Goal: Task Accomplishment & Management: Use online tool/utility

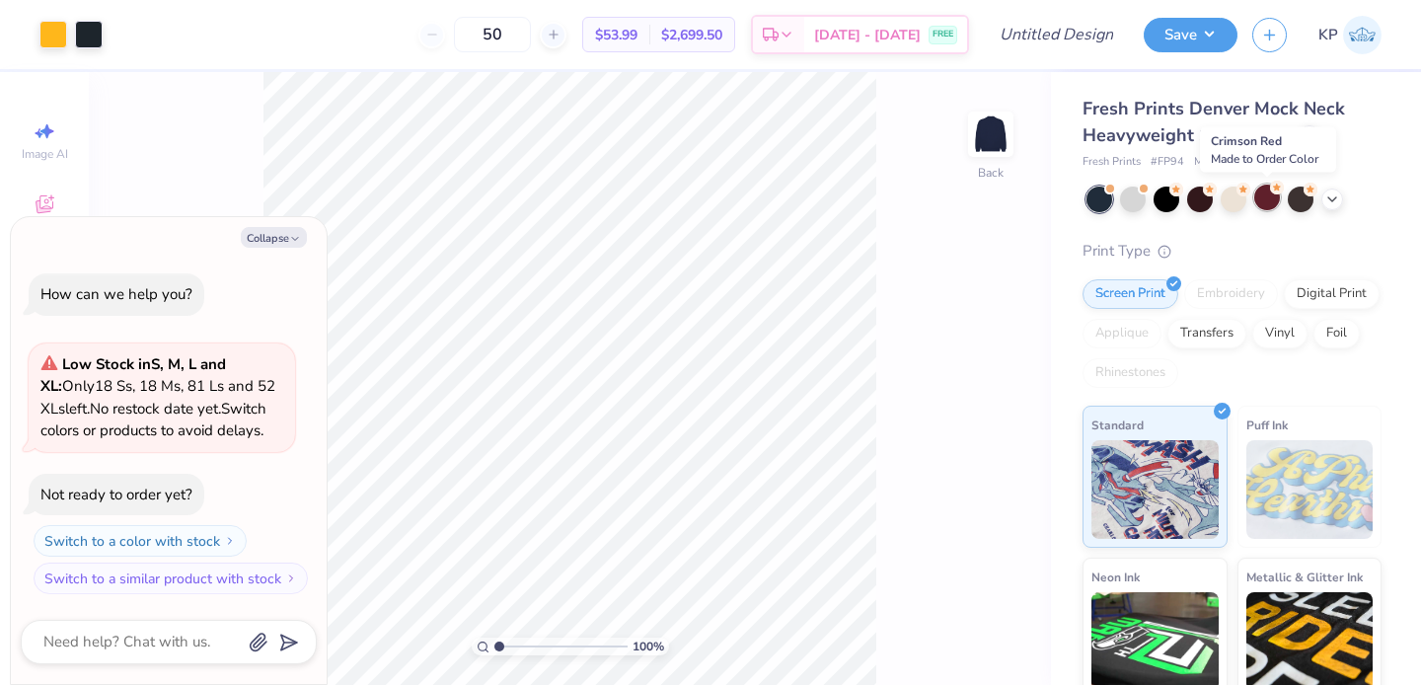
click at [1266, 196] on div at bounding box center [1267, 198] width 26 height 26
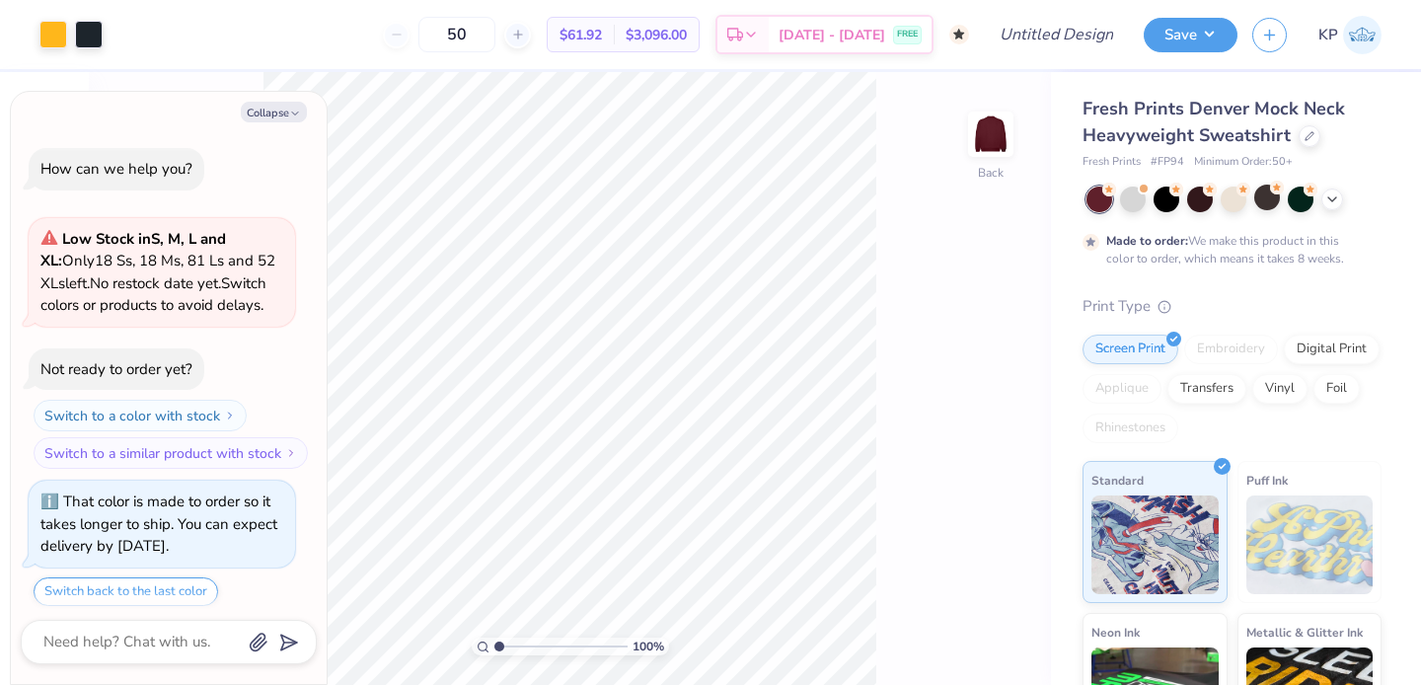
scroll to position [60, 0]
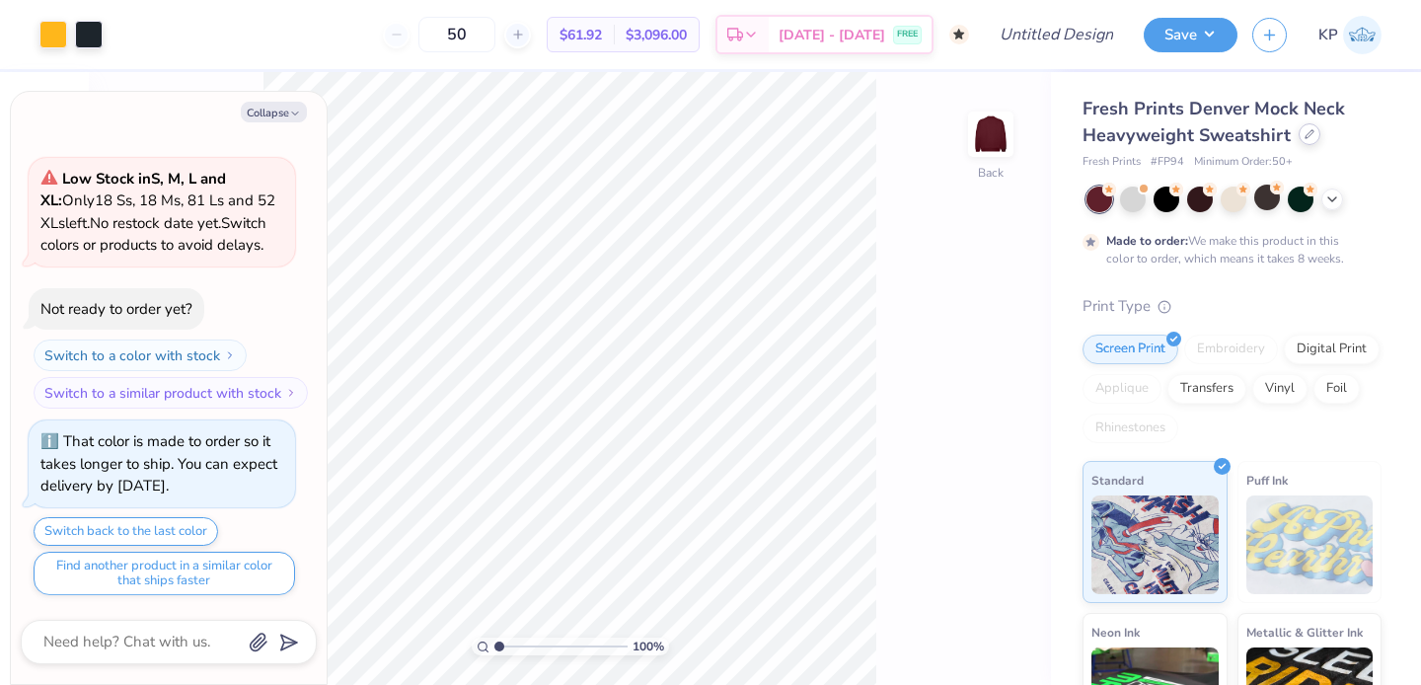
click at [1301, 133] on div at bounding box center [1310, 134] width 22 height 22
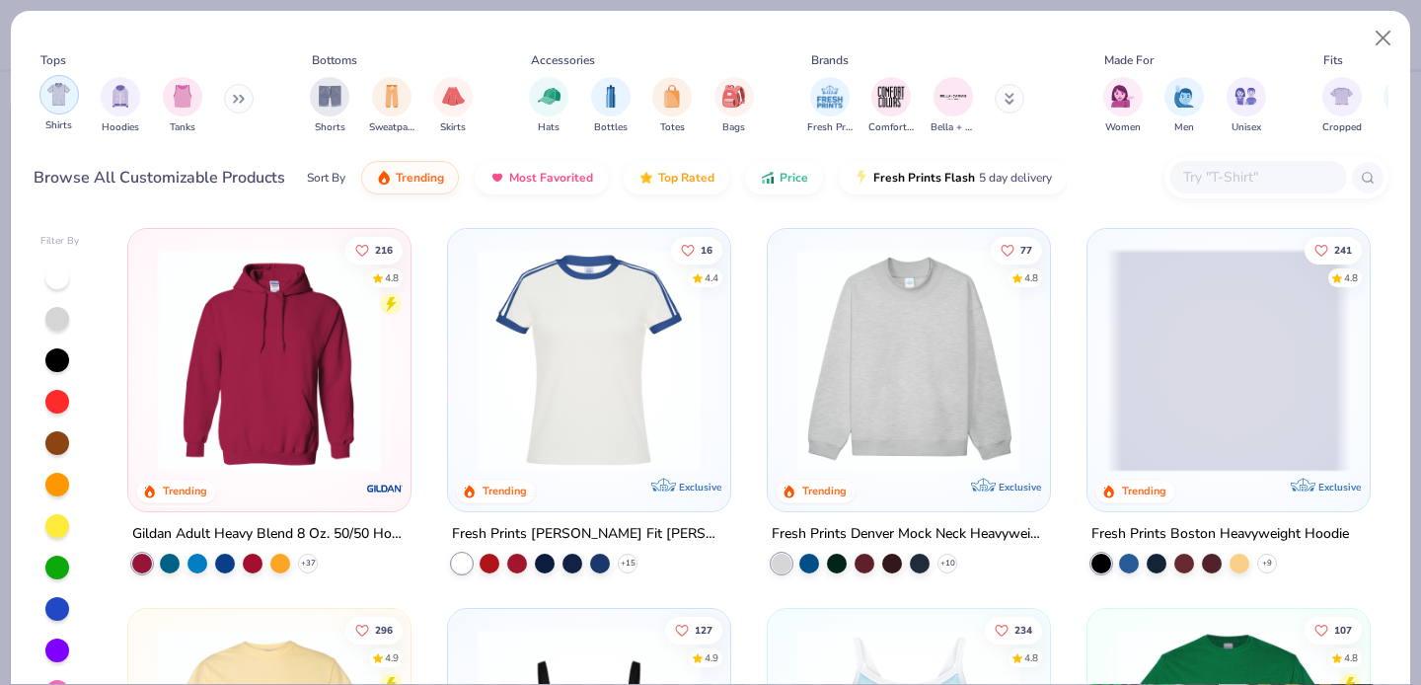
click at [63, 90] on img "filter for Shirts" at bounding box center [58, 94] width 23 height 23
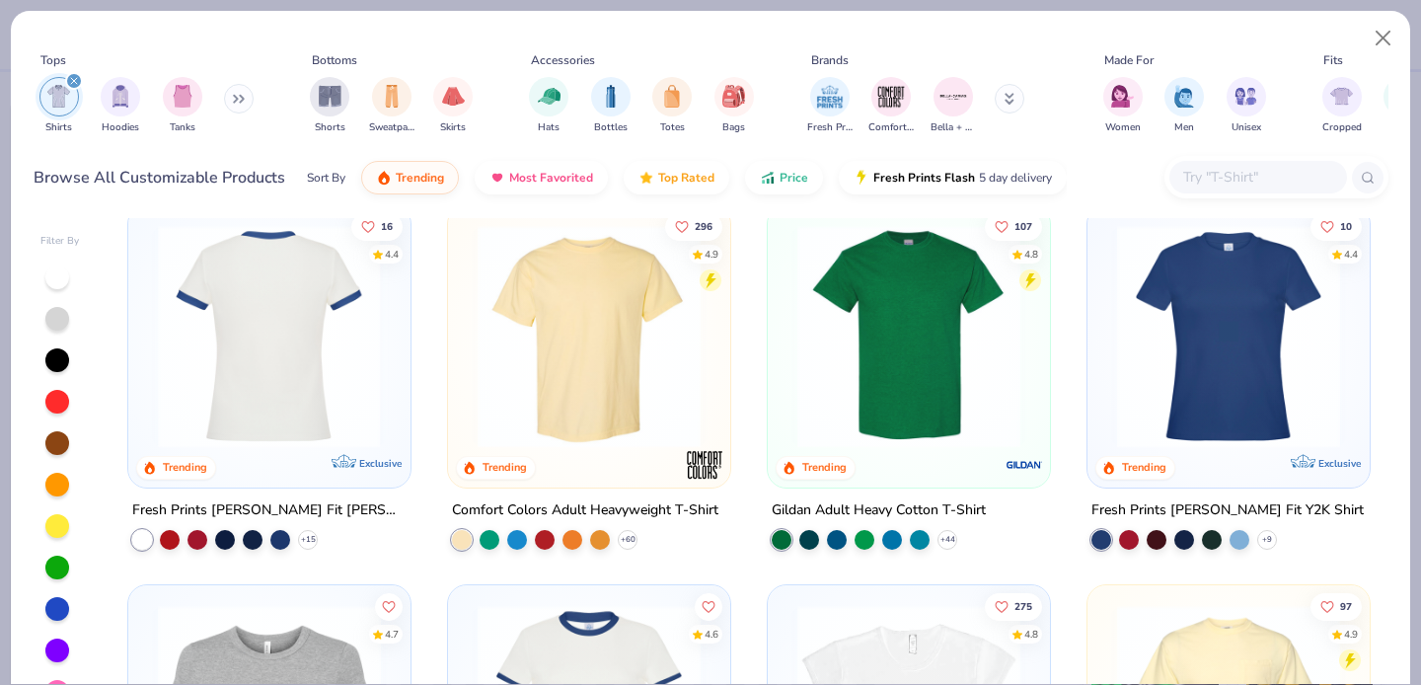
scroll to position [9, 0]
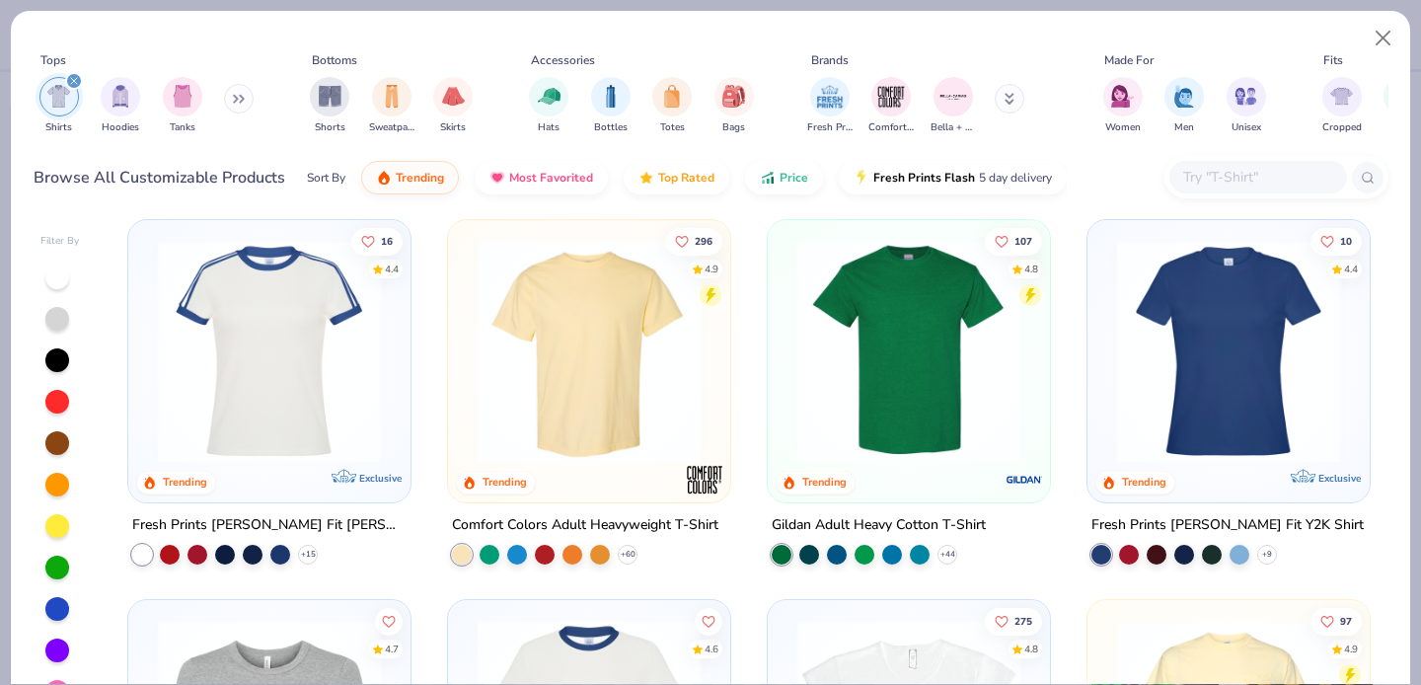
click at [282, 320] on img at bounding box center [269, 351] width 243 height 223
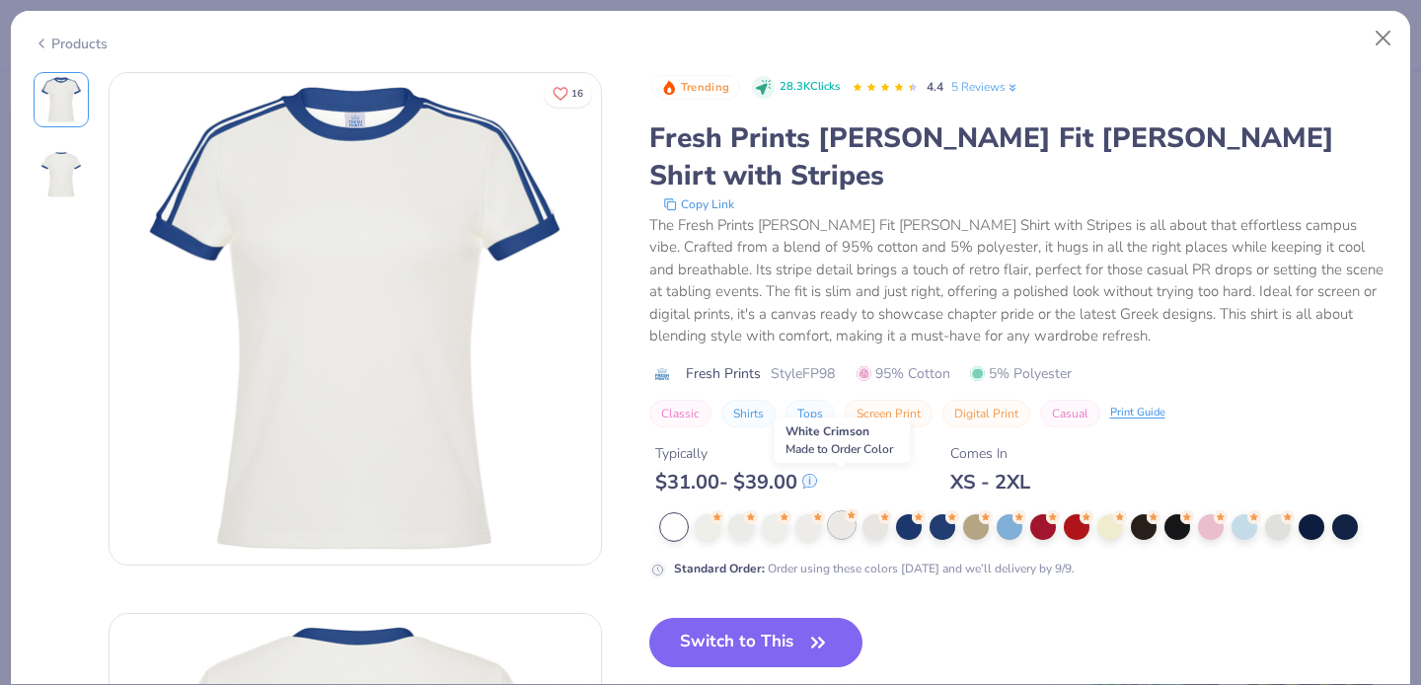
click at [848, 512] on div at bounding box center [842, 525] width 26 height 26
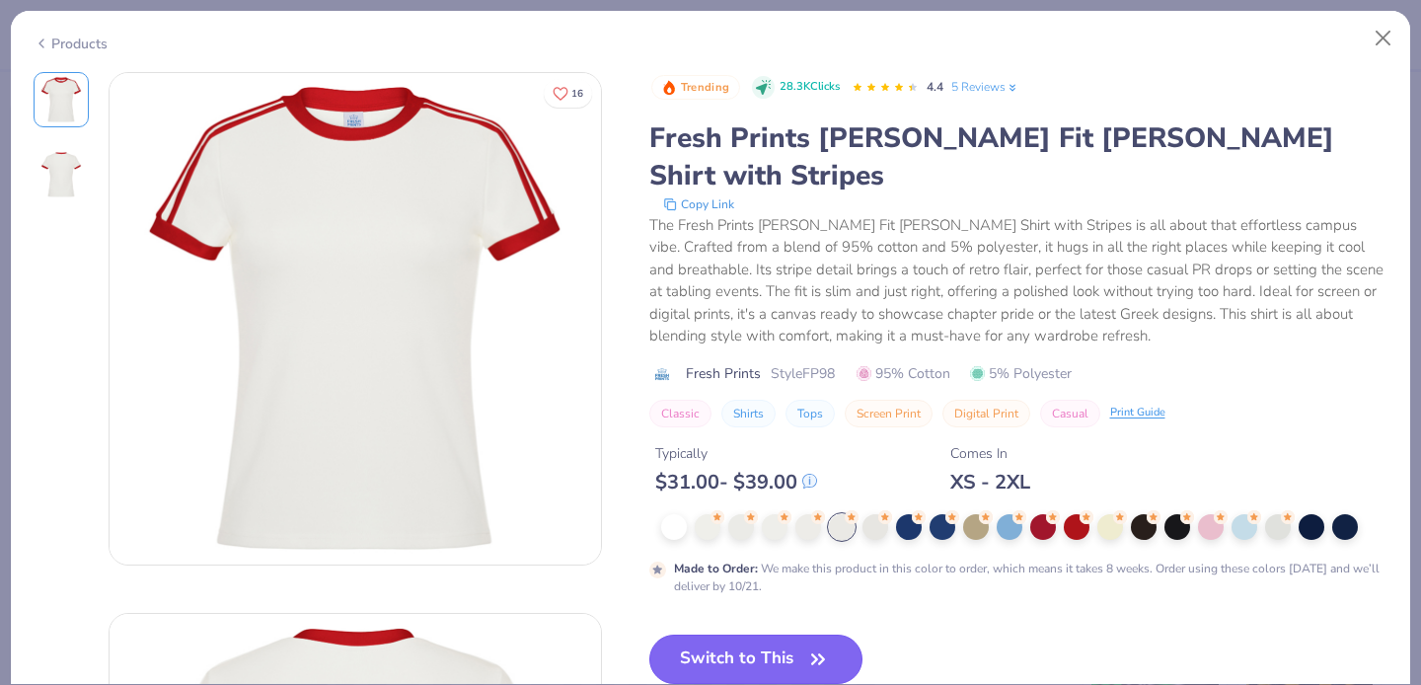
click at [759, 635] on button "Switch to This" at bounding box center [756, 659] width 214 height 49
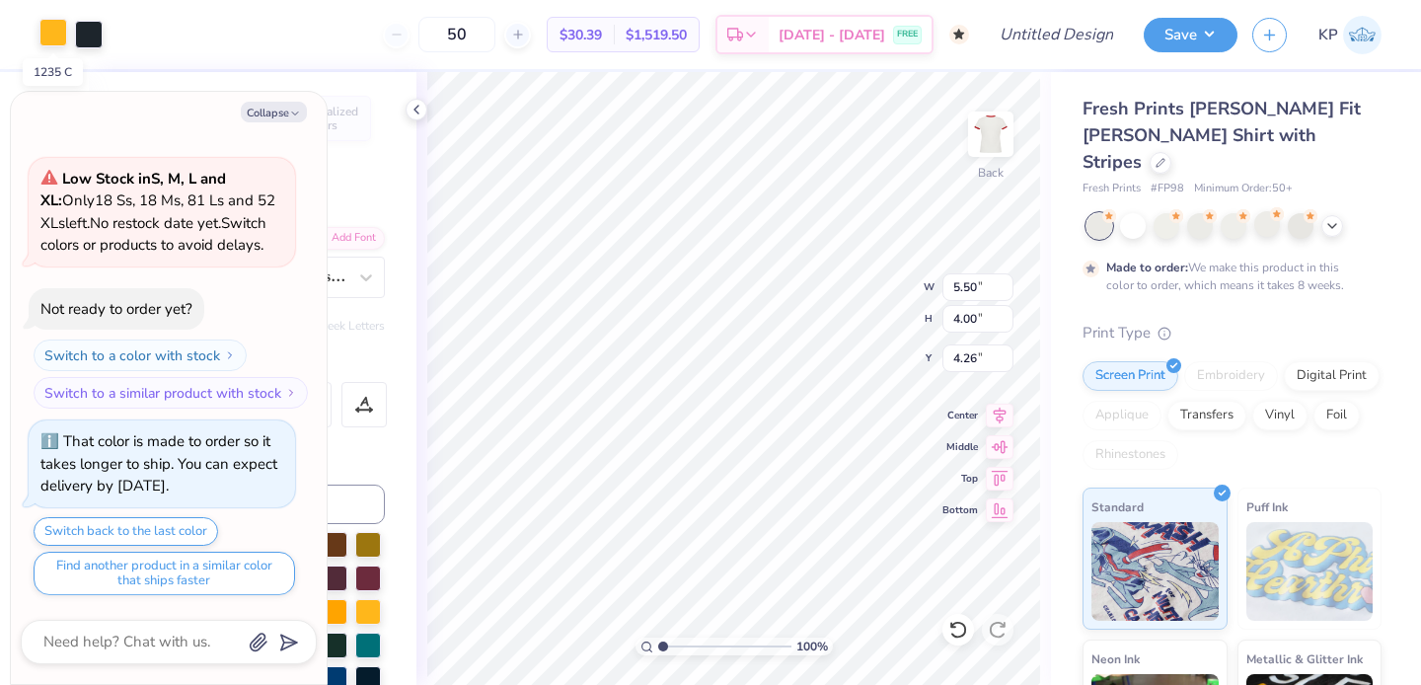
click at [50, 27] on div at bounding box center [53, 33] width 28 height 28
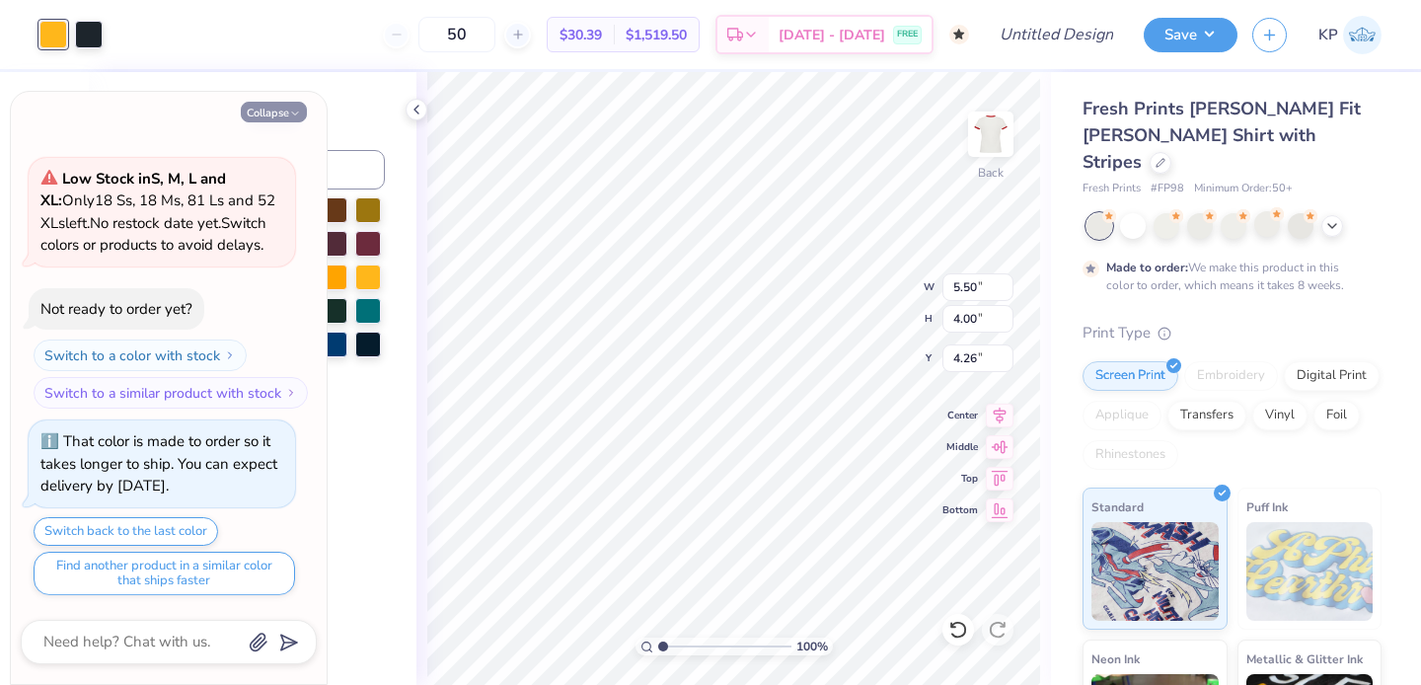
click at [284, 113] on button "Collapse" at bounding box center [274, 112] width 66 height 21
type textarea "x"
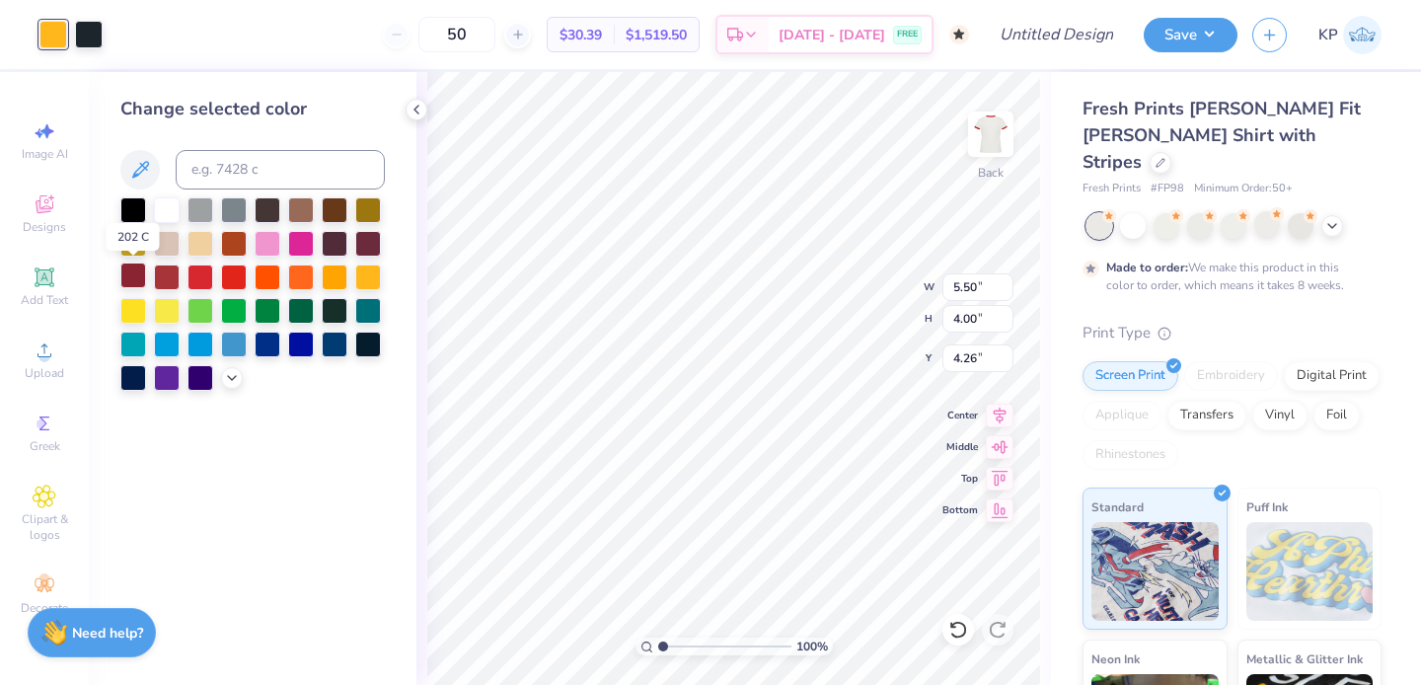
click at [129, 276] on div at bounding box center [133, 276] width 26 height 26
click at [194, 278] on div at bounding box center [201, 276] width 26 height 26
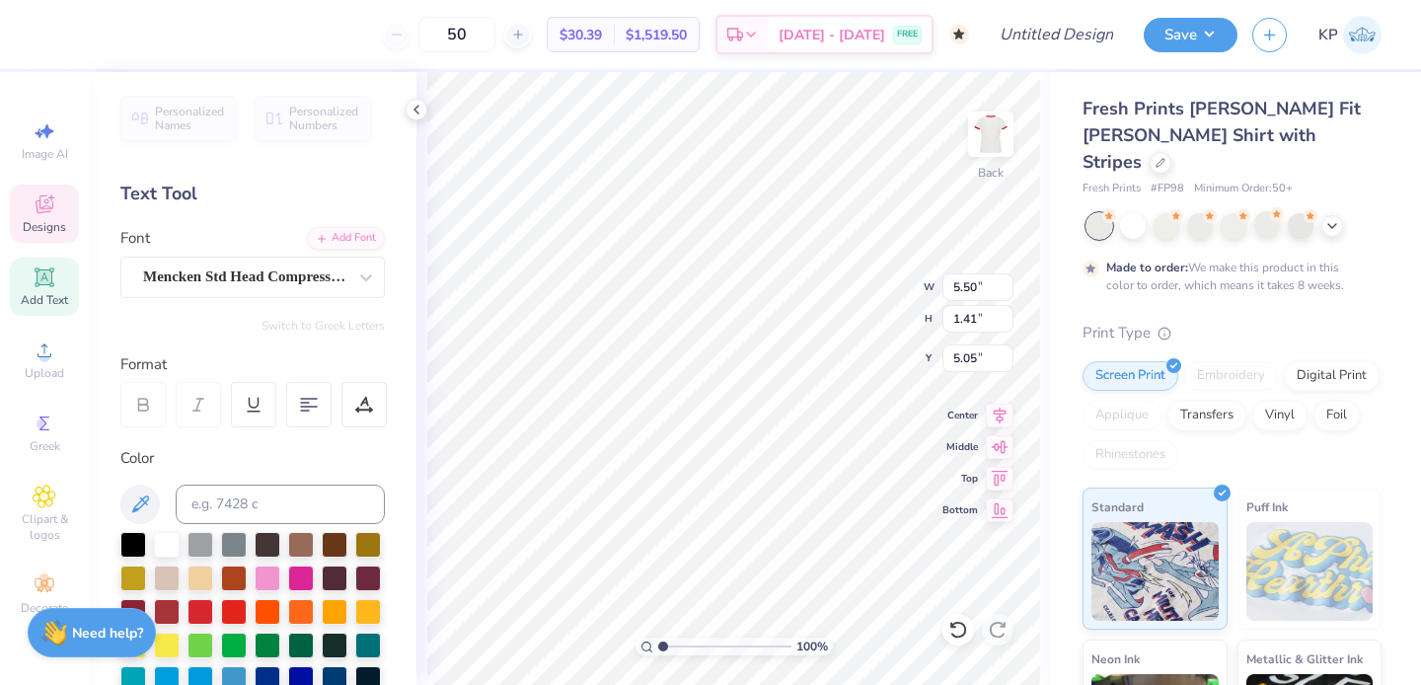
scroll to position [16, 3]
type textarea "DAD'S WKND"
type input "4.29"
type input "0.74"
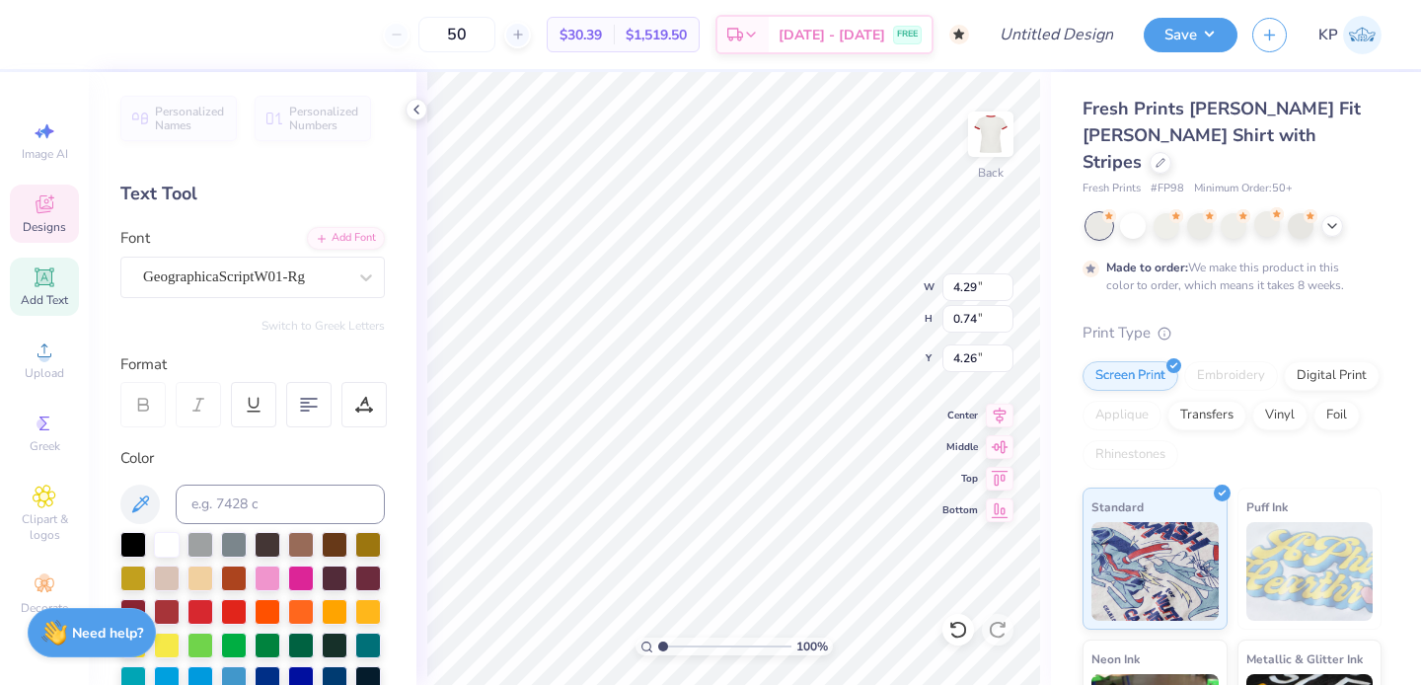
type input "4.26"
type textarea "Chi Omega"
type input "5.06"
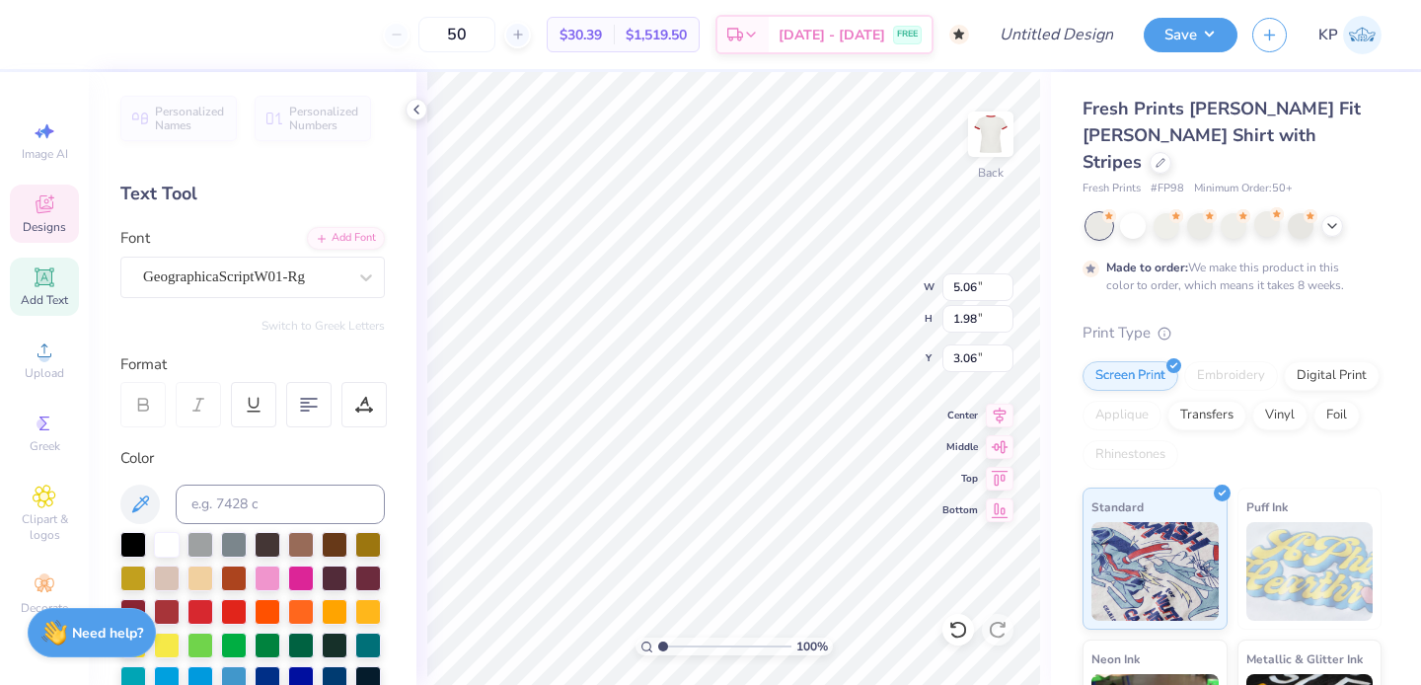
type input "1.98"
type input "3.77"
type input "6.45"
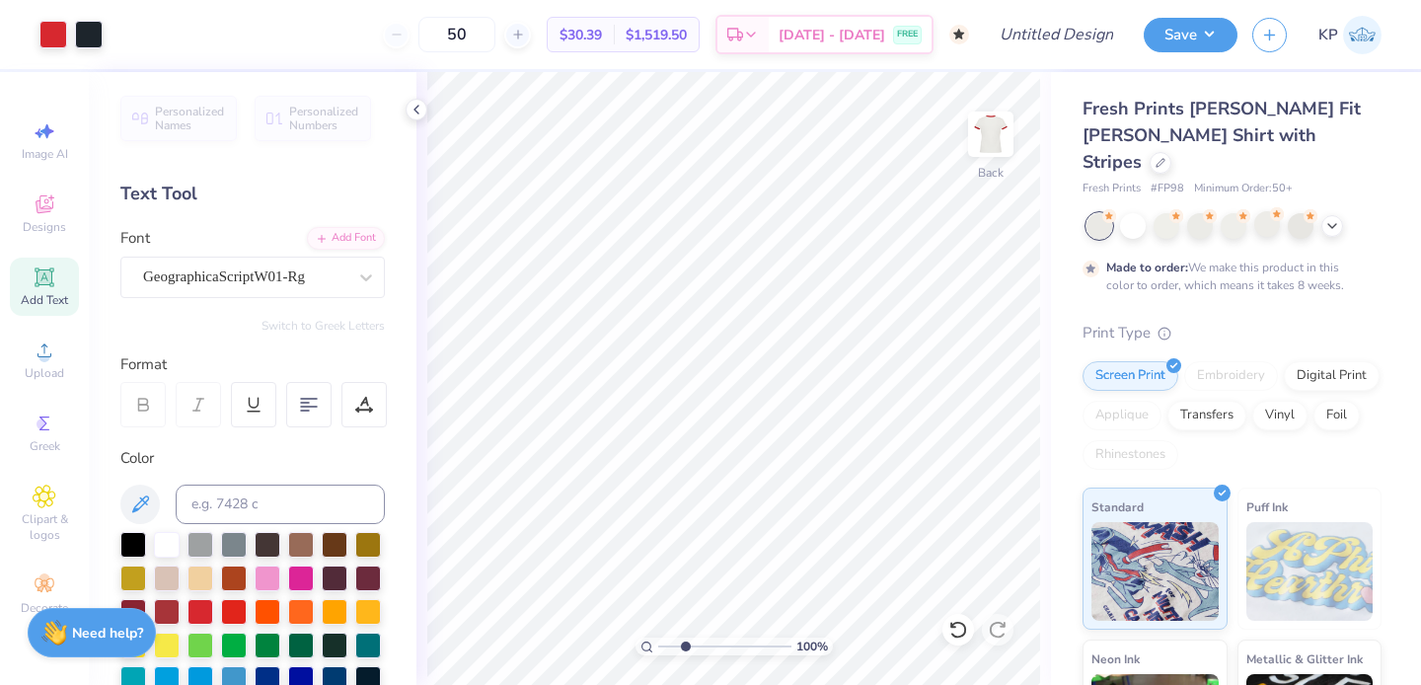
type input "2.7"
click at [685, 645] on input "range" at bounding box center [724, 647] width 133 height 18
type input "1.82"
type input "0.69"
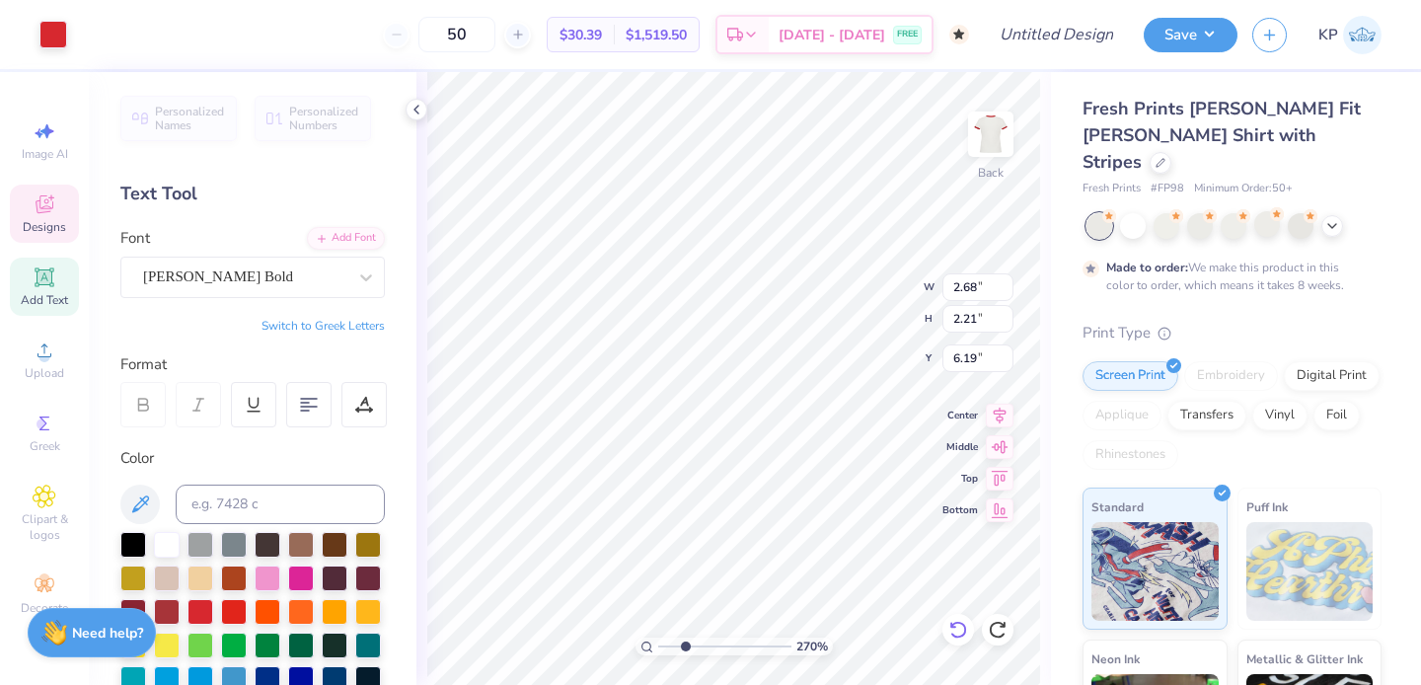
click at [964, 640] on div at bounding box center [958, 630] width 32 height 32
click at [958, 630] on icon at bounding box center [958, 630] width 20 height 20
click at [958, 624] on icon at bounding box center [958, 630] width 20 height 20
type input "6.15"
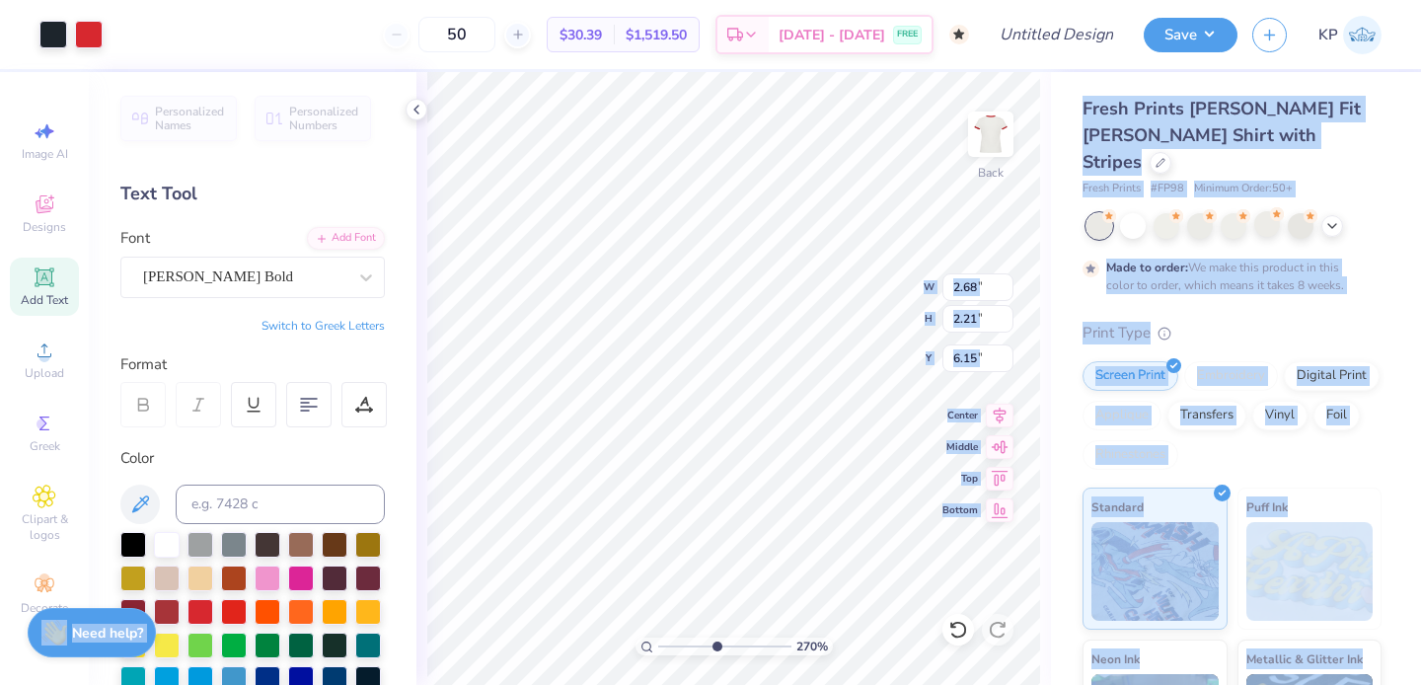
click at [714, 648] on input "range" at bounding box center [724, 647] width 133 height 18
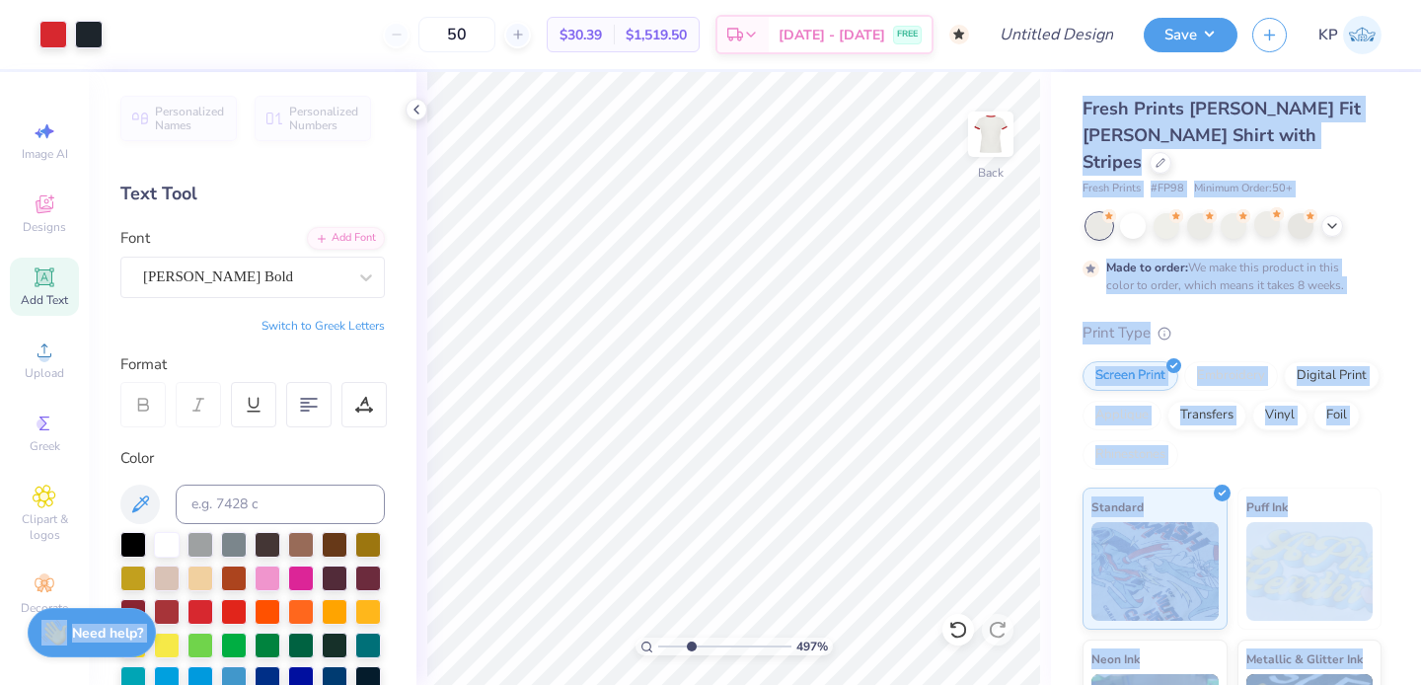
click at [690, 649] on input "range" at bounding box center [724, 647] width 133 height 18
click at [681, 642] on input "range" at bounding box center [724, 647] width 133 height 18
type input "1.15"
click at [664, 643] on input "range" at bounding box center [724, 647] width 133 height 18
type input "8.44"
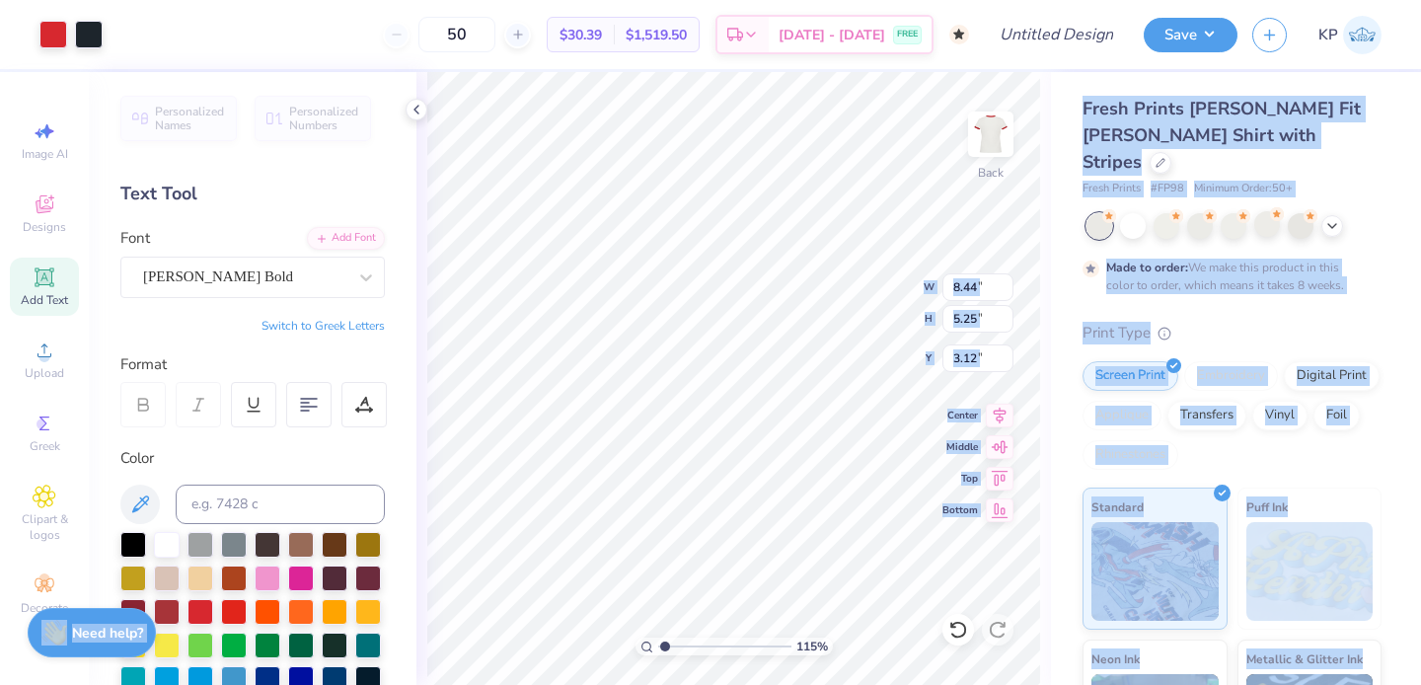
type input "5.25"
type input "3.12"
type input "6.66"
type input "4.14"
type input "4.23"
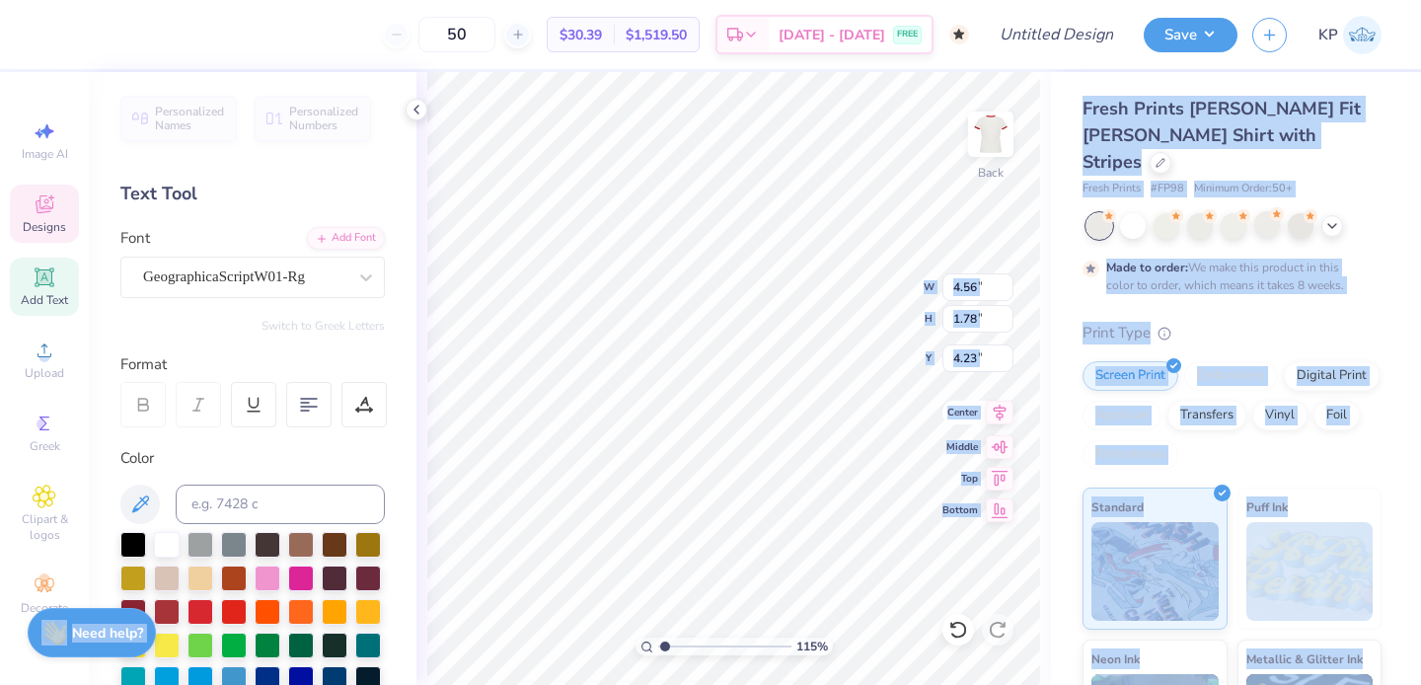
click at [1002, 419] on icon at bounding box center [1000, 413] width 28 height 24
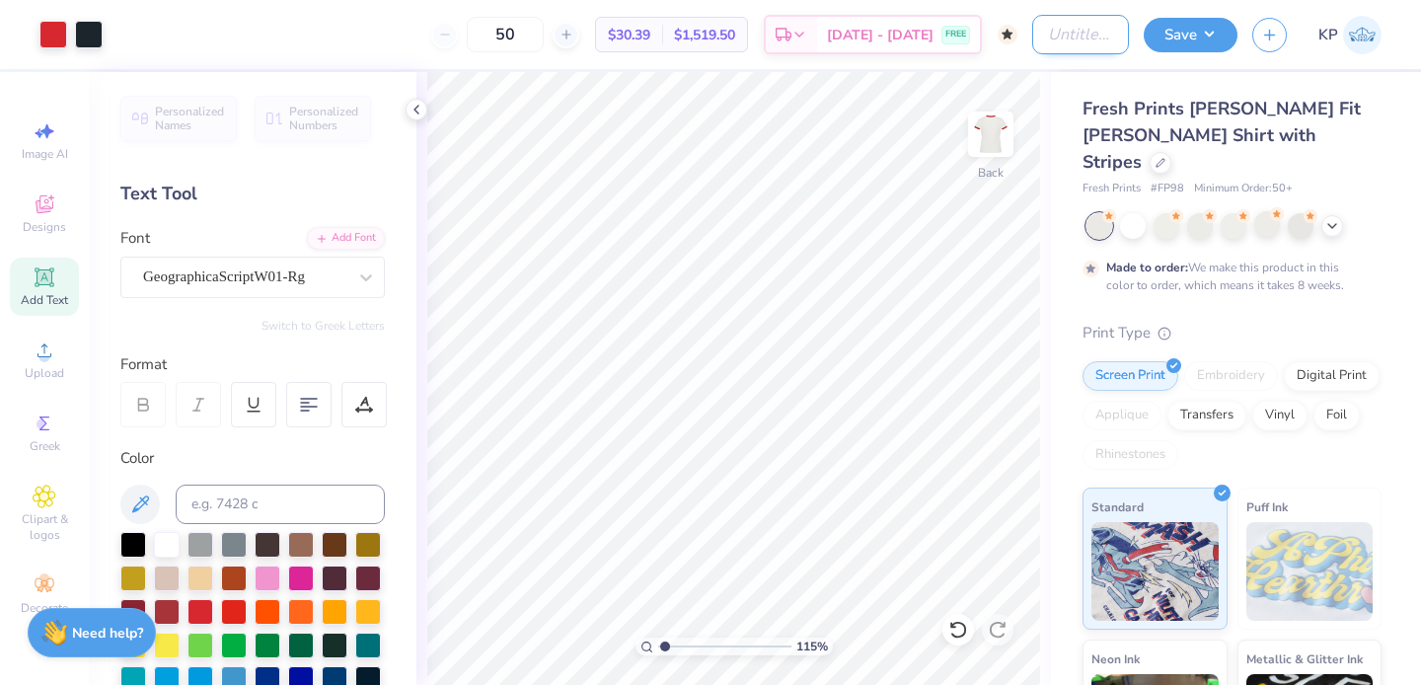
click at [1057, 38] on input "Design Title" at bounding box center [1080, 34] width 97 height 39
type input "Chi Omega Dad's Weekend"
click at [1188, 54] on div "Save KP" at bounding box center [1282, 34] width 277 height 69
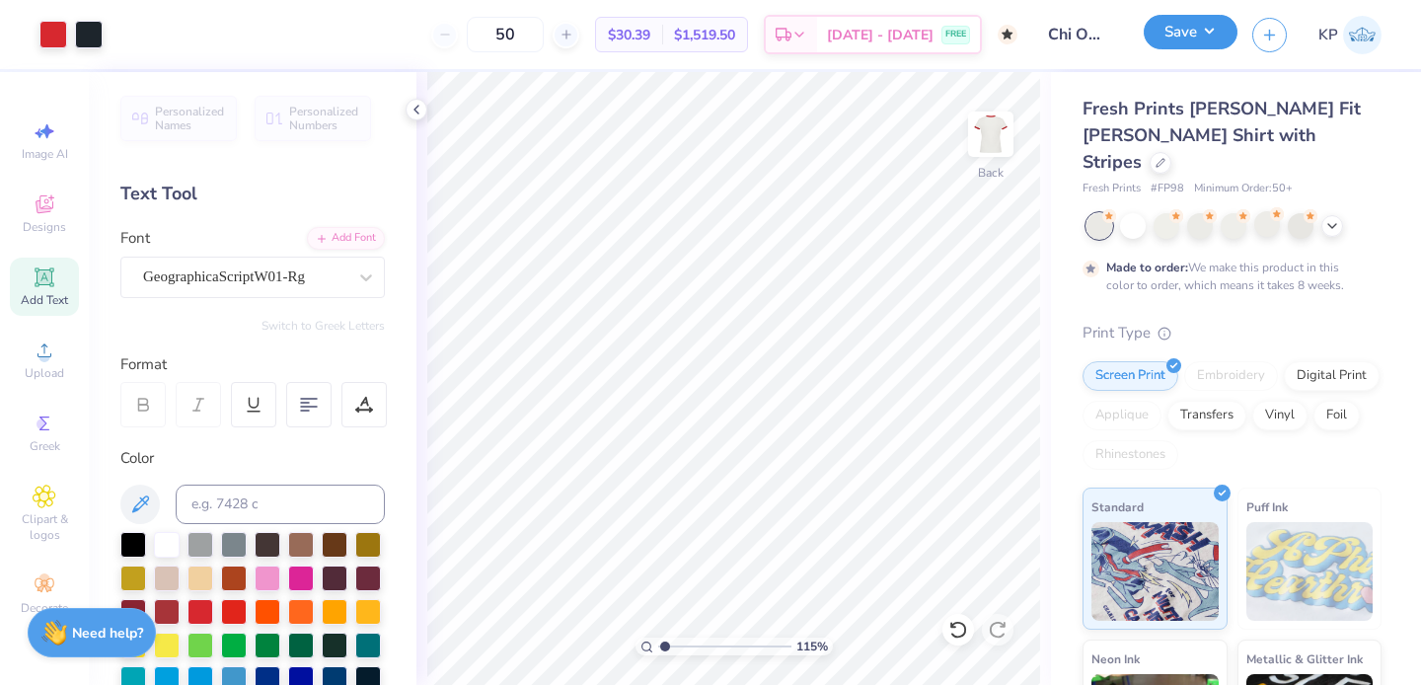
click at [1187, 47] on button "Save" at bounding box center [1191, 32] width 94 height 35
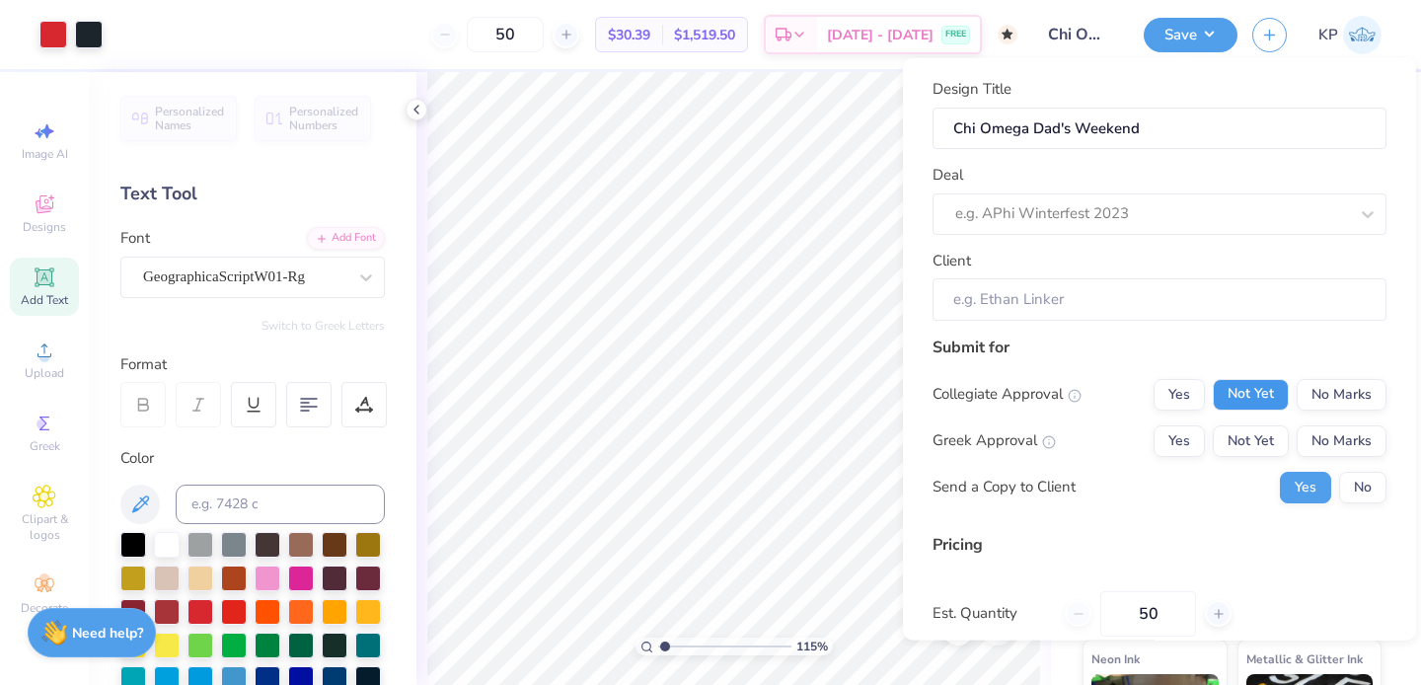
click at [1257, 400] on button "Not Yet" at bounding box center [1251, 394] width 76 height 32
click at [1257, 440] on button "Not Yet" at bounding box center [1251, 440] width 76 height 32
click at [1227, 211] on div at bounding box center [1151, 213] width 393 height 27
click at [1060, 189] on div "Deal e.g. APhi Winterfest 2023" at bounding box center [1160, 199] width 454 height 71
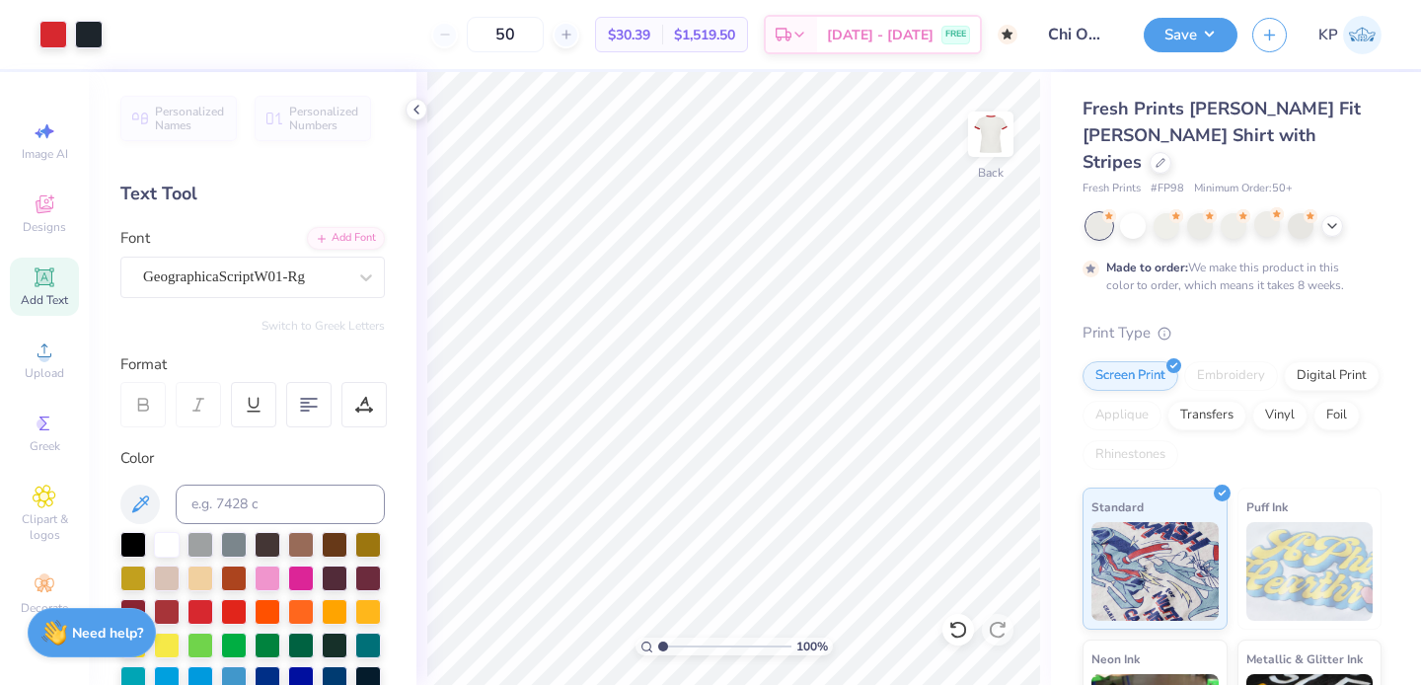
type input "1"
click at [659, 642] on input "range" at bounding box center [724, 647] width 133 height 18
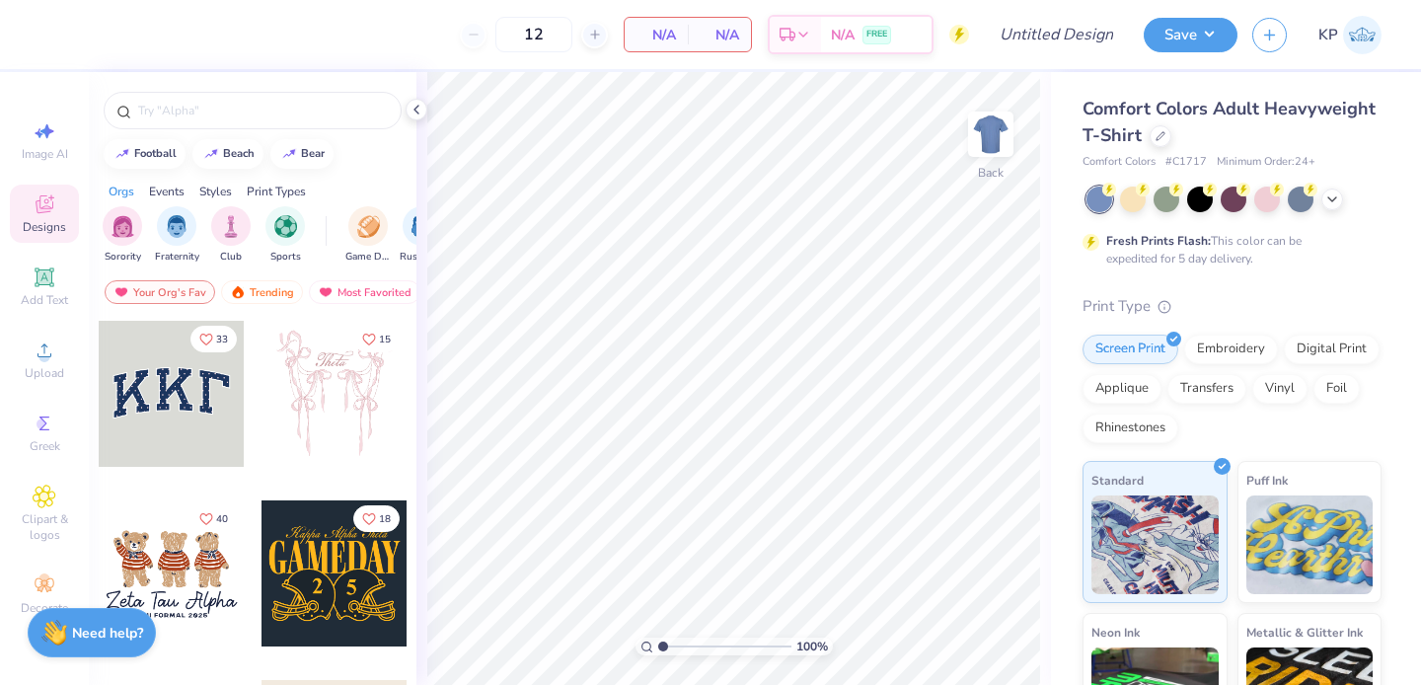
click at [1285, 123] on div "Comfort Colors Adult Heavyweight T-Shirt" at bounding box center [1232, 122] width 299 height 53
click at [1285, 132] on div "Comfort Colors Adult Heavyweight T-Shirt" at bounding box center [1232, 122] width 299 height 53
click at [1171, 134] on div at bounding box center [1161, 134] width 22 height 22
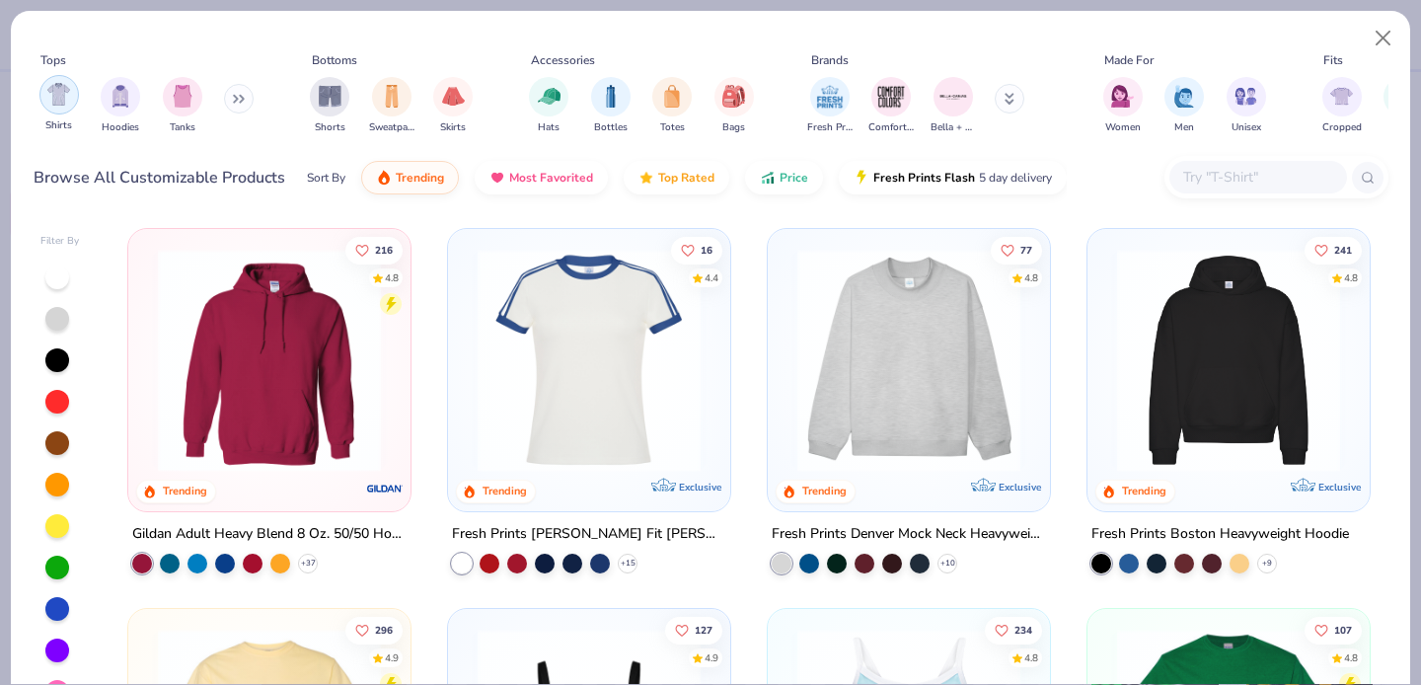
click at [51, 89] on img "filter for Shirts" at bounding box center [58, 94] width 23 height 23
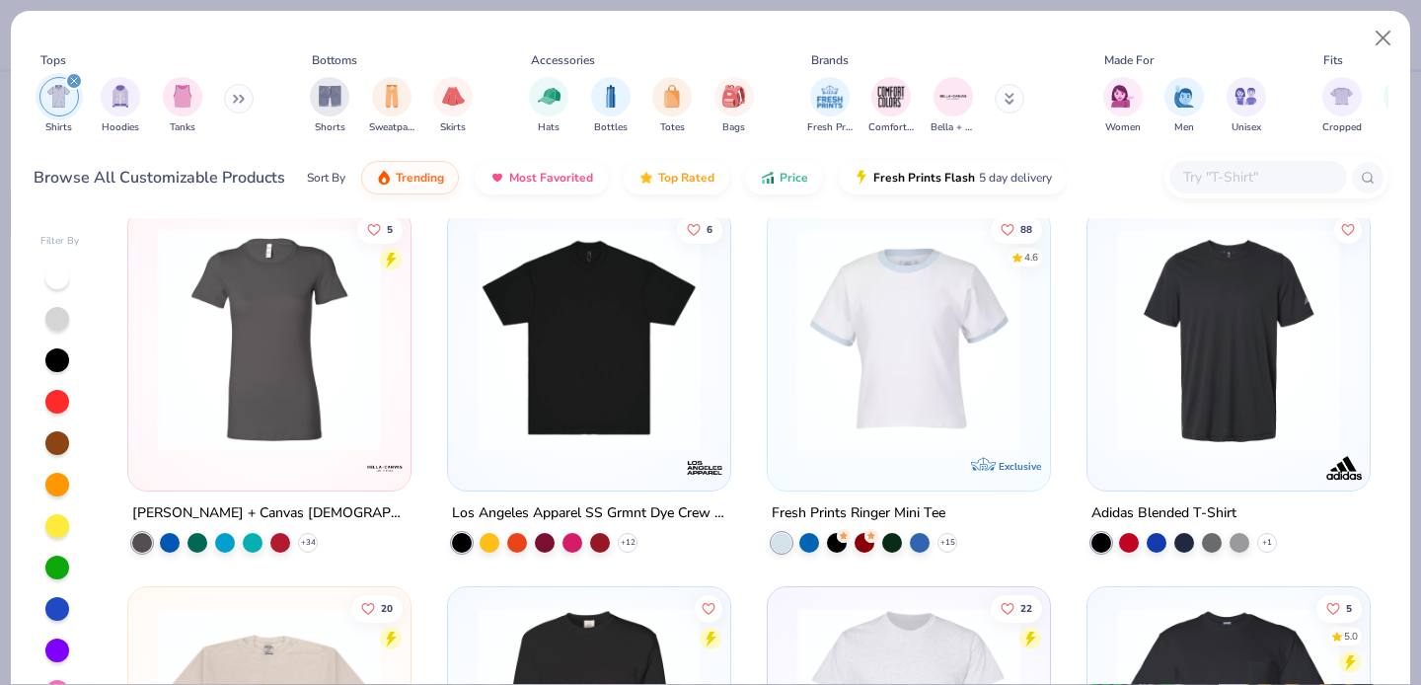
scroll to position [2746, 0]
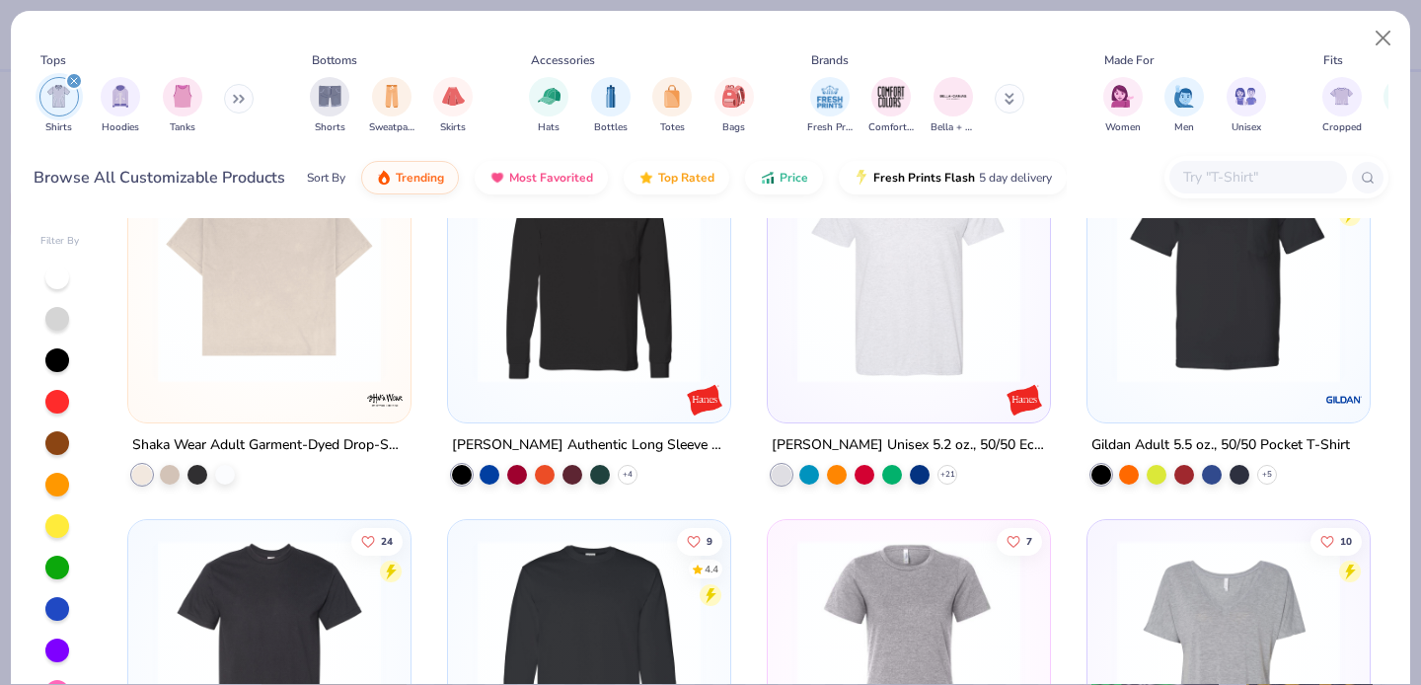
click at [1255, 162] on div at bounding box center [1258, 177] width 178 height 33
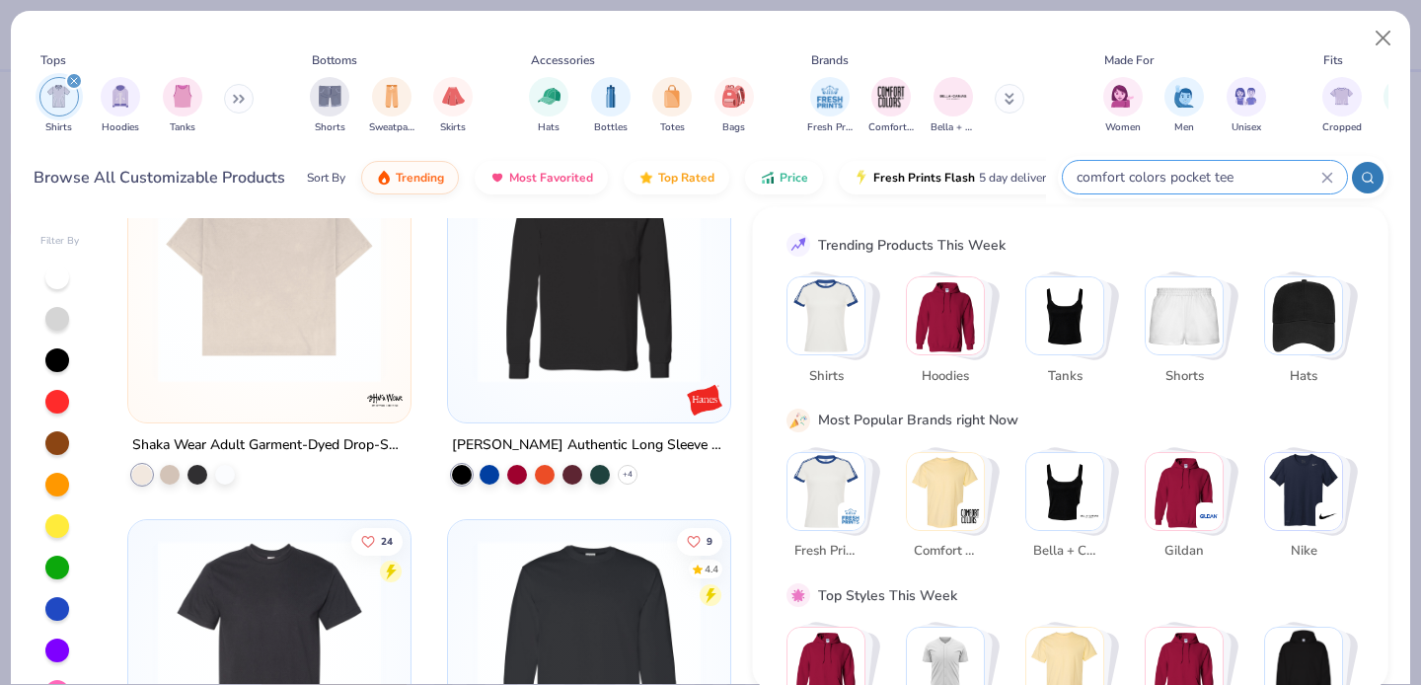
type input "comfort colors pocket tee"
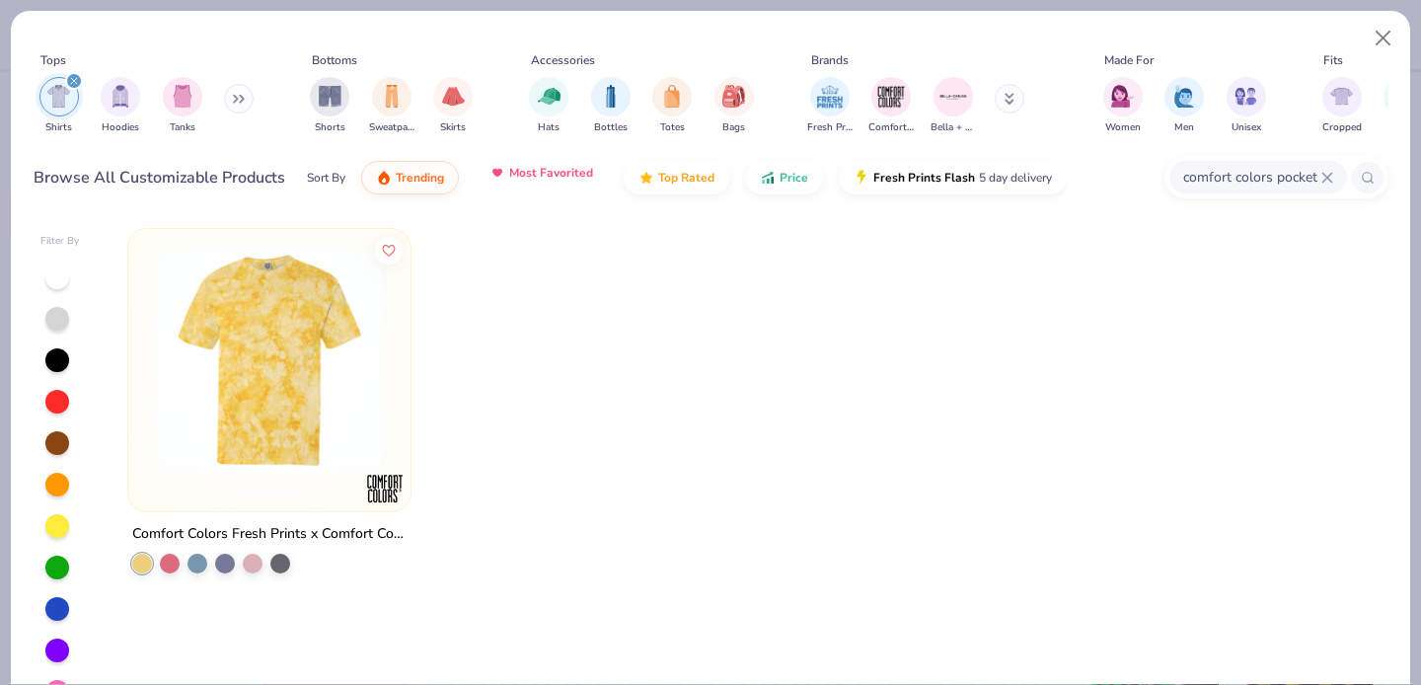
click at [535, 164] on button "Most Favorited" at bounding box center [541, 173] width 133 height 34
click at [72, 72] on div "filter for Shirts" at bounding box center [74, 81] width 18 height 18
click at [71, 108] on div "filter for Shirts" at bounding box center [58, 94] width 39 height 39
click at [1326, 181] on icon at bounding box center [1327, 178] width 12 height 12
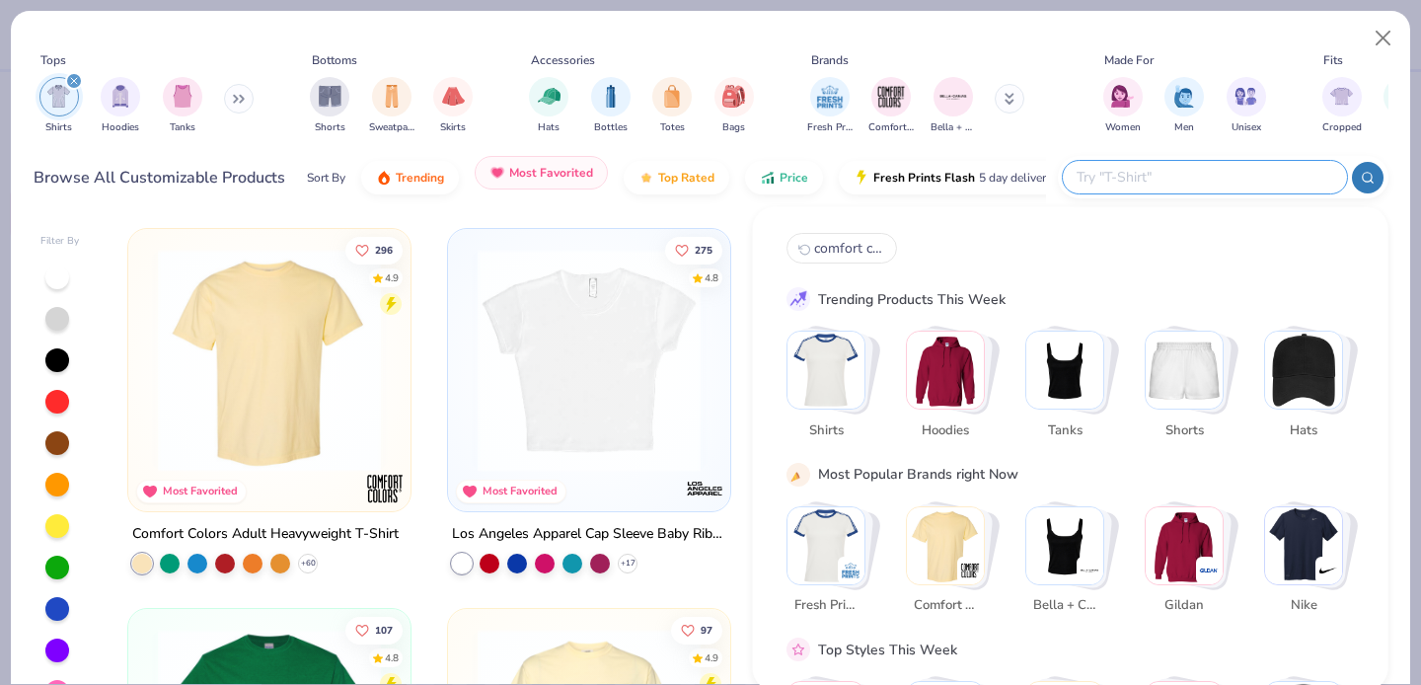
click at [520, 186] on button "Most Favorited" at bounding box center [541, 173] width 133 height 34
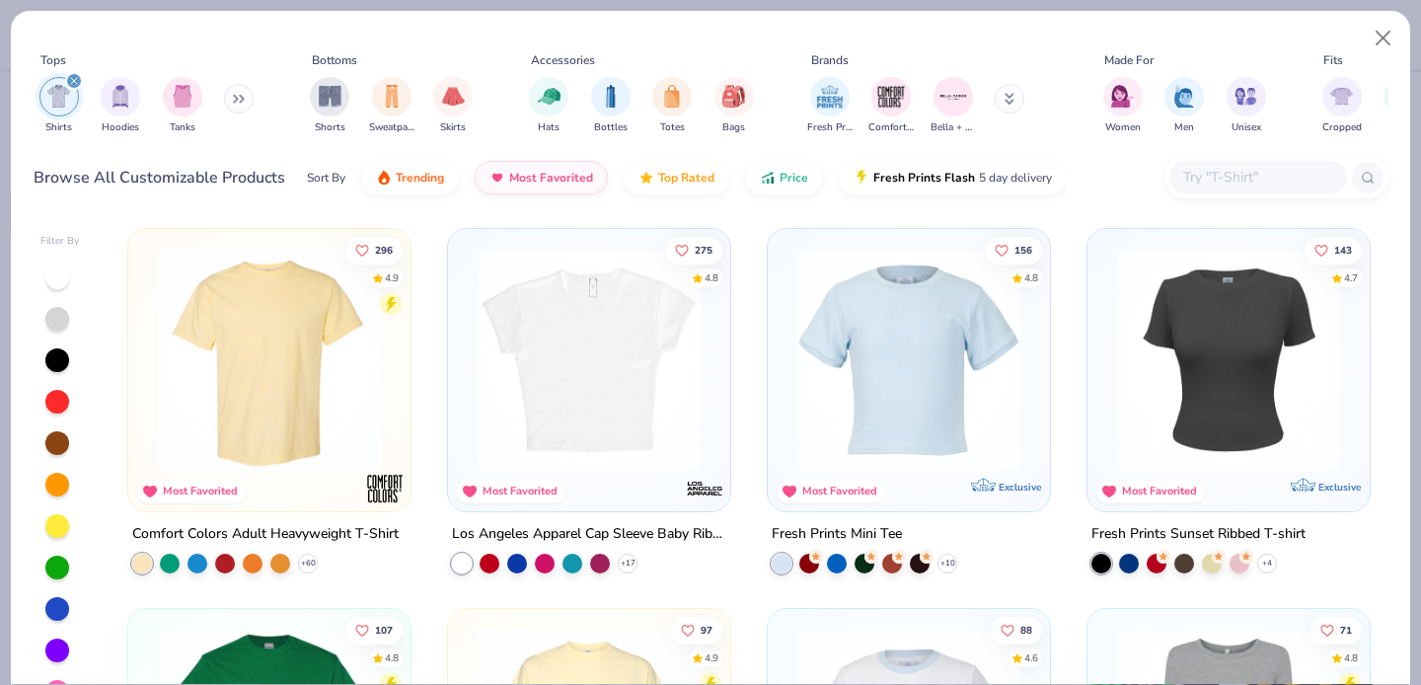
click at [313, 368] on img at bounding box center [269, 360] width 243 height 223
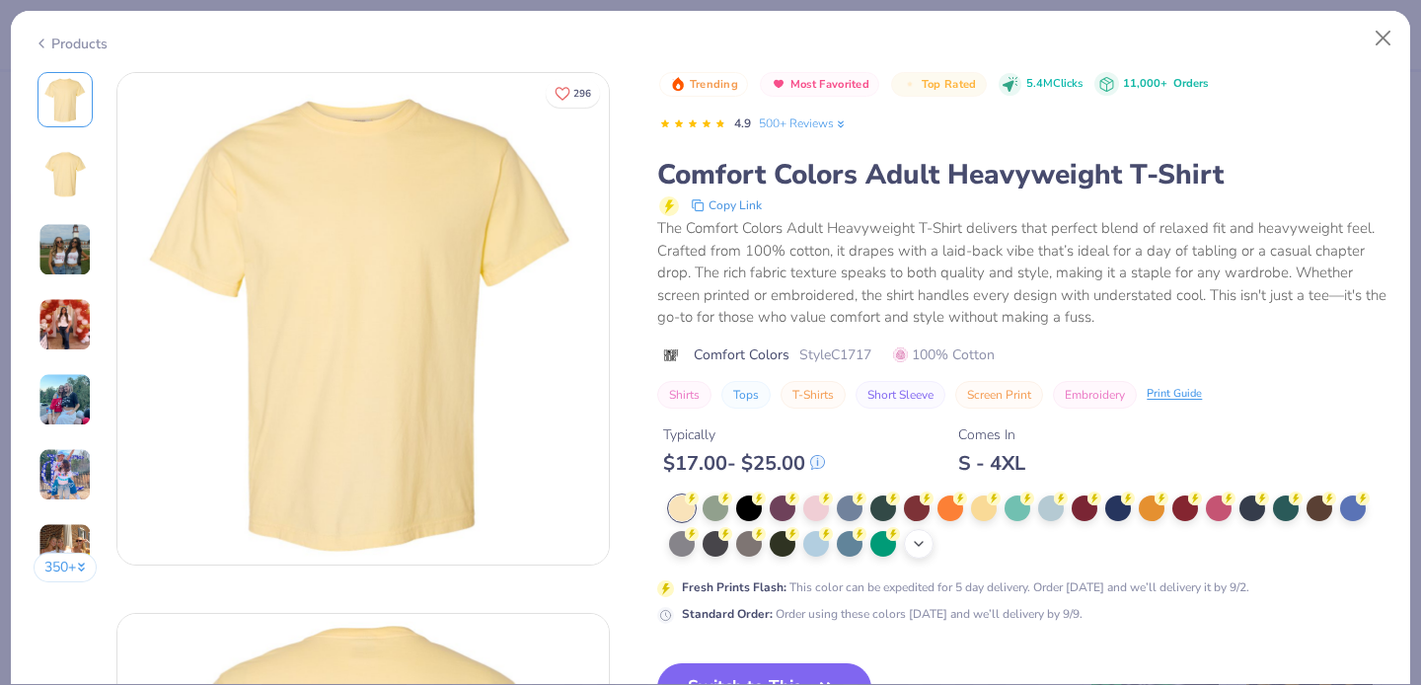
scroll to position [104, 0]
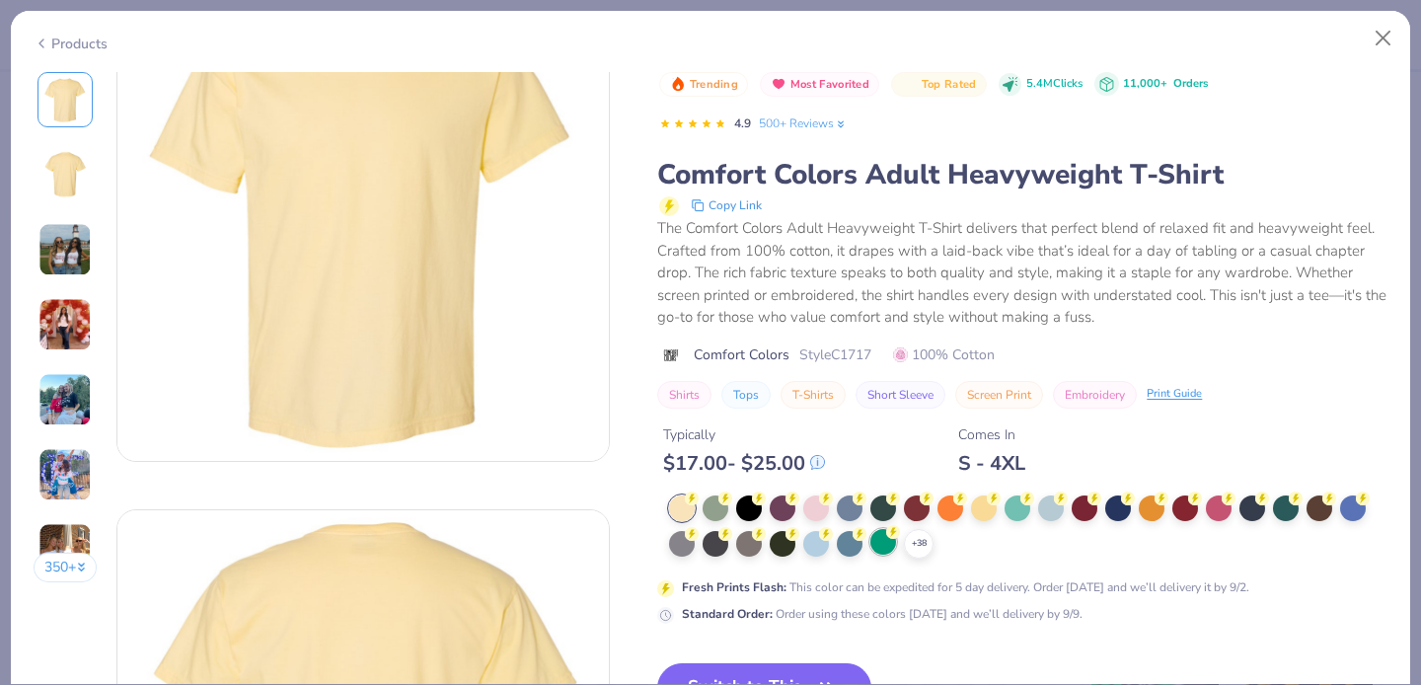
click at [896, 542] on div at bounding box center [883, 542] width 26 height 26
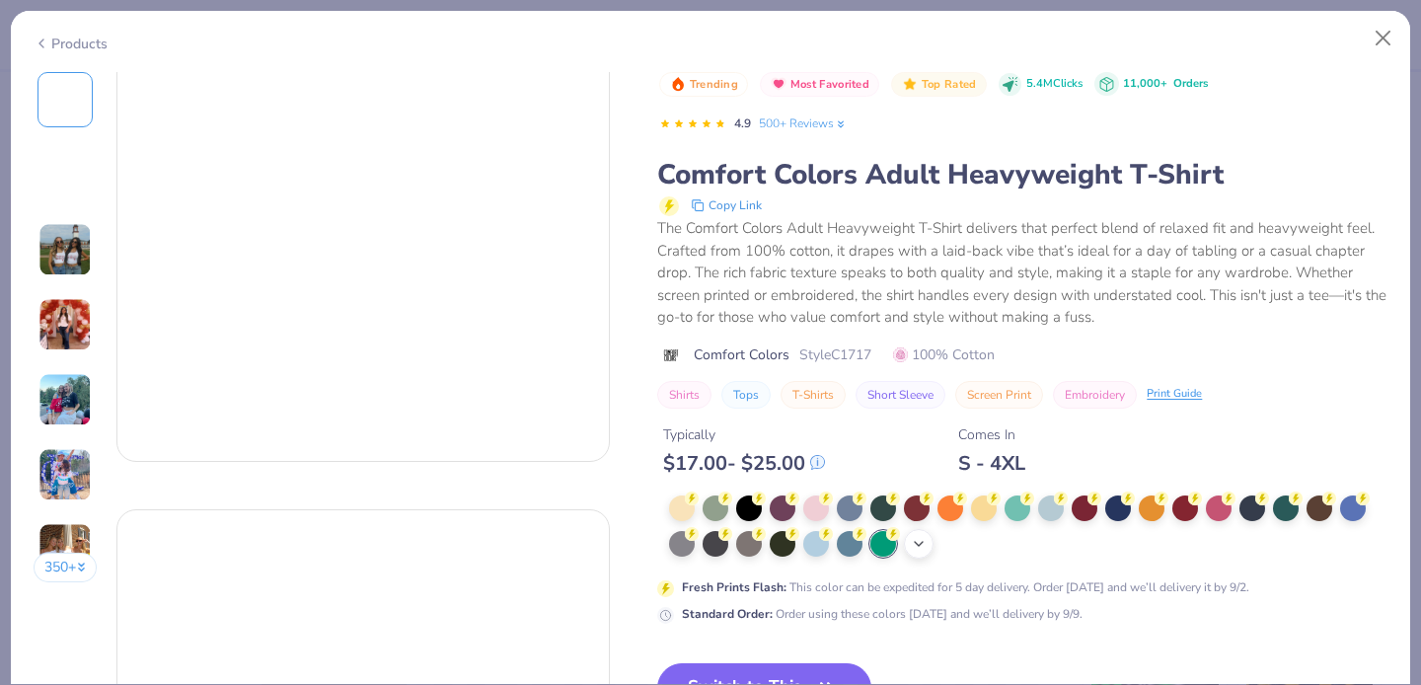
click at [909, 544] on div "+ 38" at bounding box center [919, 544] width 30 height 30
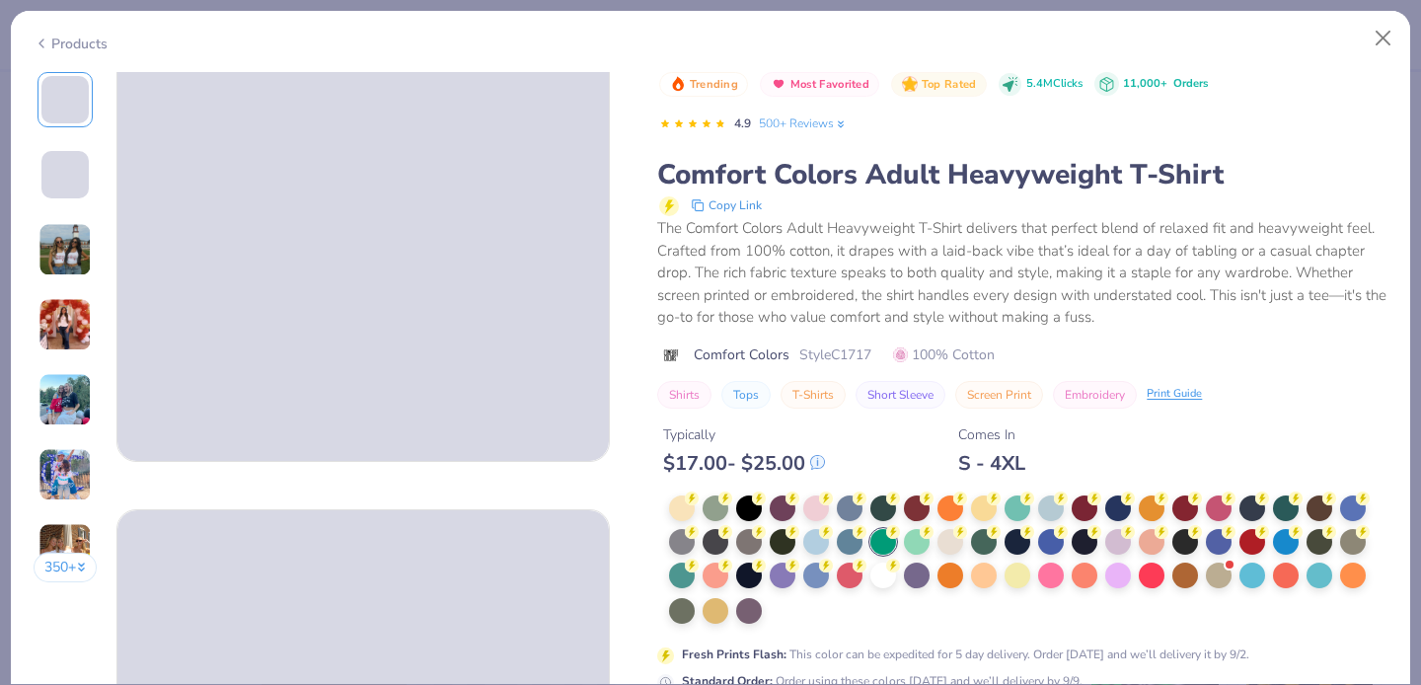
click at [786, 612] on div at bounding box center [1028, 560] width 718 height 130
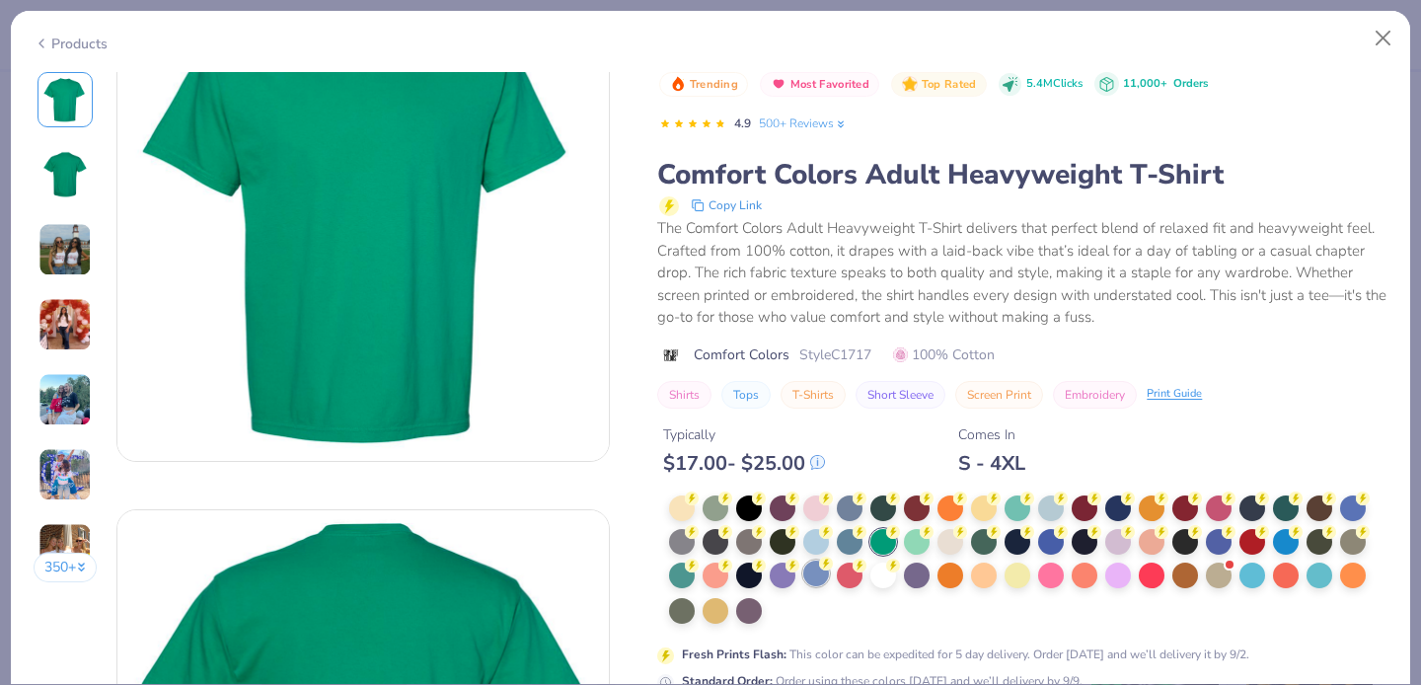
click at [874, 578] on div at bounding box center [883, 576] width 26 height 26
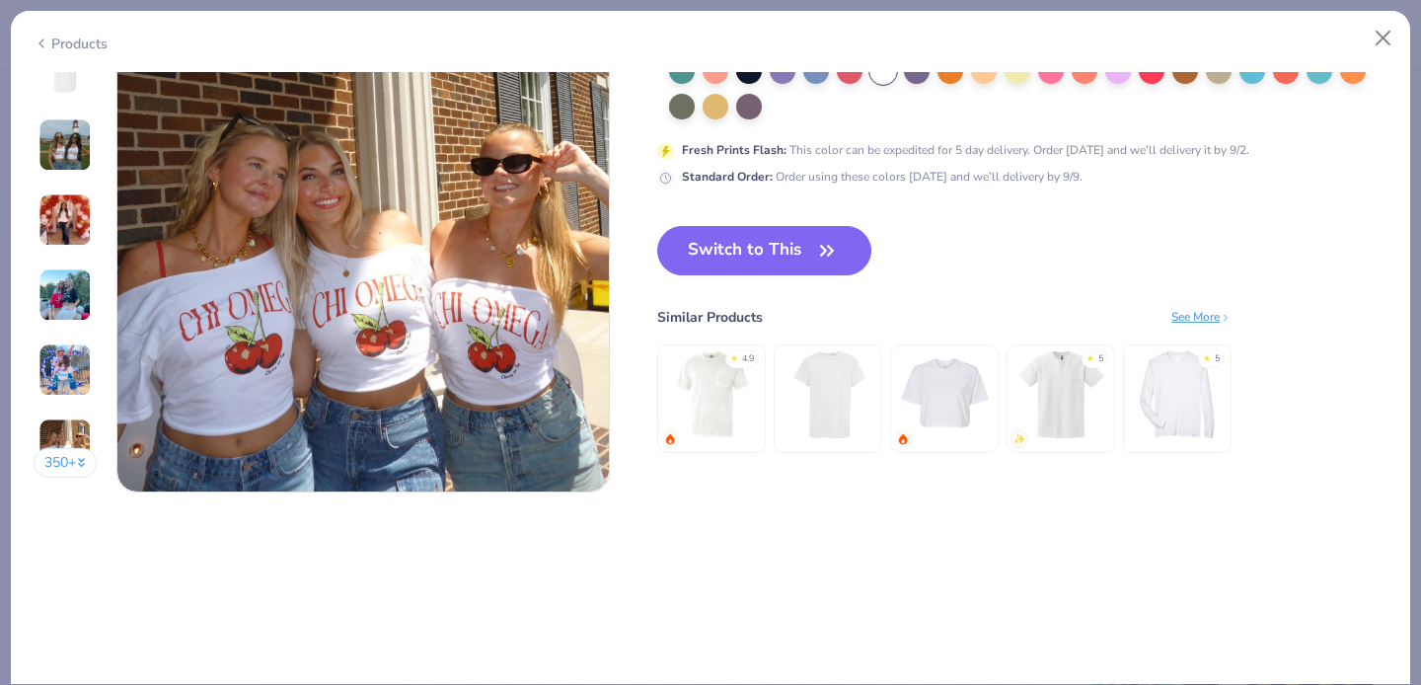
scroll to position [3306, 0]
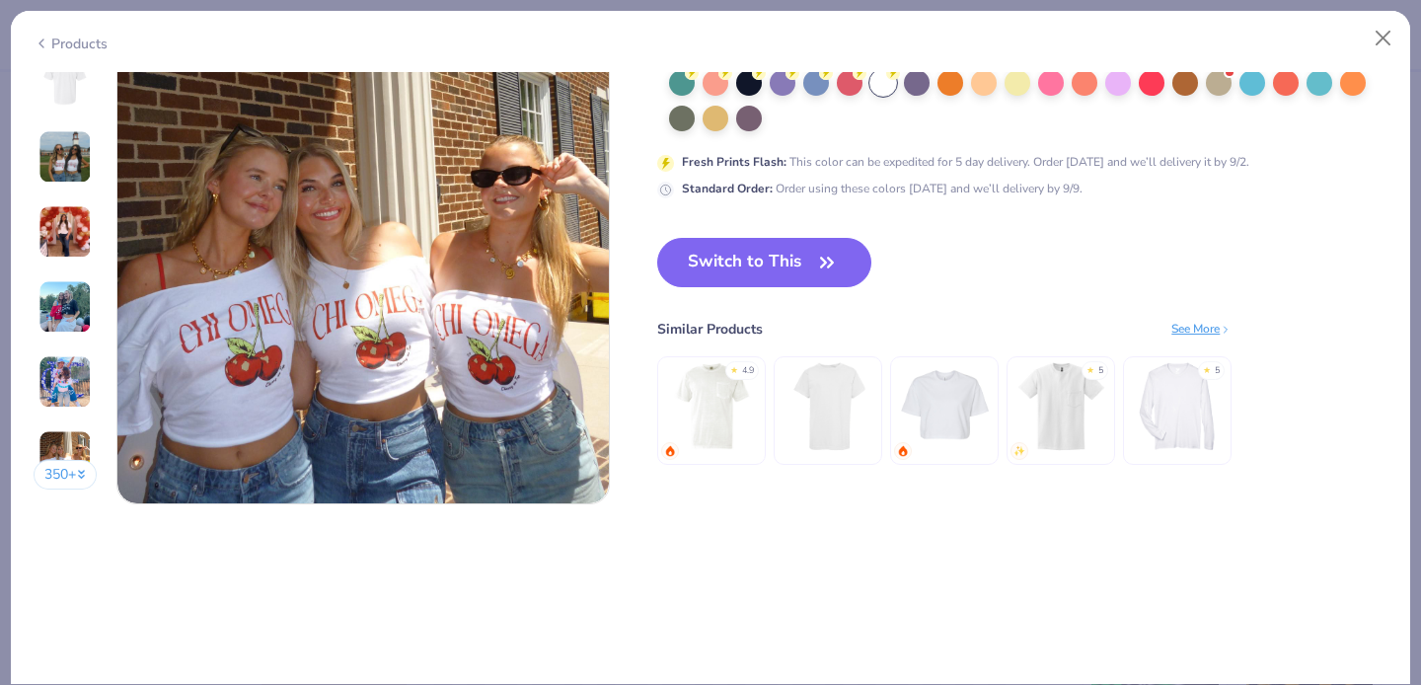
click at [789, 269] on button "Switch to This" at bounding box center [764, 262] width 214 height 49
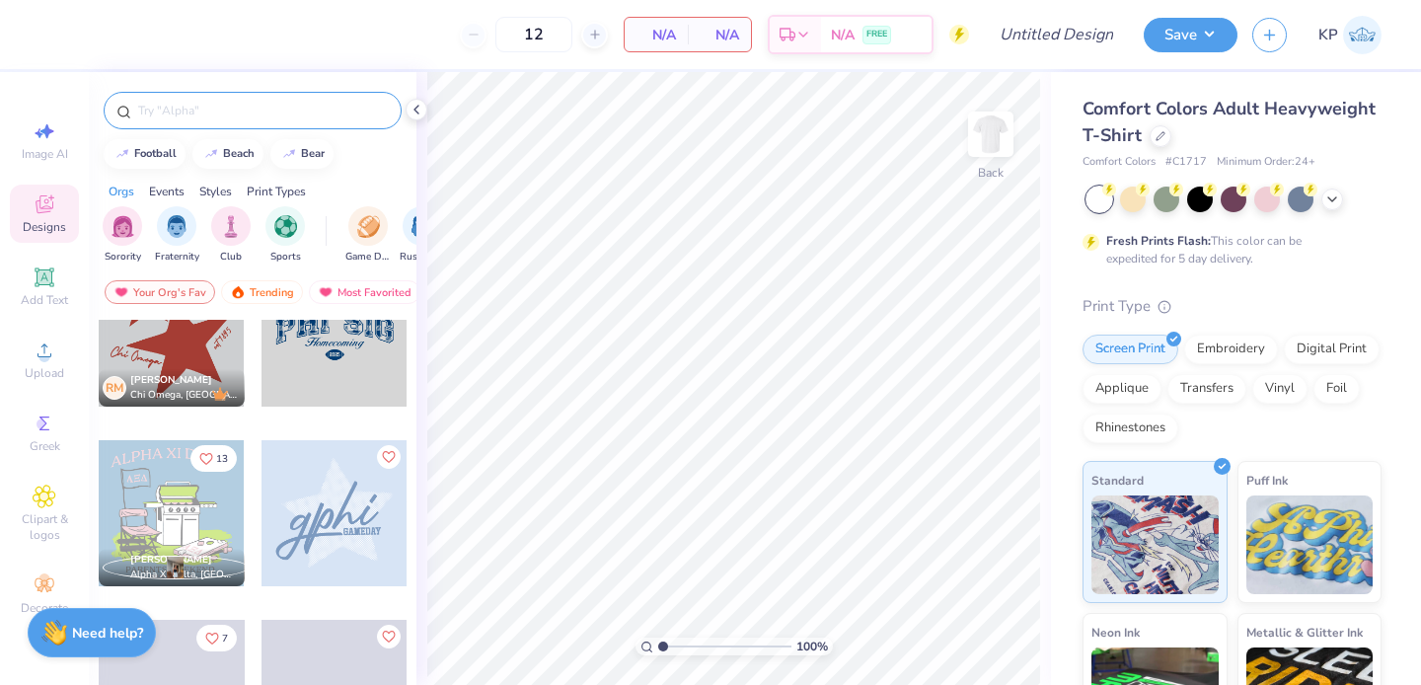
scroll to position [1138, 0]
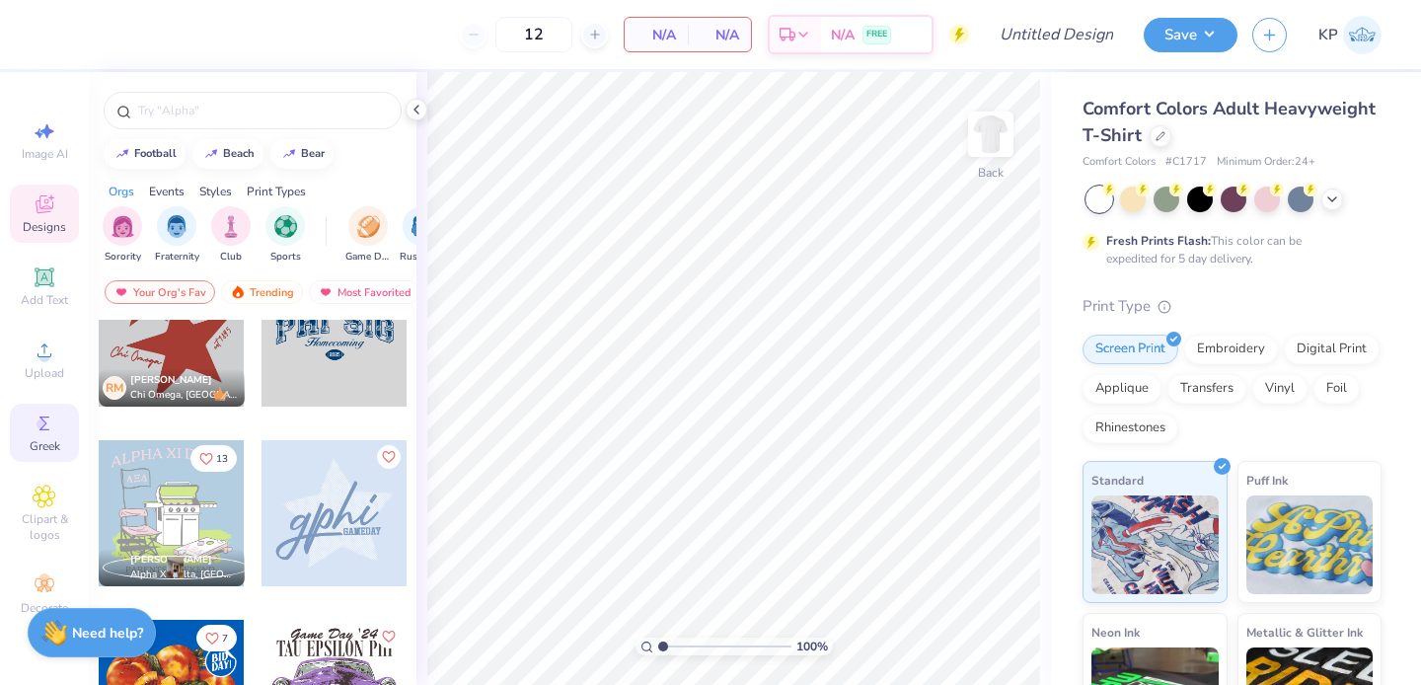
click at [43, 421] on circle at bounding box center [42, 423] width 11 height 11
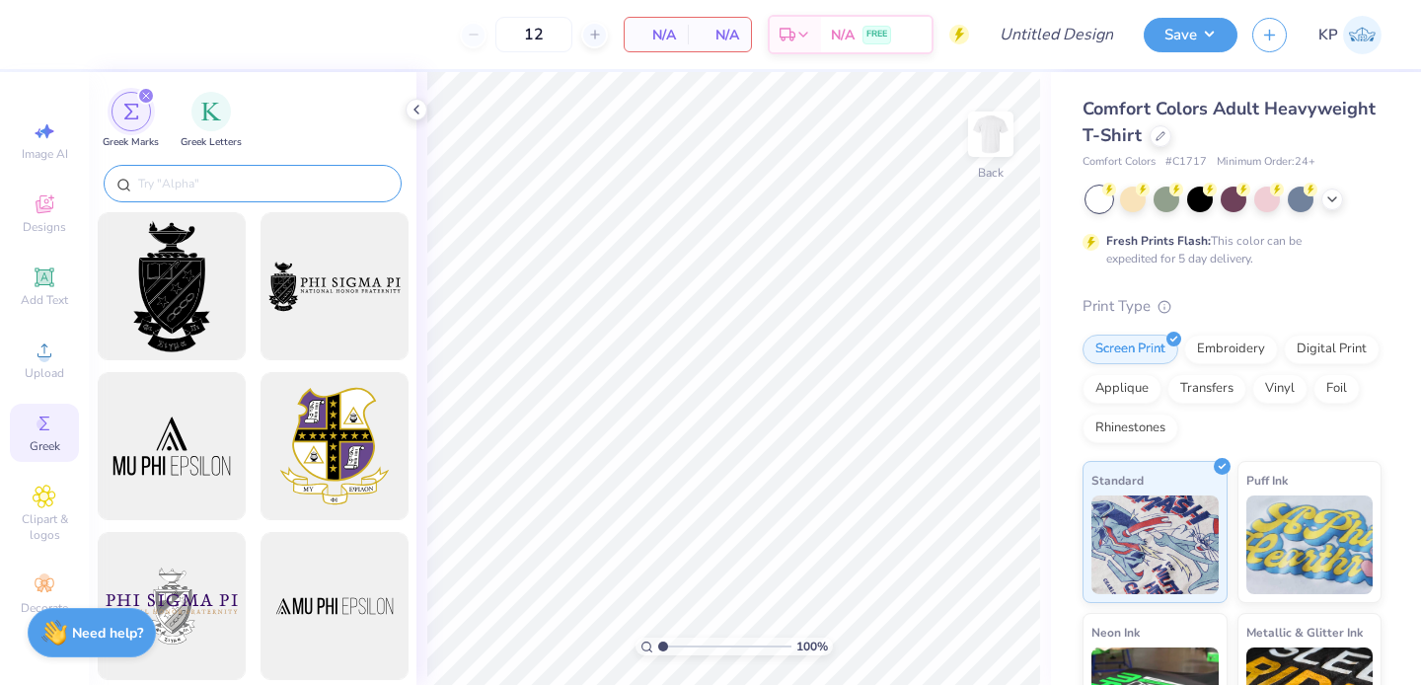
click at [212, 191] on input "text" at bounding box center [262, 184] width 253 height 20
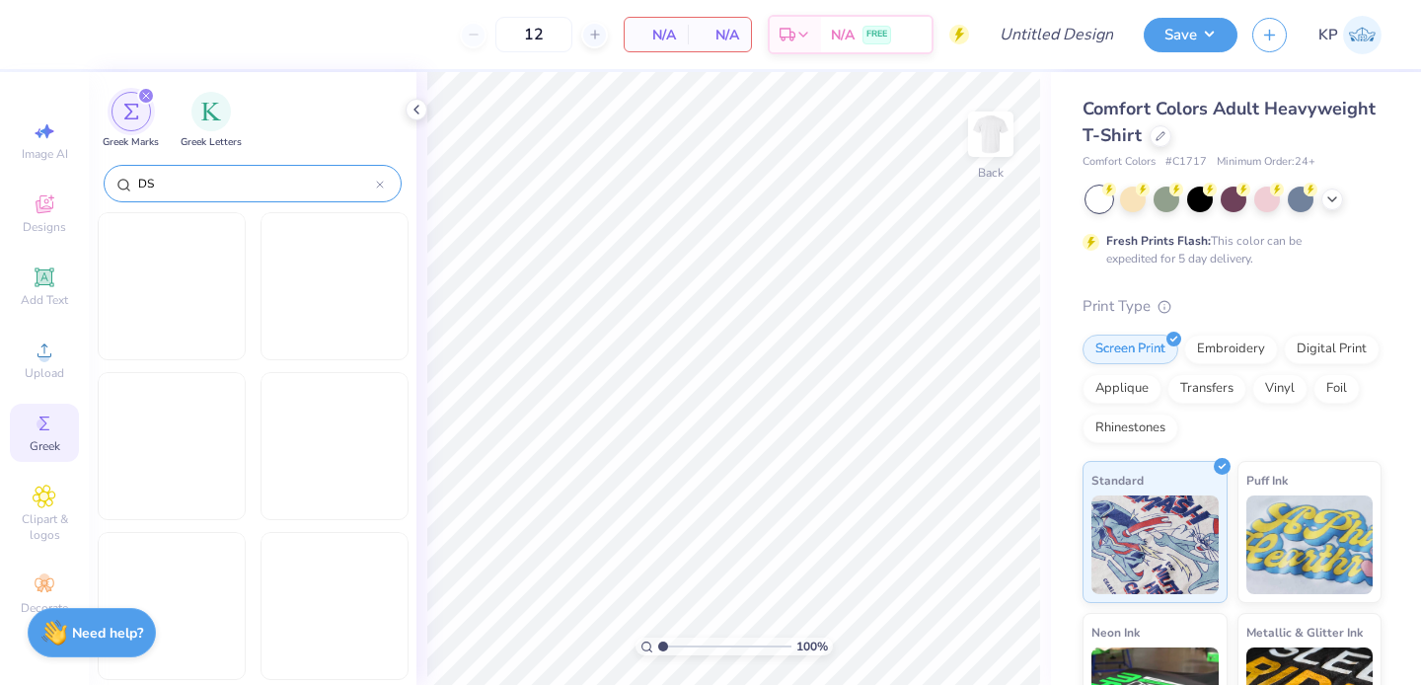
type input "D"
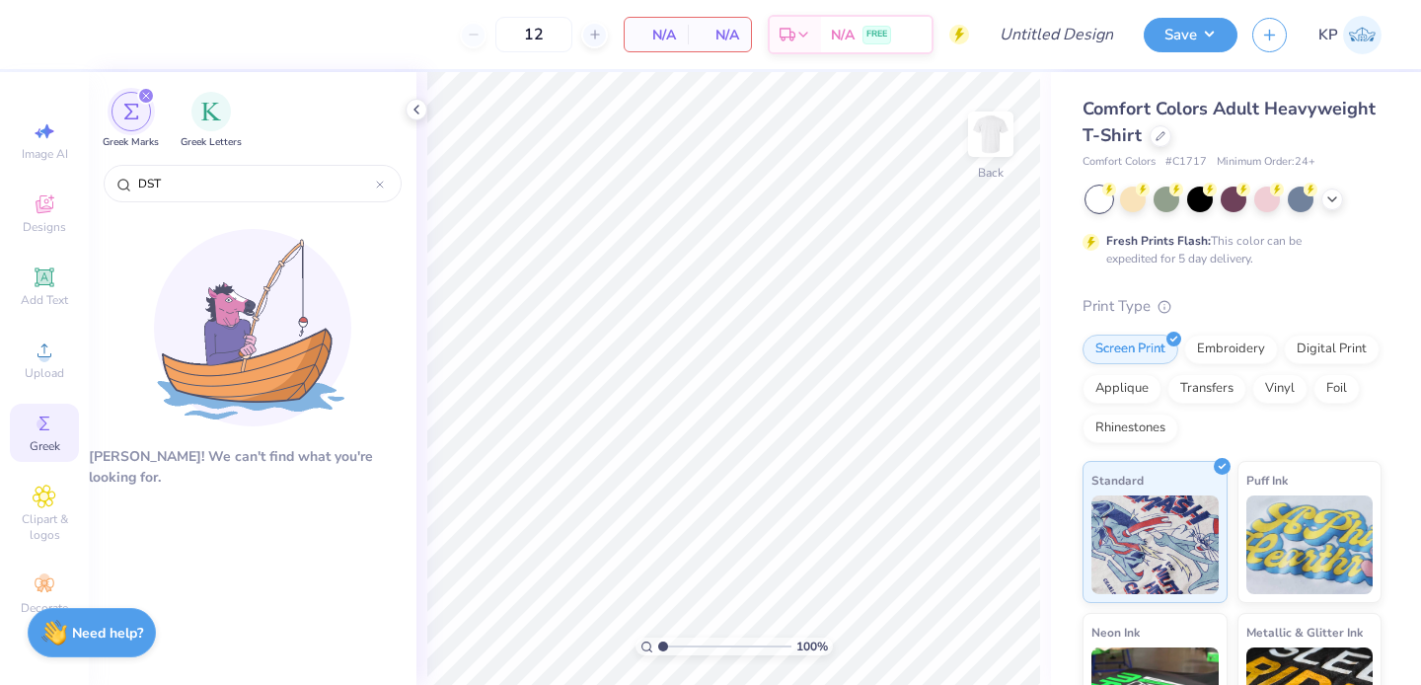
type input "DST"
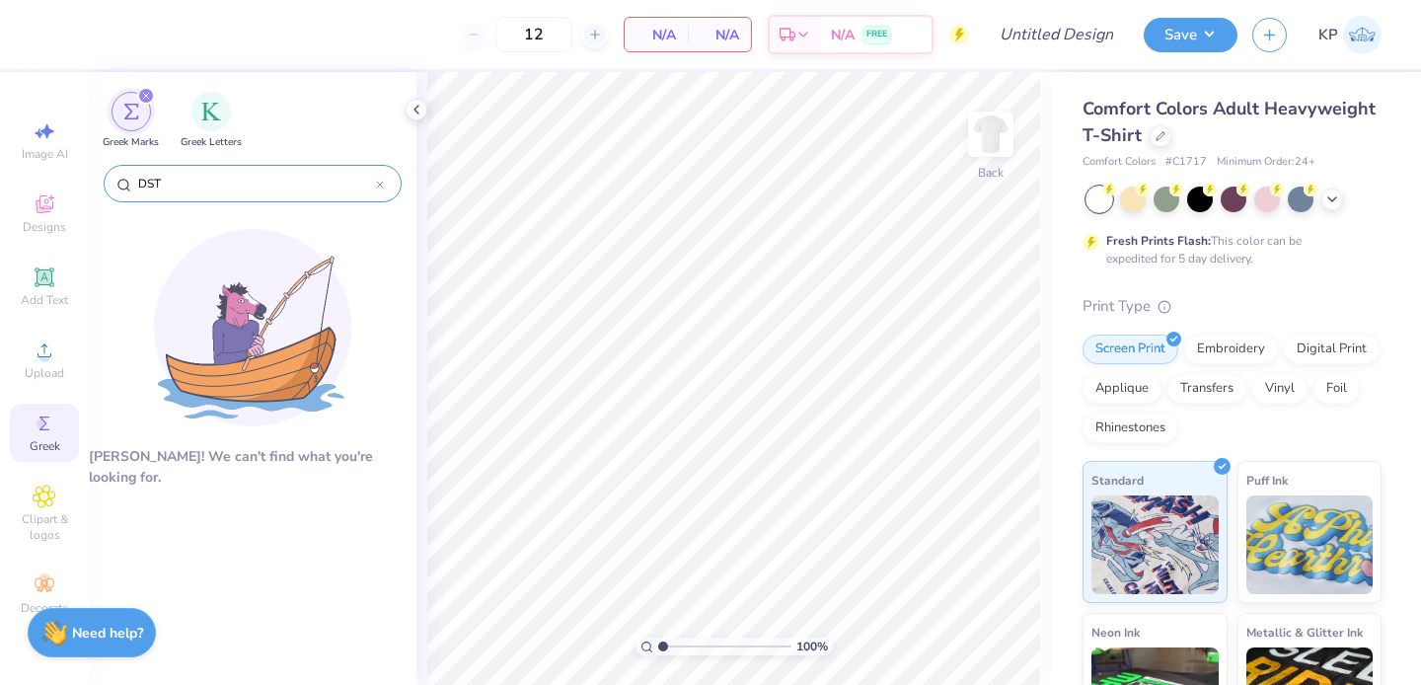
click at [379, 177] on div at bounding box center [380, 184] width 8 height 18
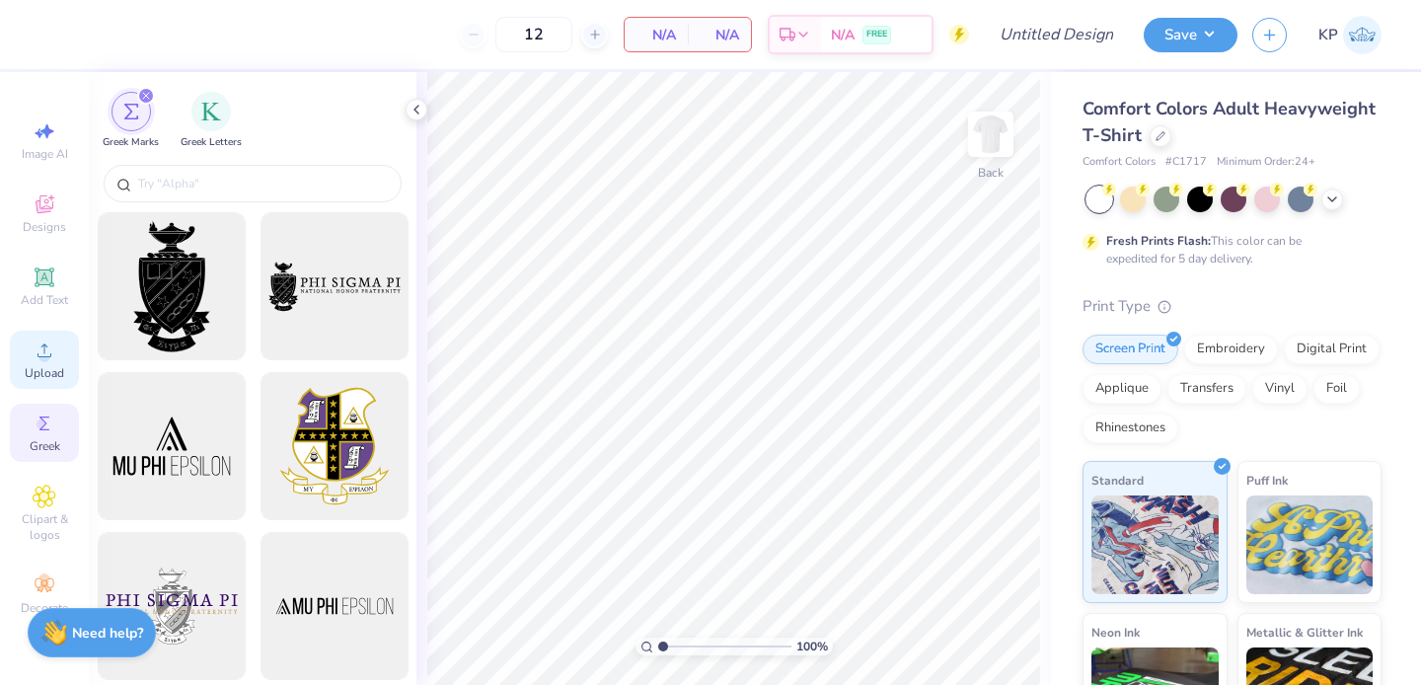
click at [45, 364] on div "Upload" at bounding box center [44, 360] width 69 height 58
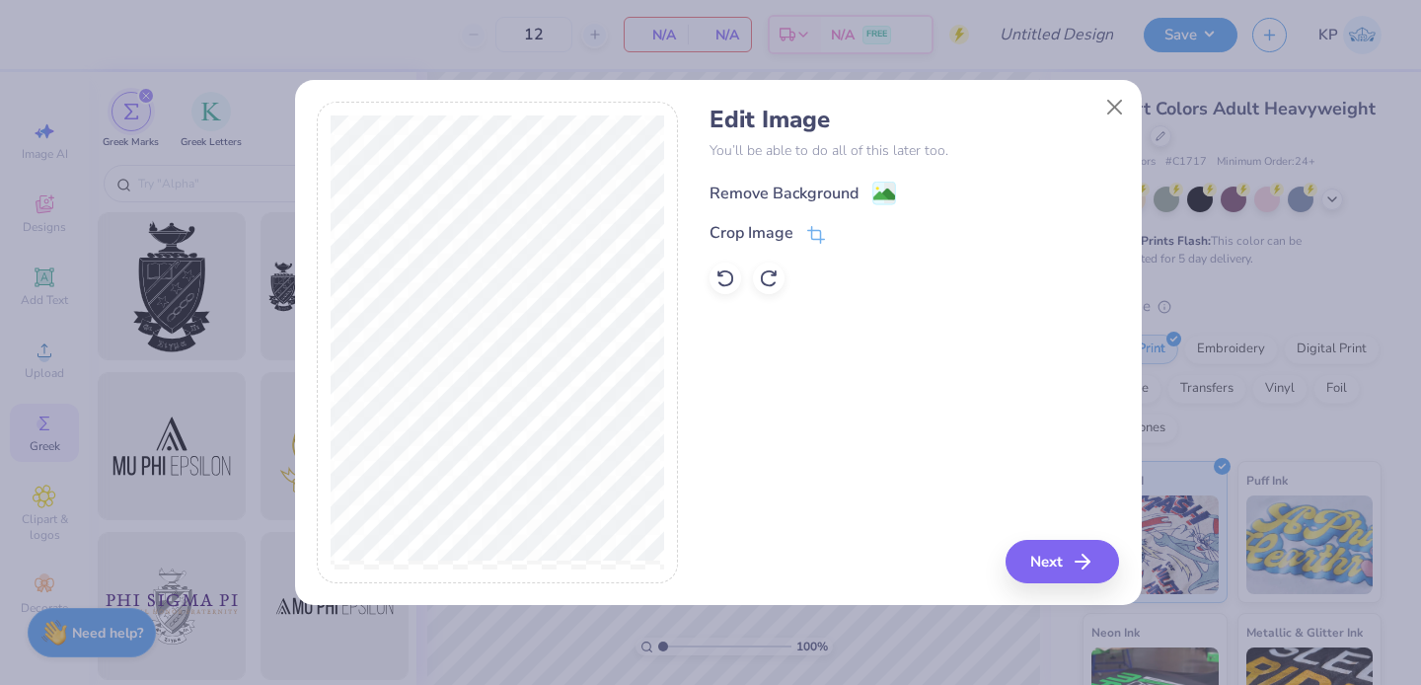
click at [877, 194] on image at bounding box center [884, 195] width 22 height 22
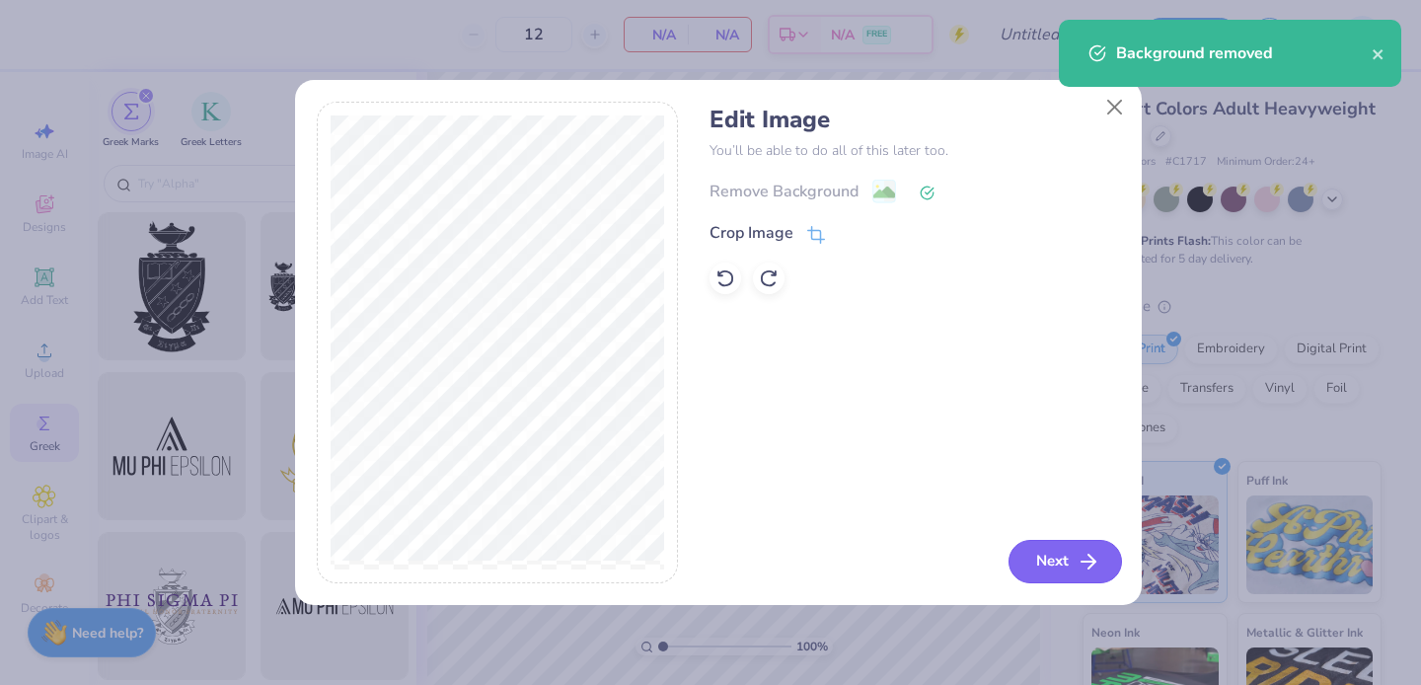
click at [1052, 576] on button "Next" at bounding box center [1065, 561] width 113 height 43
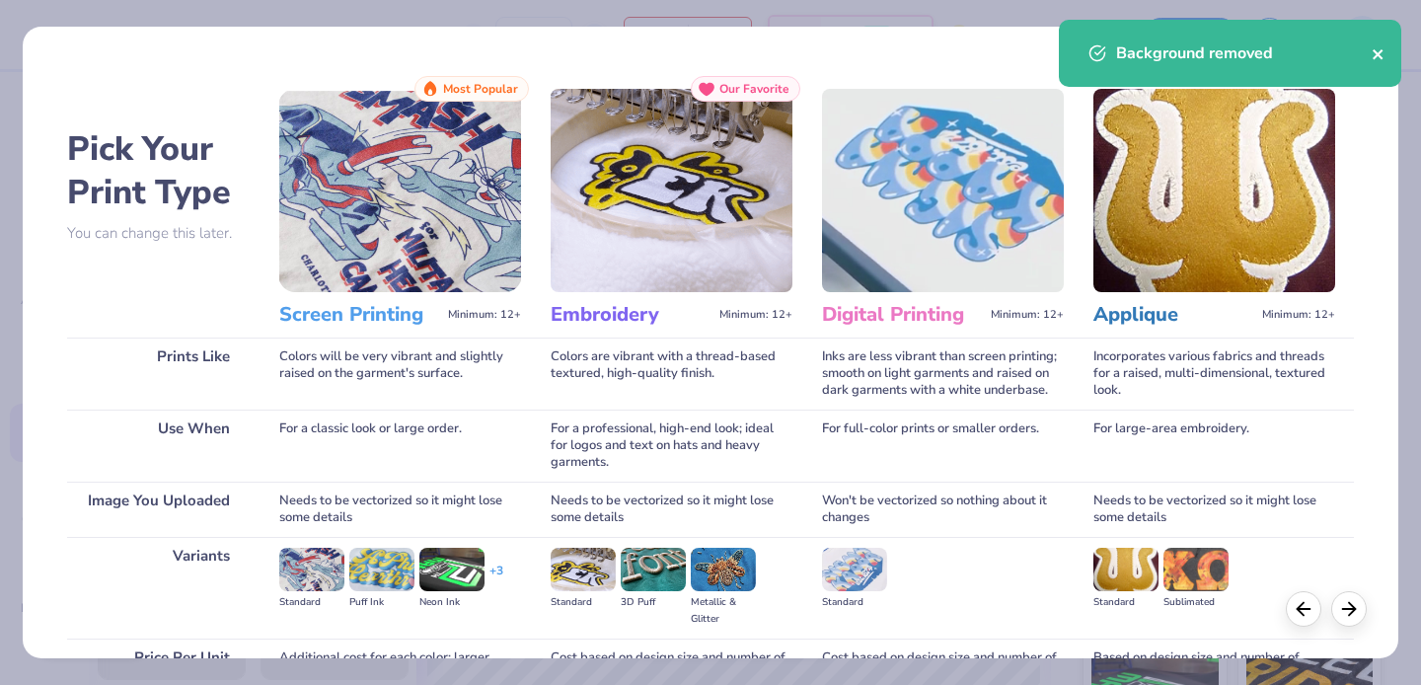
click at [1373, 57] on icon "close" at bounding box center [1379, 54] width 14 height 16
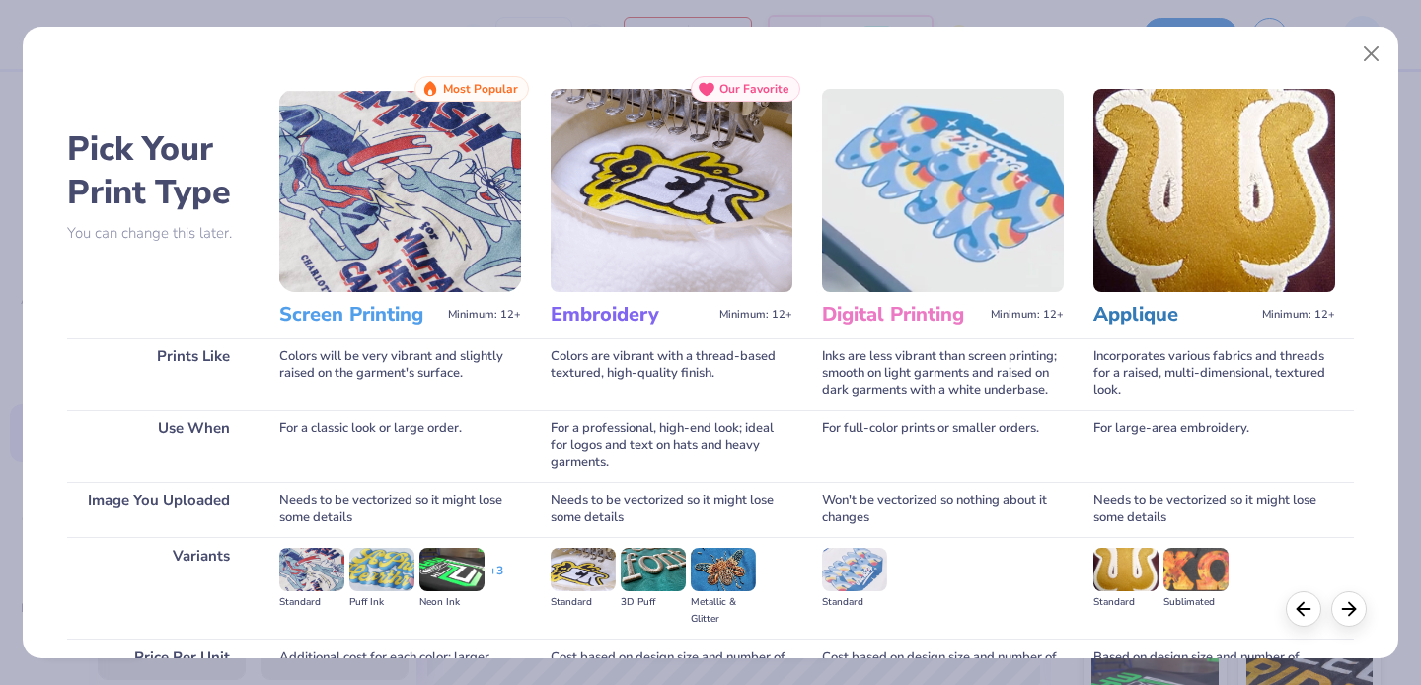
click at [444, 116] on img at bounding box center [400, 190] width 242 height 203
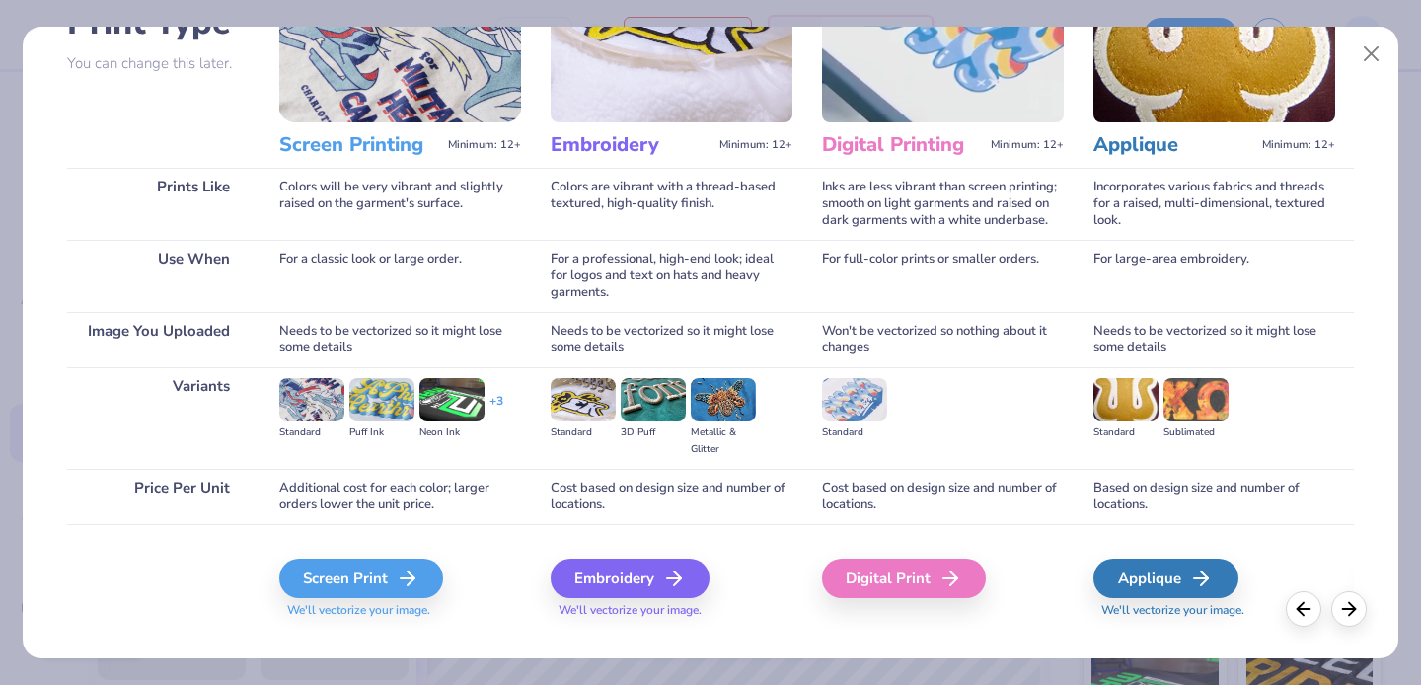
scroll to position [200, 0]
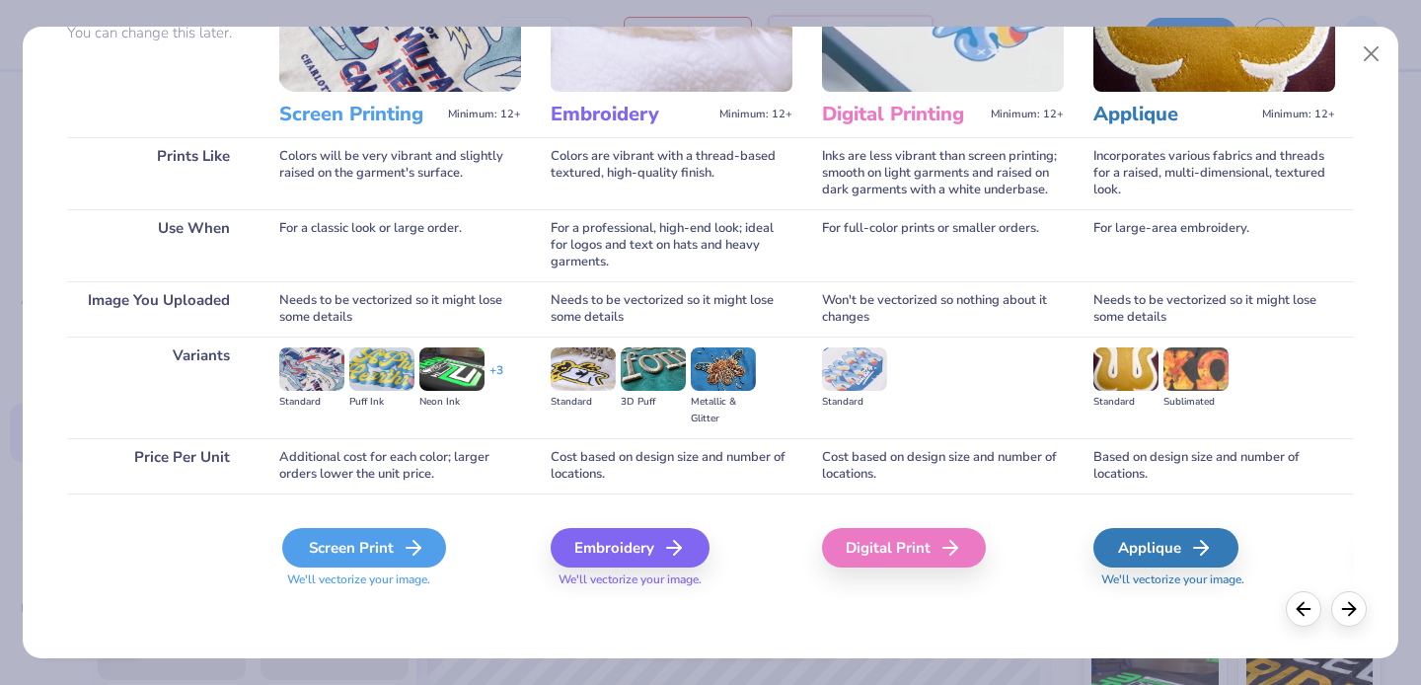
click at [387, 543] on div "Screen Print" at bounding box center [364, 547] width 164 height 39
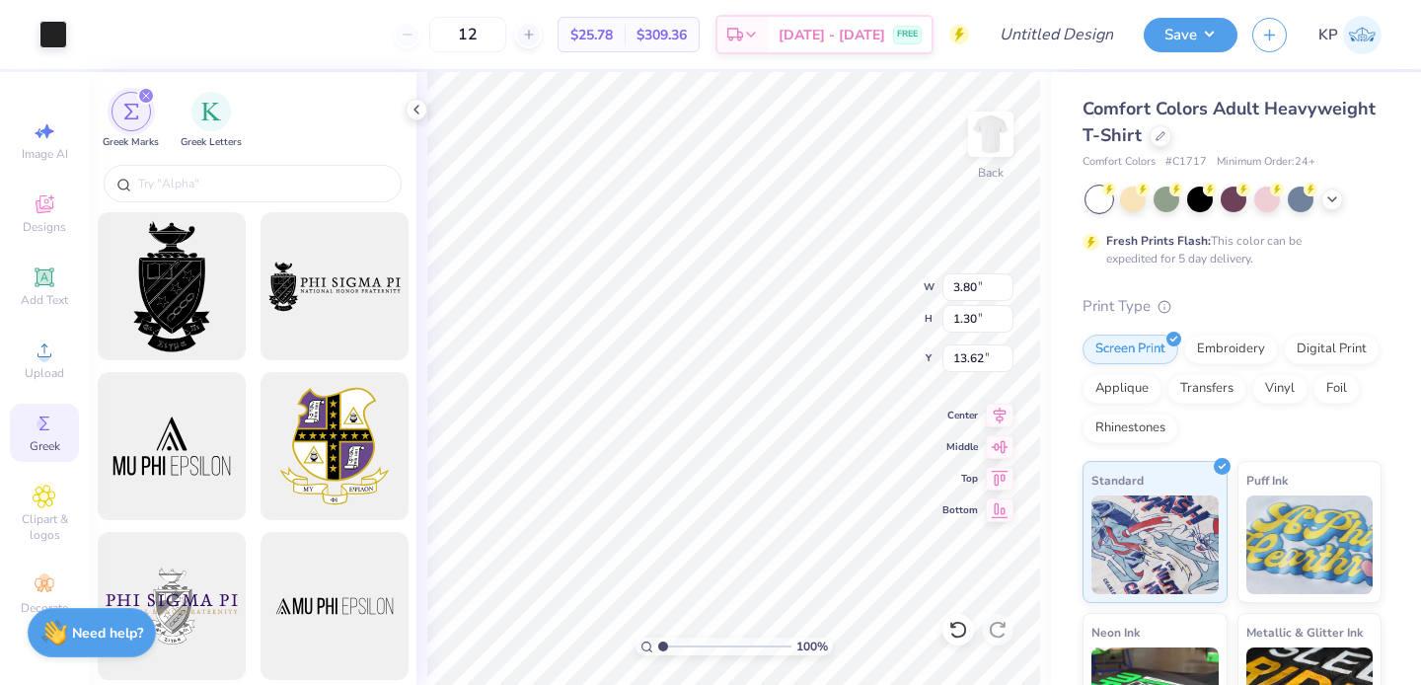
type input "3.80"
type input "1.30"
type input "5.83"
type input "8.78"
type input "3.00"
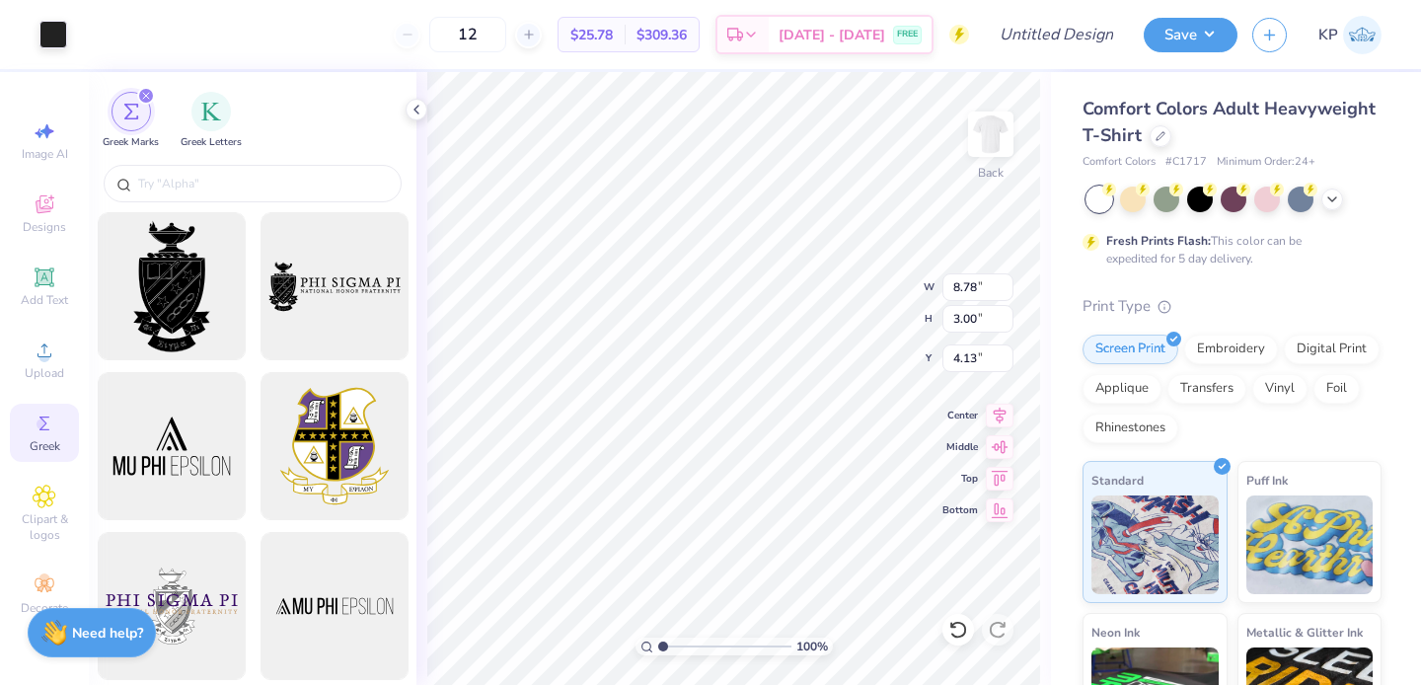
type input "4.85"
click at [50, 286] on icon at bounding box center [44, 276] width 19 height 19
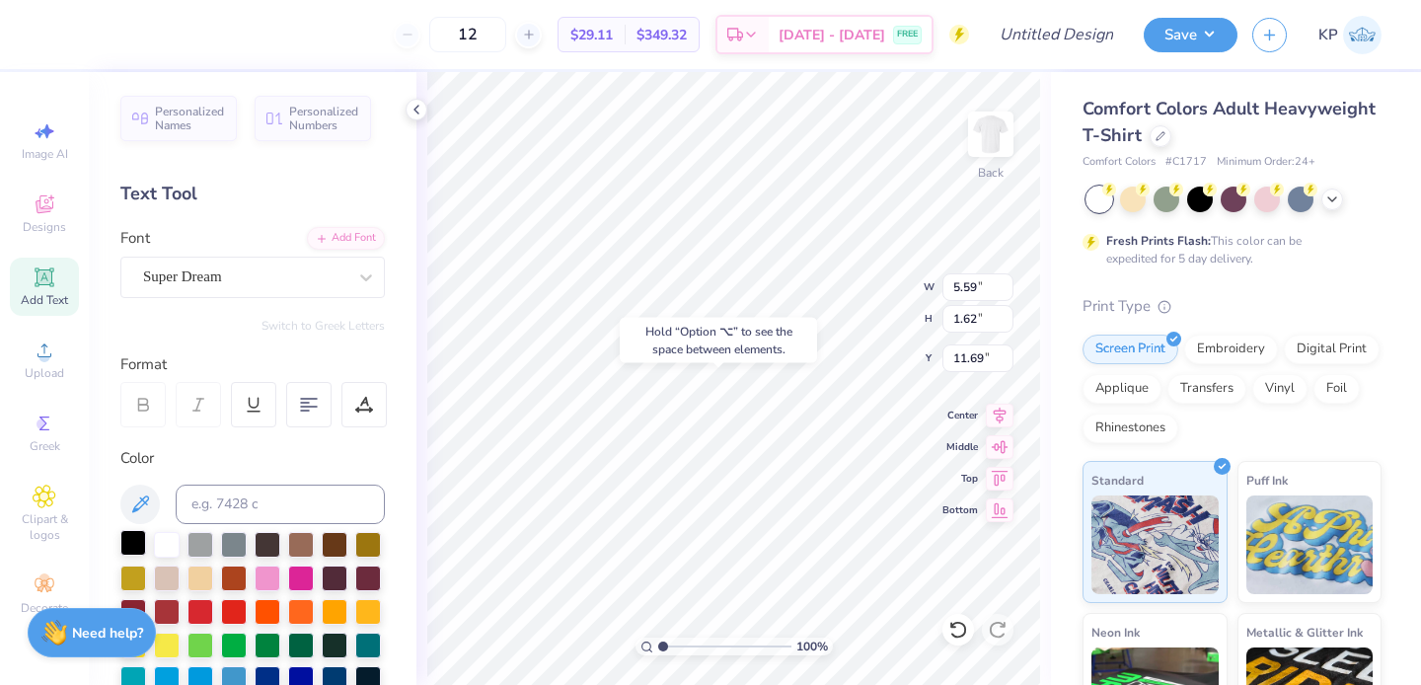
click at [133, 545] on div at bounding box center [133, 543] width 26 height 26
click at [363, 283] on div at bounding box center [366, 278] width 36 height 36
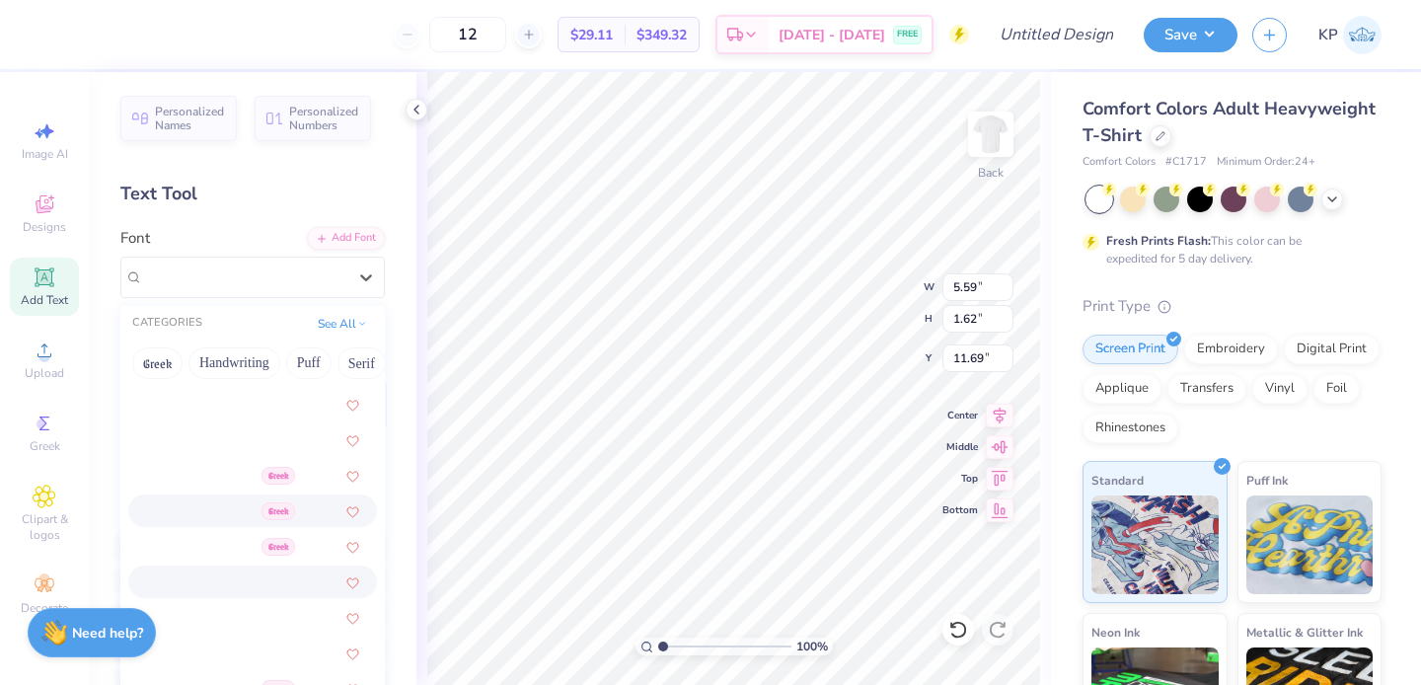
scroll to position [777, 0]
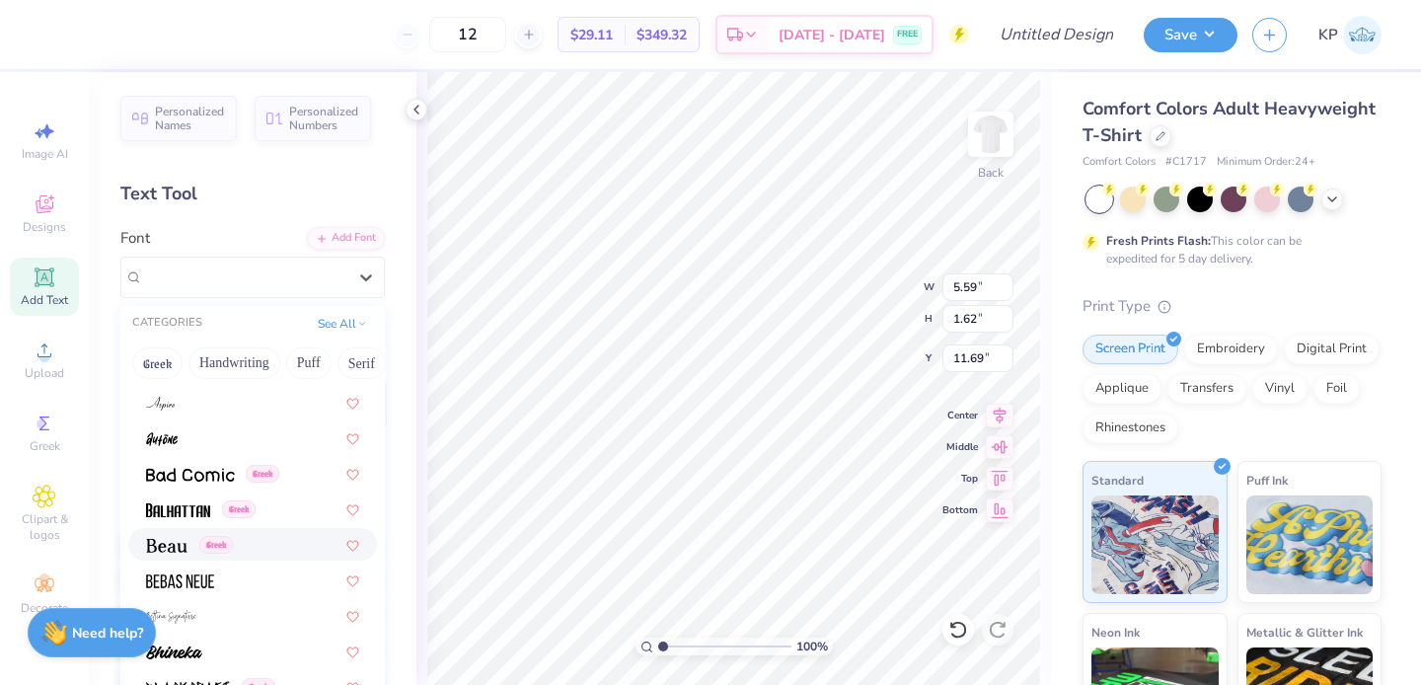
click at [247, 549] on div "Greek" at bounding box center [252, 544] width 213 height 21
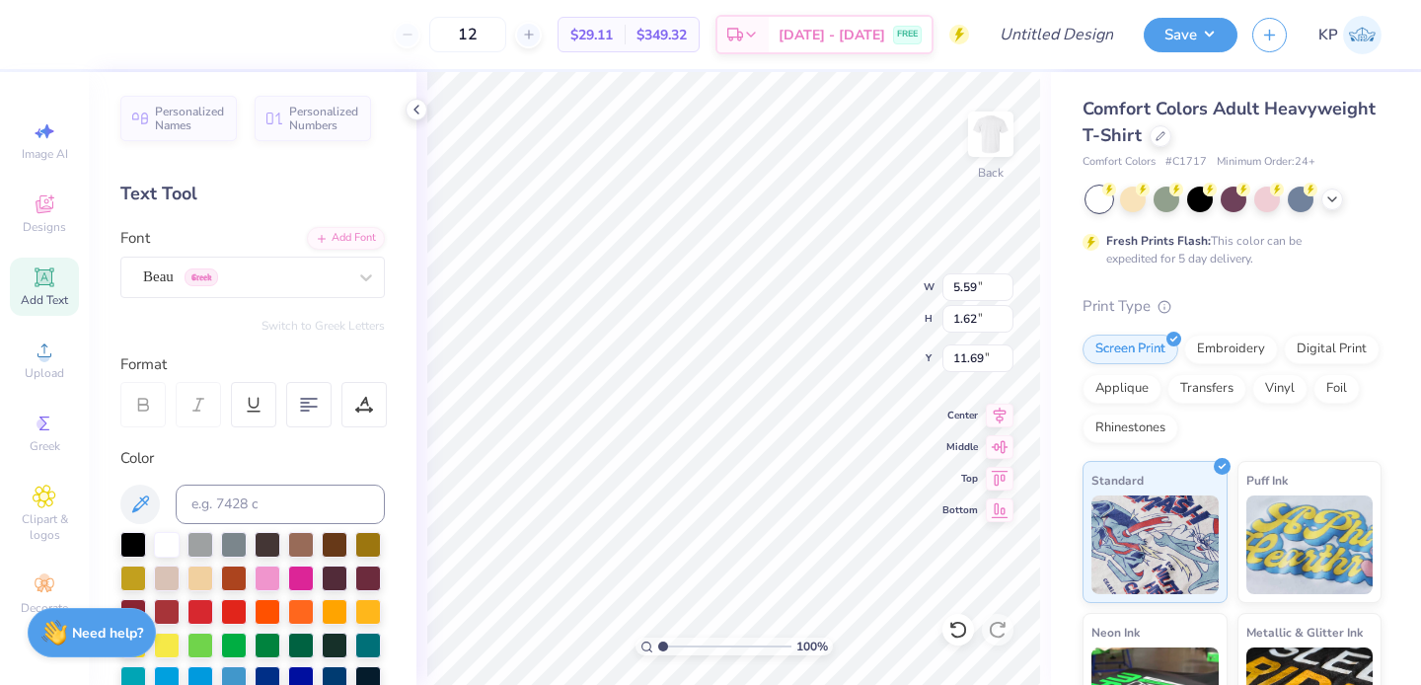
type input "5.19"
type input "1.60"
type input "11.70"
type textarea "Brothers"
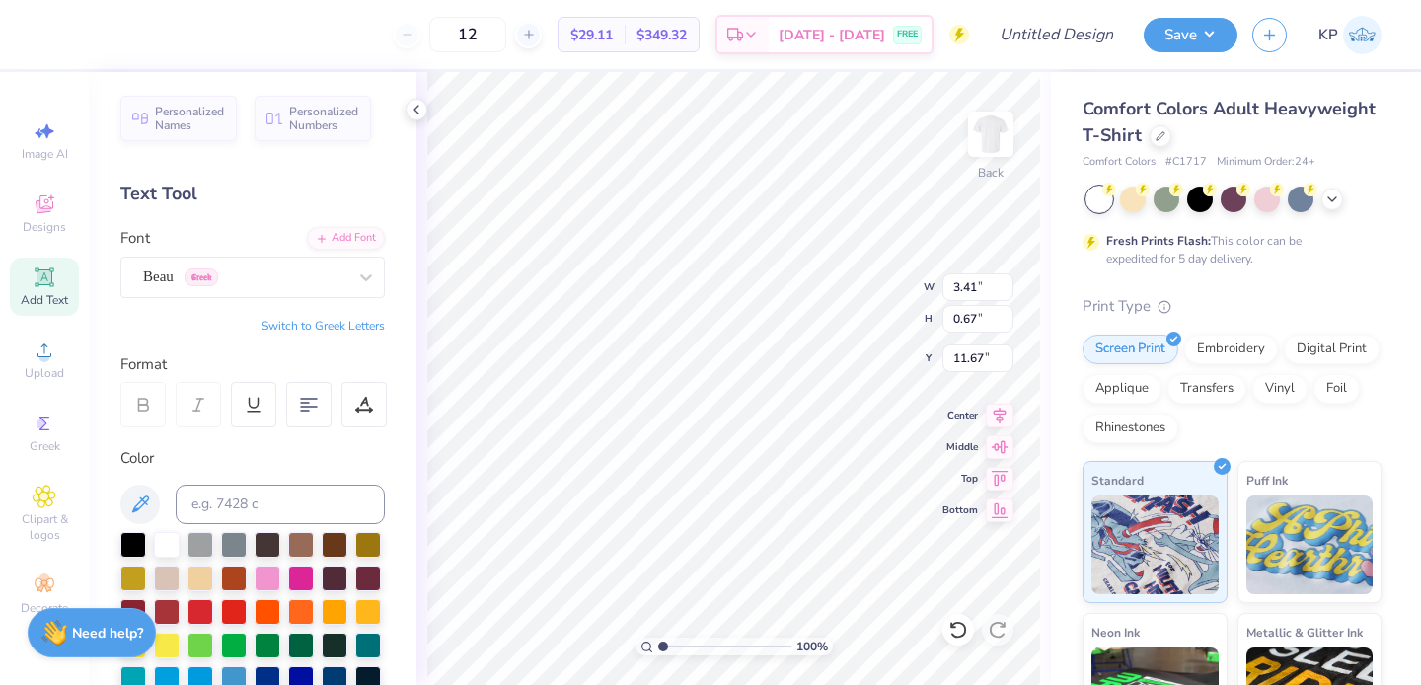
type input "3.41"
type input "0.67"
type input "8.30"
type input "4.23"
type input "1.44"
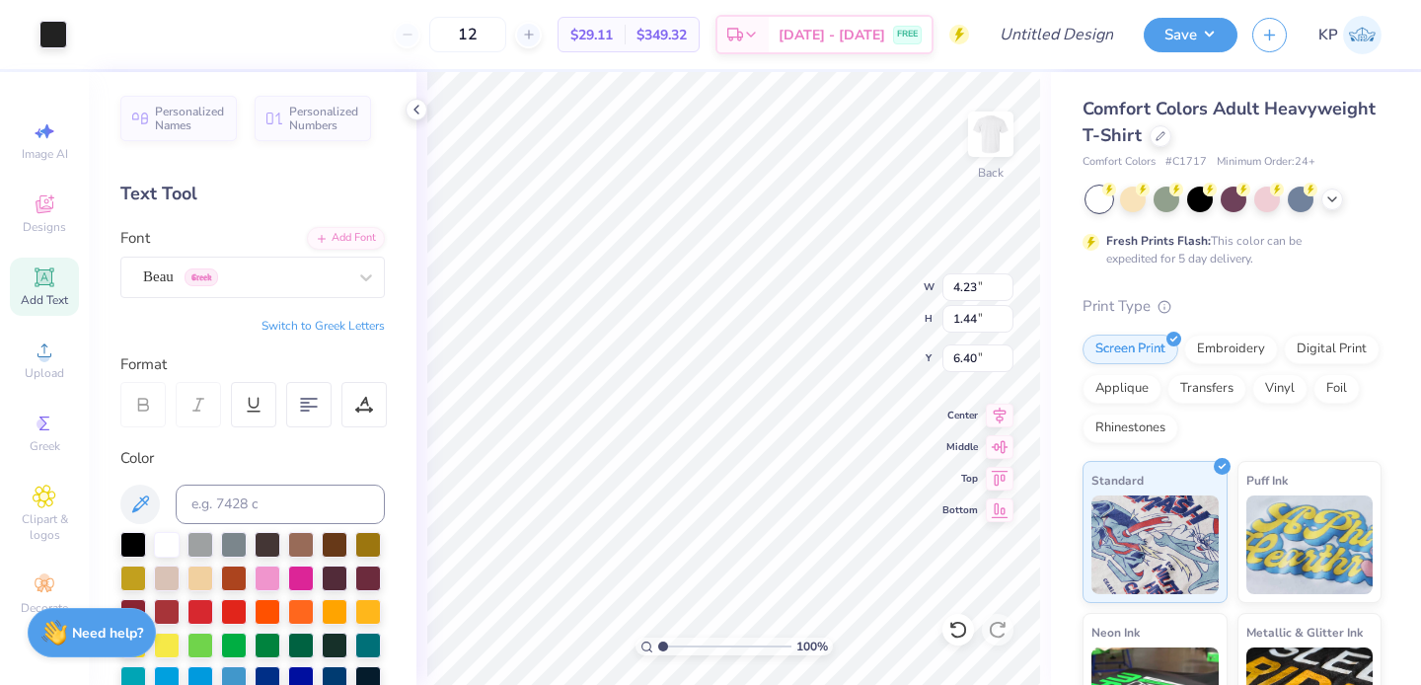
type input "5.65"
type input "3.41"
type input "0.67"
type input "8.30"
type input "2.43"
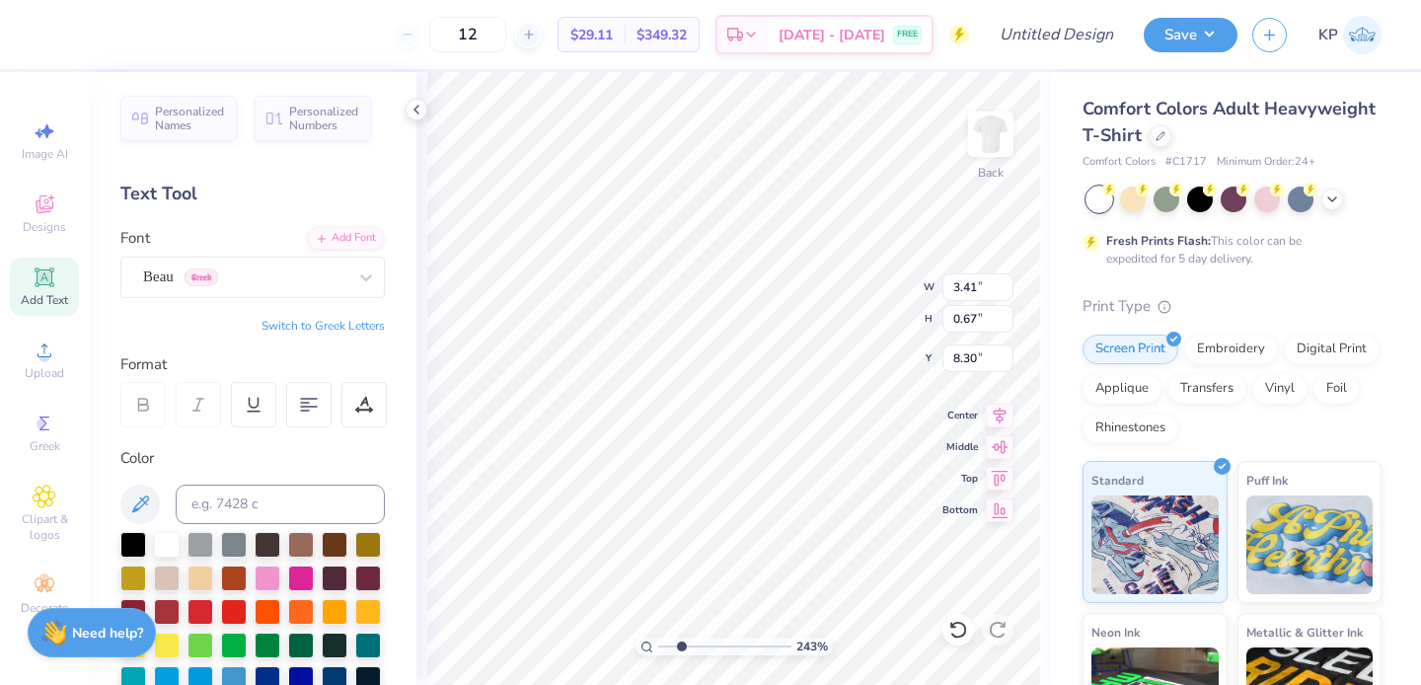
click at [681, 646] on input "range" at bounding box center [724, 647] width 133 height 18
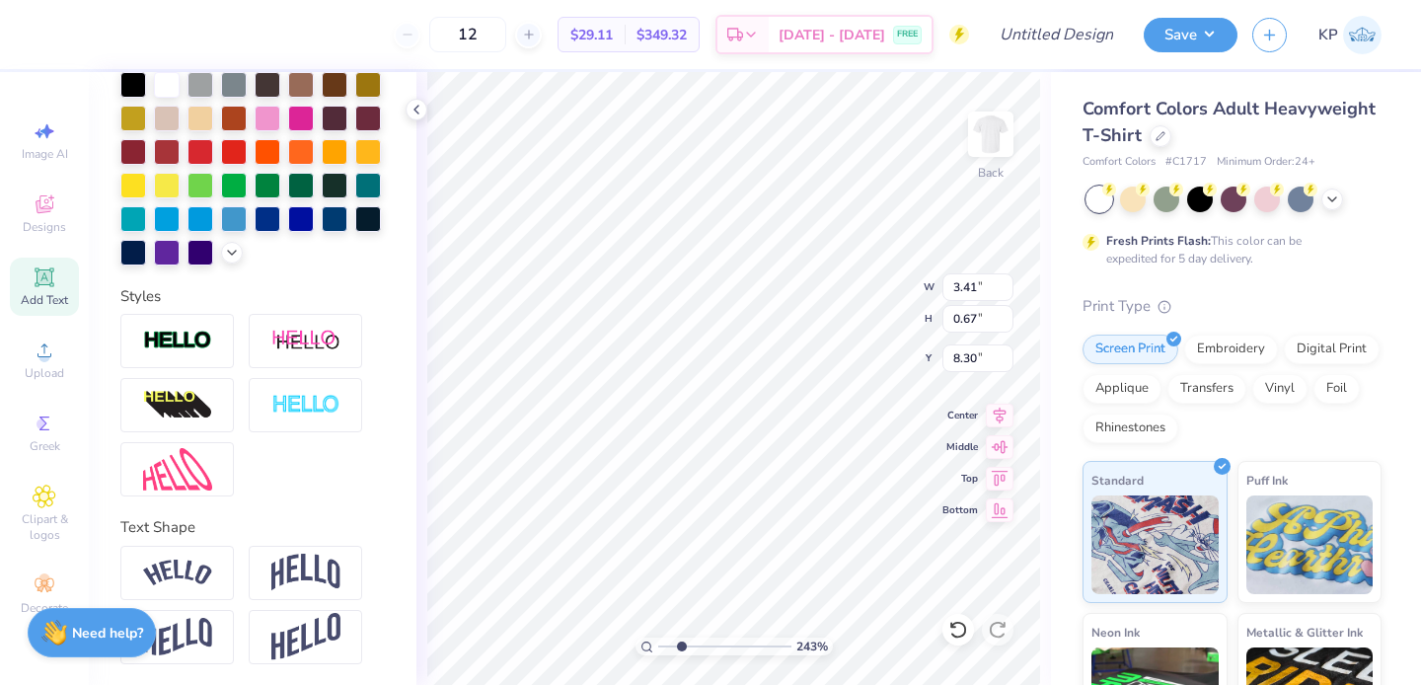
scroll to position [495, 0]
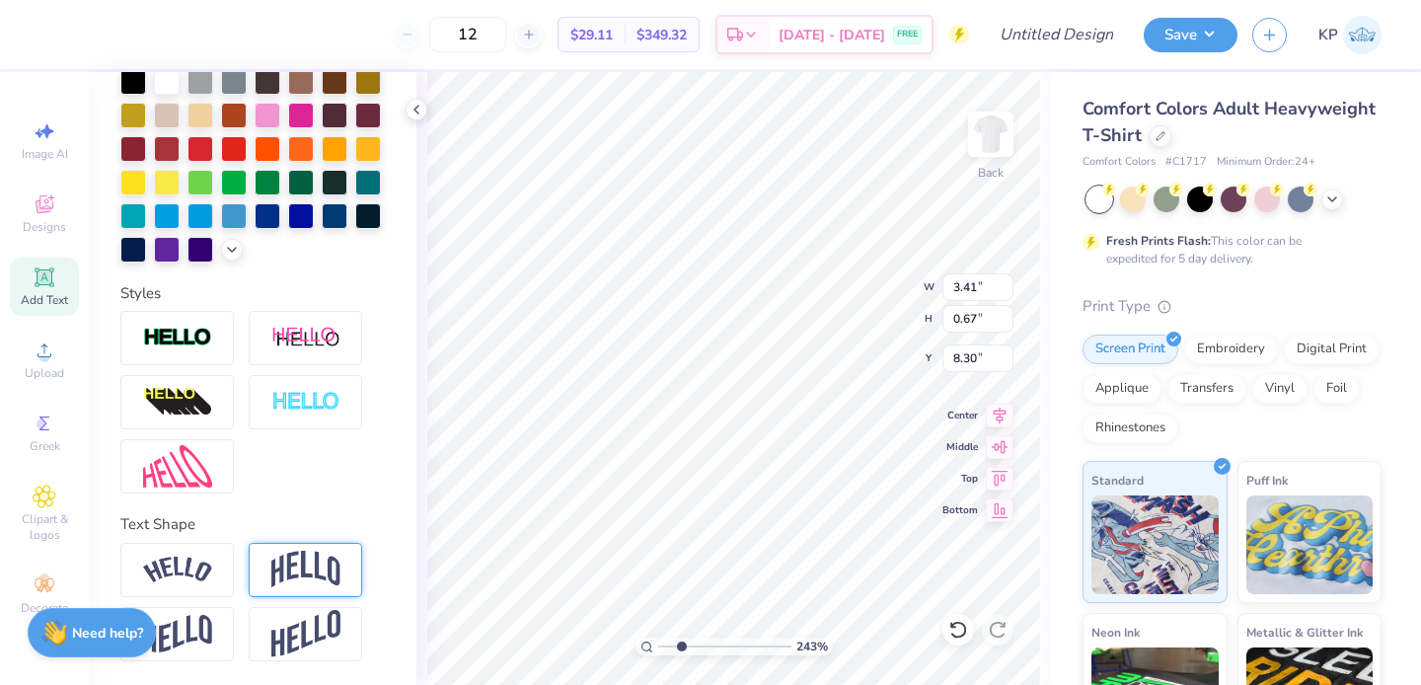
click at [289, 565] on img at bounding box center [305, 570] width 69 height 38
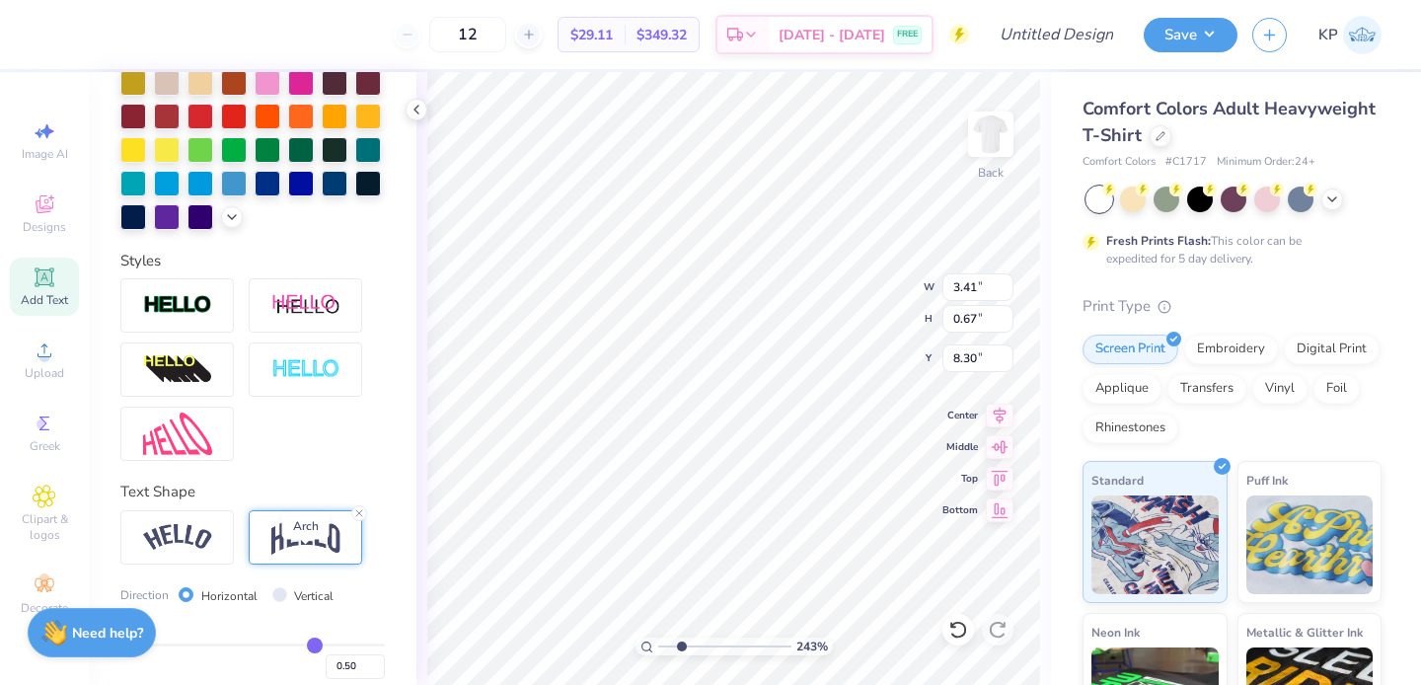
type input "1.37"
type input "7.95"
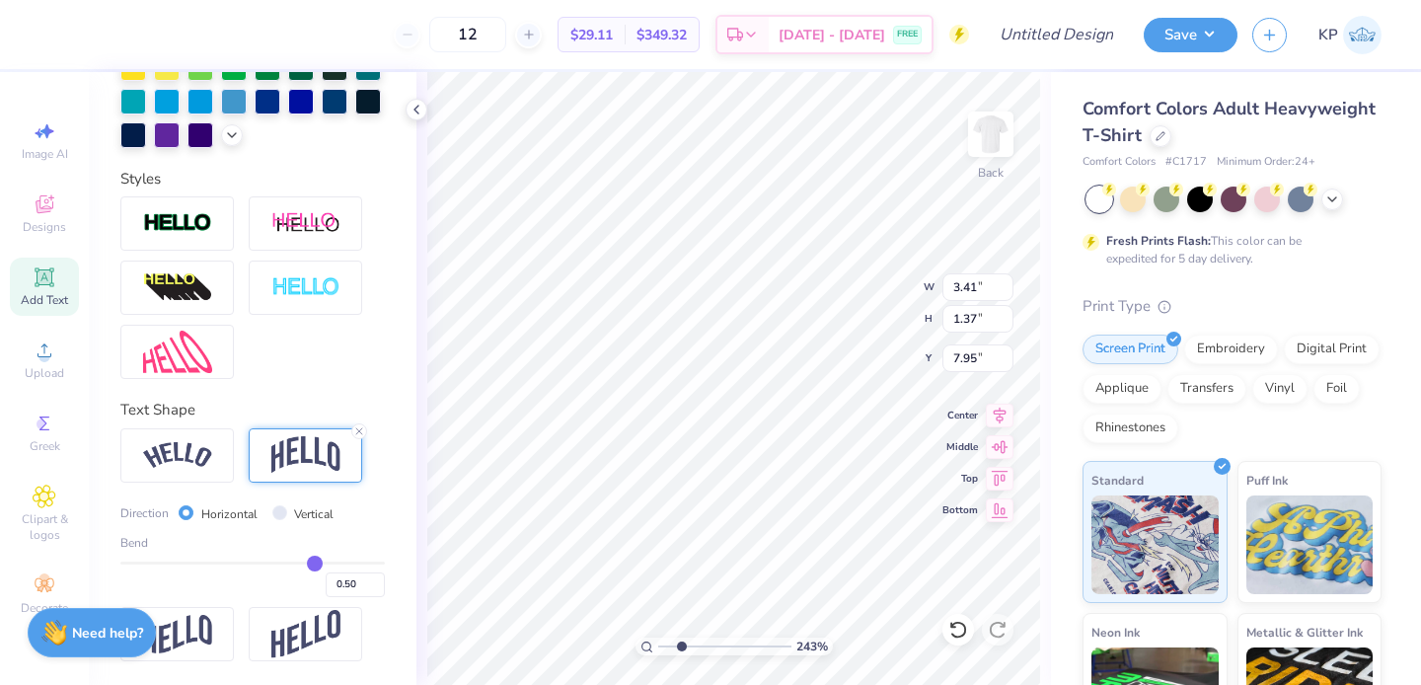
type input "0.49"
type input "0.46"
type input "0.45"
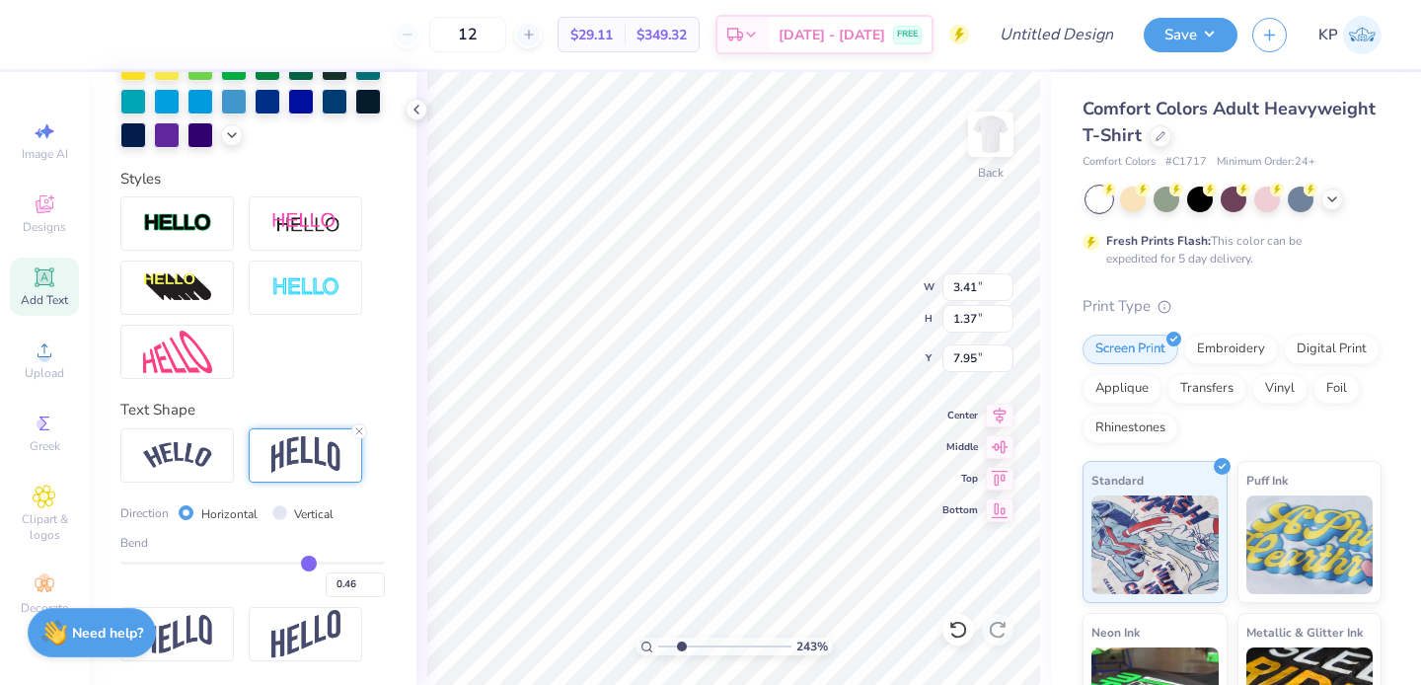
type input "0.45"
type input "0.41"
type input "0.4"
type input "0.40"
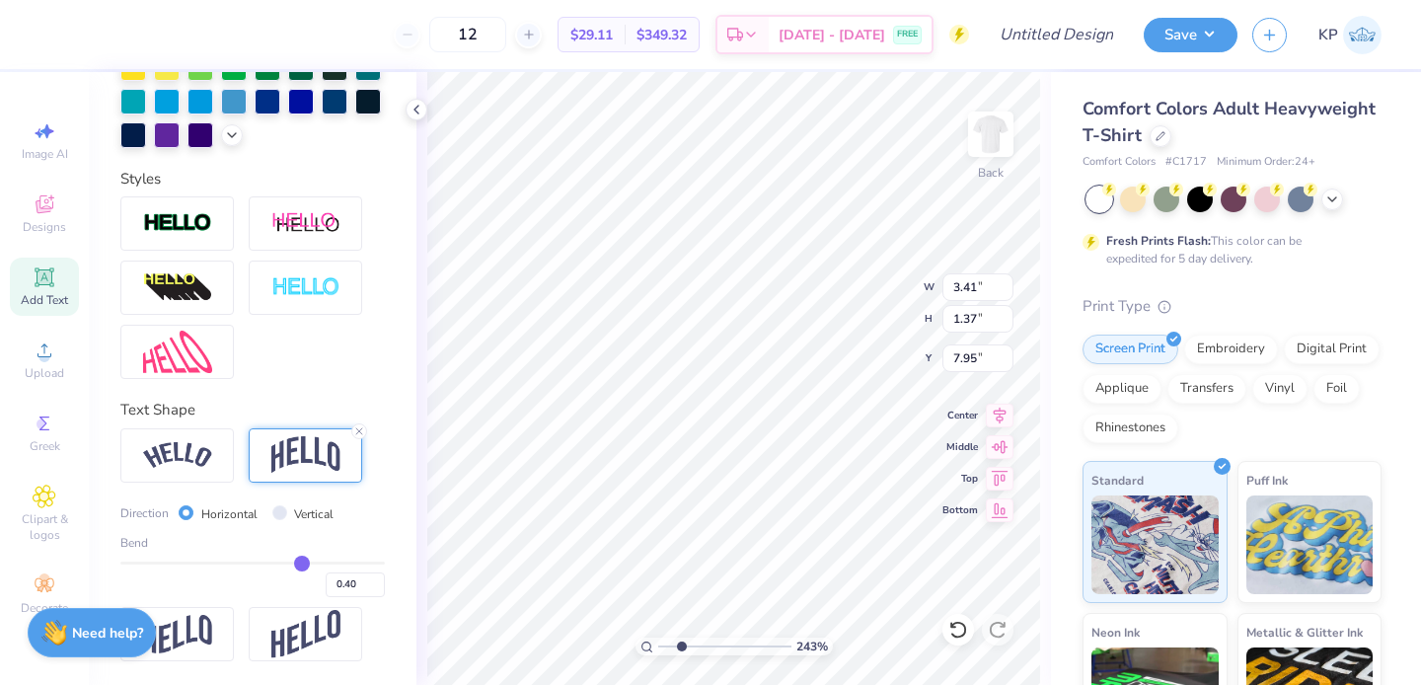
type input "0.38"
type input "0.36"
type input "0.35"
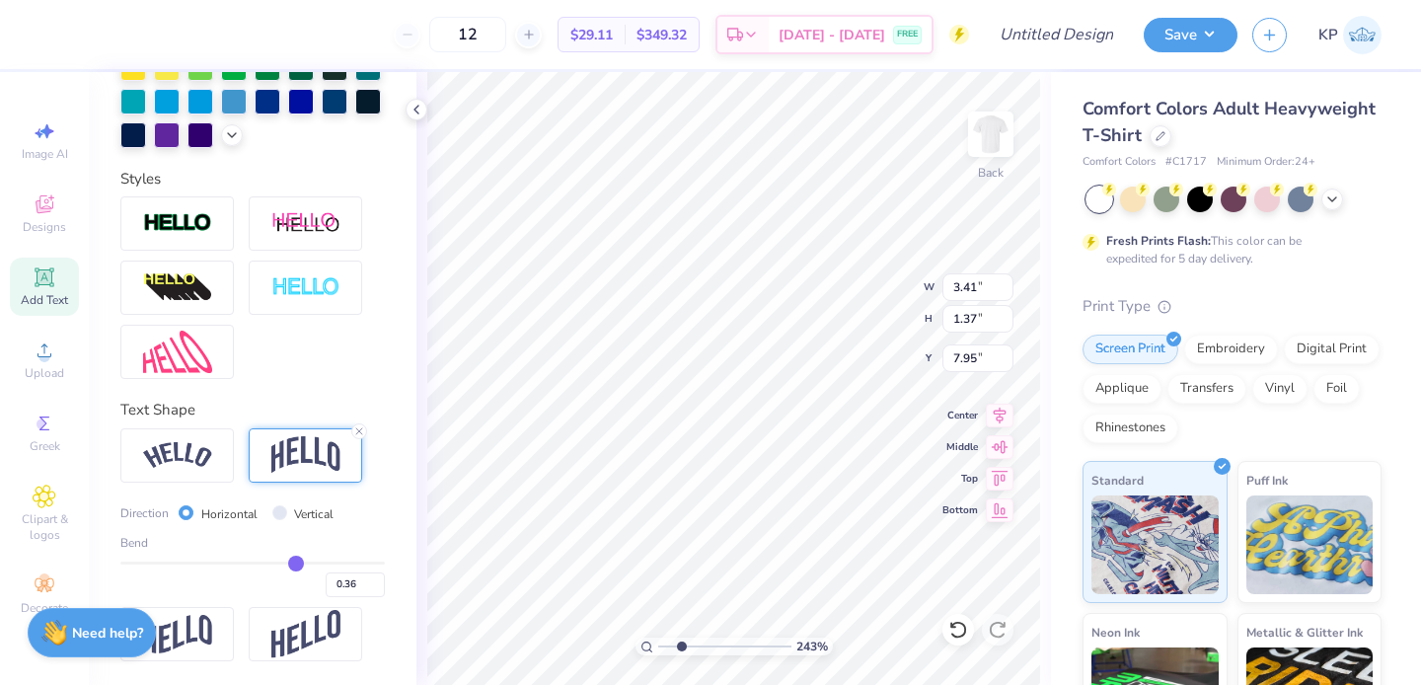
type input "0.35"
type input "0.33"
type input "0.32"
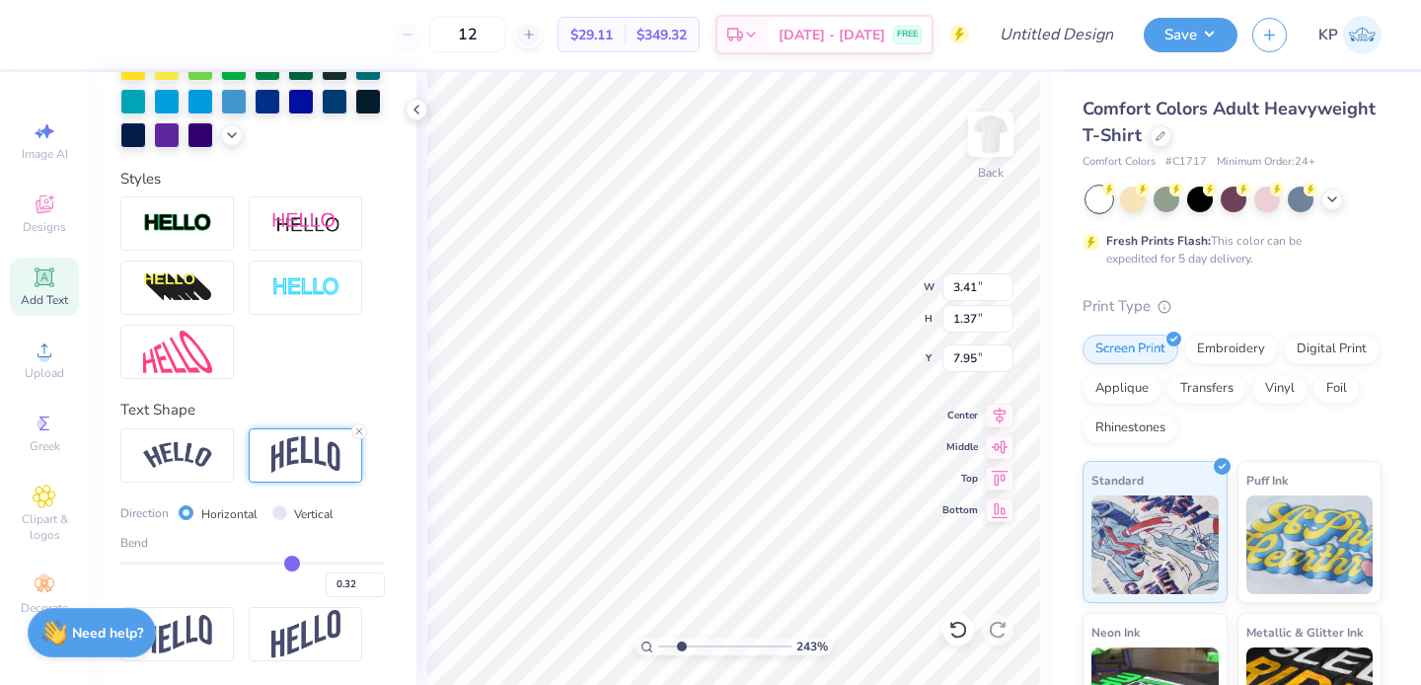
type input "0.31"
type input "0.29"
type input "0.28"
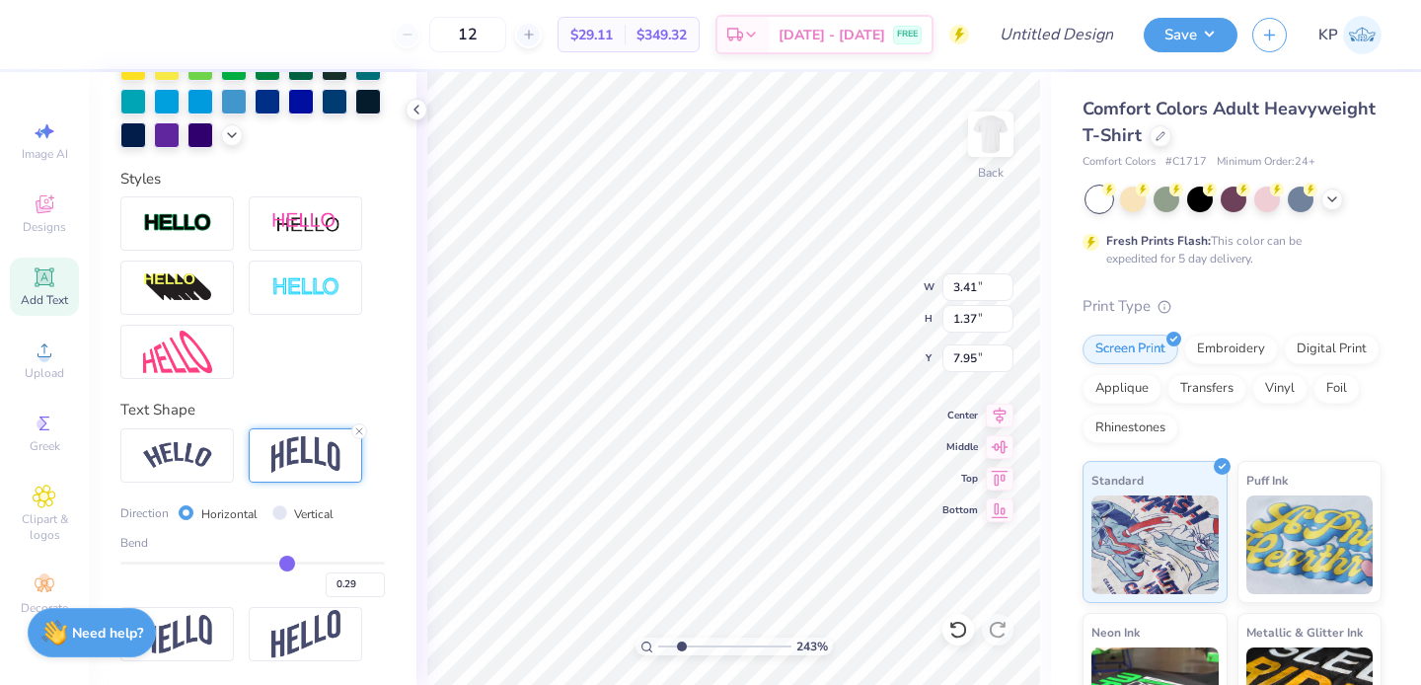
type input "0.28"
type input "0.27"
type input "0.26"
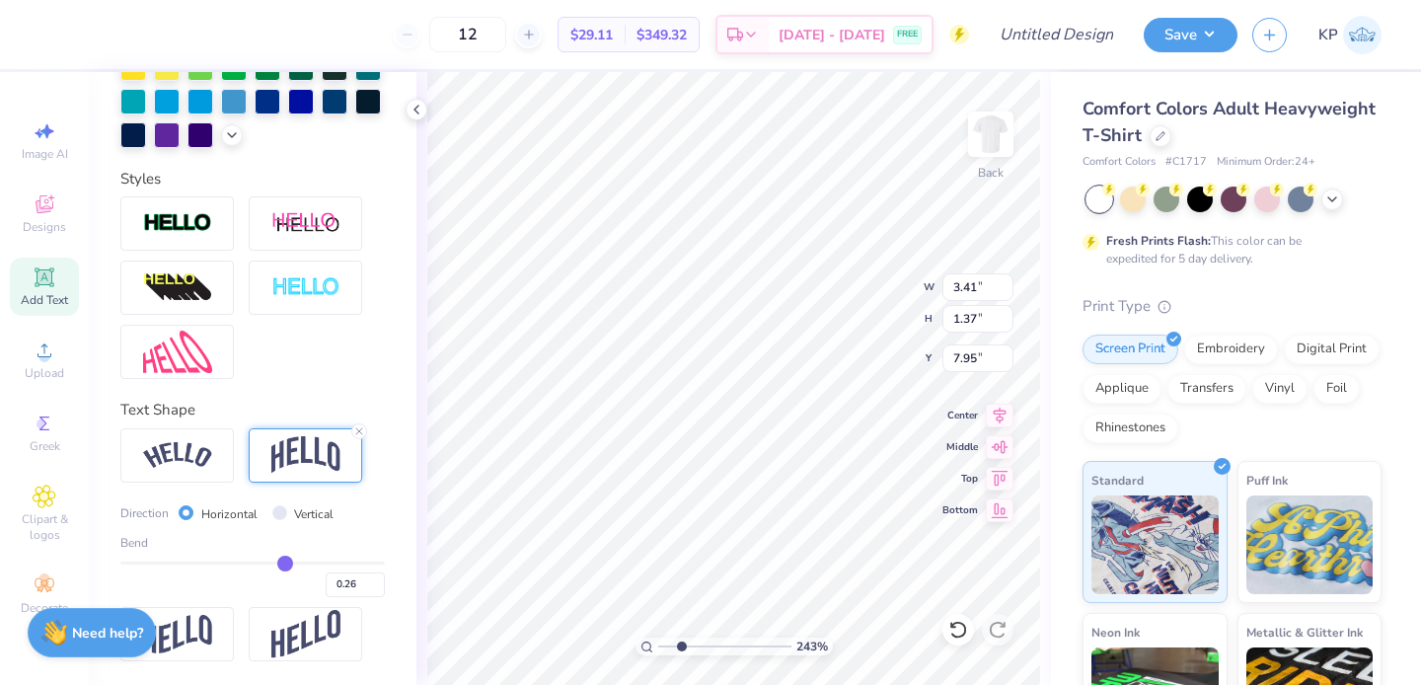
type input "0.25"
type input "0.23"
type input "0.22"
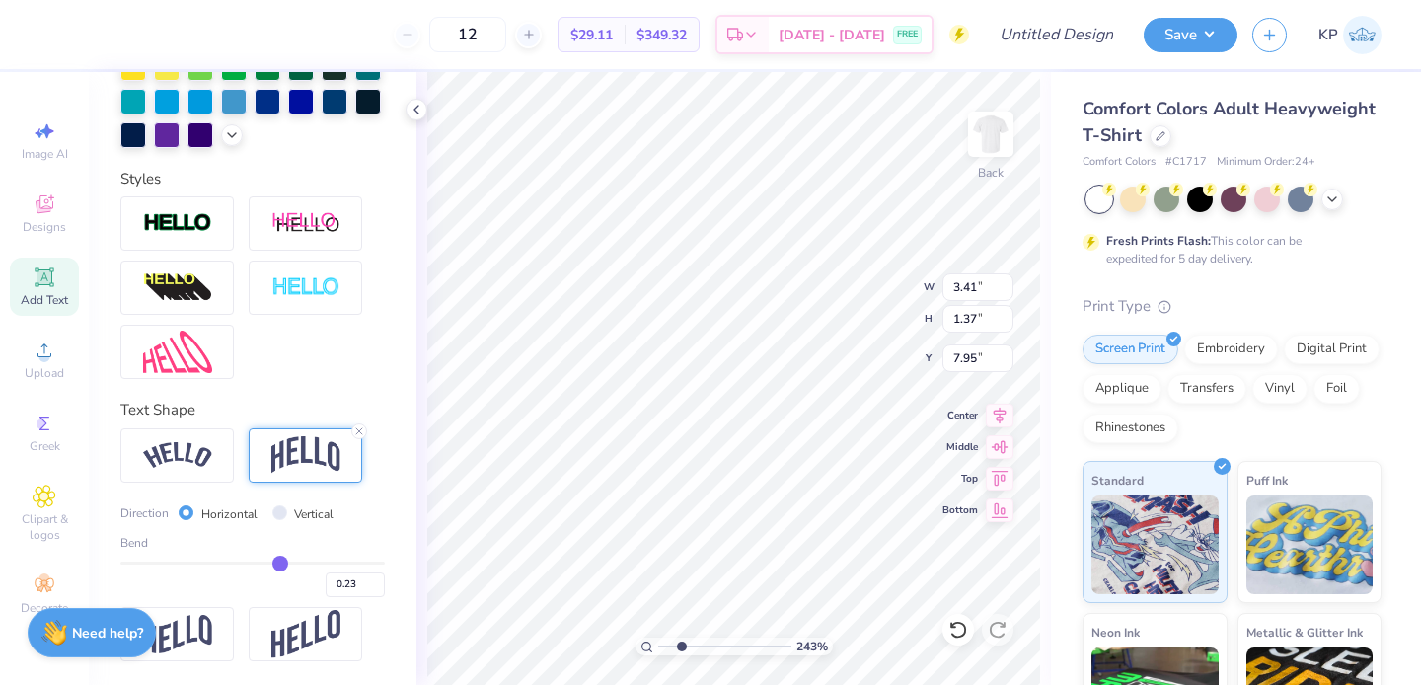
type input "0.22"
type input "0.21"
type input "0.2"
type input "0.20"
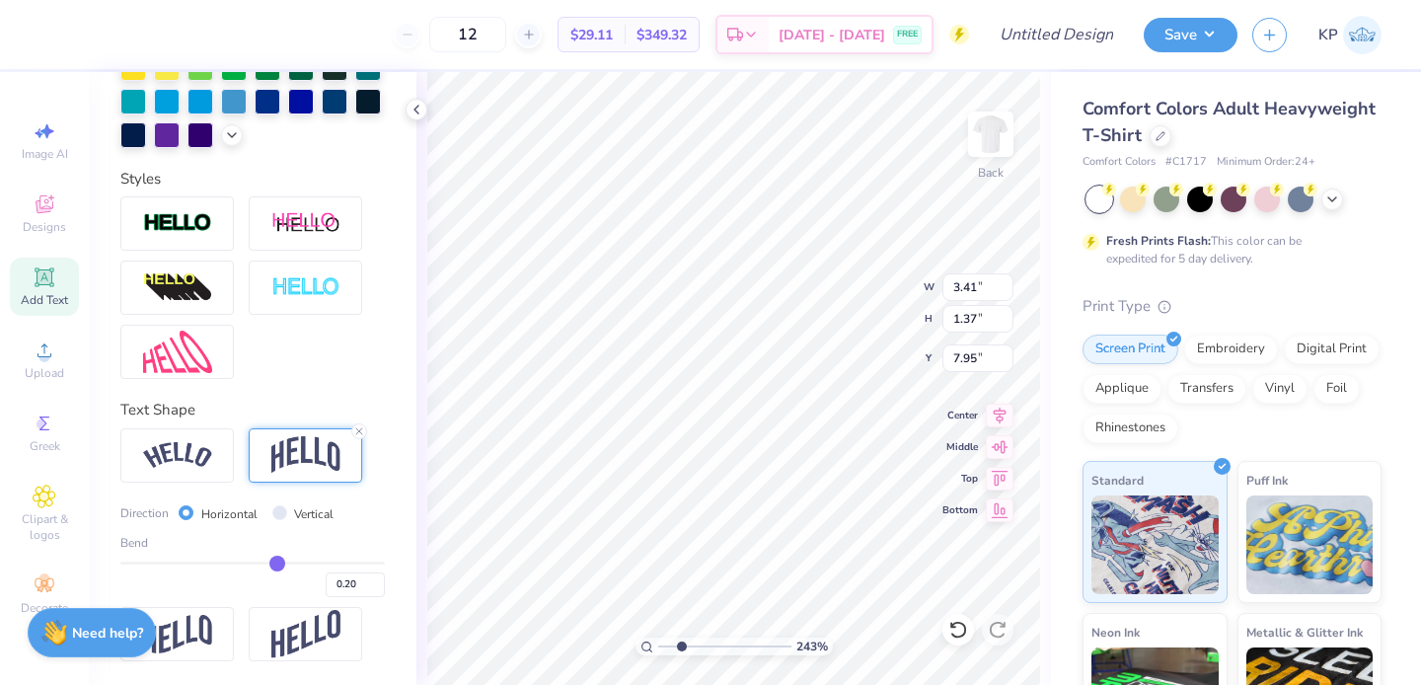
type input "0.18"
type input "0.17"
type input "0.16"
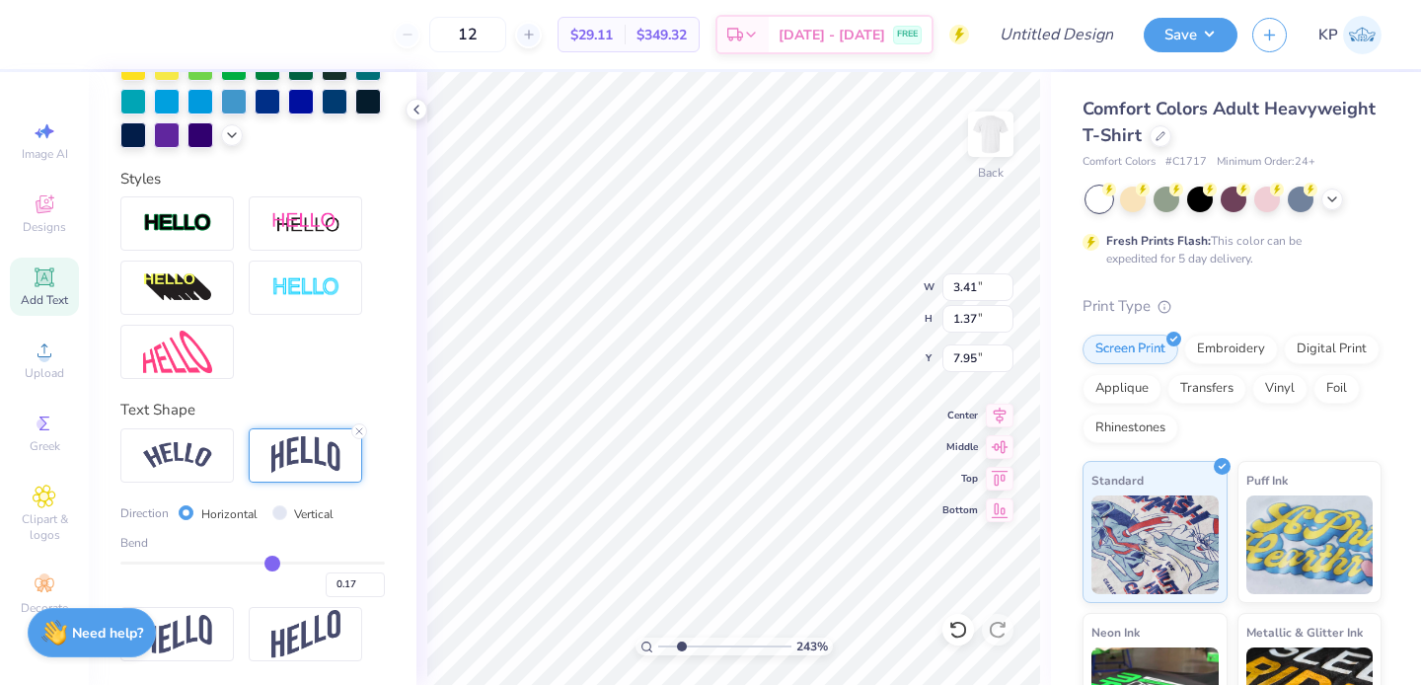
type input "0.16"
type input "0.15"
type input "0.14"
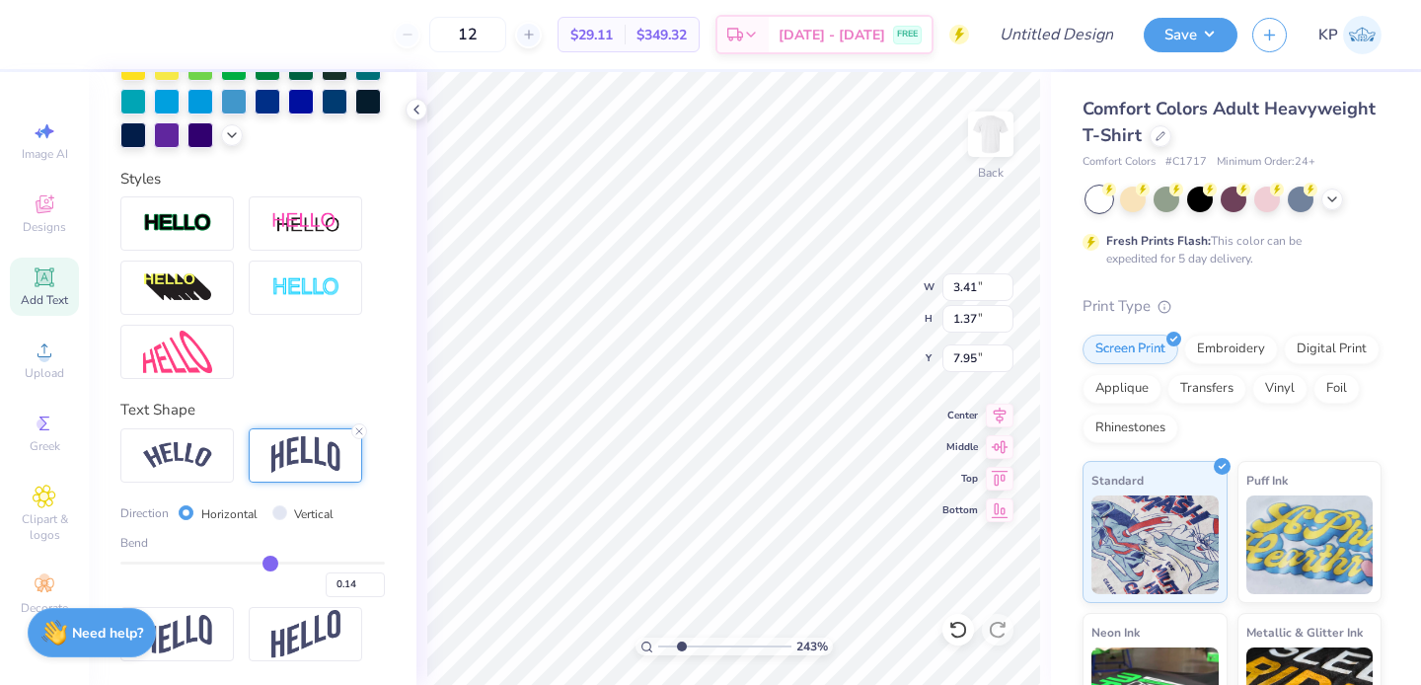
type input "0.13"
drag, startPoint x: 303, startPoint y: 566, endPoint x: 260, endPoint y: 563, distance: 43.5
click at [260, 563] on input "range" at bounding box center [252, 563] width 264 height 3
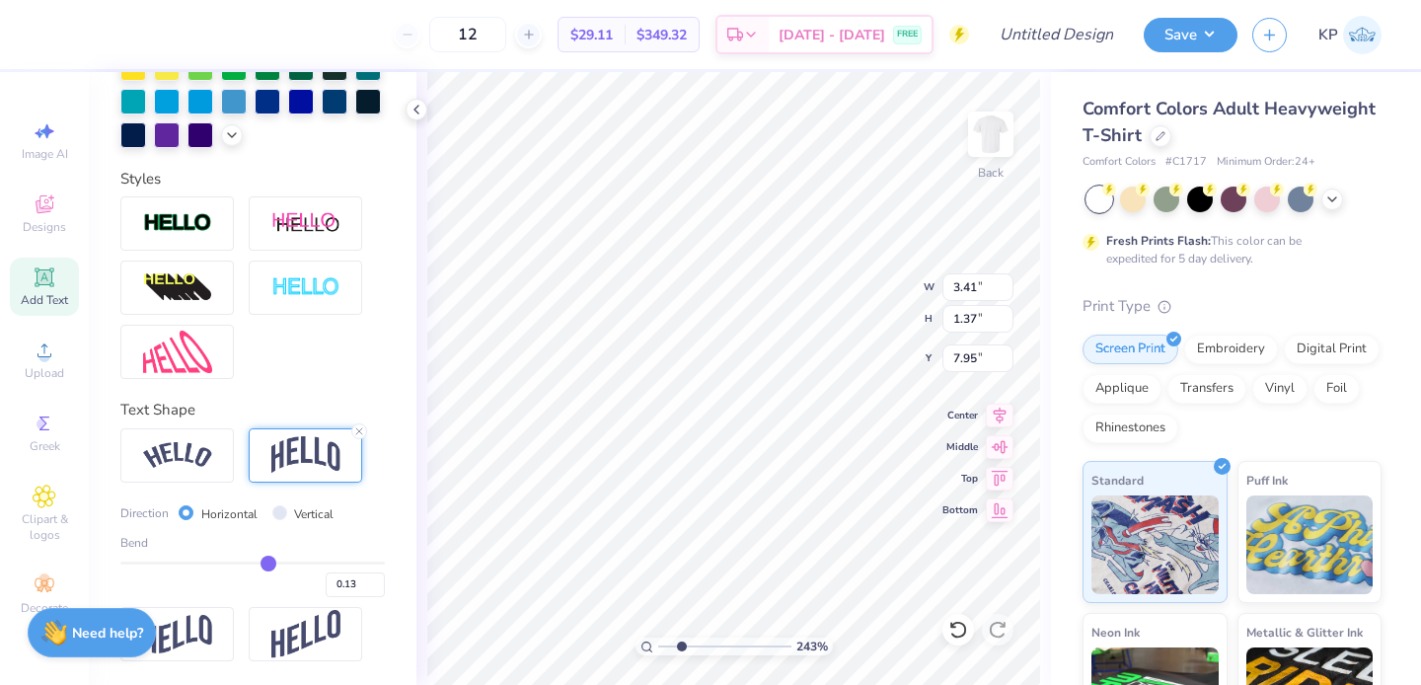
type input "0.84"
type input "8.21"
click at [158, 556] on div "Bend 0.13" at bounding box center [252, 565] width 264 height 63
click at [171, 565] on div "0.13" at bounding box center [252, 580] width 264 height 36
type input "-0.65"
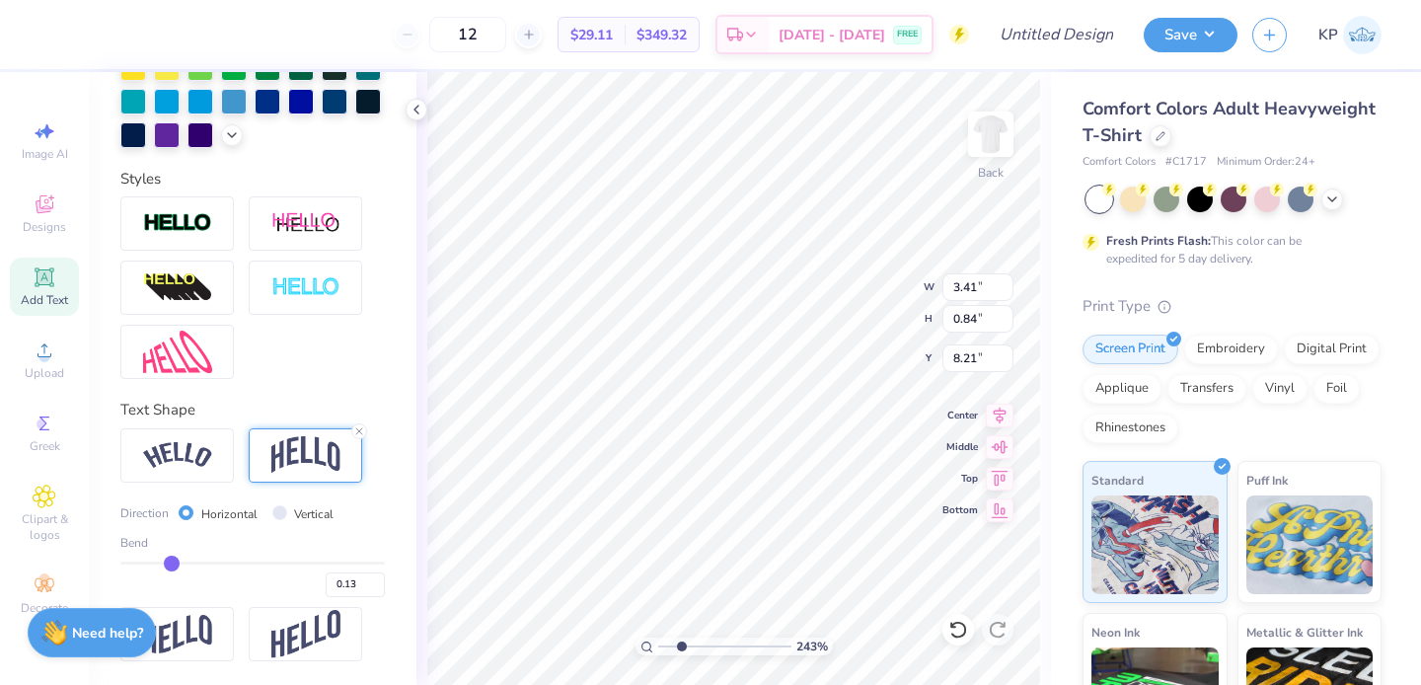
type input "-0.65"
click at [169, 563] on input "range" at bounding box center [252, 563] width 264 height 3
type input "1.60"
type input "7.83"
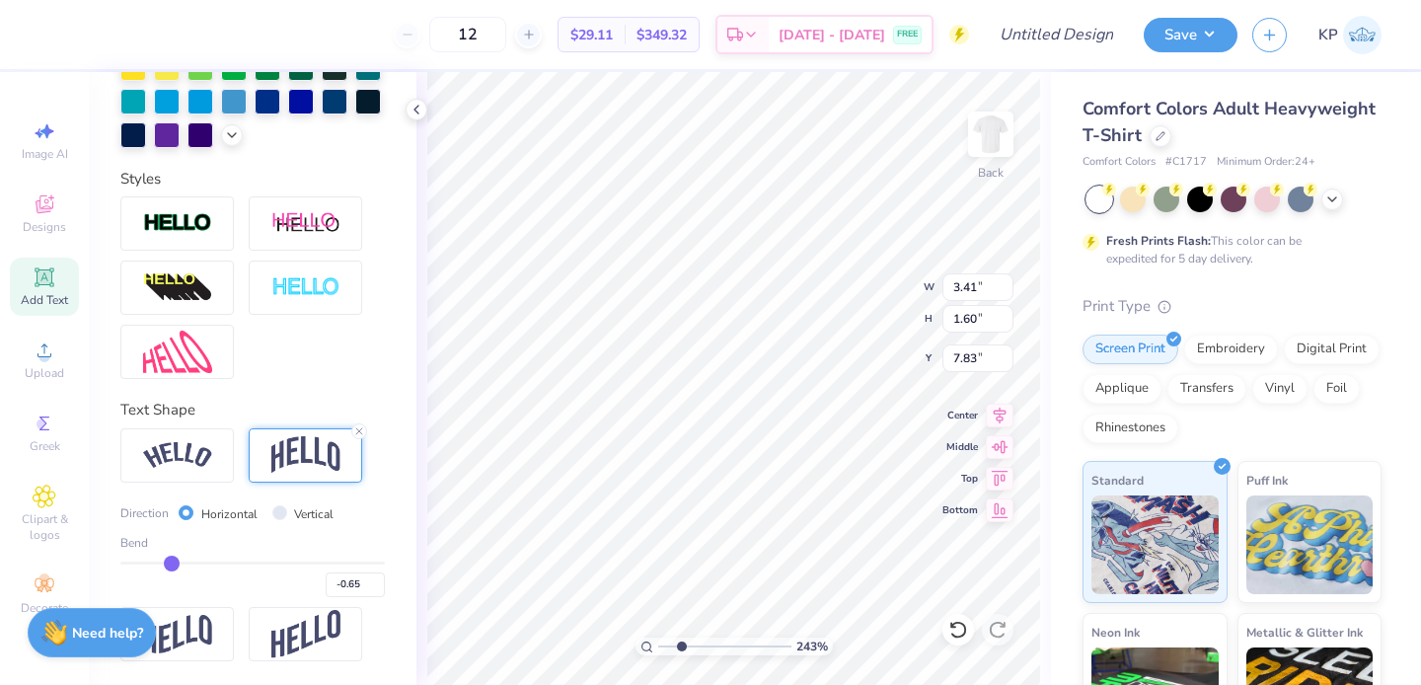
type input "-0.61"
type input "-0.6"
type input "-0.60"
type input "-0.58"
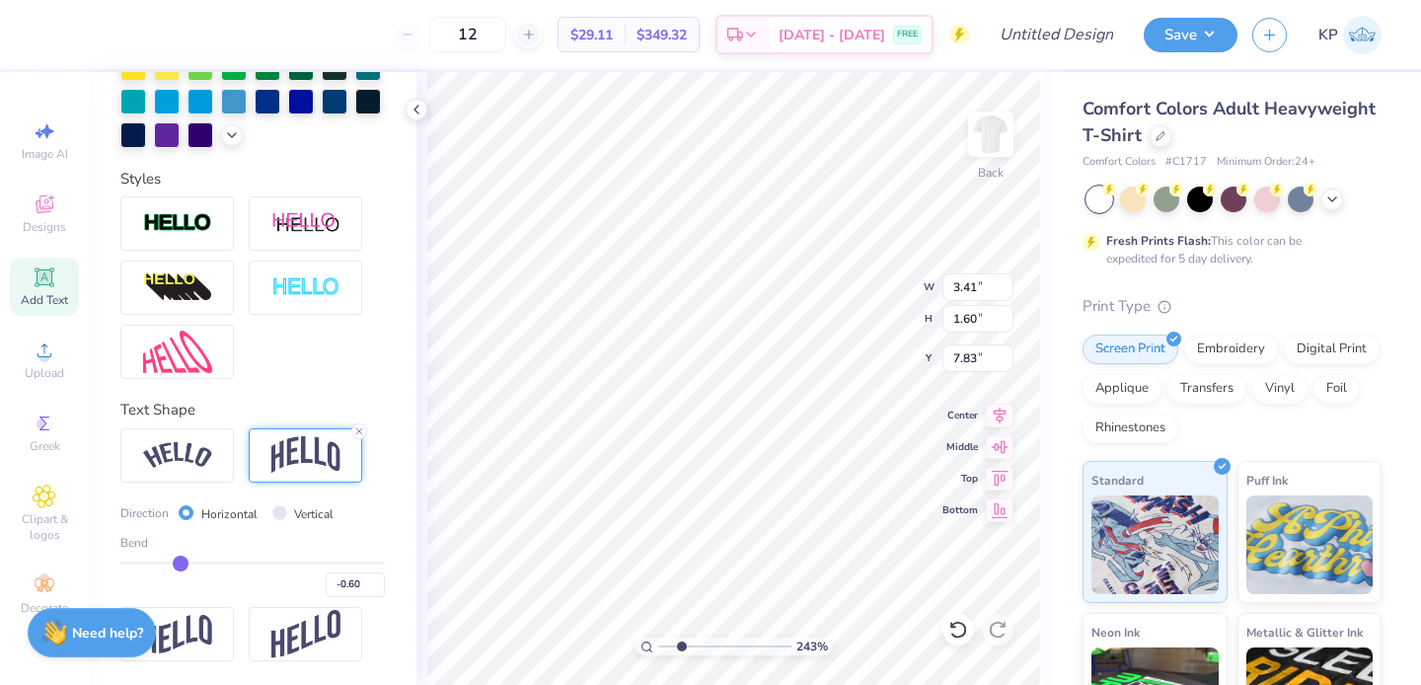
type input "-0.58"
type input "-0.56"
type input "-0.55"
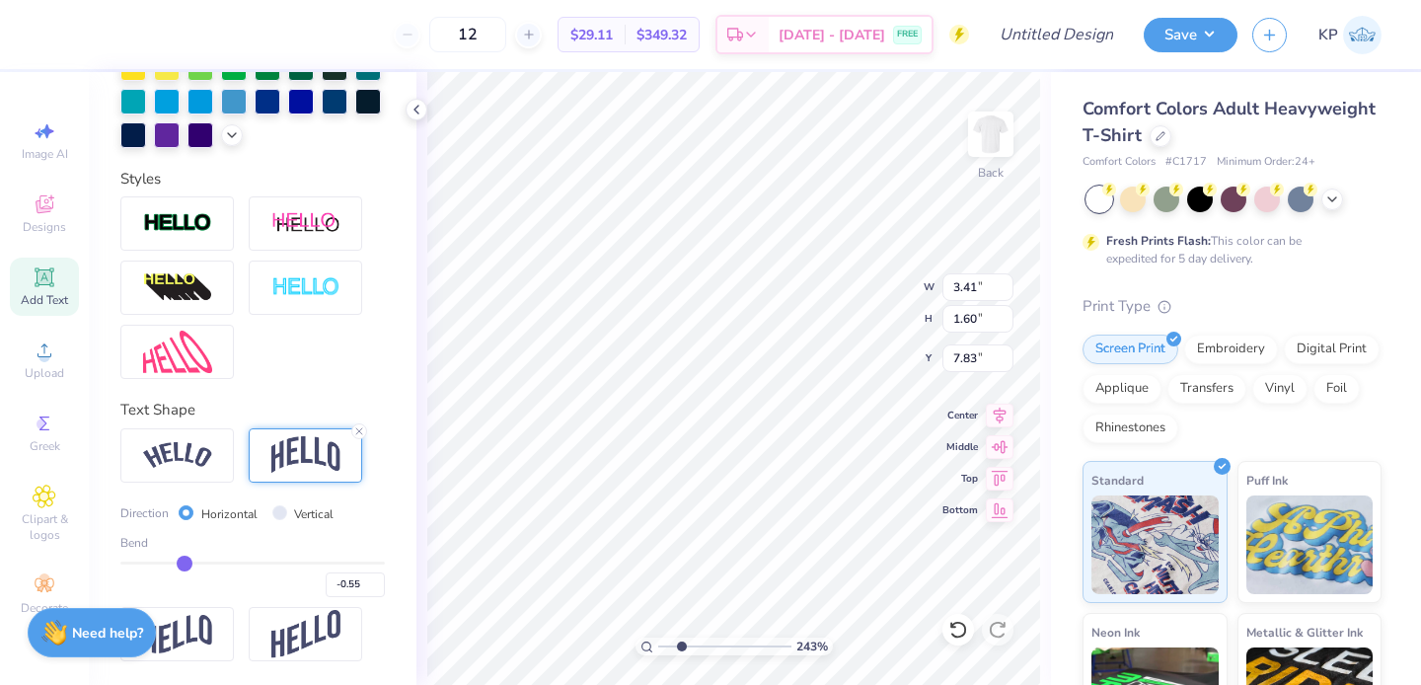
type input "-0.54"
type input "-0.53"
type input "-0.52"
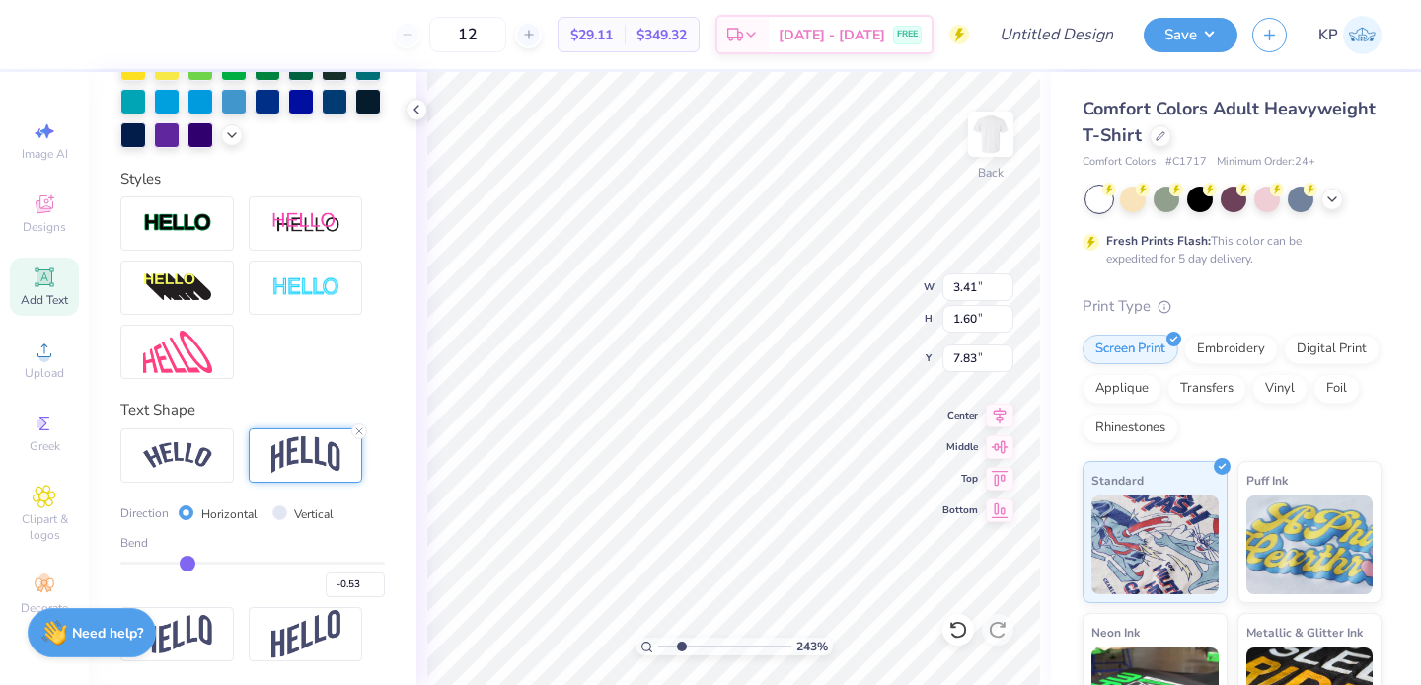
type input "-0.52"
type input "-0.51"
type input "-0.5"
type input "-0.50"
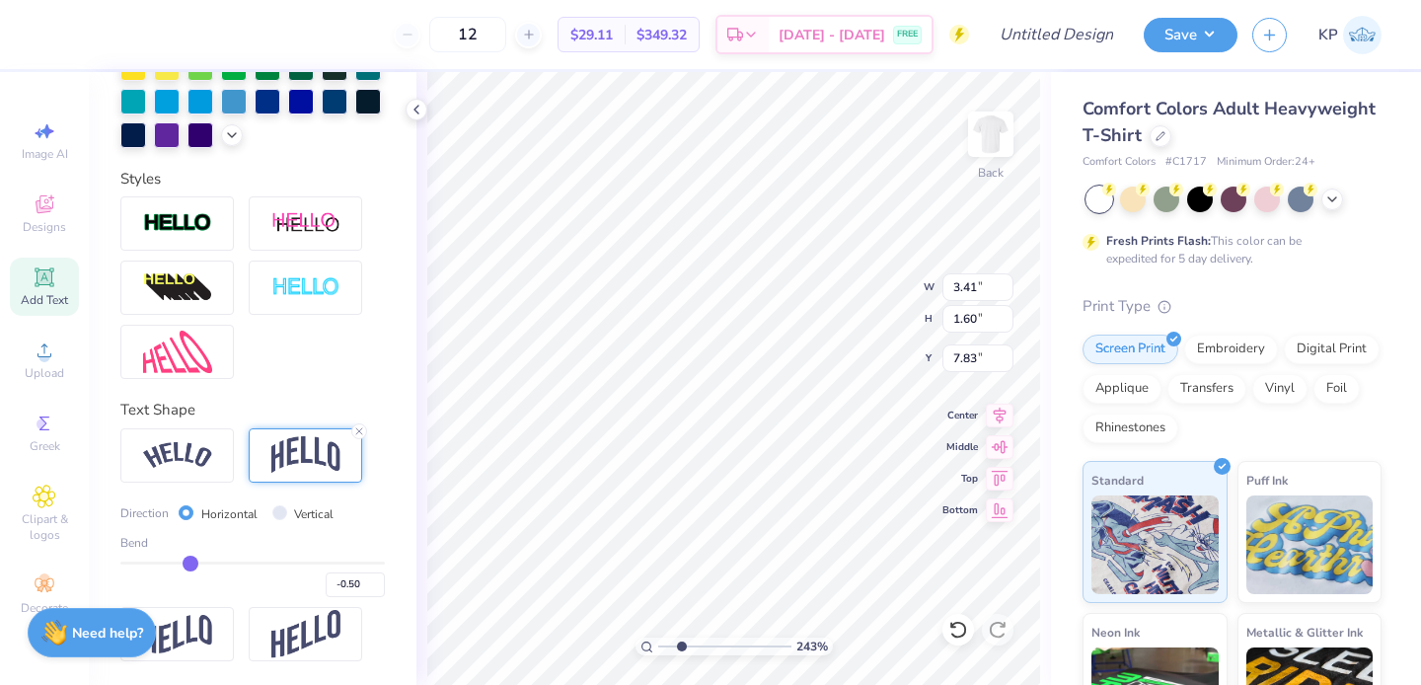
type input "-0.49"
type input "-0.48"
type input "-0.47"
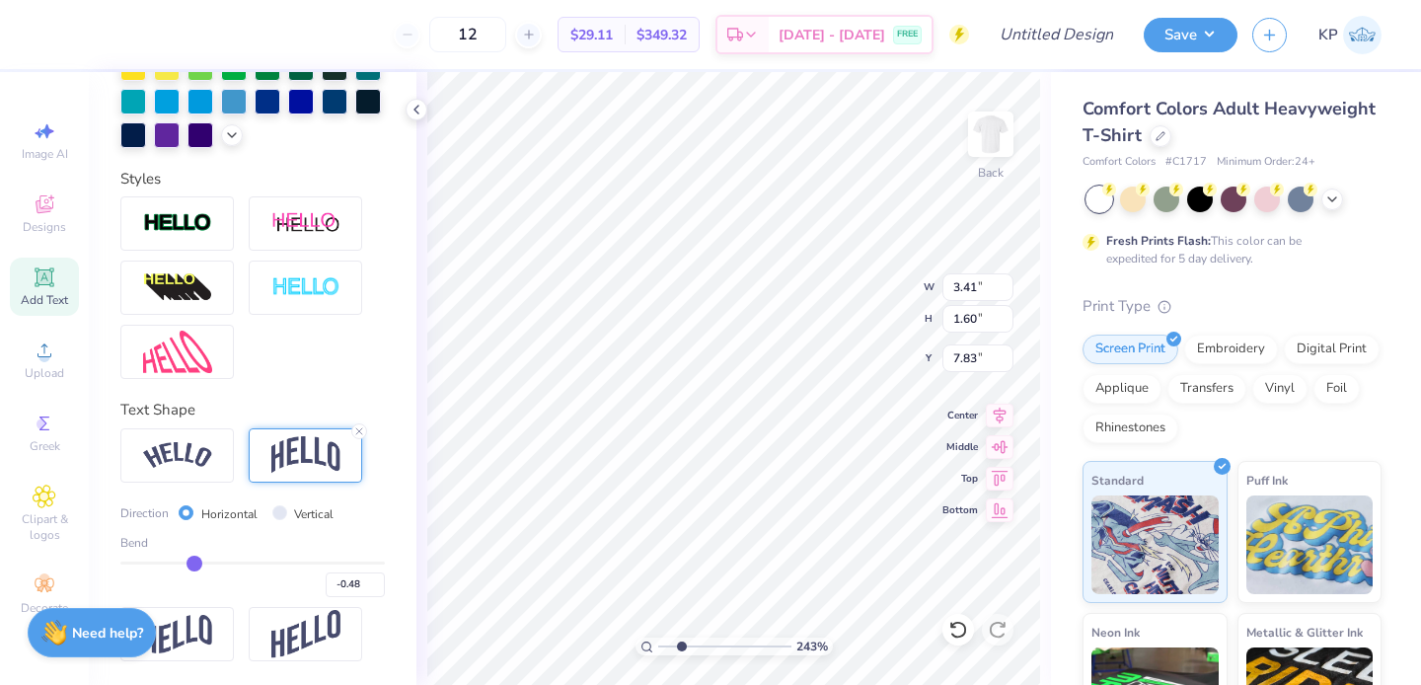
type input "-0.47"
type input "-0.46"
type input "-0.45"
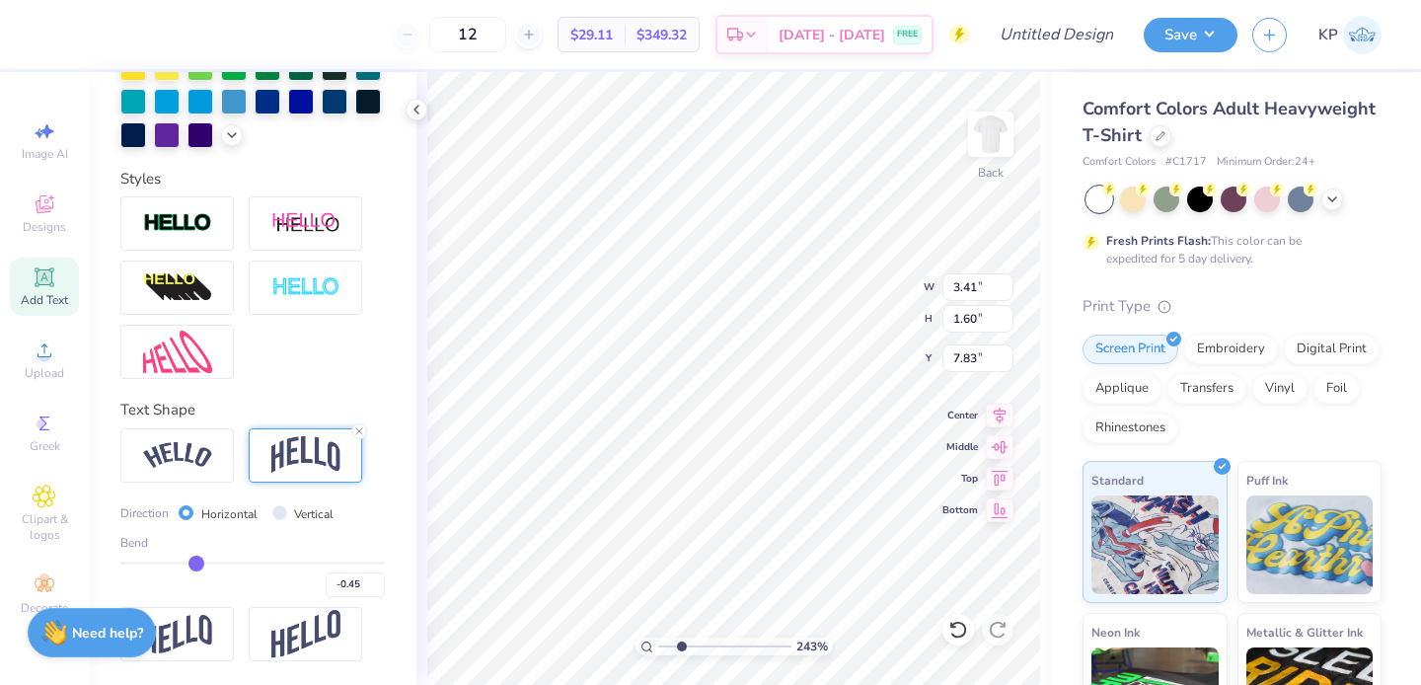
type input "-0.44"
drag, startPoint x: 173, startPoint y: 560, endPoint x: 192, endPoint y: 561, distance: 19.8
type input "-0.44"
click at [192, 562] on input "range" at bounding box center [252, 563] width 264 height 3
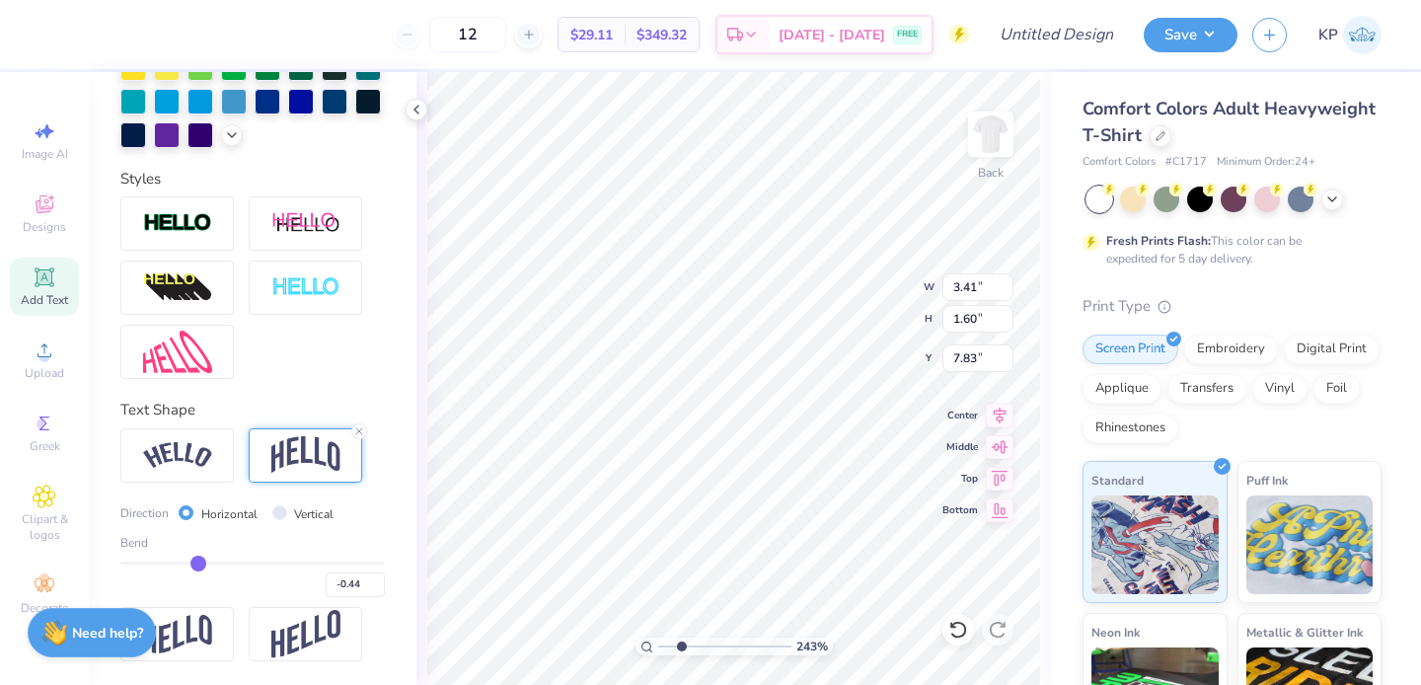
type input "1.26"
type input "8.00"
type input "-0.43"
type input "-0.42"
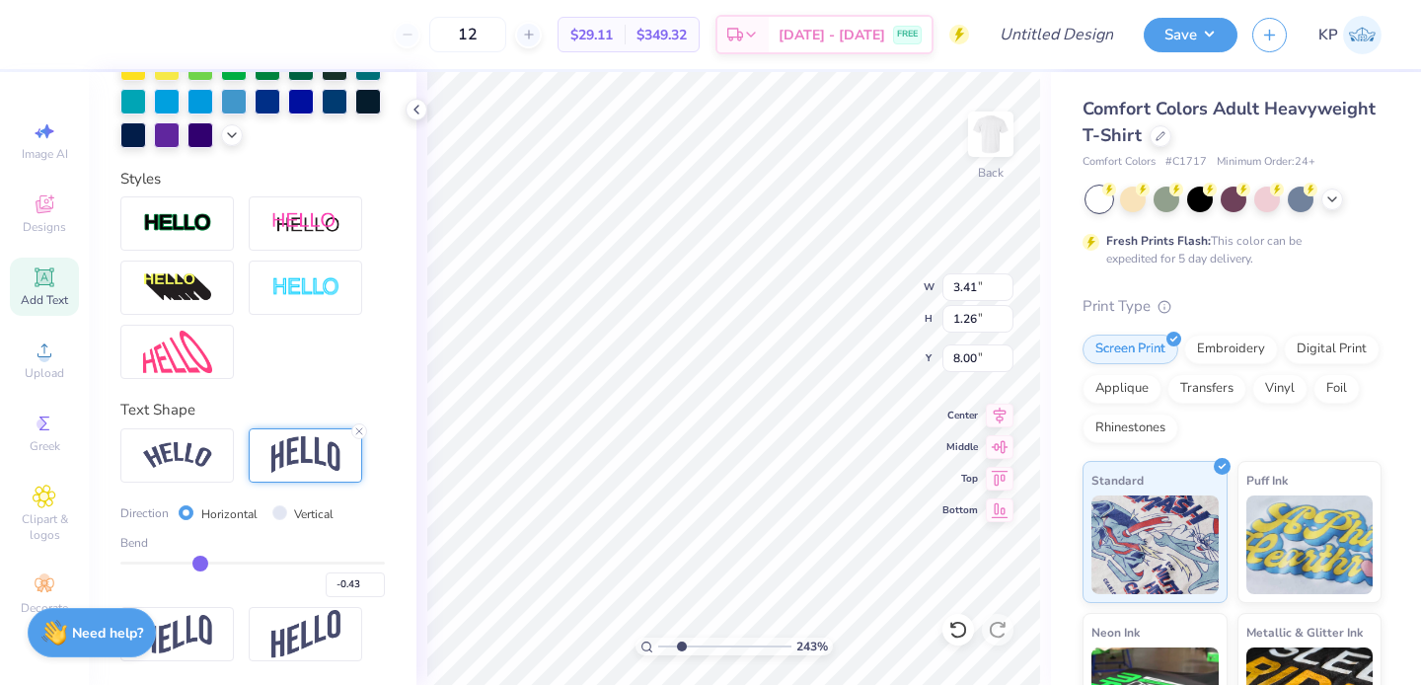
type input "-0.42"
type input "-0.41"
type input "-0.4"
type input "-0.40"
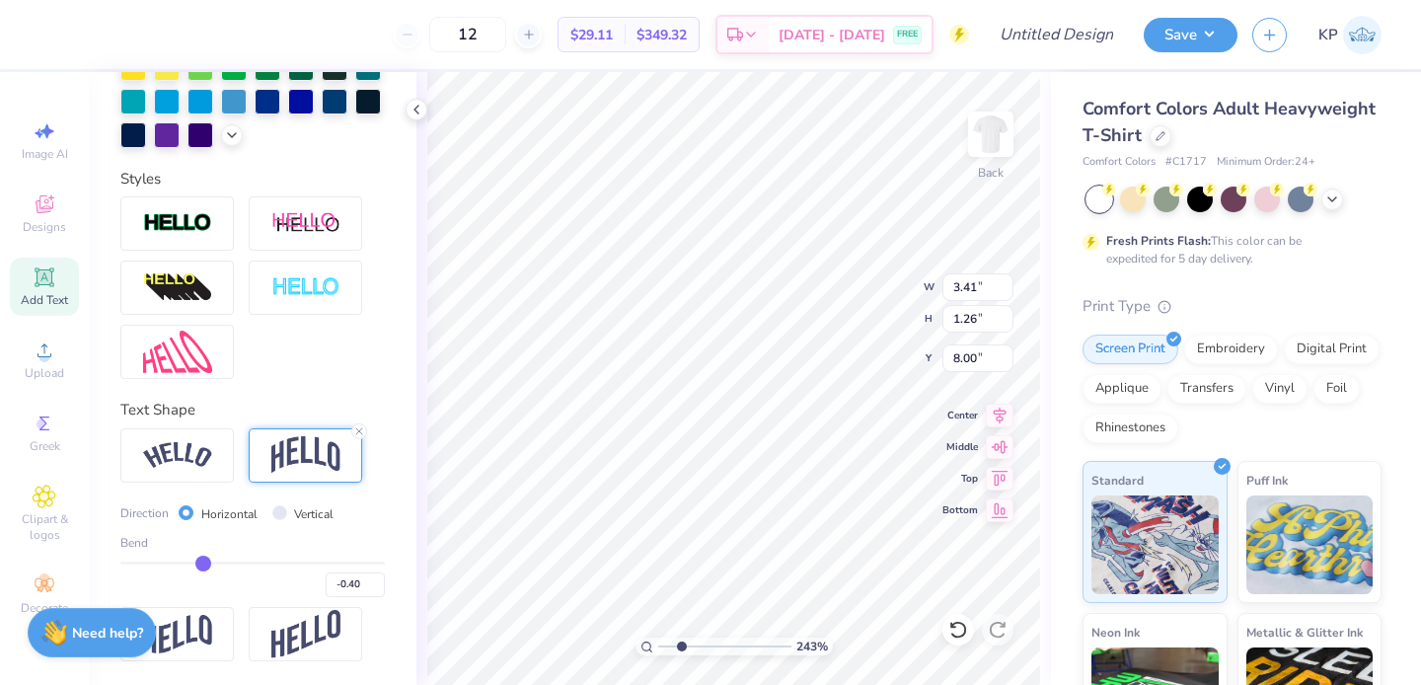
type input "-0.39"
type input "-0.38"
type input "-0.37"
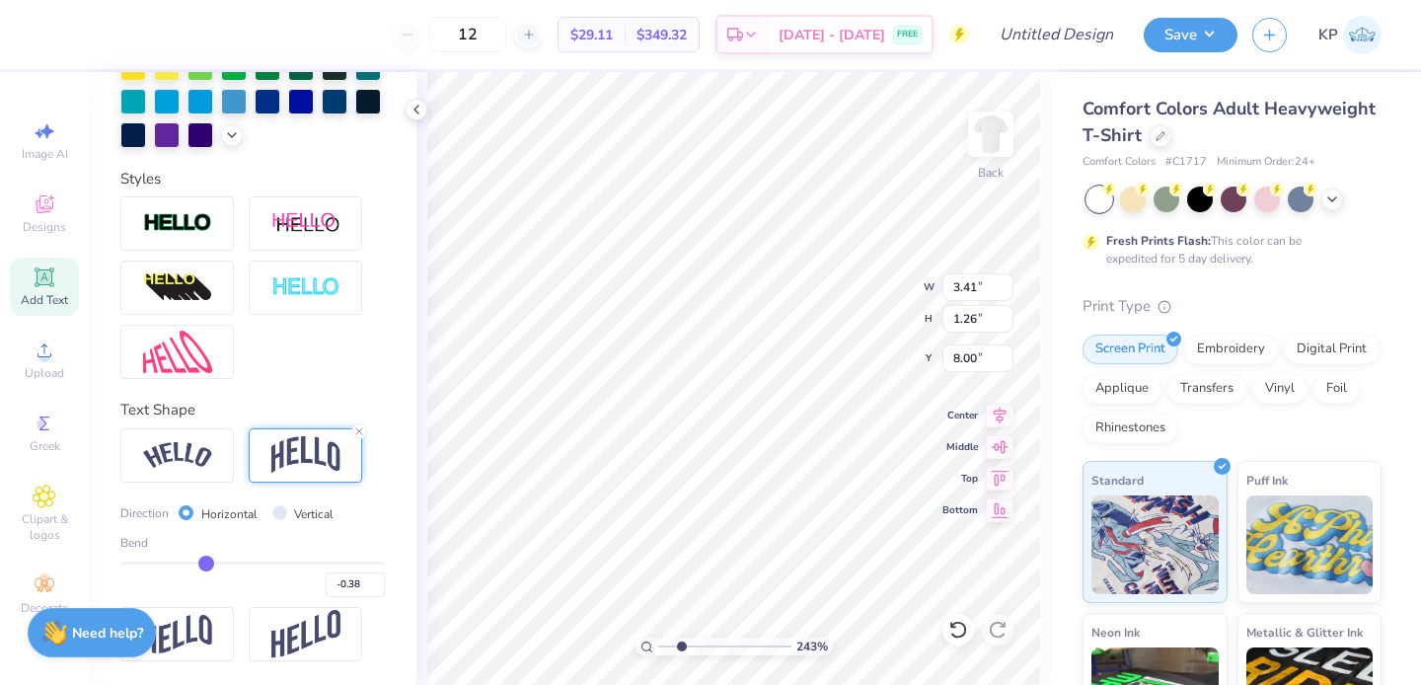
type input "-0.37"
type input "-0.36"
type input "-0.35"
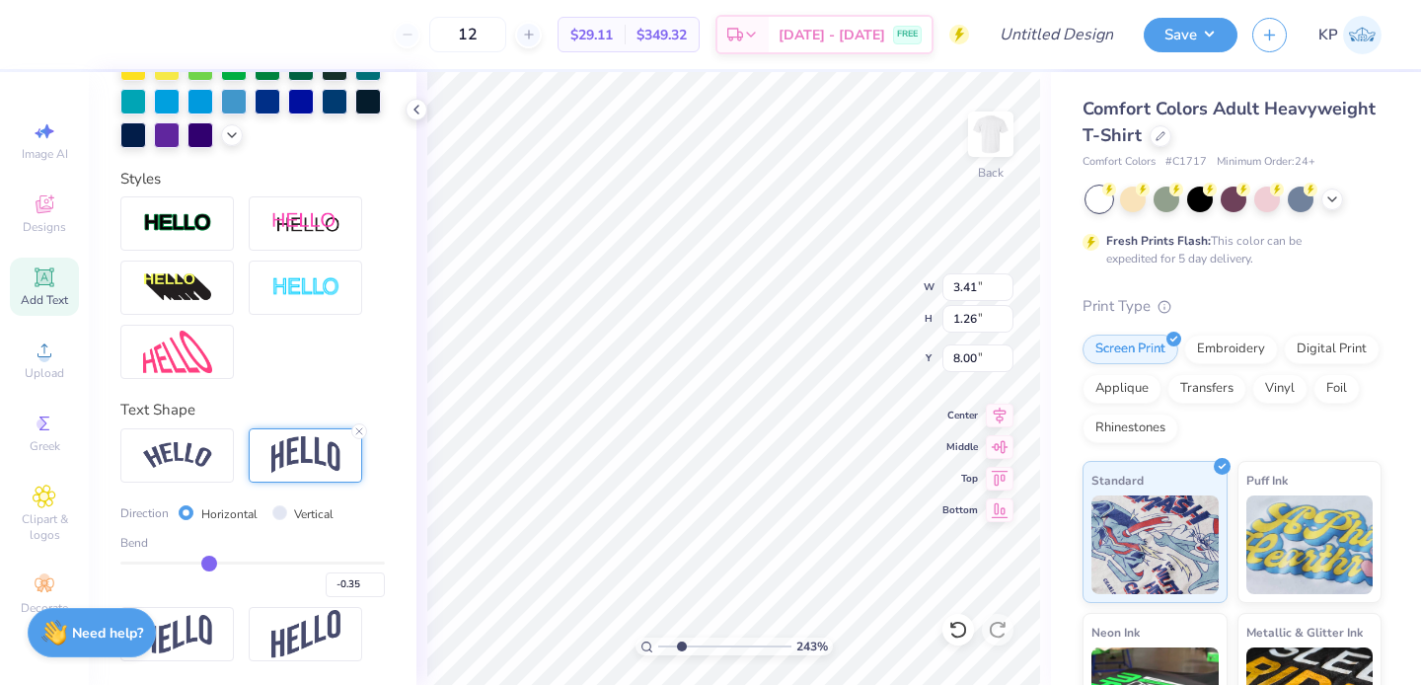
type input "-0.34"
type input "-0.33"
type input "-0.32"
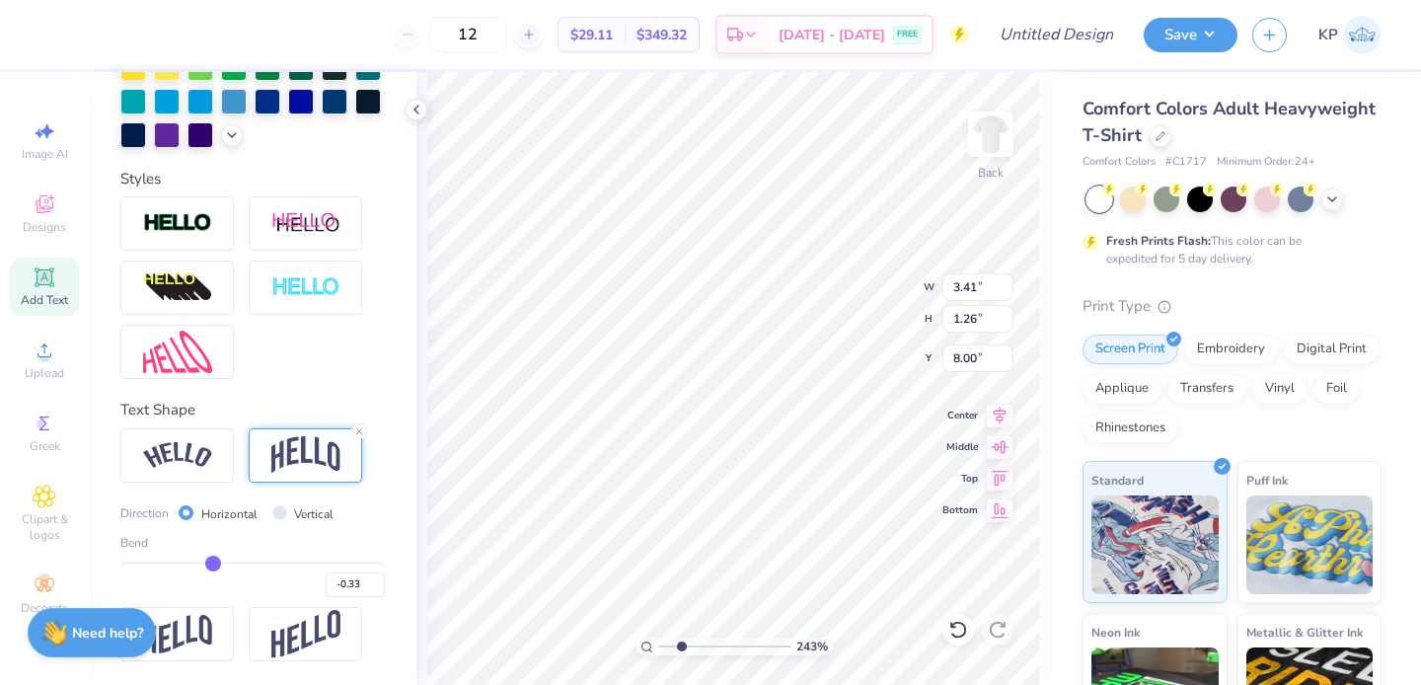
type input "-0.32"
type input "-0.31"
type input "-0.3"
type input "-0.30"
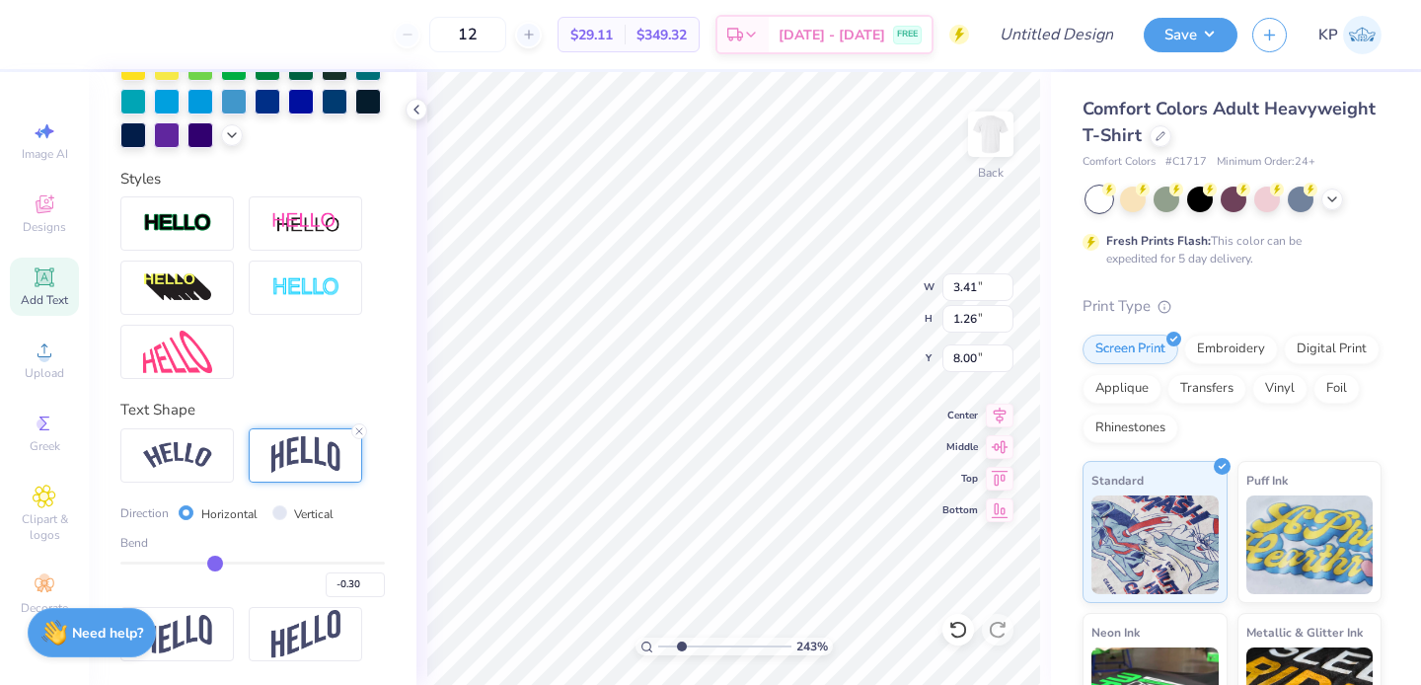
type input "-0.29"
type input "-0.27"
type input "-0.26"
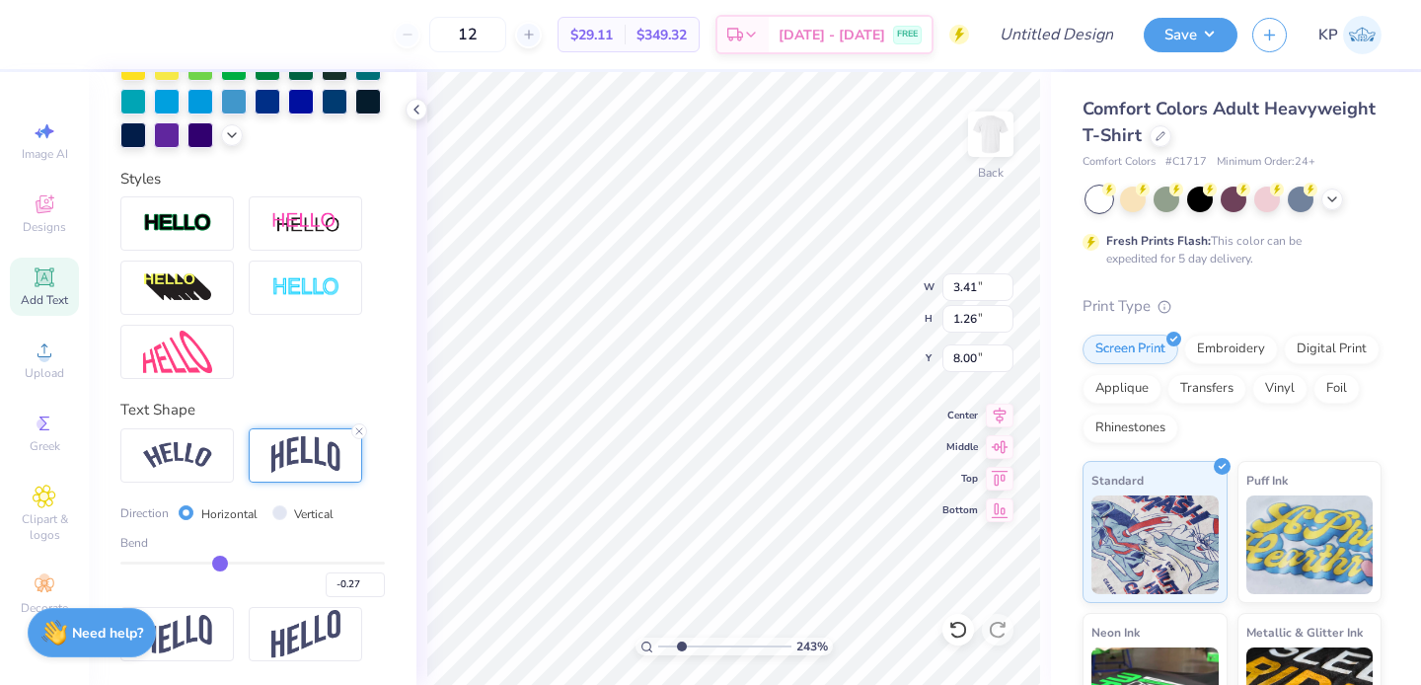
type input "-0.26"
type input "-0.24"
type input "-0.23"
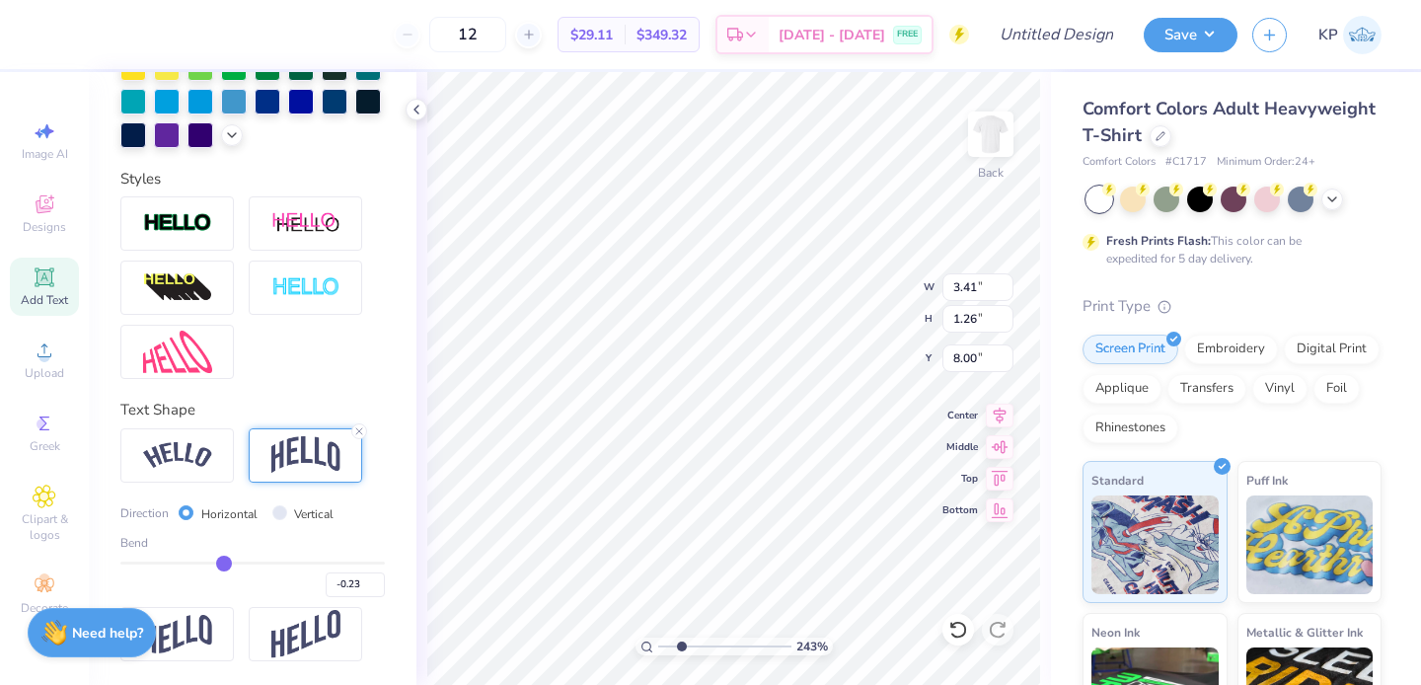
type input "-0.22"
type input "-0.21"
drag, startPoint x: 192, startPoint y: 561, endPoint x: 220, endPoint y: 565, distance: 28.1
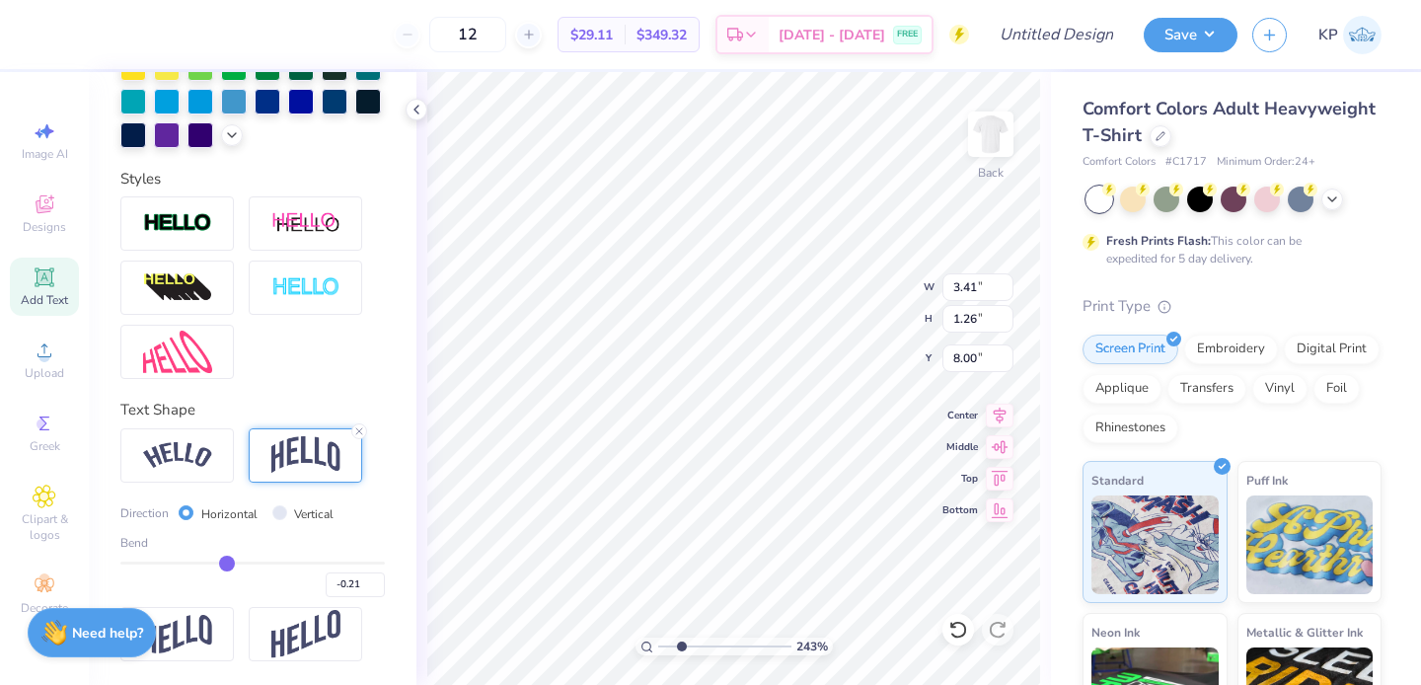
type input "-0.21"
click at [220, 564] on input "range" at bounding box center [252, 563] width 264 height 3
type input "0.93"
type input "7.23"
drag, startPoint x: 684, startPoint y: 646, endPoint x: 663, endPoint y: 644, distance: 20.8
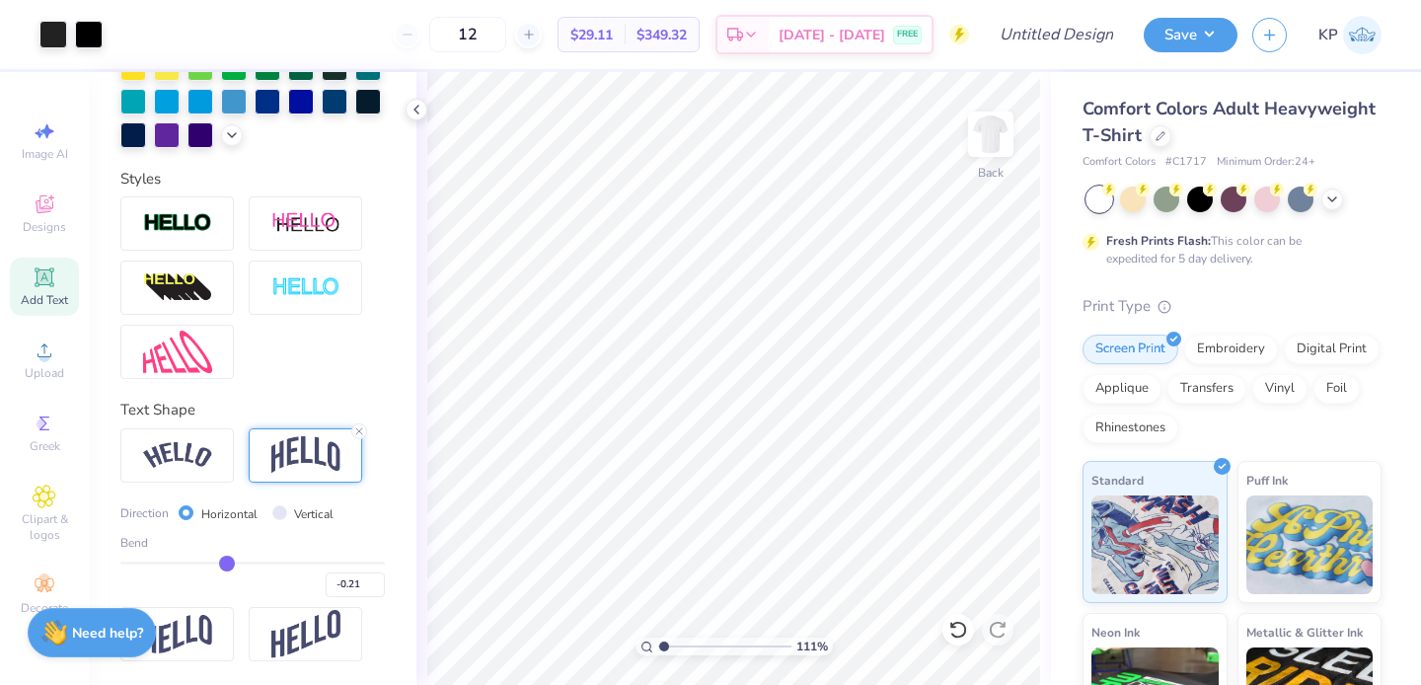
type input "1.11"
click at [663, 644] on input "range" at bounding box center [724, 647] width 133 height 18
click at [976, 127] on img at bounding box center [990, 134] width 79 height 79
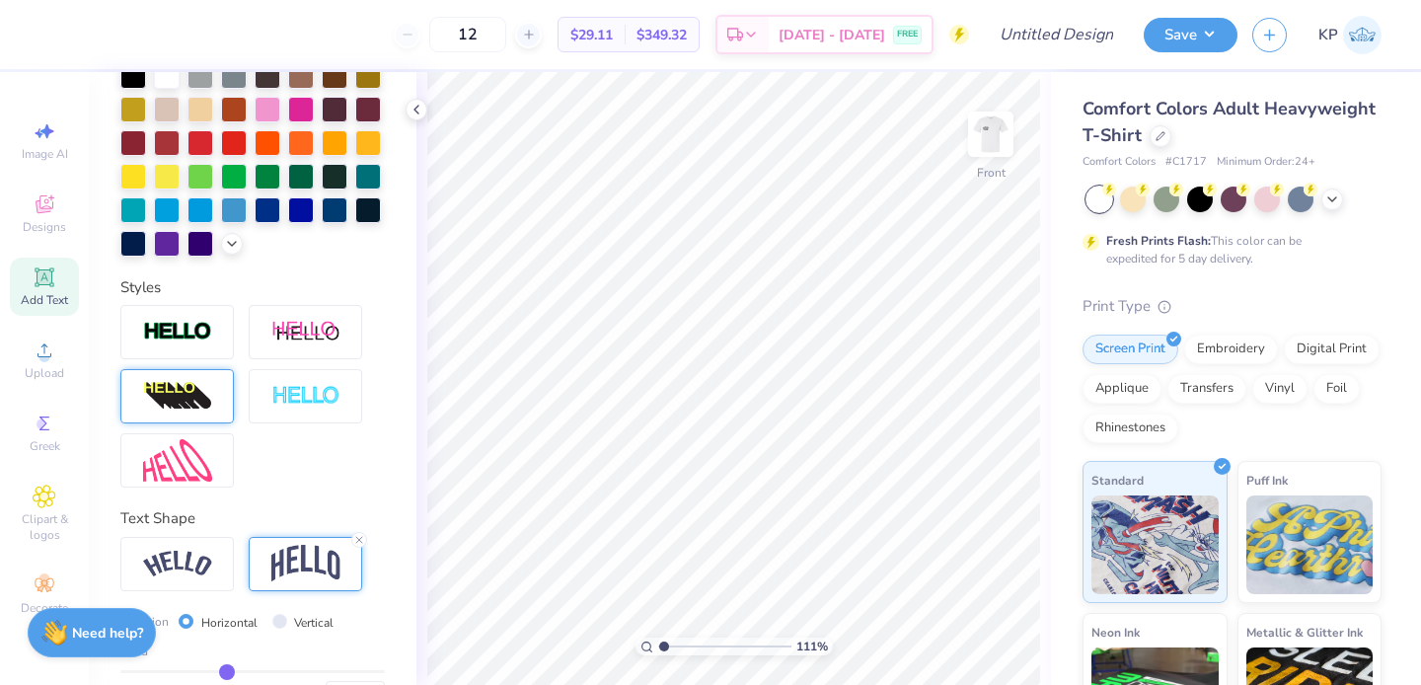
scroll to position [308, 0]
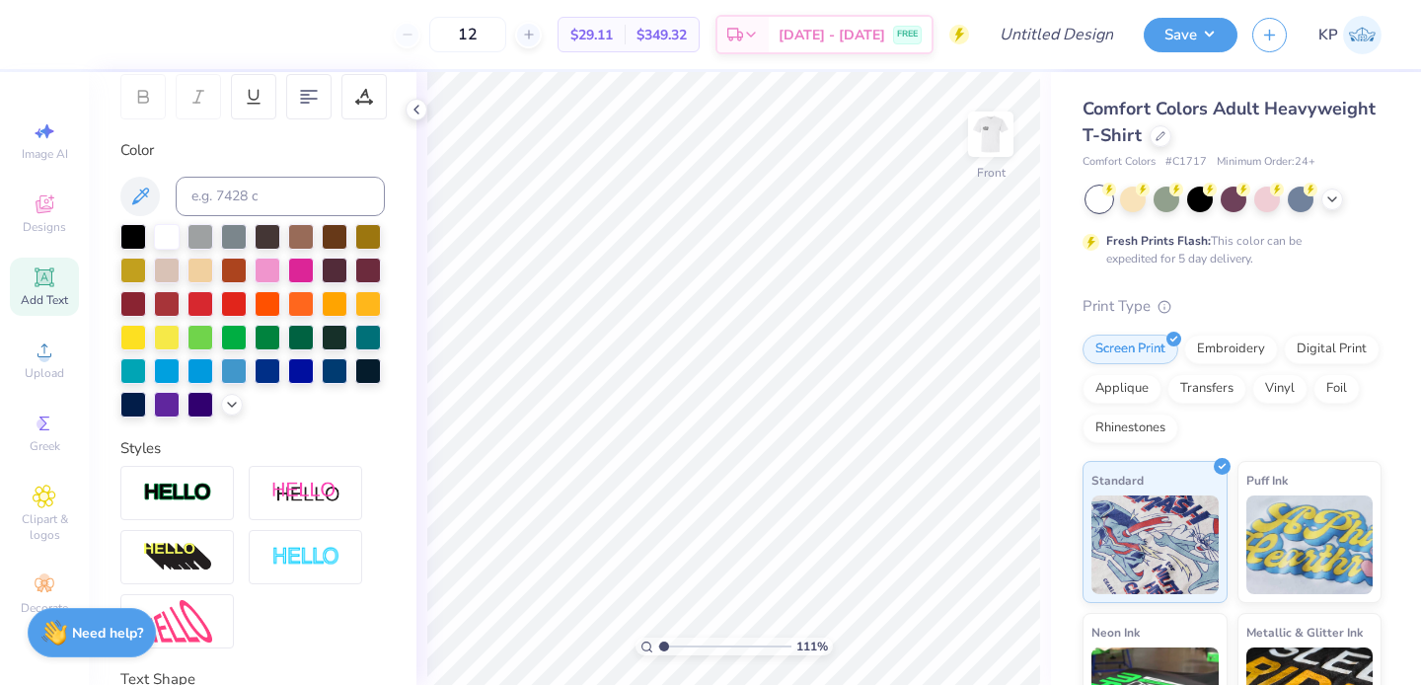
click at [70, 278] on div "Add Text" at bounding box center [44, 287] width 69 height 58
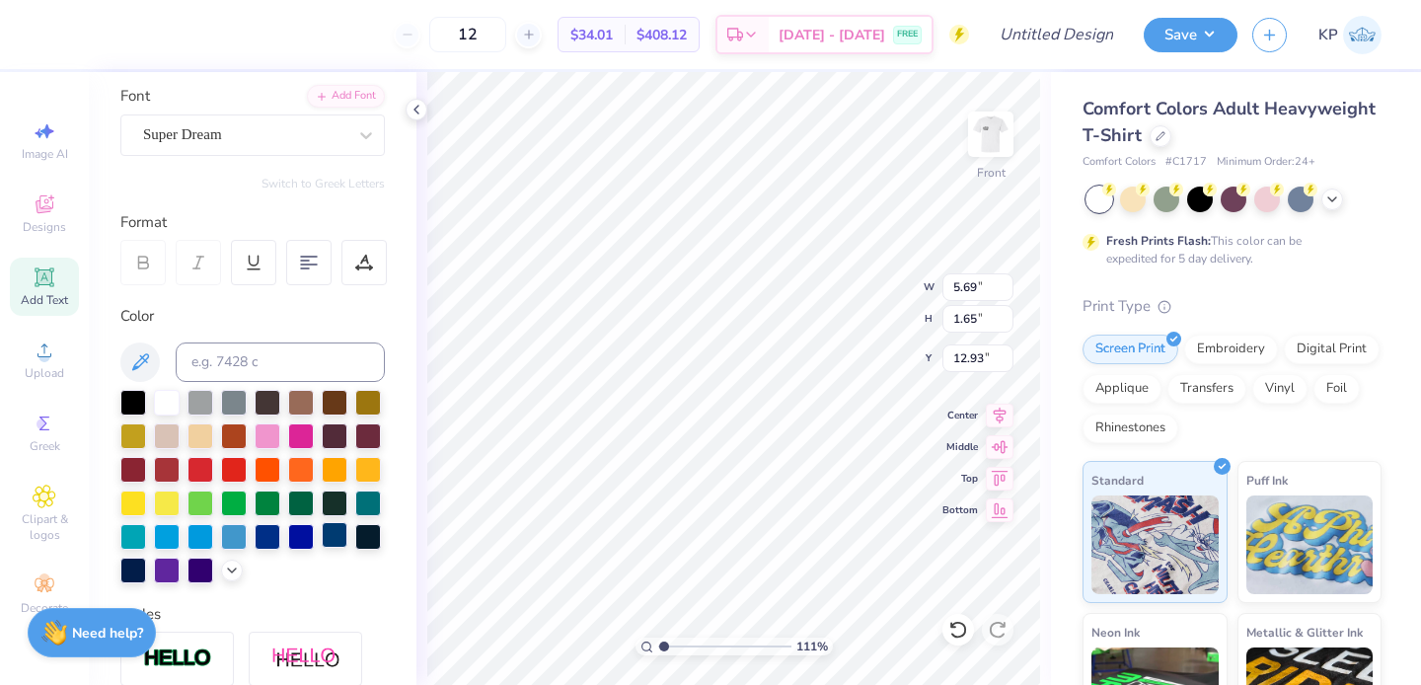
scroll to position [11, 0]
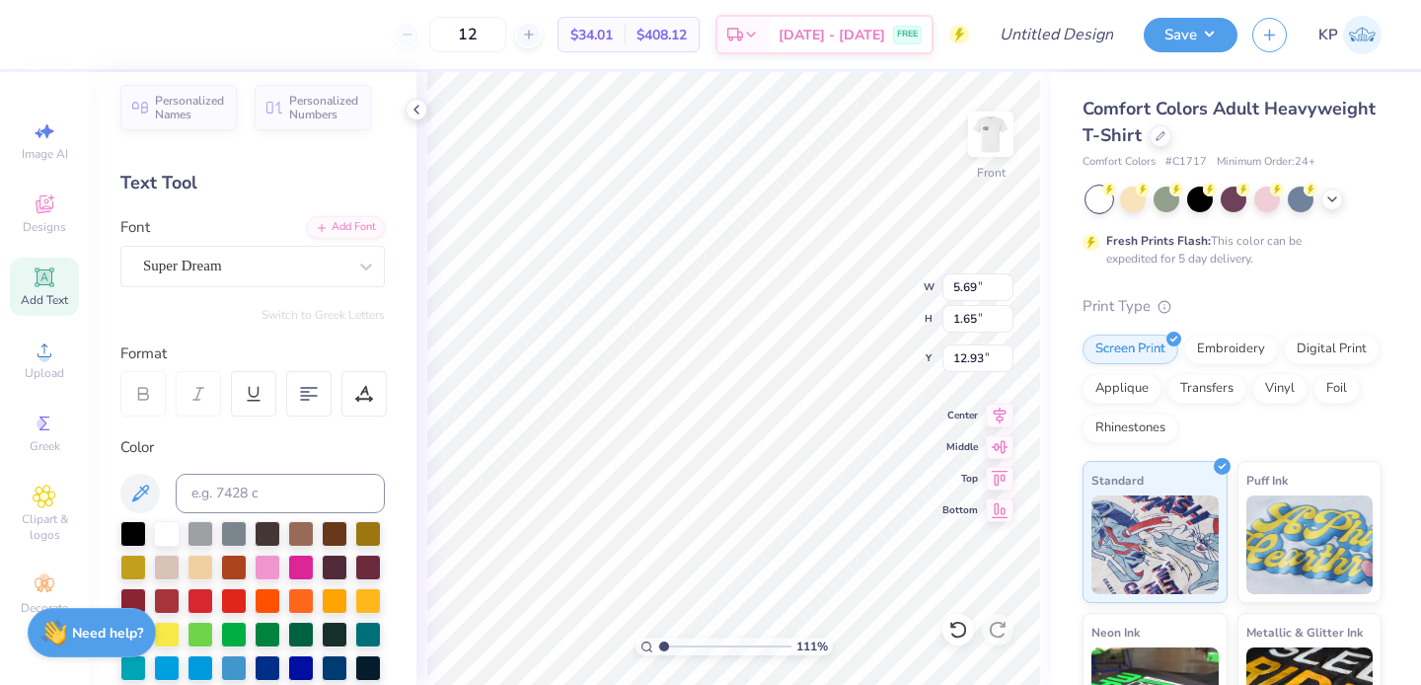
type textarea "DST"
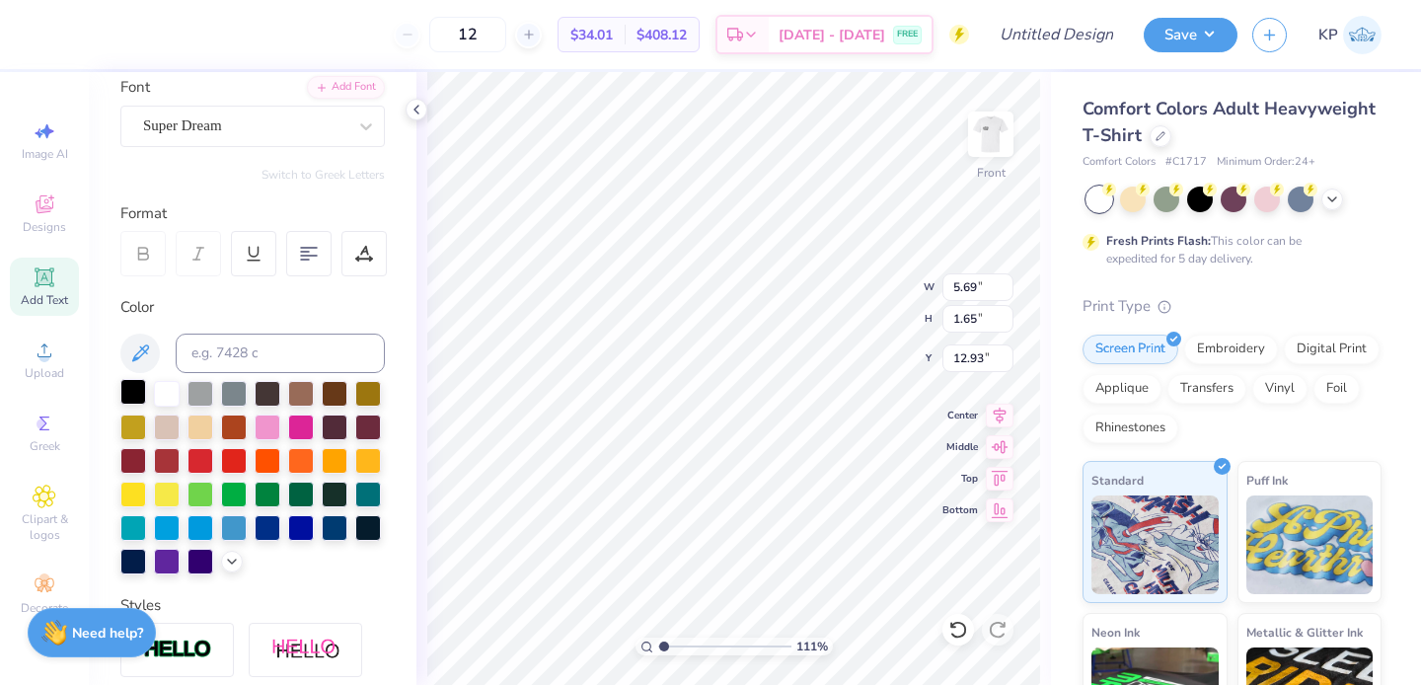
click at [125, 388] on div at bounding box center [133, 392] width 26 height 26
click at [318, 133] on div "Super Dream" at bounding box center [244, 126] width 207 height 31
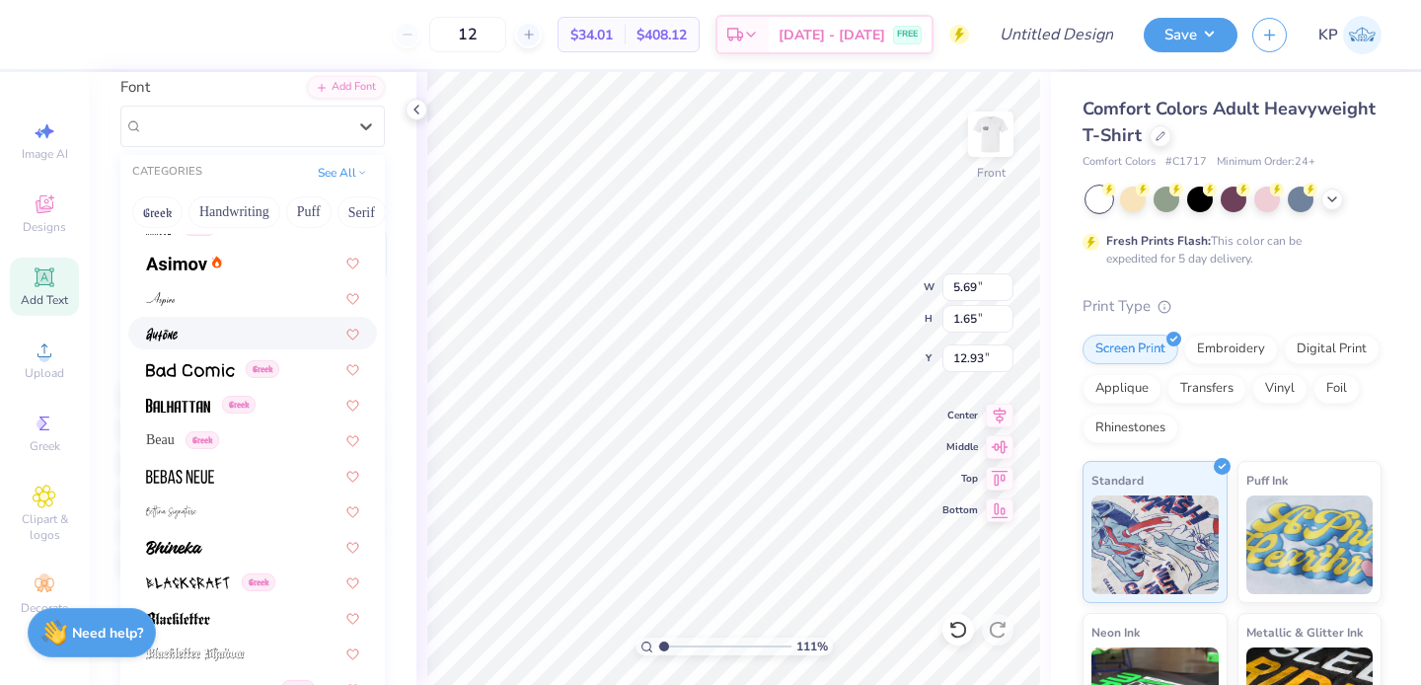
scroll to position [742, 0]
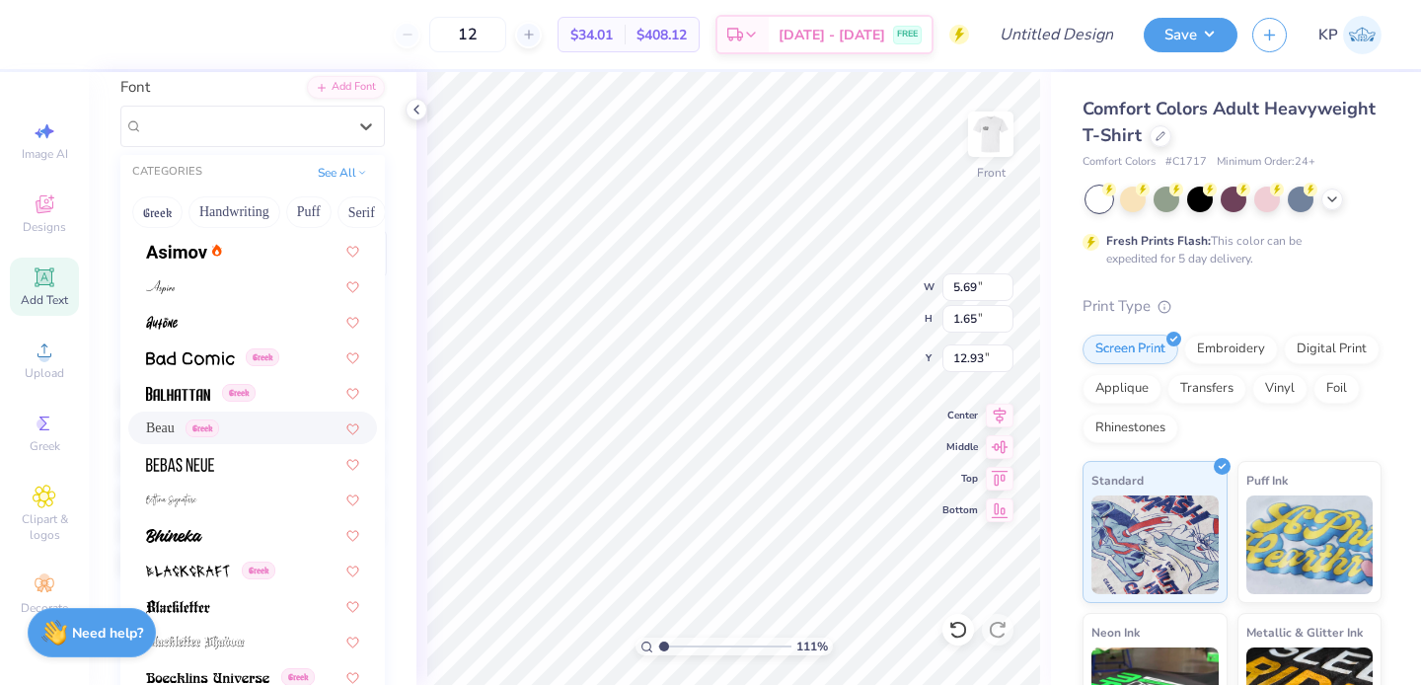
click at [162, 419] on span "Beau" at bounding box center [160, 427] width 29 height 21
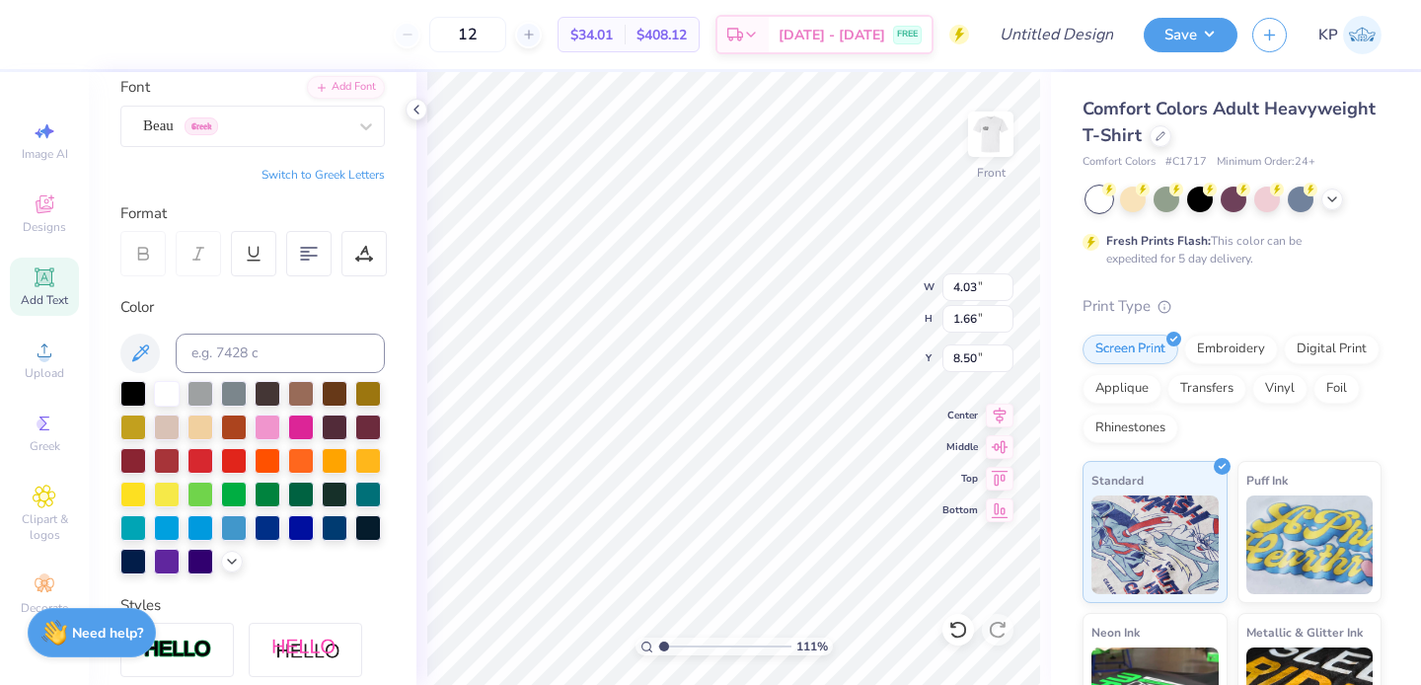
type input "8.50"
click at [50, 279] on icon at bounding box center [44, 276] width 15 height 15
type textarea "Charity Bash"
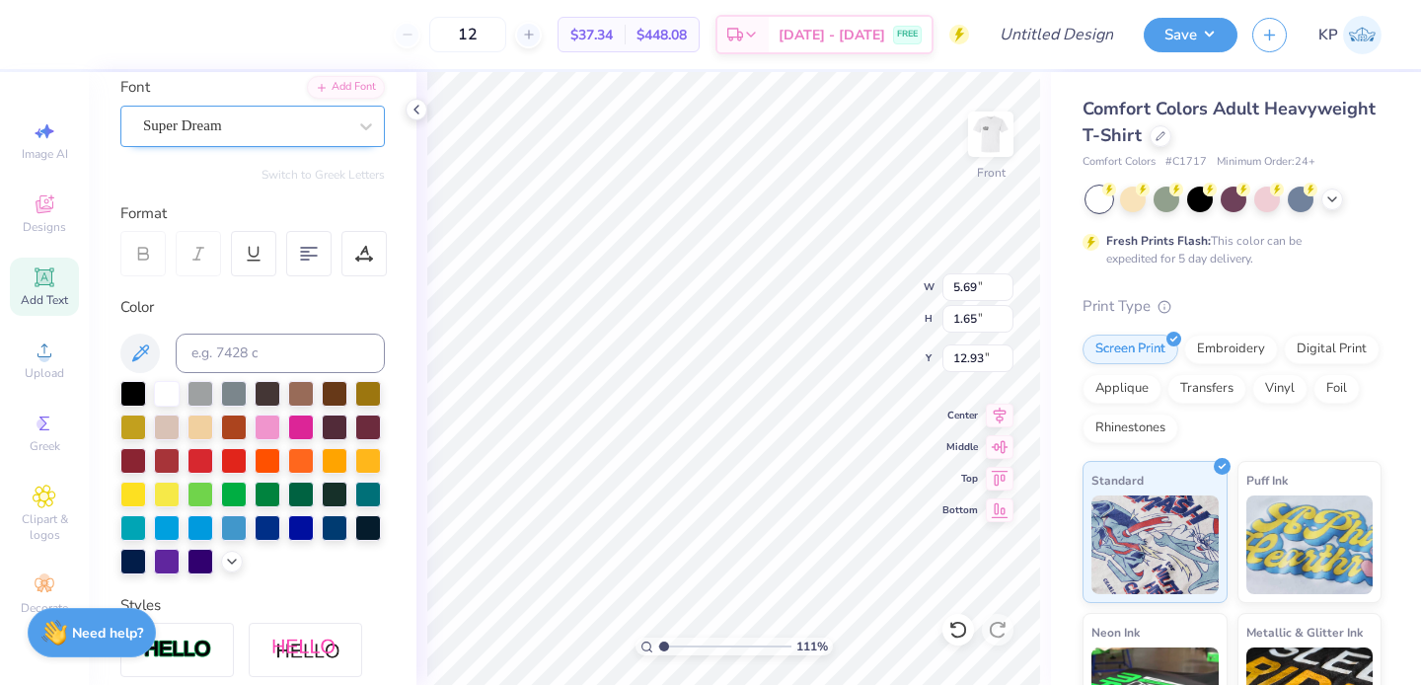
click at [326, 119] on div "Super Dream" at bounding box center [244, 126] width 207 height 31
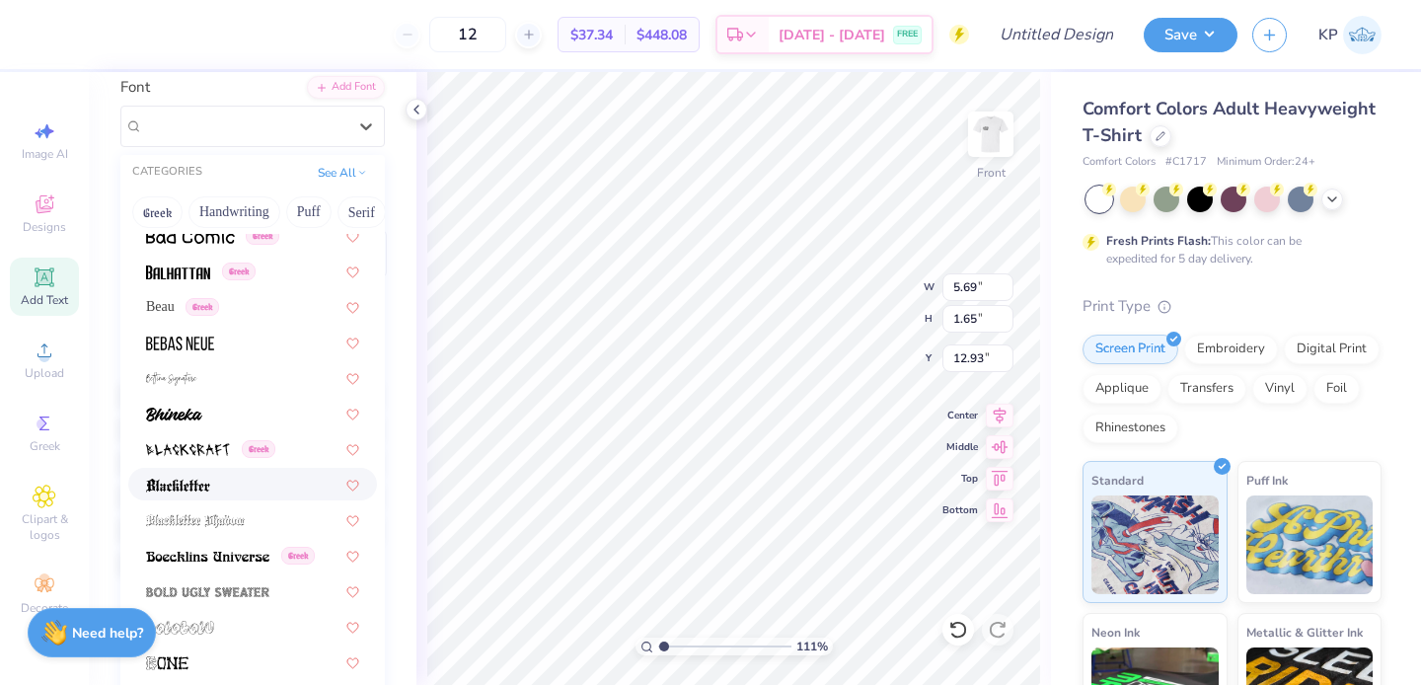
scroll to position [872, 0]
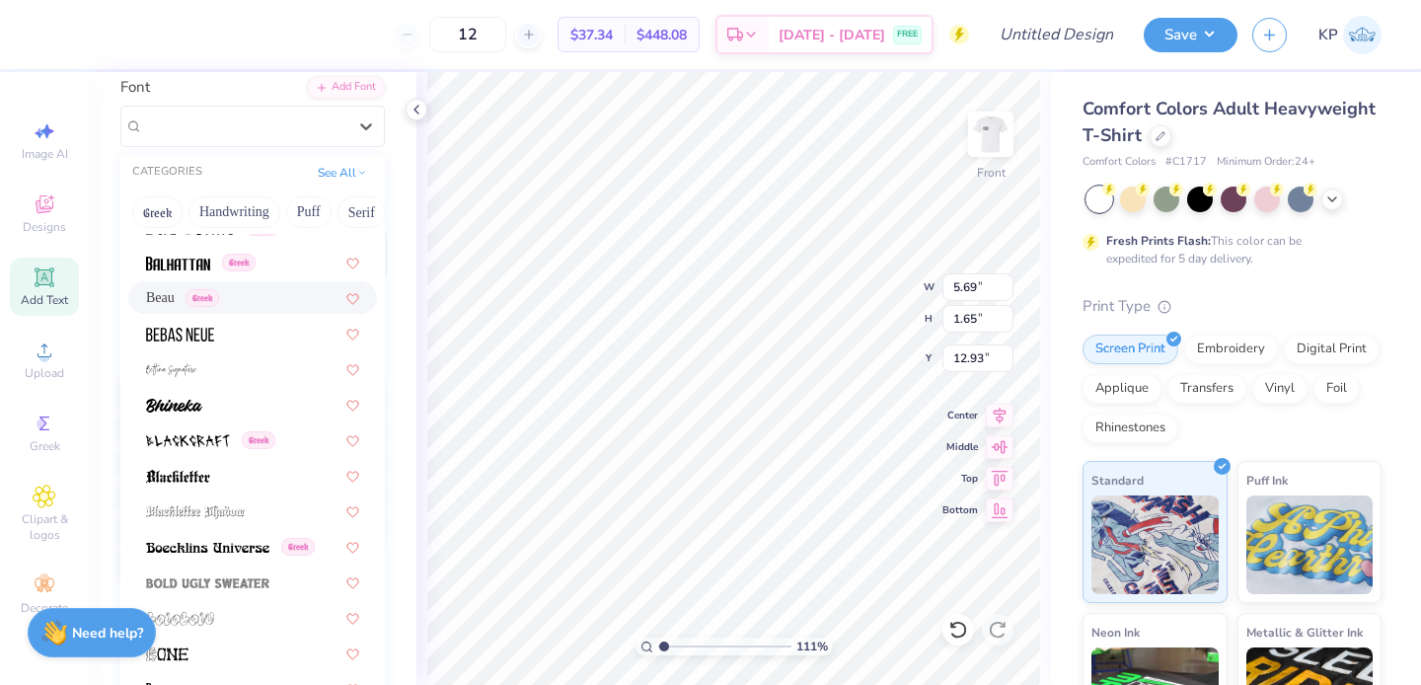
click at [219, 294] on span "Greek" at bounding box center [203, 298] width 34 height 18
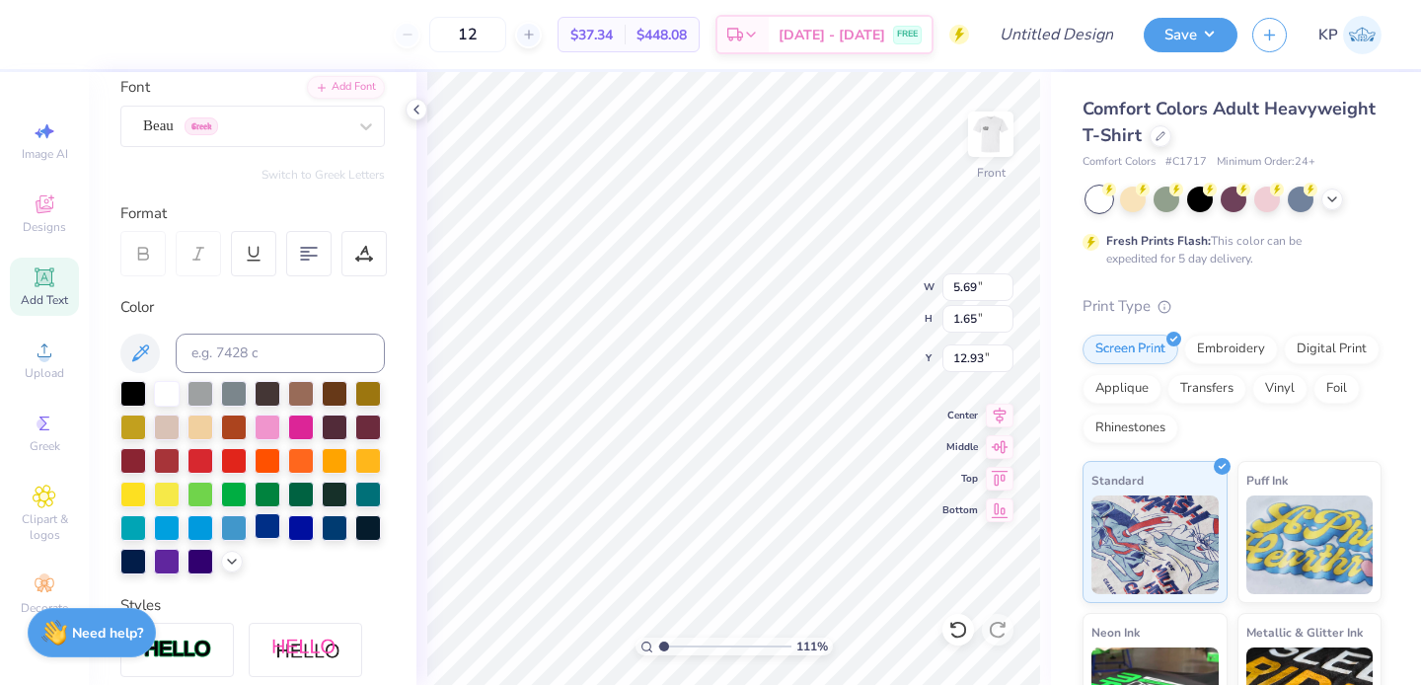
click at [255, 539] on div at bounding box center [268, 526] width 26 height 26
type input "4.03"
type input "1.66"
type input "8.50"
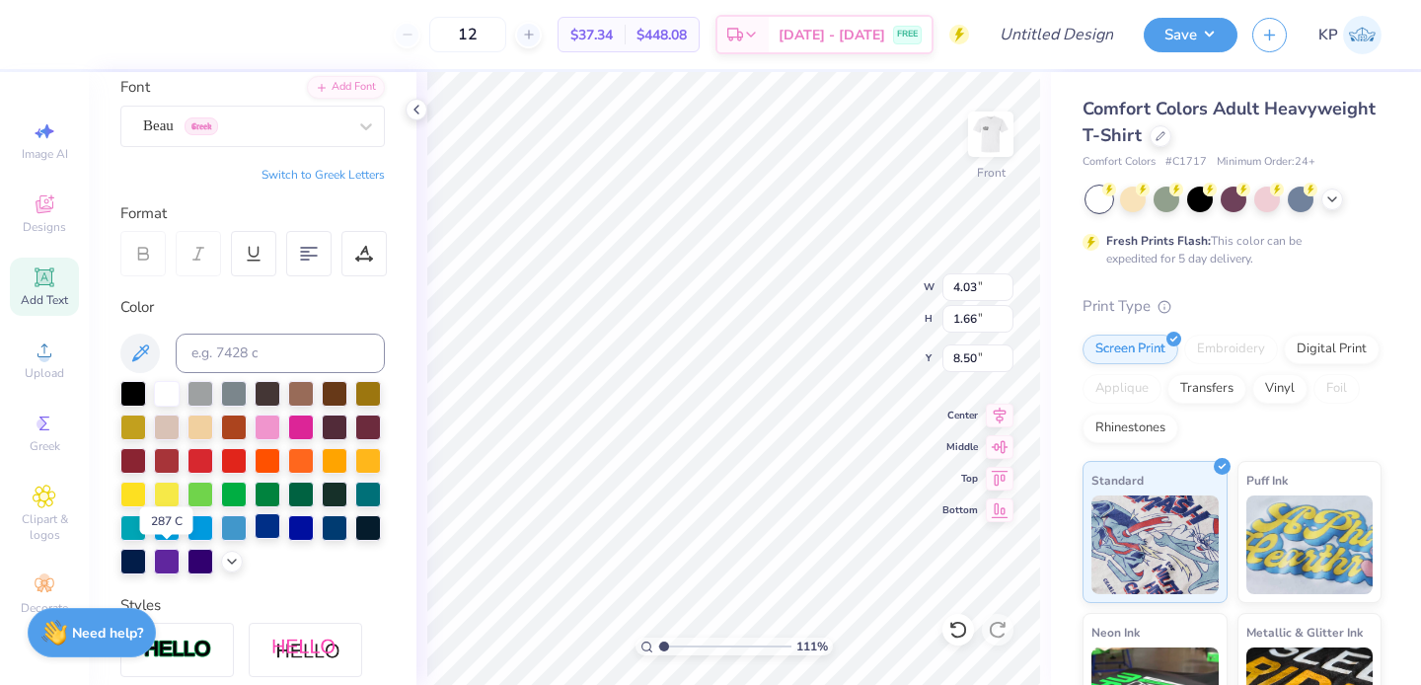
click at [255, 539] on div at bounding box center [268, 526] width 26 height 26
type input "7.44"
type input "1.26"
type input "10.17"
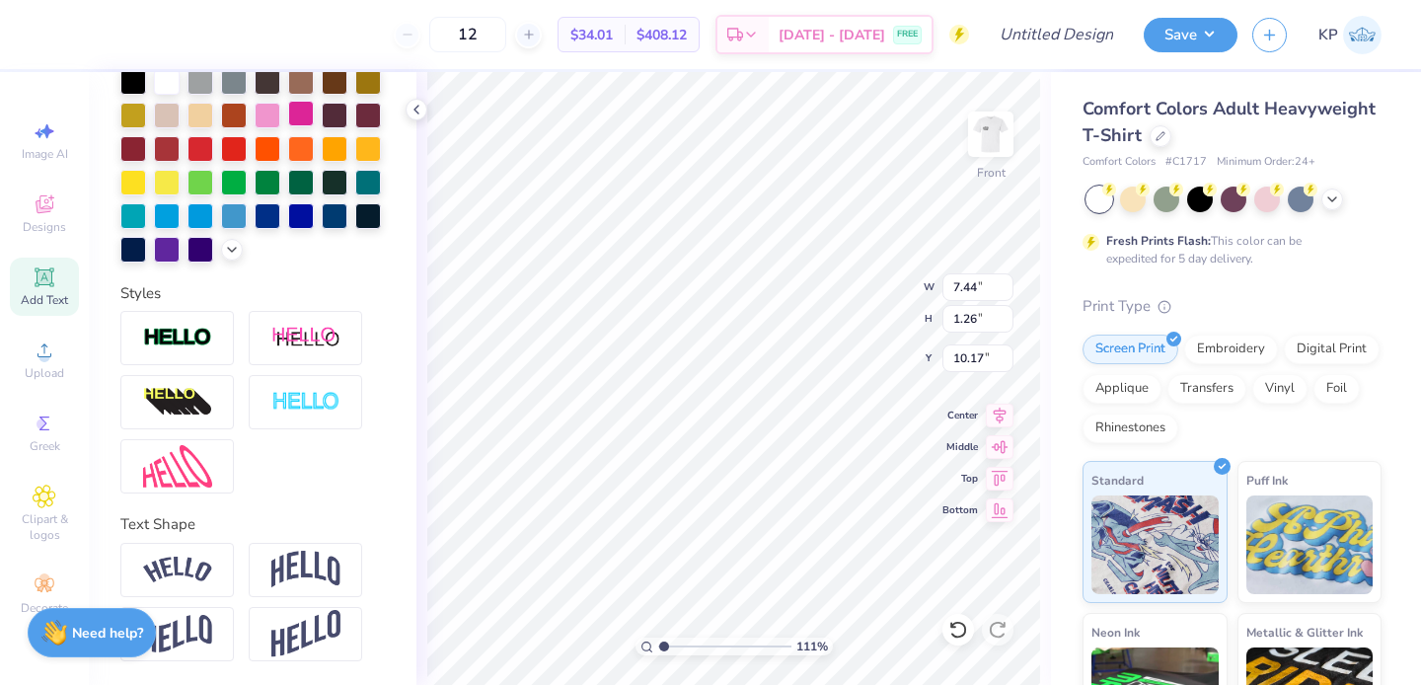
scroll to position [495, 0]
click at [314, 558] on img at bounding box center [305, 570] width 69 height 38
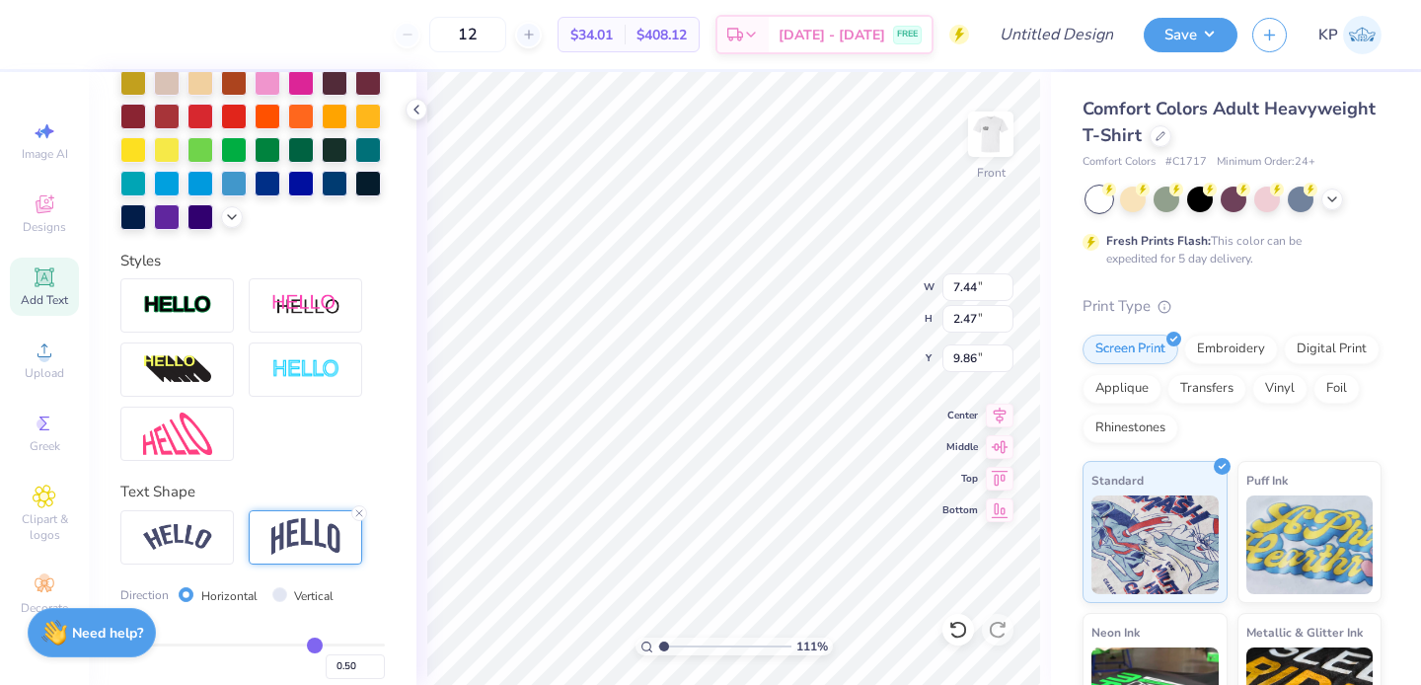
type input "2.47"
type input "9.86"
type input "10.76"
type input "3.57"
type input "10.18"
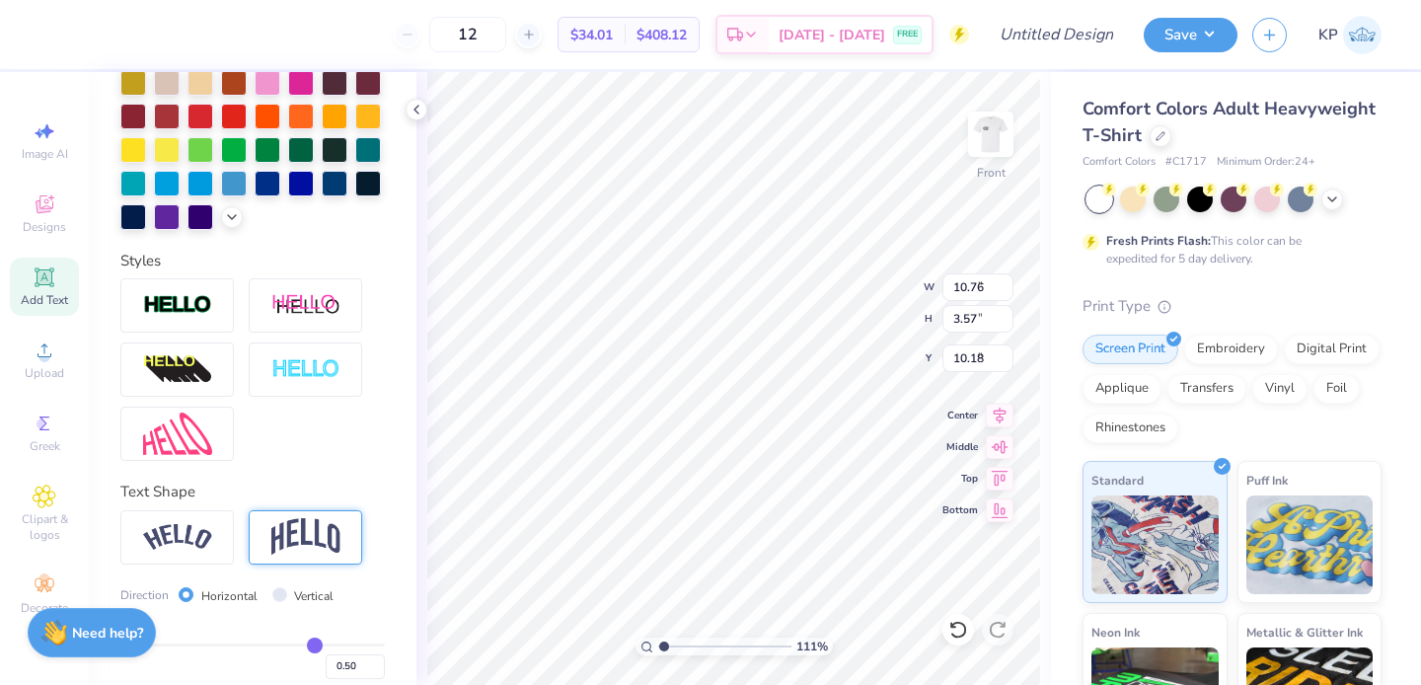
type input "4.03"
type input "1.66"
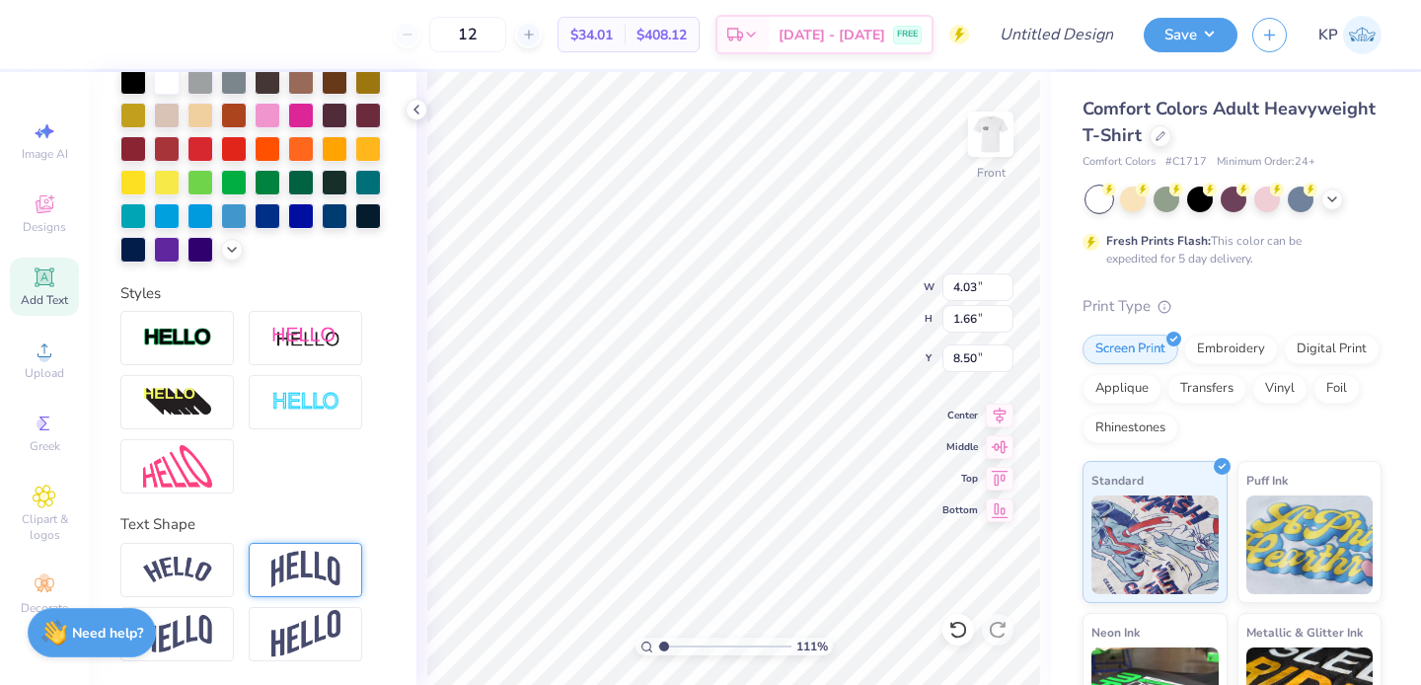
type input "5.97"
type input "10.76"
type input "3.57"
type input "7.86"
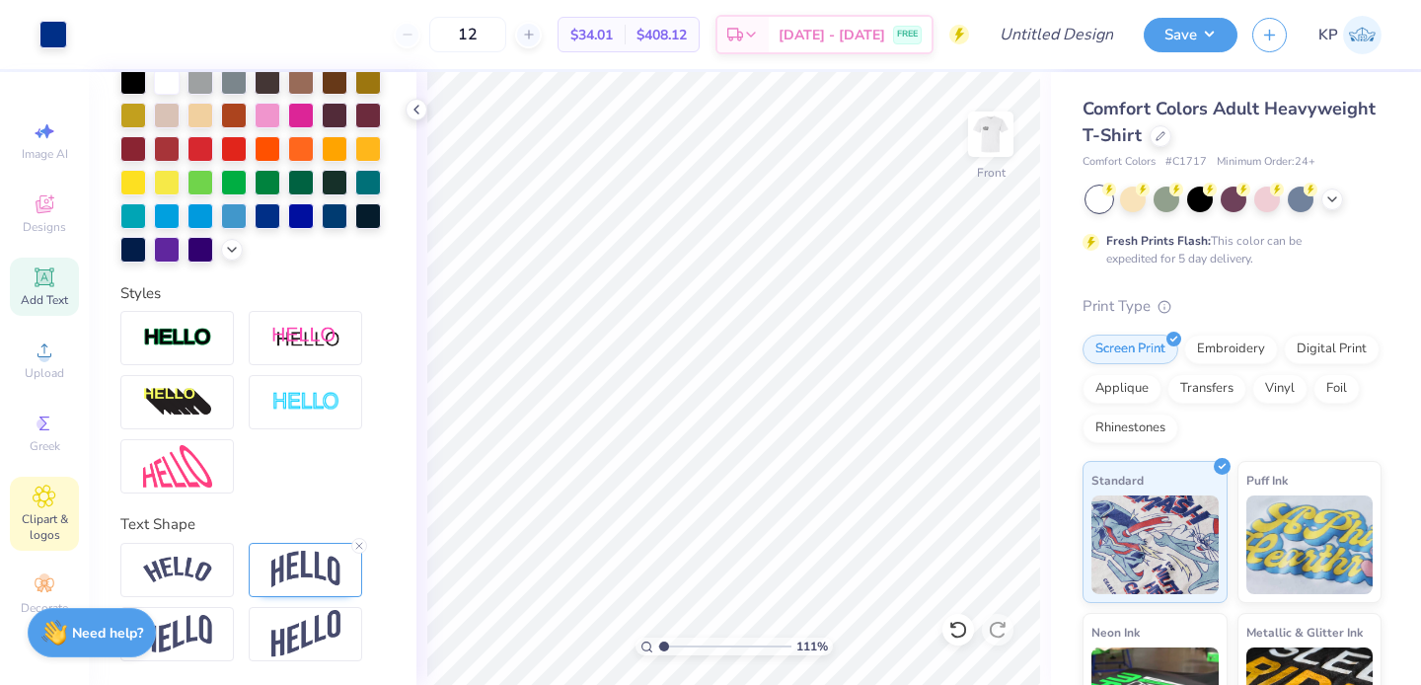
click at [49, 489] on icon at bounding box center [45, 497] width 22 height 22
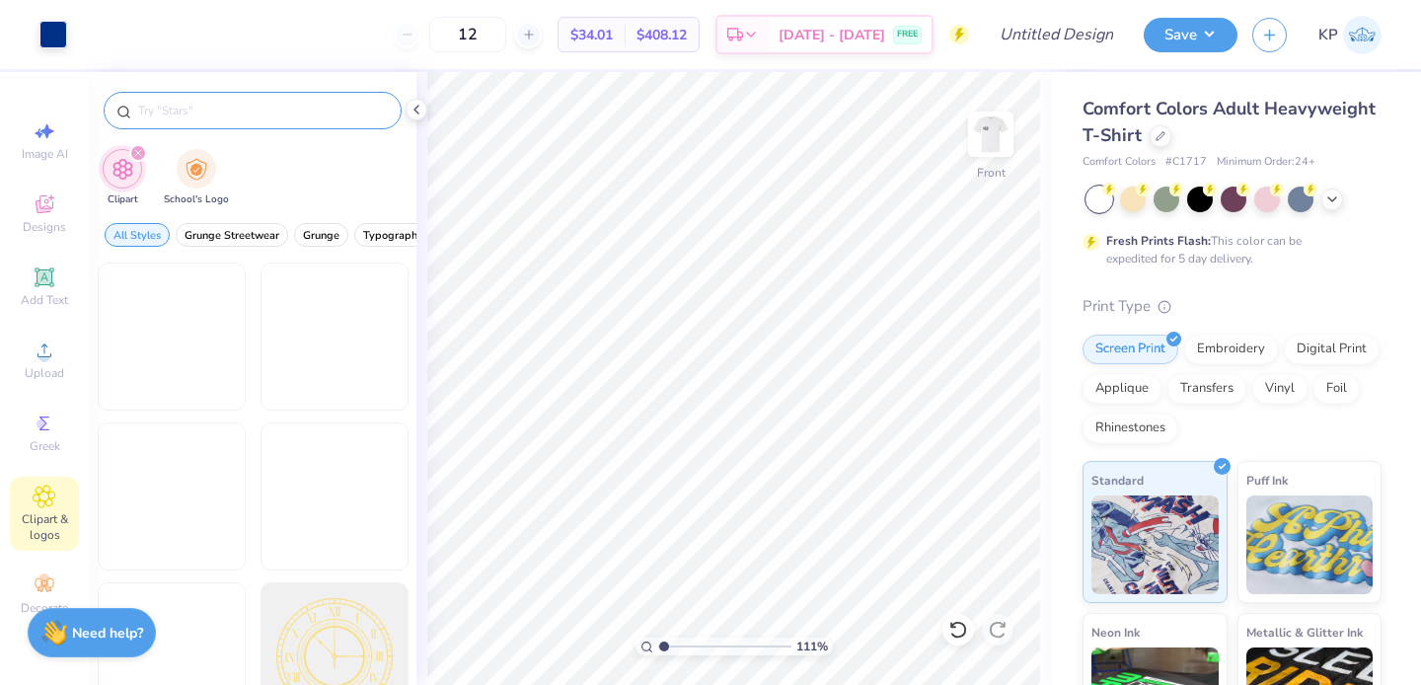
click at [229, 122] on div at bounding box center [253, 111] width 298 height 38
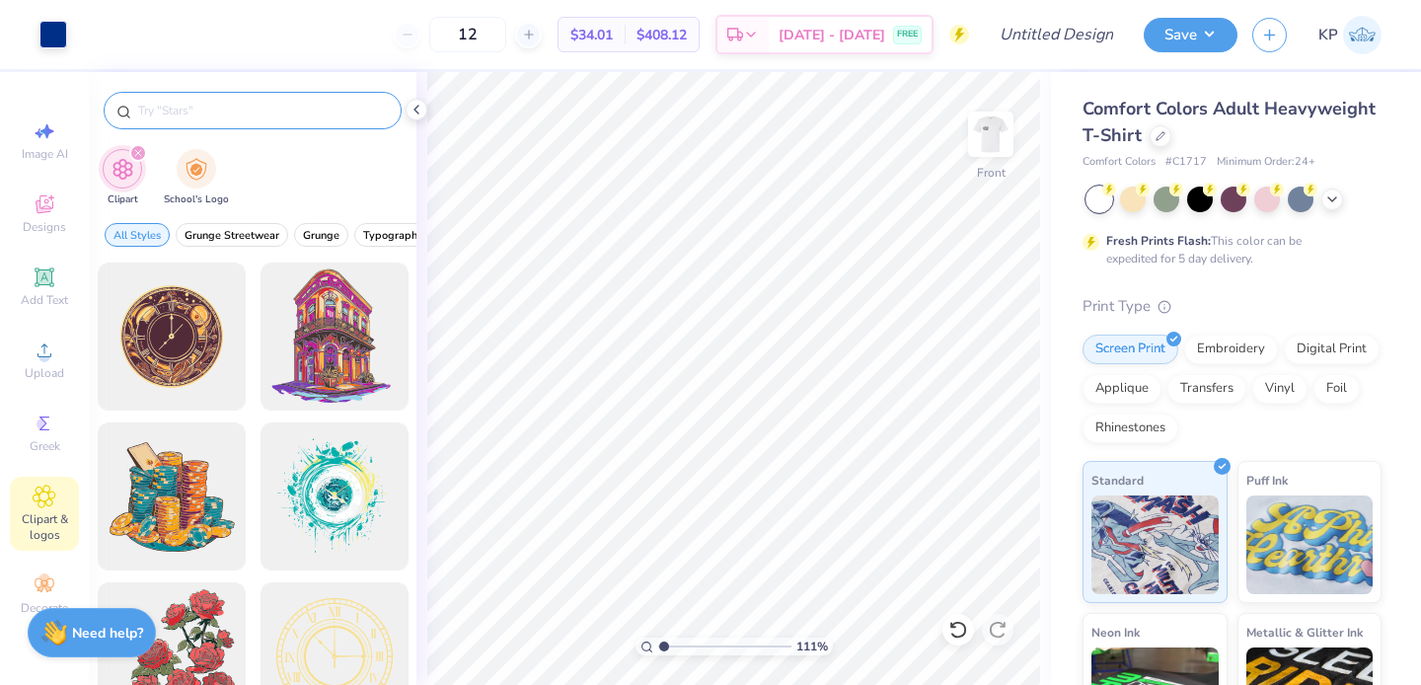
click at [228, 109] on input "text" at bounding box center [262, 111] width 253 height 20
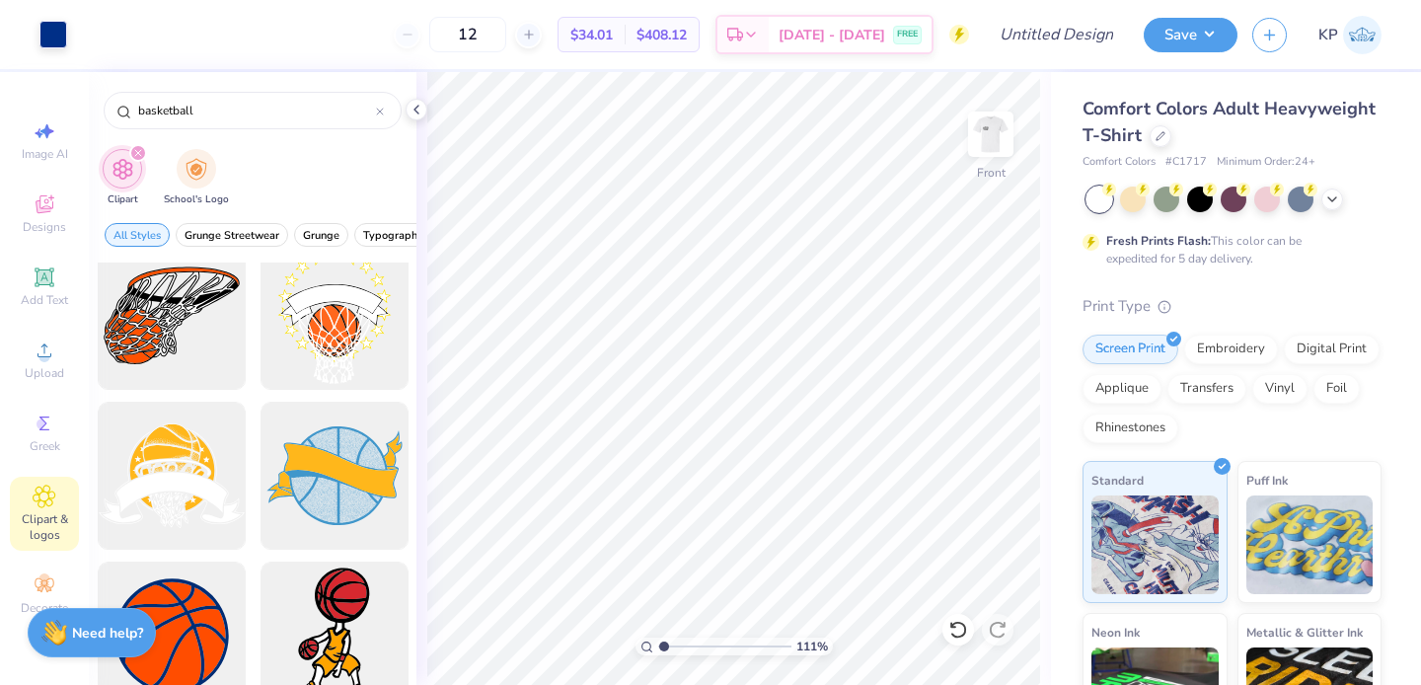
scroll to position [330, 0]
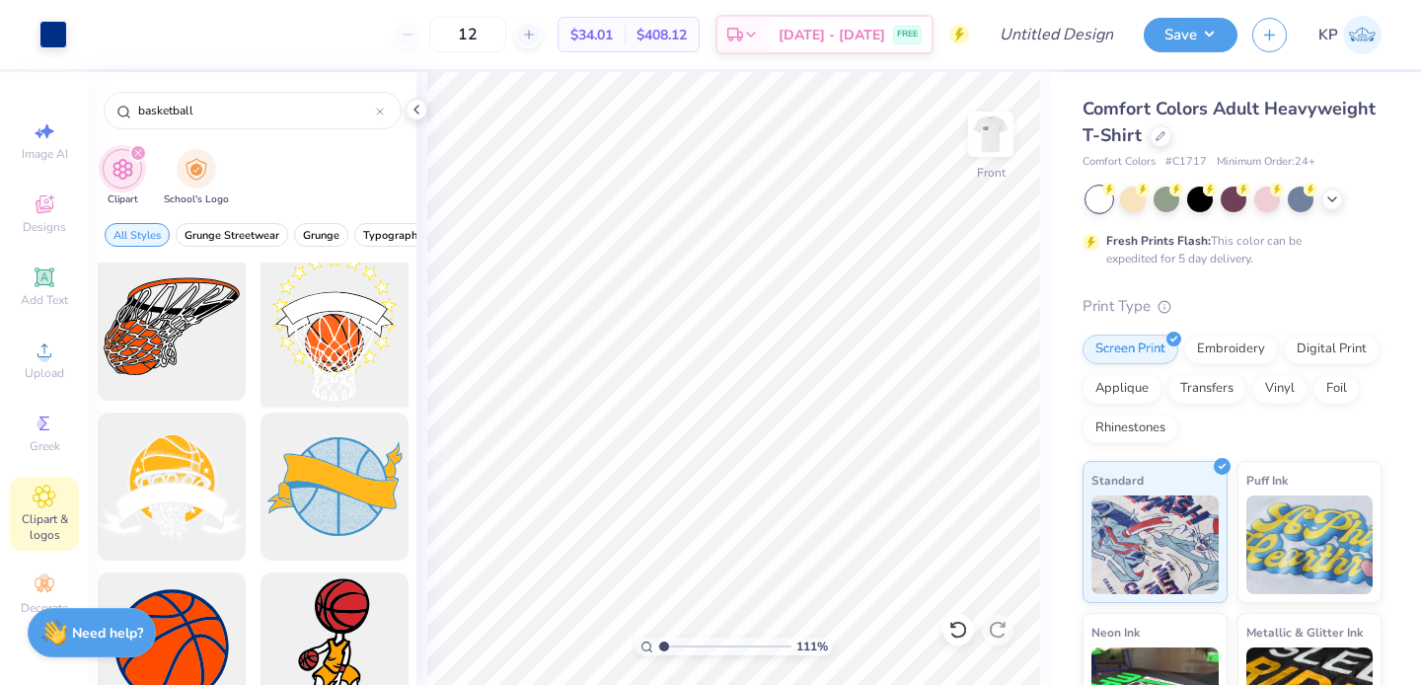
type input "basketball"
click at [312, 353] on div at bounding box center [334, 327] width 163 height 163
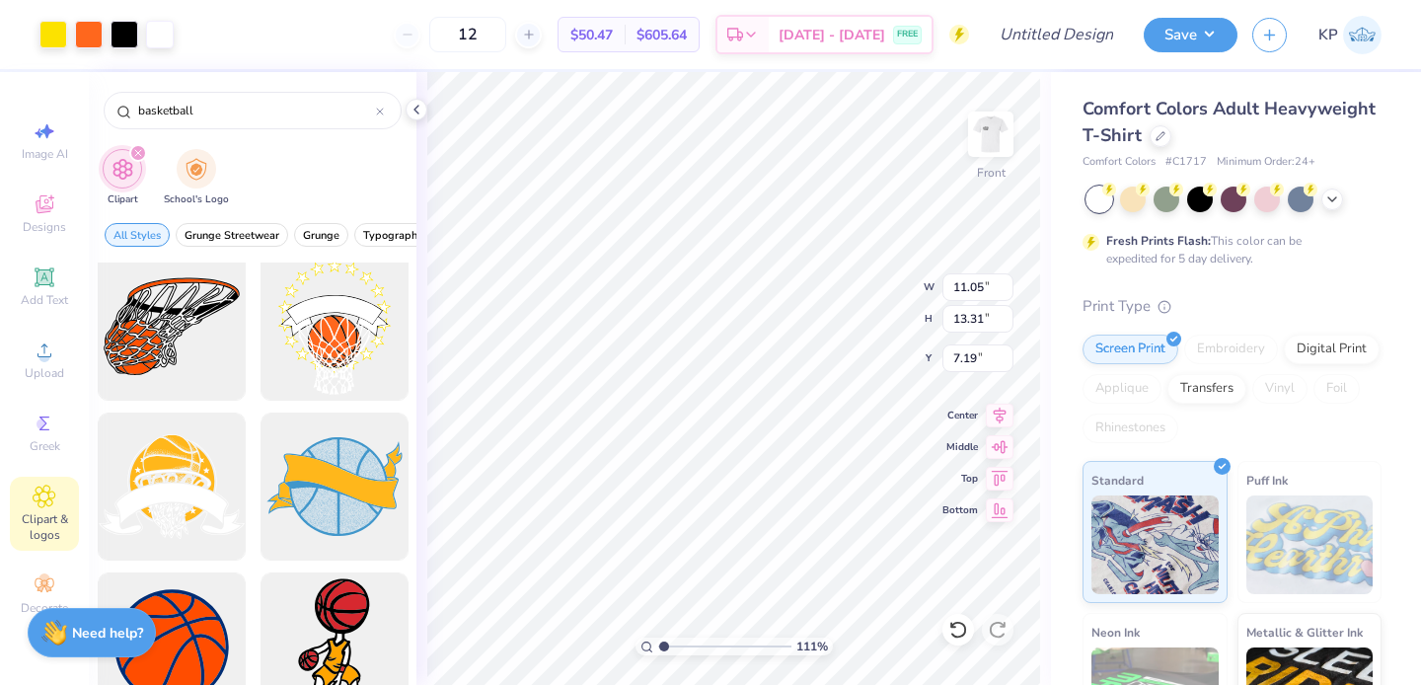
type input "11.05"
type input "13.31"
type input "4.19"
type input "11.43"
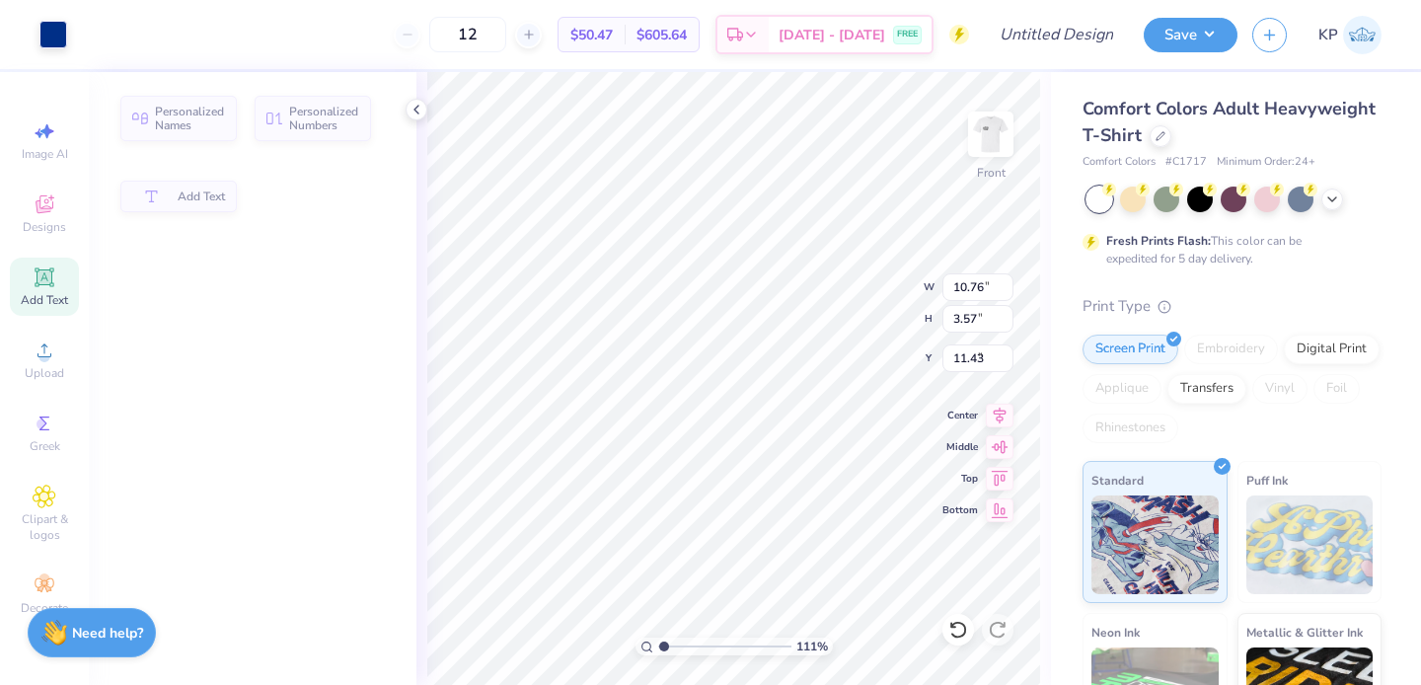
type input "10.76"
type input "3.57"
type input "7.86"
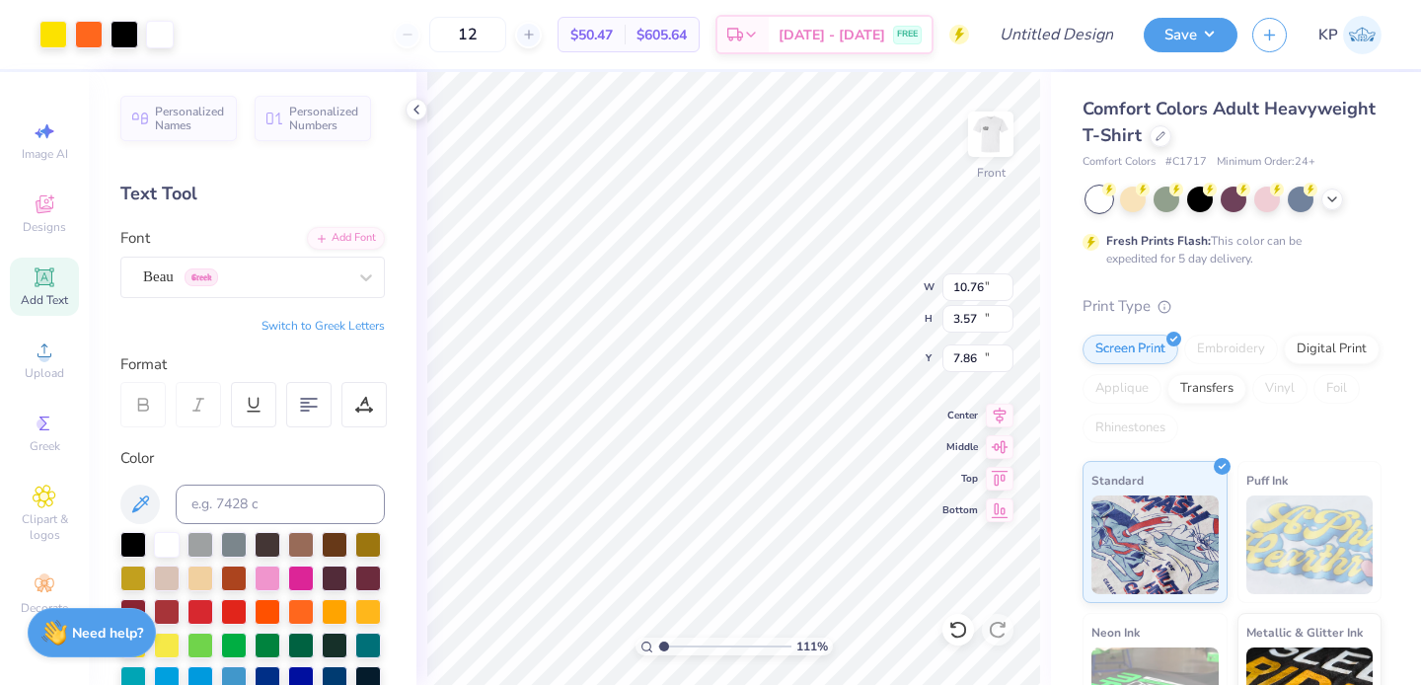
type input "11.05"
type input "13.31"
type input "4.35"
type input "10.76"
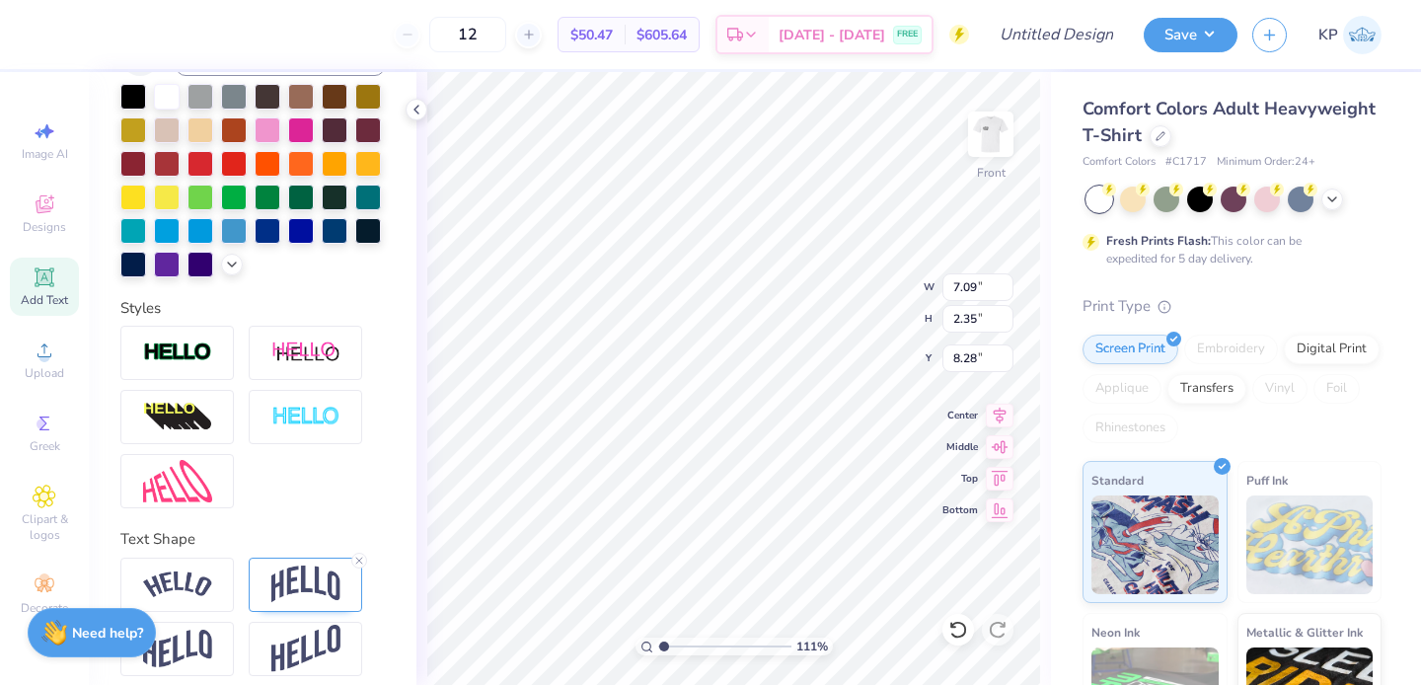
scroll to position [495, 0]
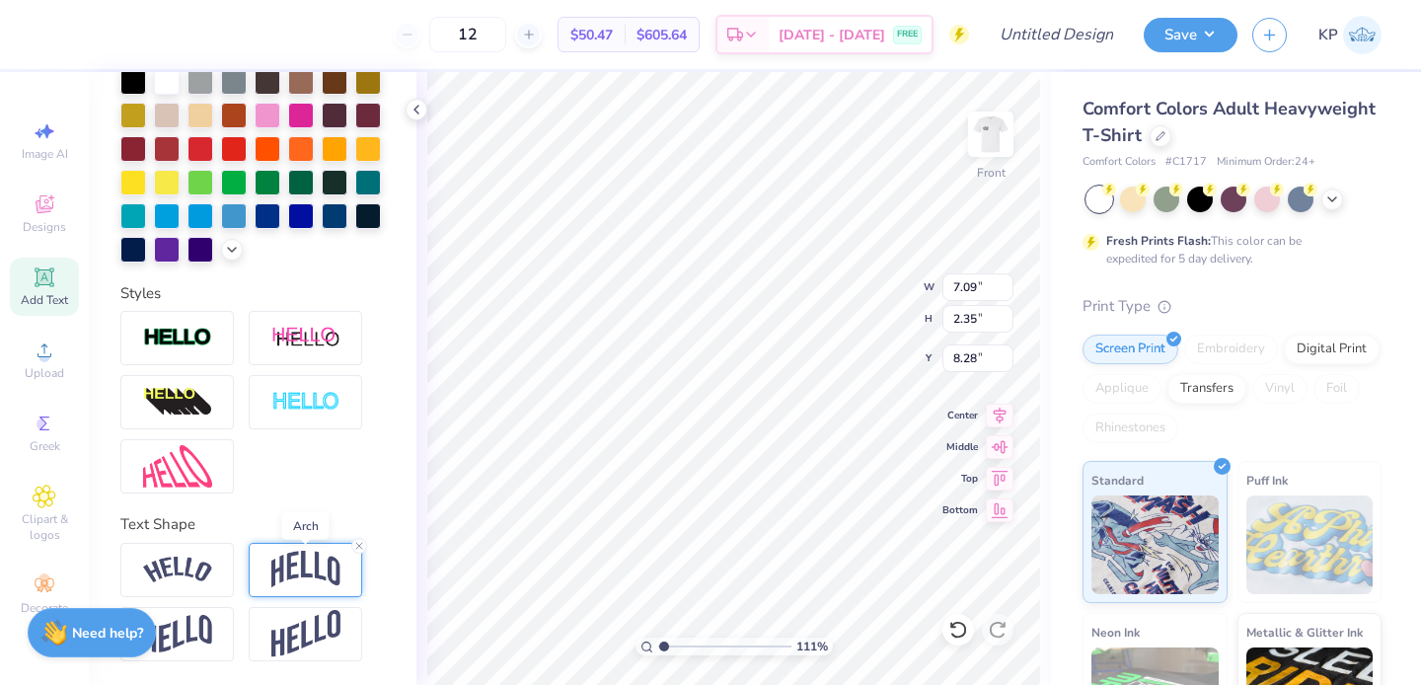
click at [302, 569] on img at bounding box center [305, 570] width 69 height 38
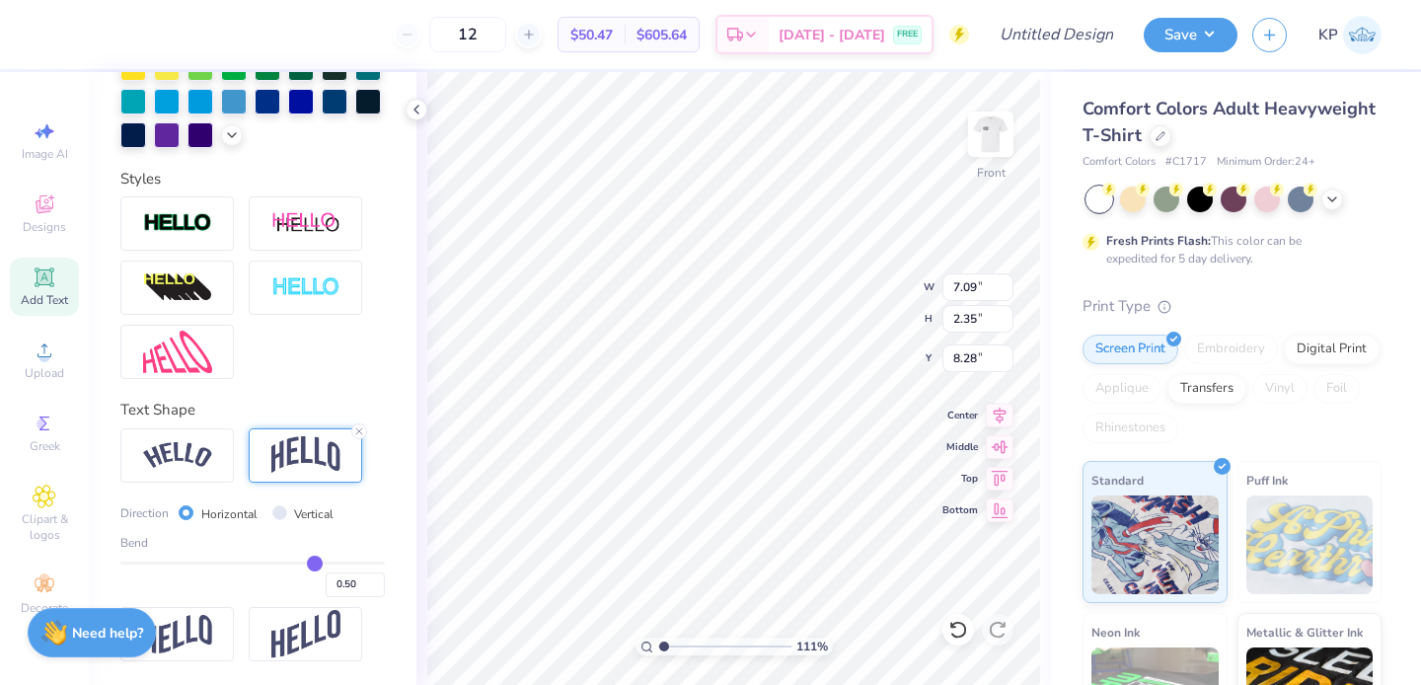
scroll to position [611, 0]
drag, startPoint x: 304, startPoint y: 558, endPoint x: 271, endPoint y: 562, distance: 32.8
click at [271, 562] on input "range" at bounding box center [252, 563] width 264 height 3
click at [280, 564] on input "range" at bounding box center [252, 563] width 264 height 3
click at [284, 564] on input "range" at bounding box center [252, 563] width 264 height 3
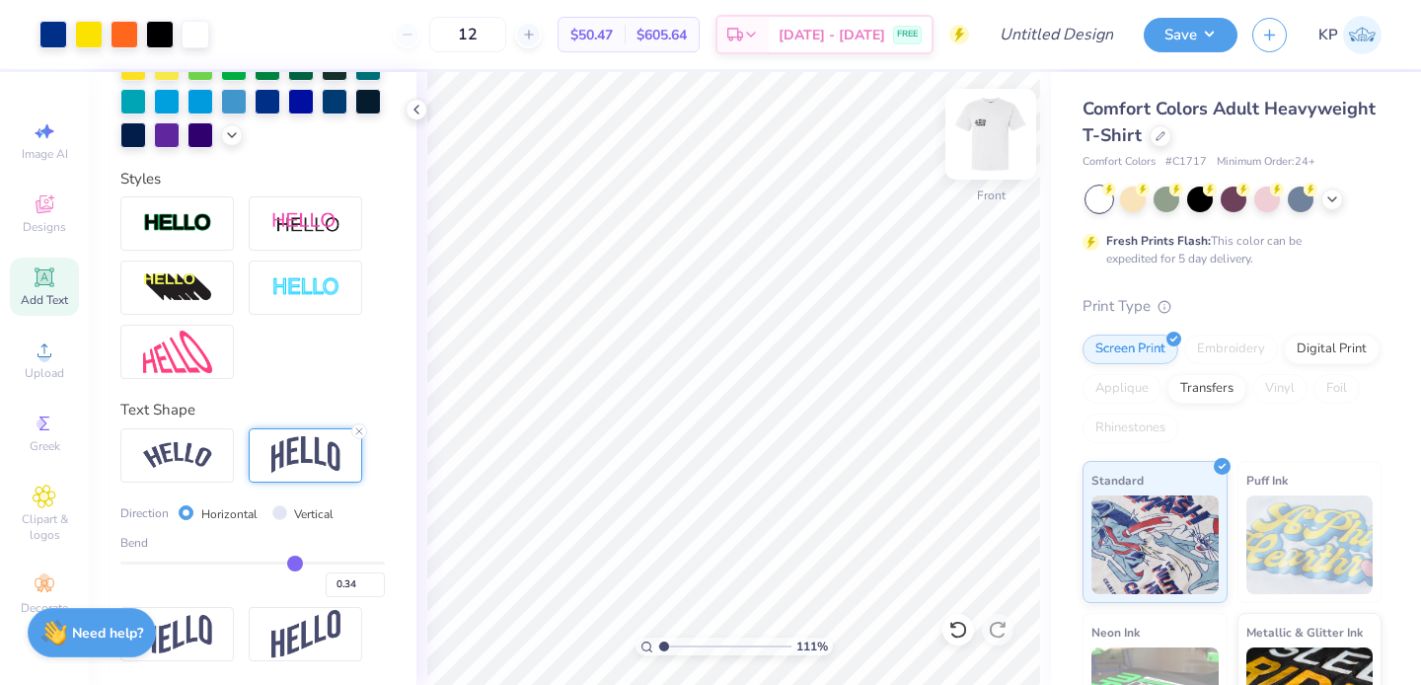
click at [982, 123] on img at bounding box center [990, 134] width 79 height 79
click at [990, 148] on img at bounding box center [990, 134] width 79 height 79
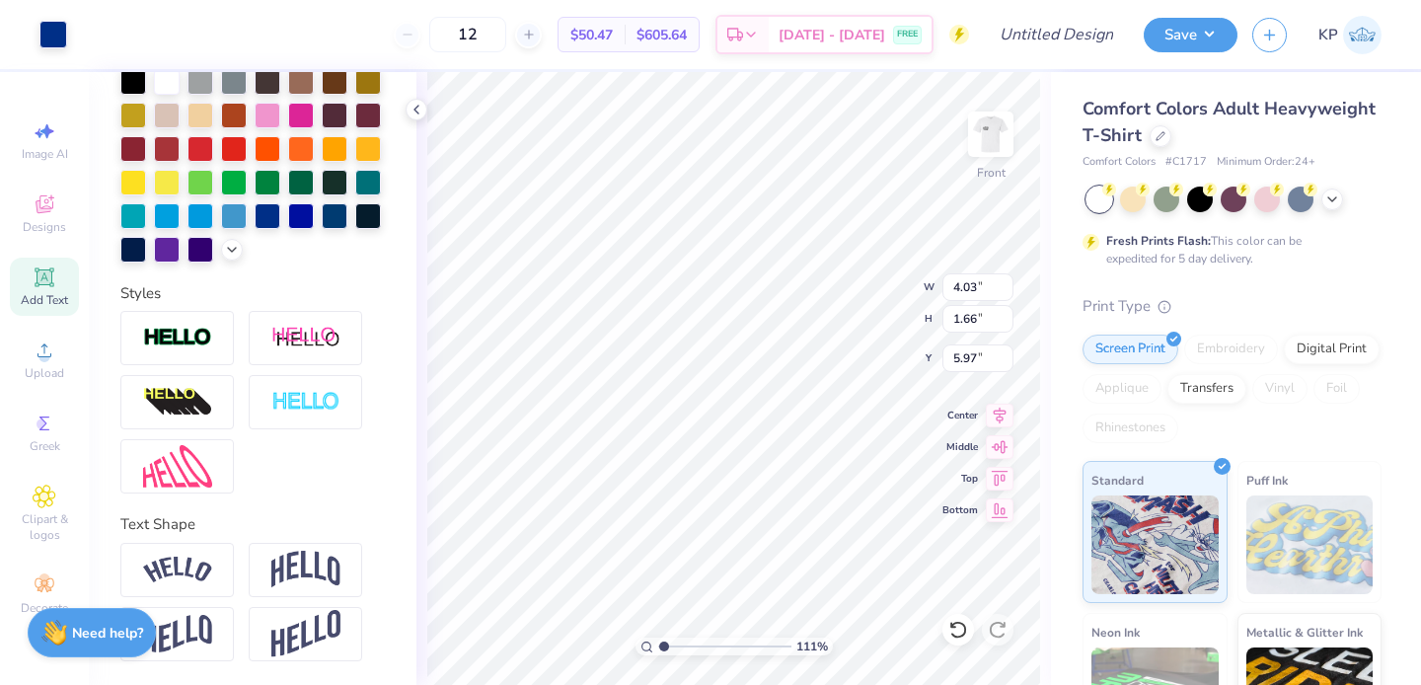
scroll to position [495, 0]
click at [255, 210] on div at bounding box center [268, 214] width 26 height 26
click at [50, 32] on div at bounding box center [53, 33] width 28 height 28
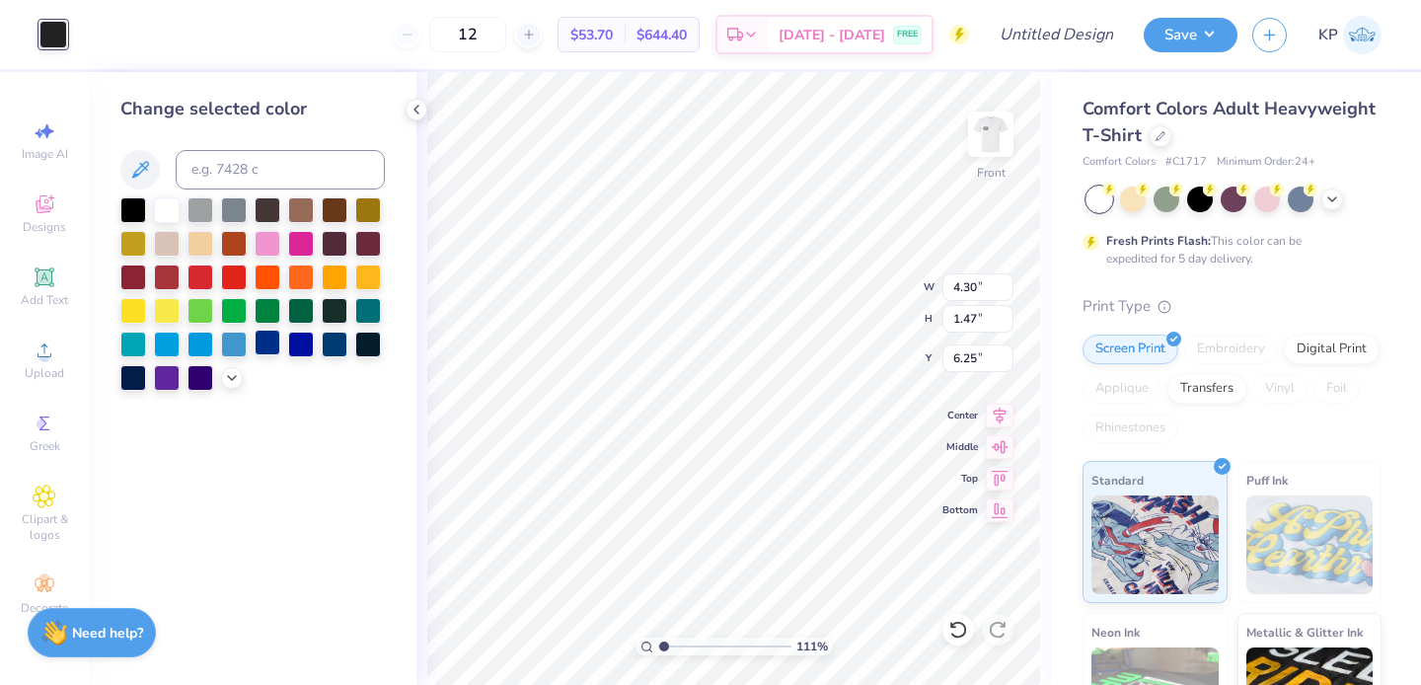
click at [263, 340] on div at bounding box center [268, 343] width 26 height 26
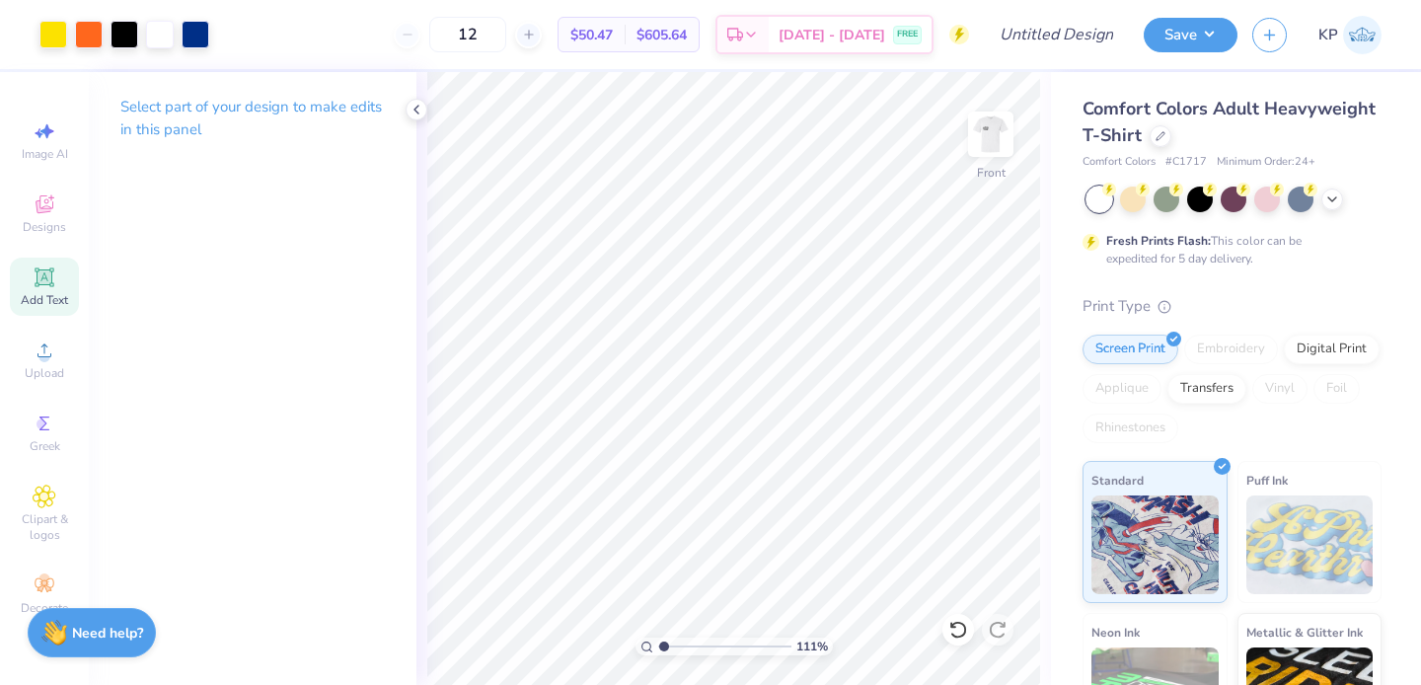
click at [43, 287] on icon at bounding box center [45, 277] width 24 height 24
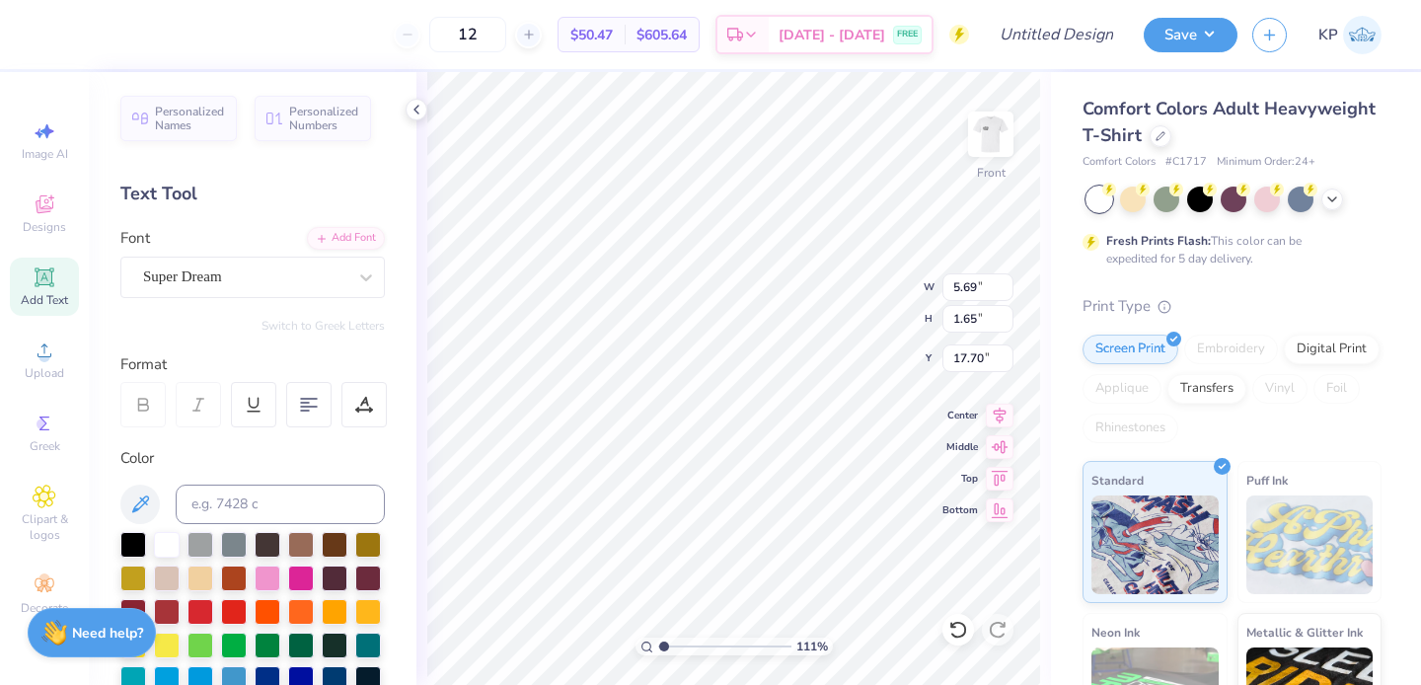
scroll to position [16, 5]
click at [292, 263] on div "Super Dream" at bounding box center [244, 277] width 207 height 31
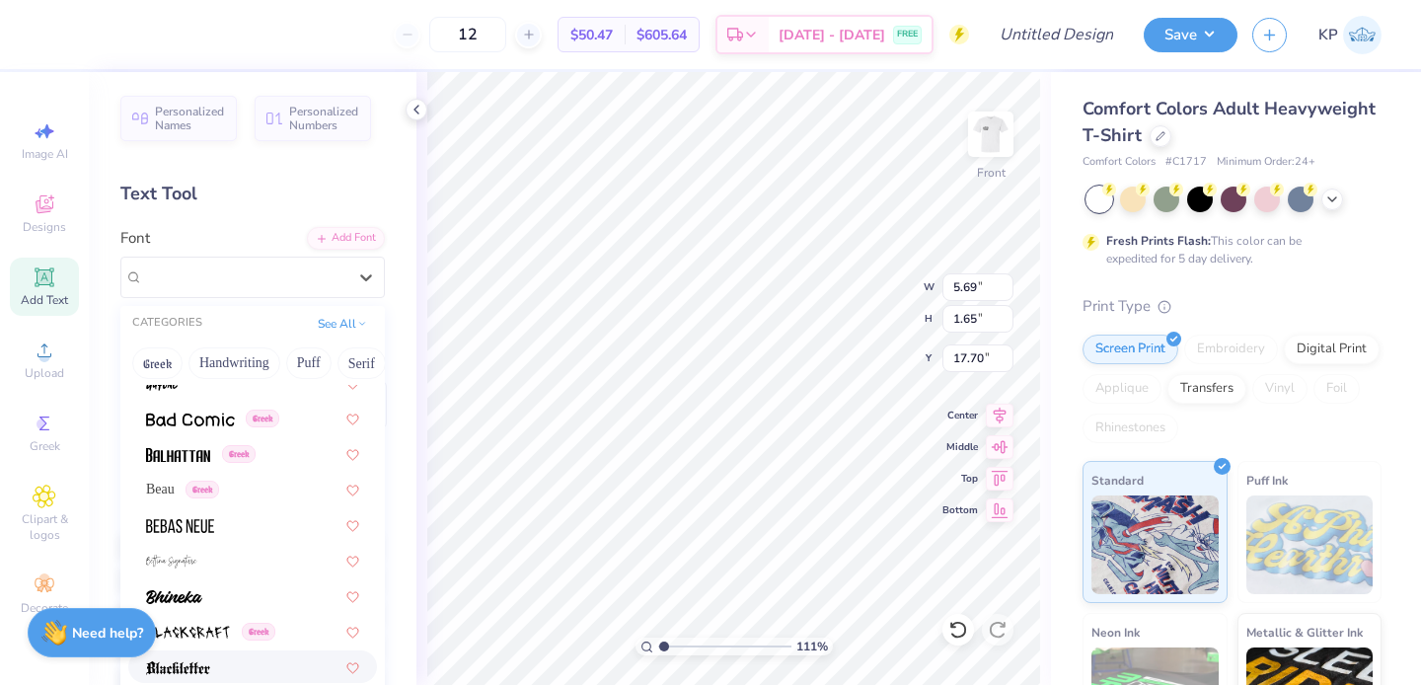
scroll to position [827, 0]
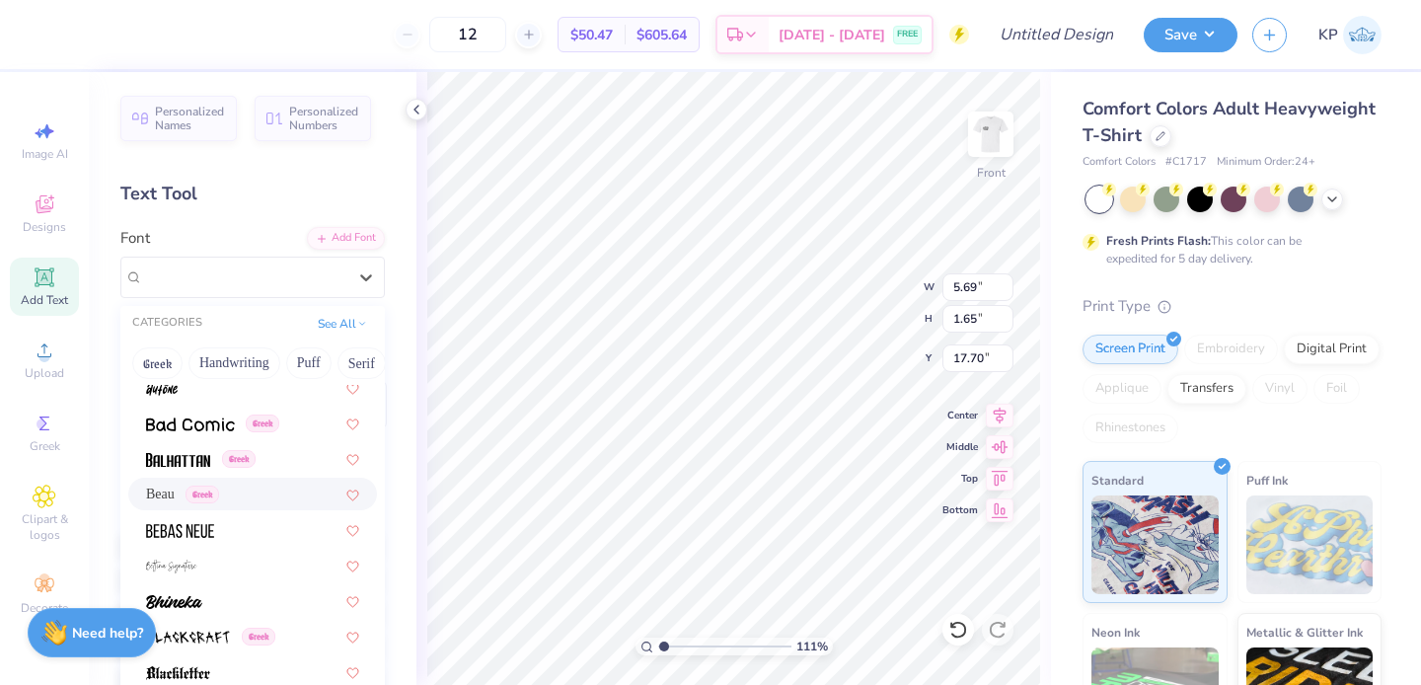
click at [238, 488] on div "Beau Greek" at bounding box center [252, 494] width 213 height 21
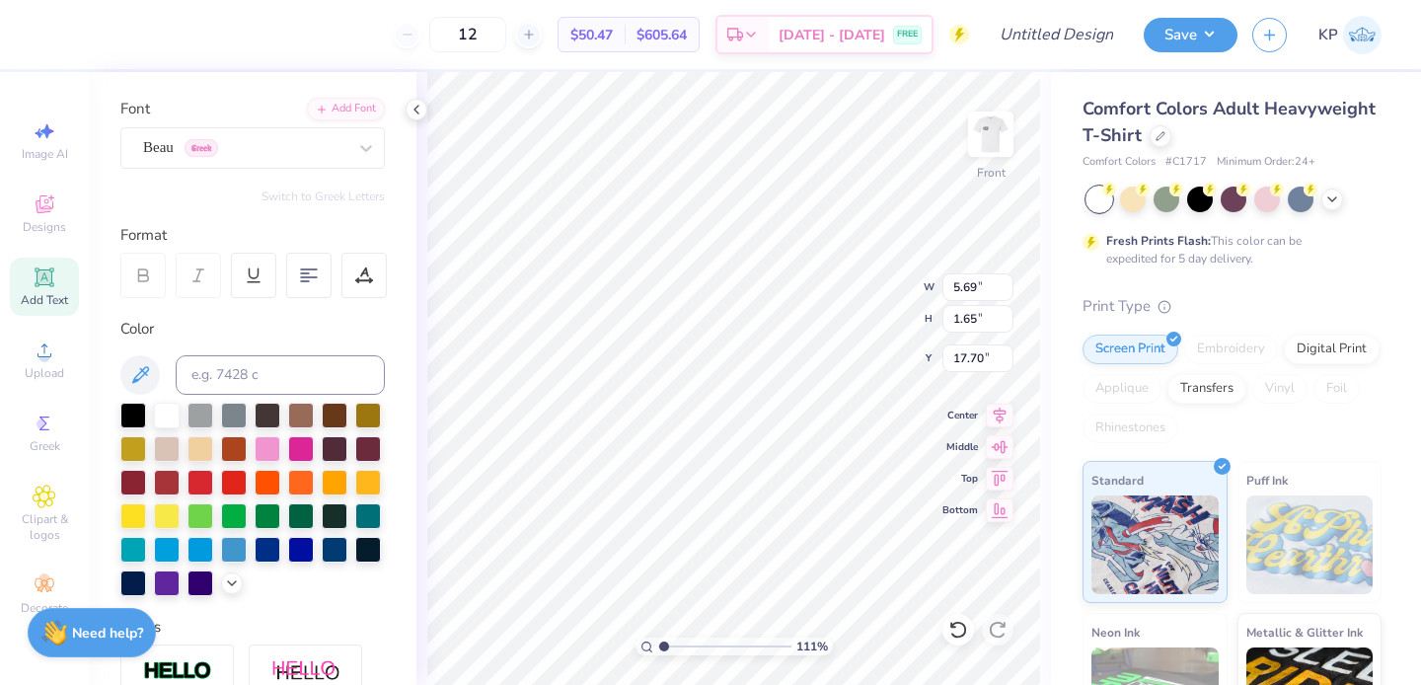
scroll to position [135, 0]
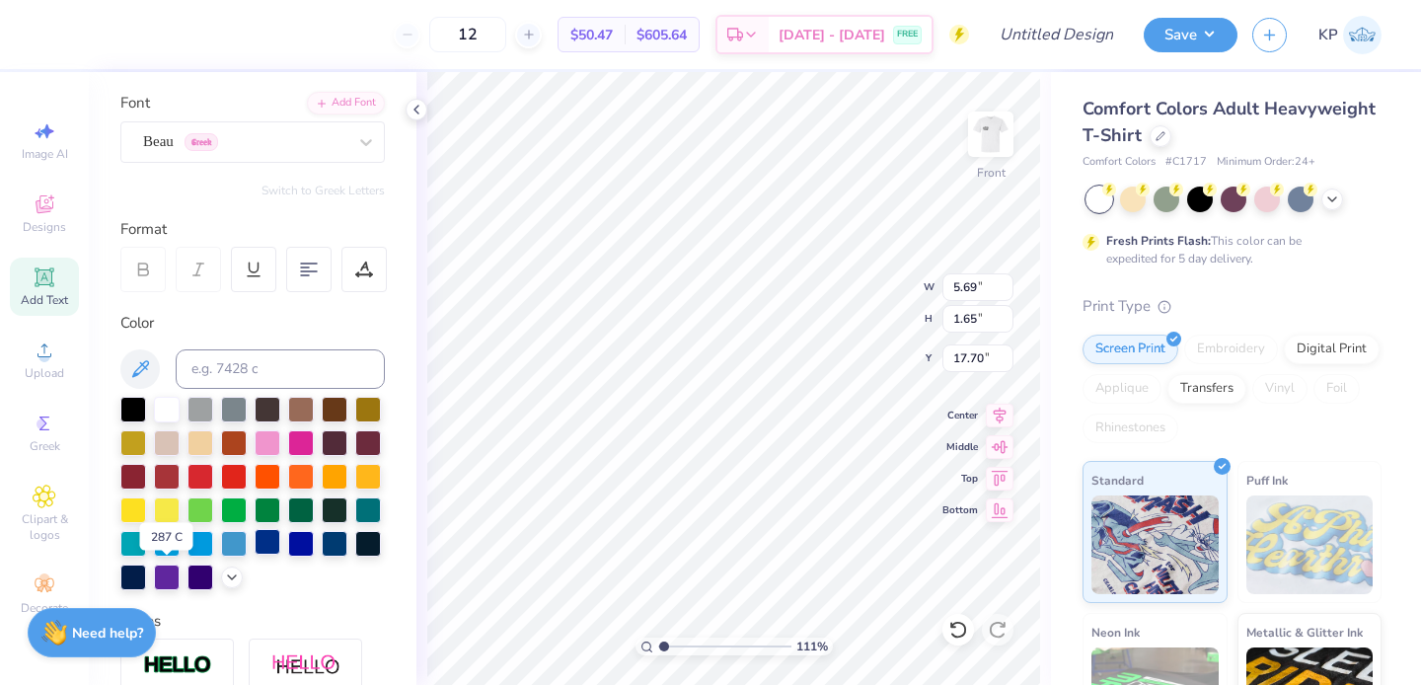
click at [255, 555] on div at bounding box center [268, 542] width 26 height 26
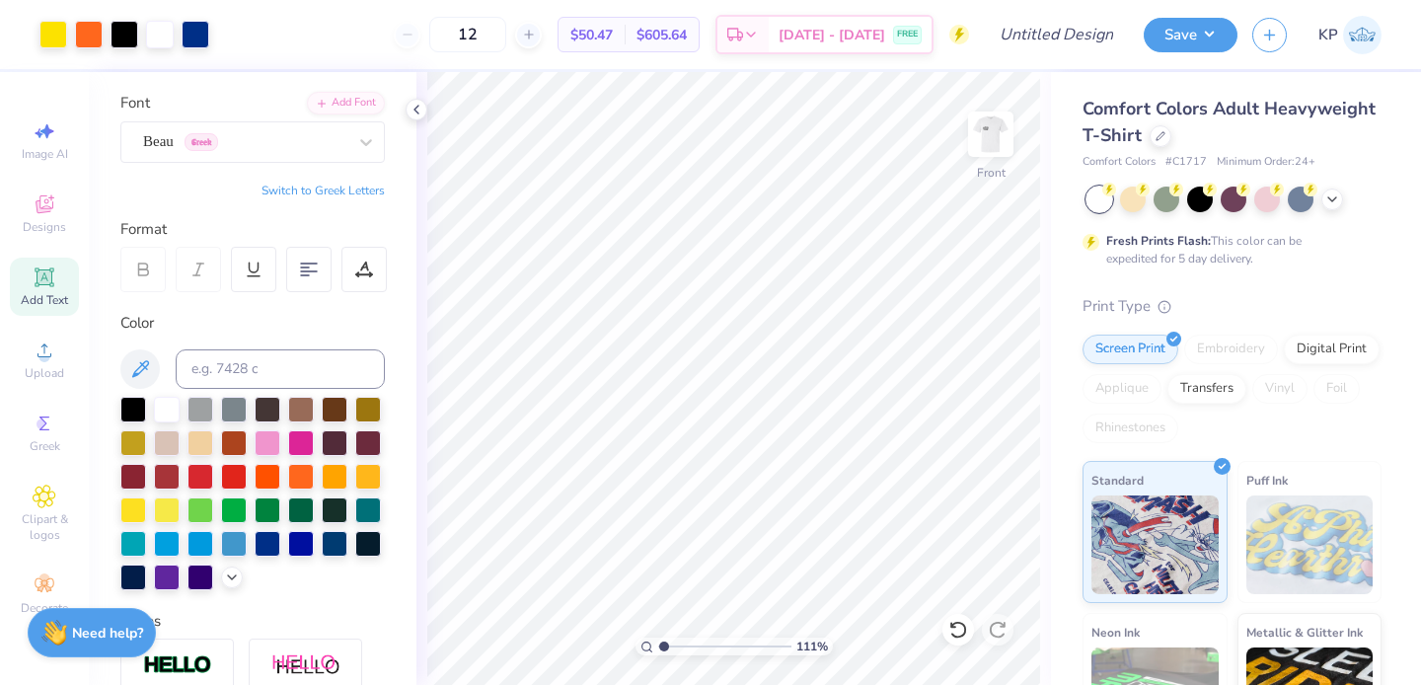
click at [43, 287] on icon at bounding box center [45, 277] width 24 height 24
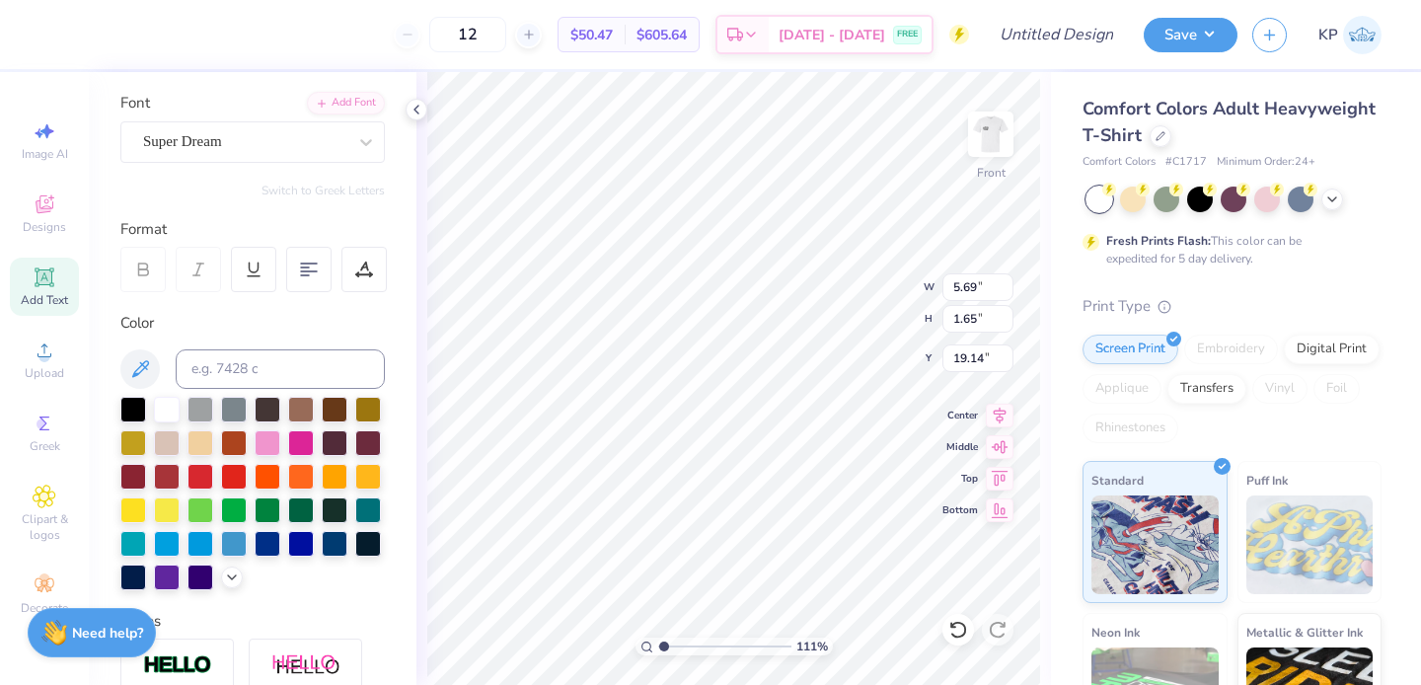
scroll to position [16, 6]
click at [314, 135] on div "Super Dream" at bounding box center [244, 141] width 207 height 31
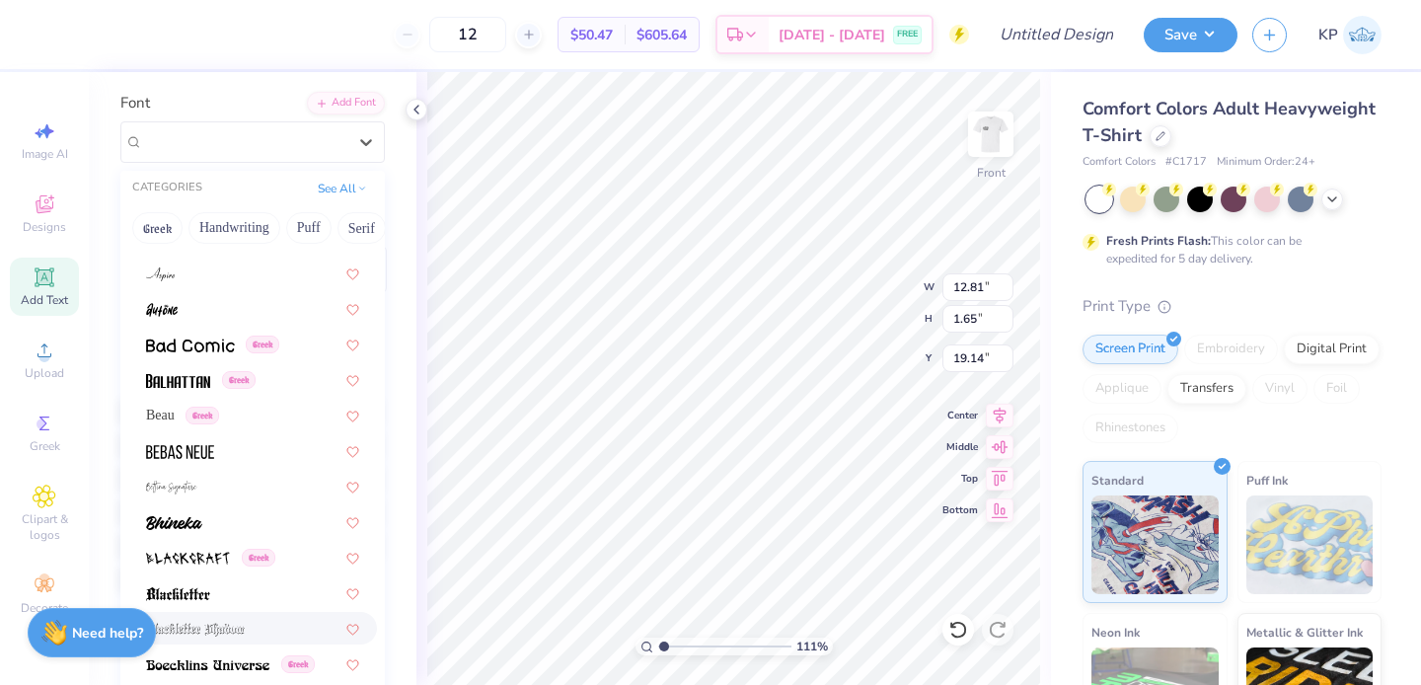
scroll to position [772, 0]
click at [215, 411] on span "Greek" at bounding box center [203, 415] width 34 height 18
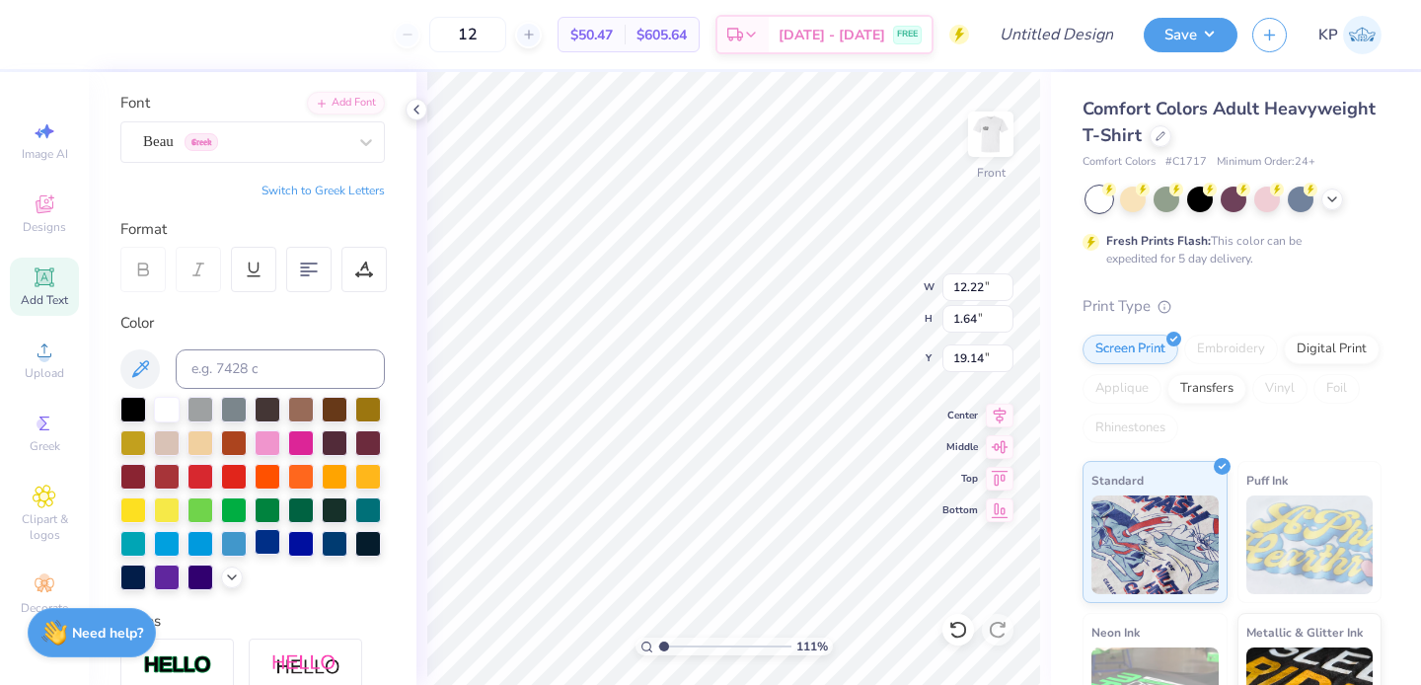
click at [255, 555] on div at bounding box center [268, 542] width 26 height 26
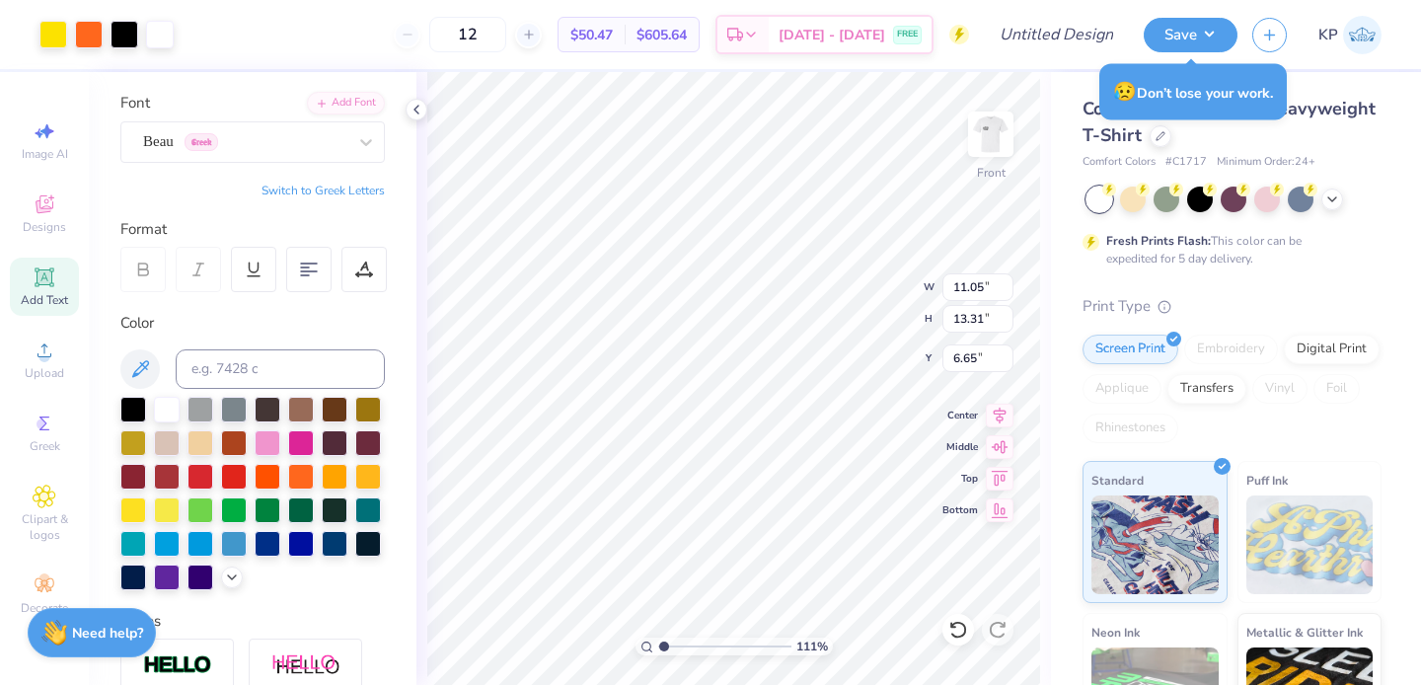
click at [42, 288] on icon at bounding box center [45, 277] width 24 height 24
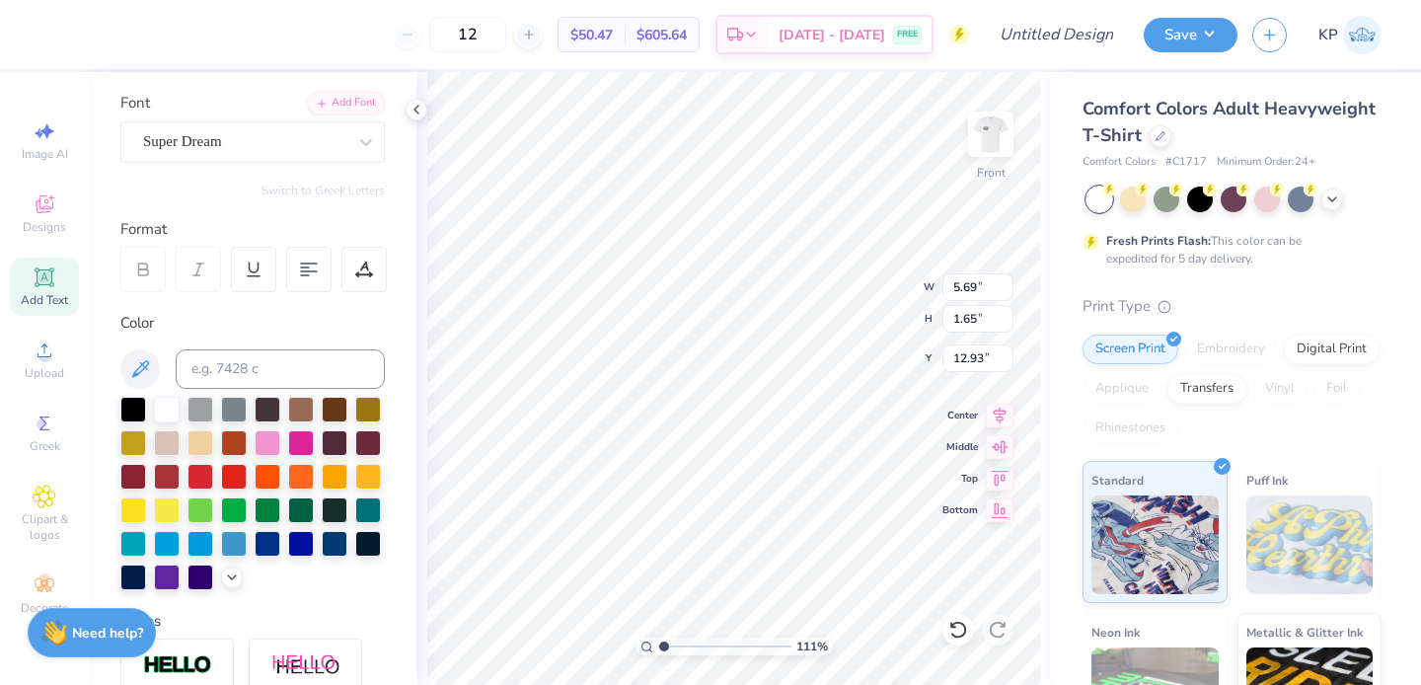
scroll to position [16, 4]
click at [271, 143] on div "Super Dream" at bounding box center [244, 141] width 207 height 31
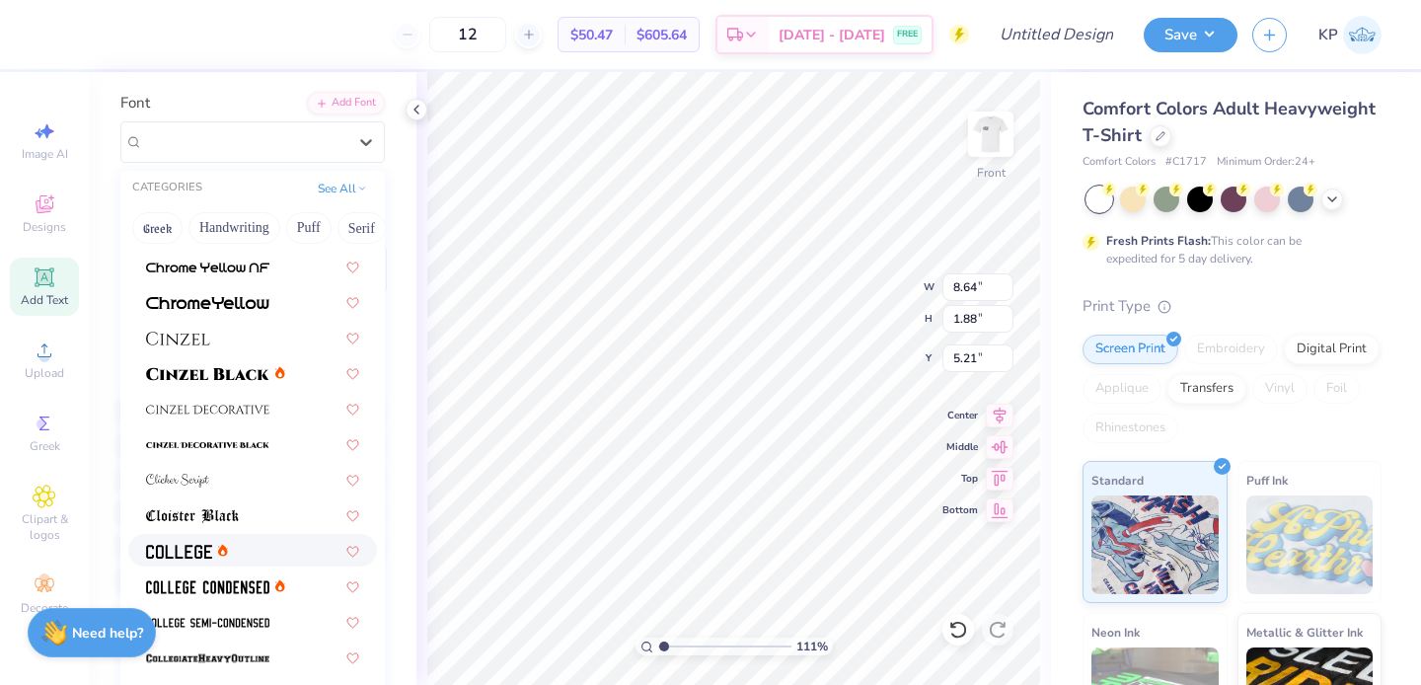
scroll to position [2316, 0]
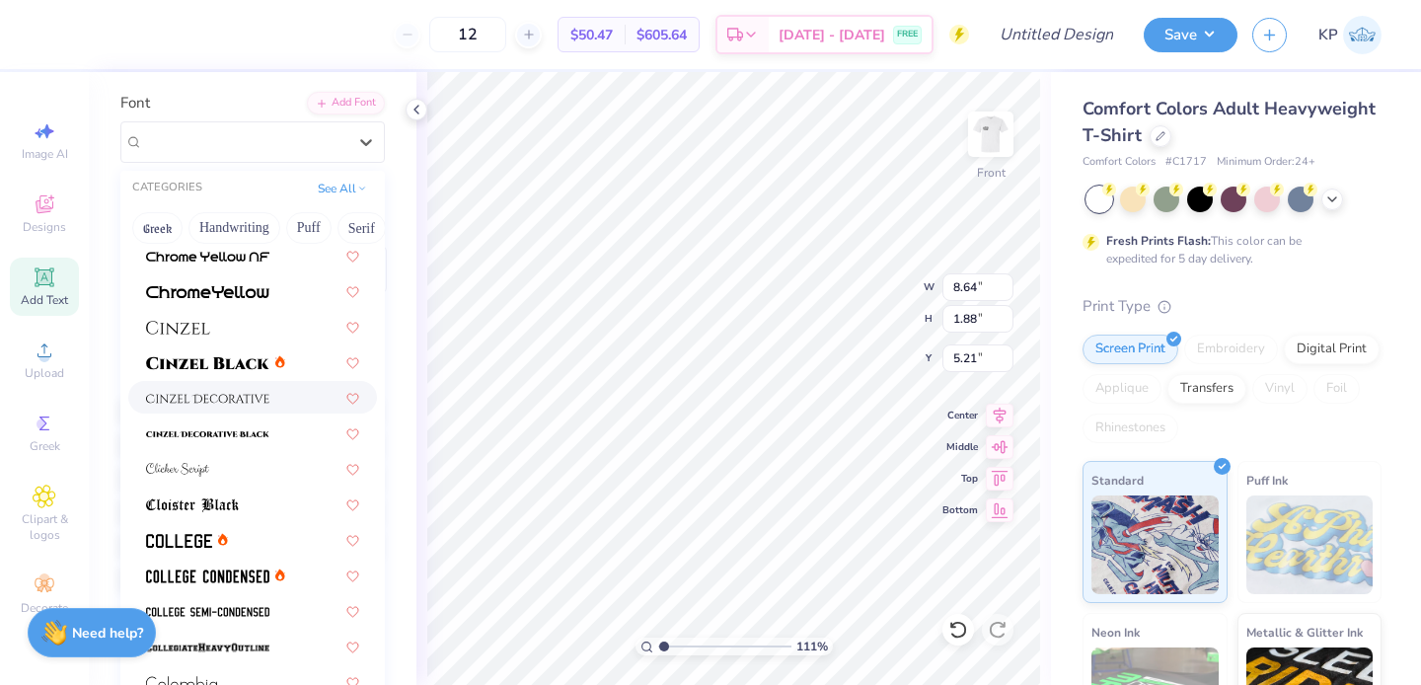
click at [269, 401] on div at bounding box center [252, 397] width 213 height 21
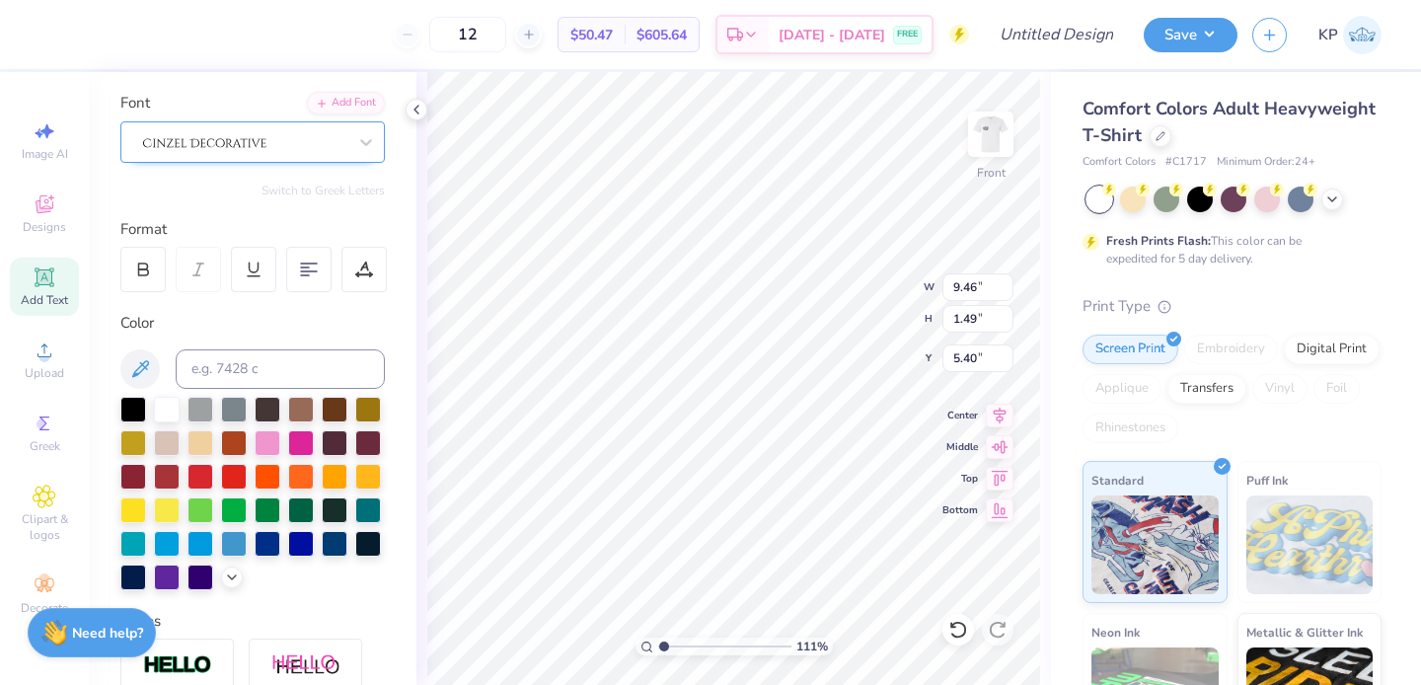
click at [308, 139] on div at bounding box center [244, 141] width 207 height 31
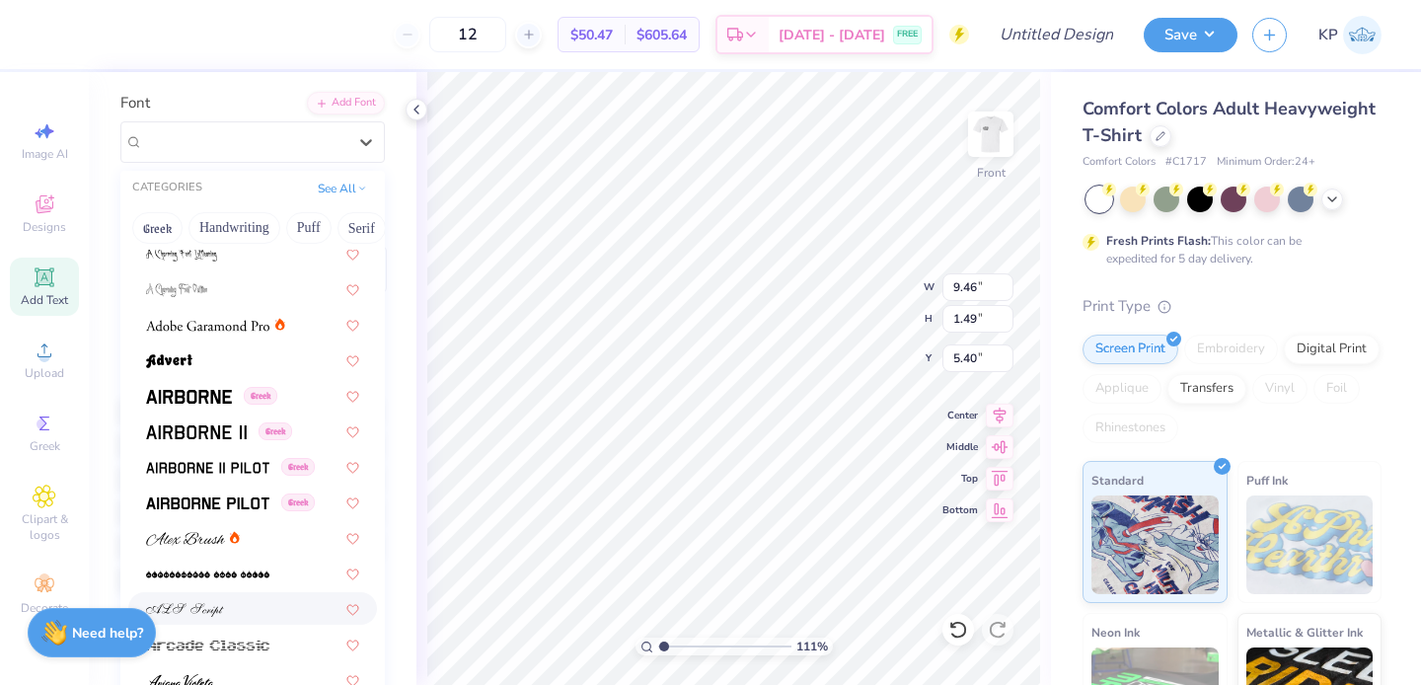
scroll to position [214, 0]
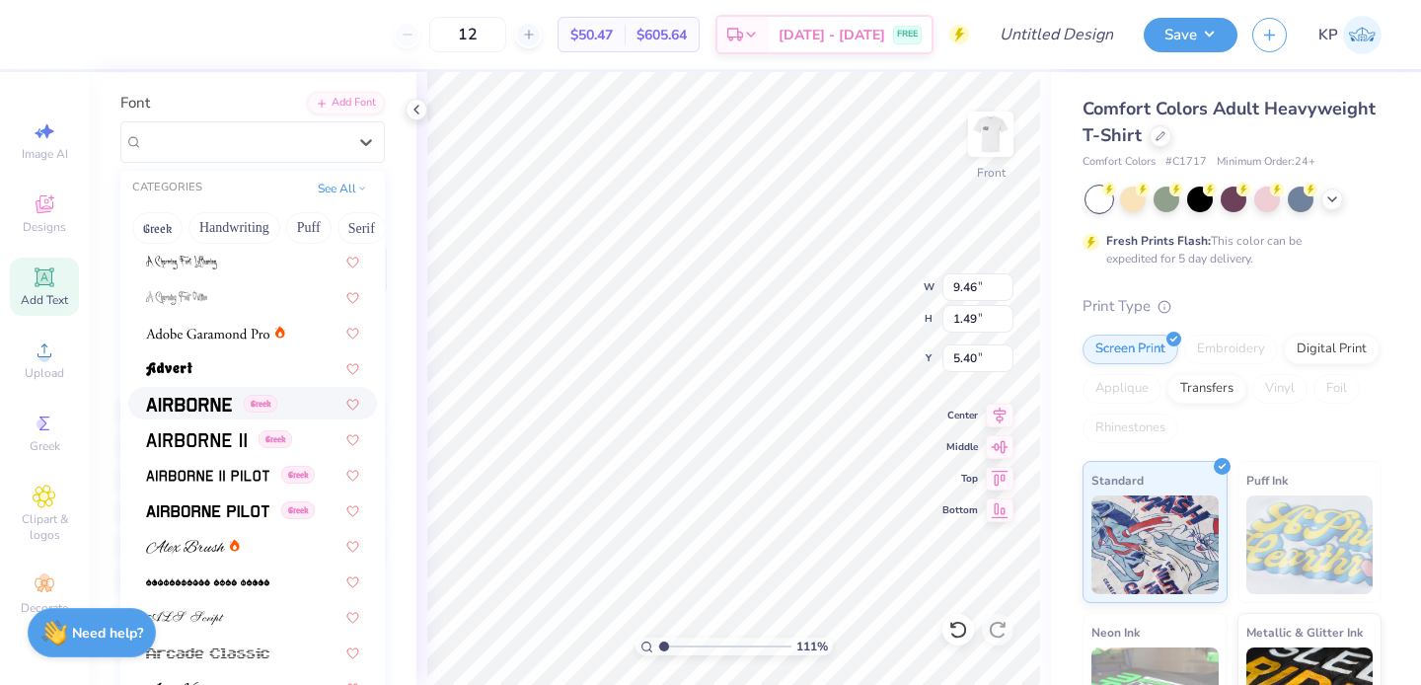
click at [192, 413] on div "Greek" at bounding box center [252, 403] width 249 height 33
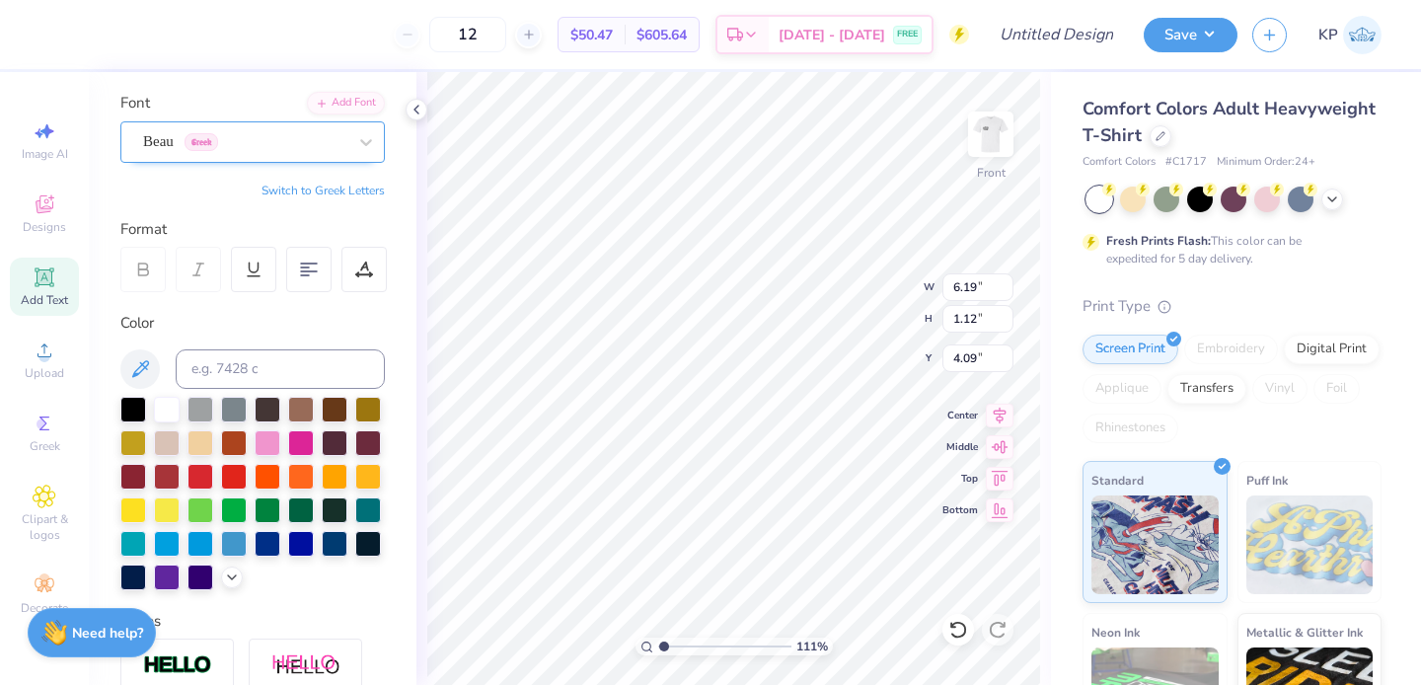
click at [318, 136] on div "Beau Greek" at bounding box center [244, 141] width 207 height 31
click at [301, 130] on div "Beau Greek" at bounding box center [244, 141] width 207 height 31
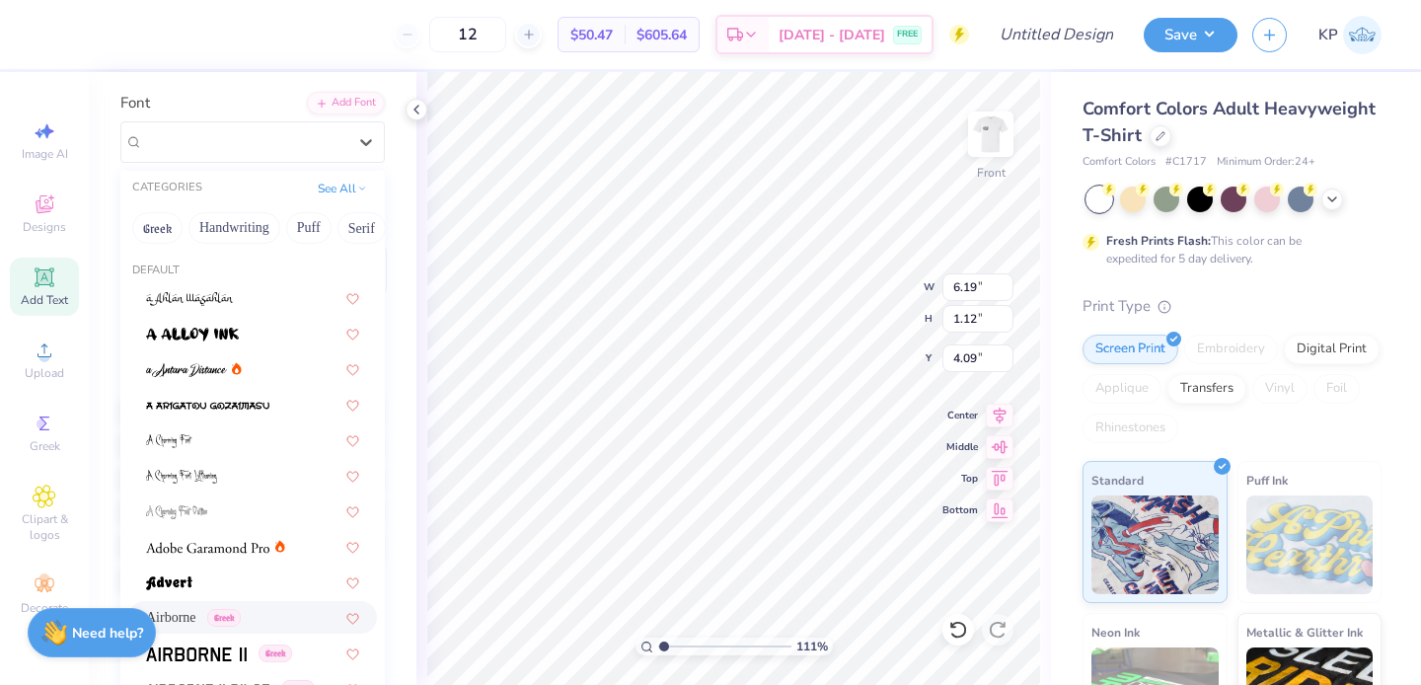
click at [185, 618] on span "Airborne" at bounding box center [171, 617] width 50 height 21
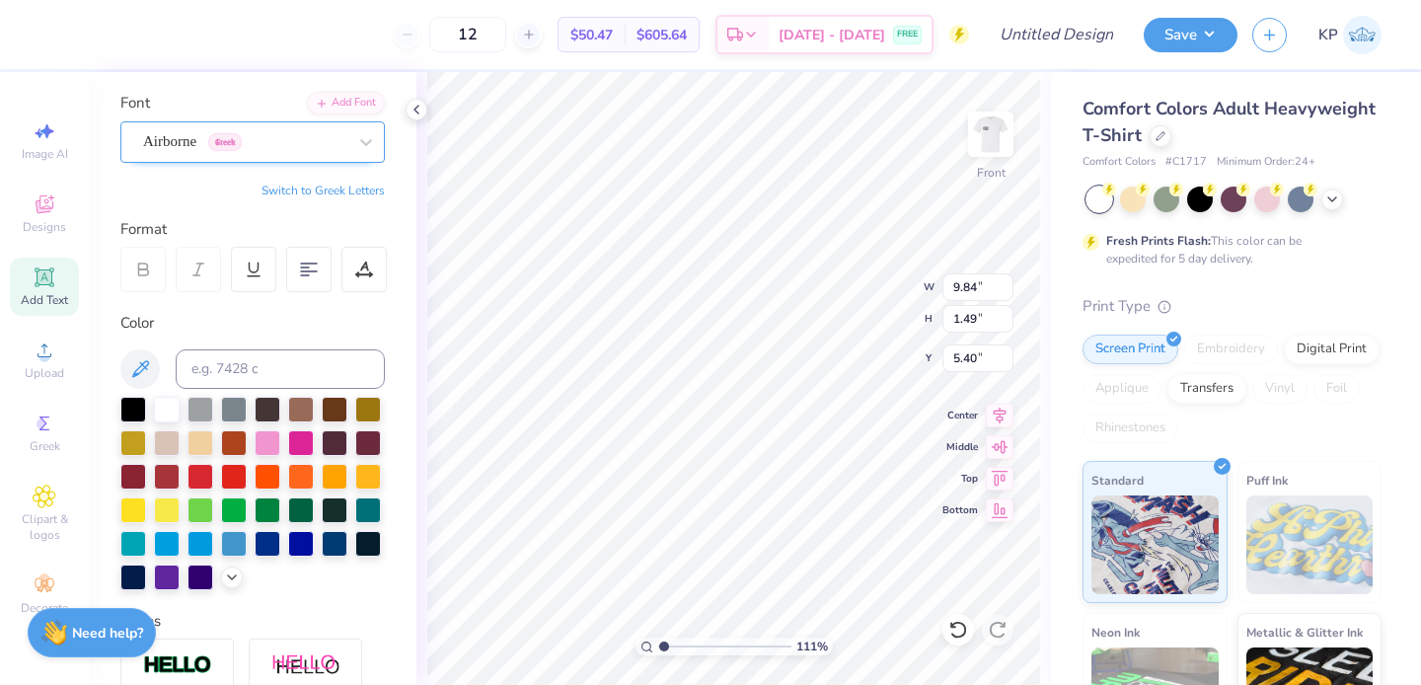
click at [285, 142] on div "Airborne Greek" at bounding box center [244, 141] width 207 height 31
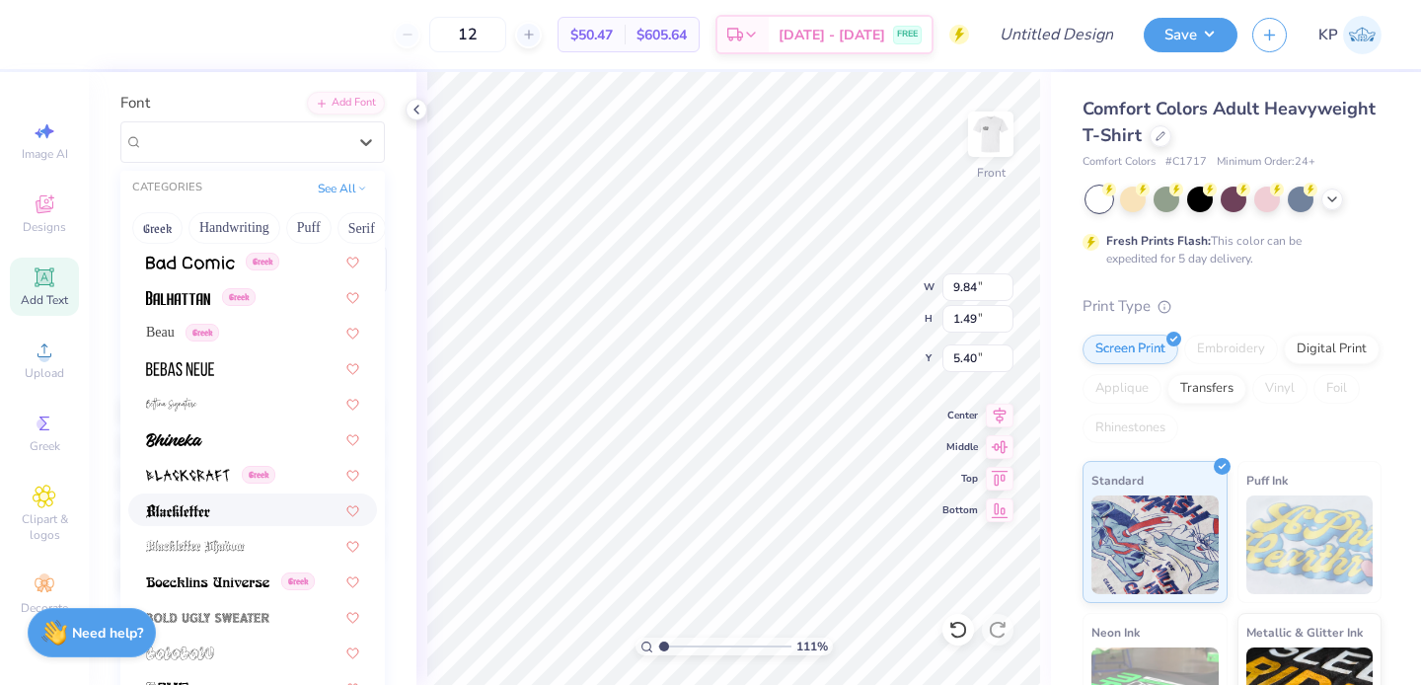
scroll to position [821, 0]
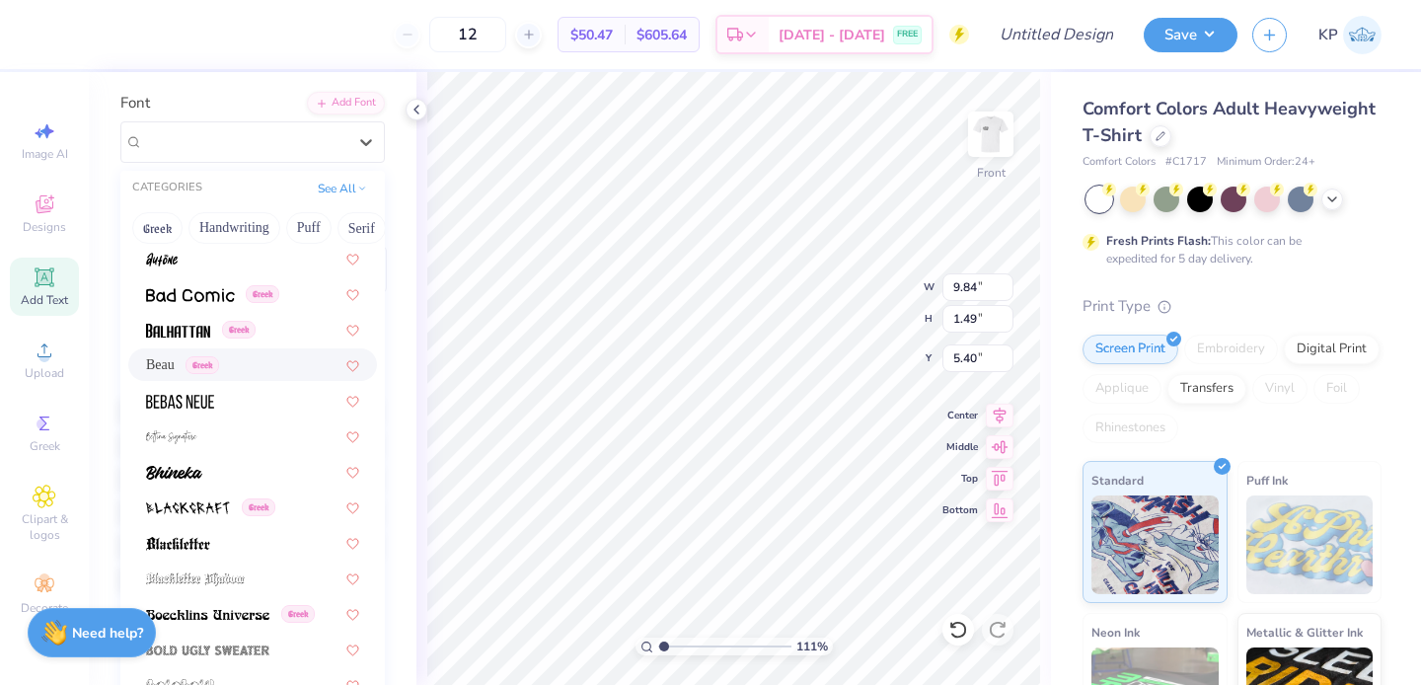
click at [267, 356] on div "Beau Greek" at bounding box center [252, 364] width 213 height 21
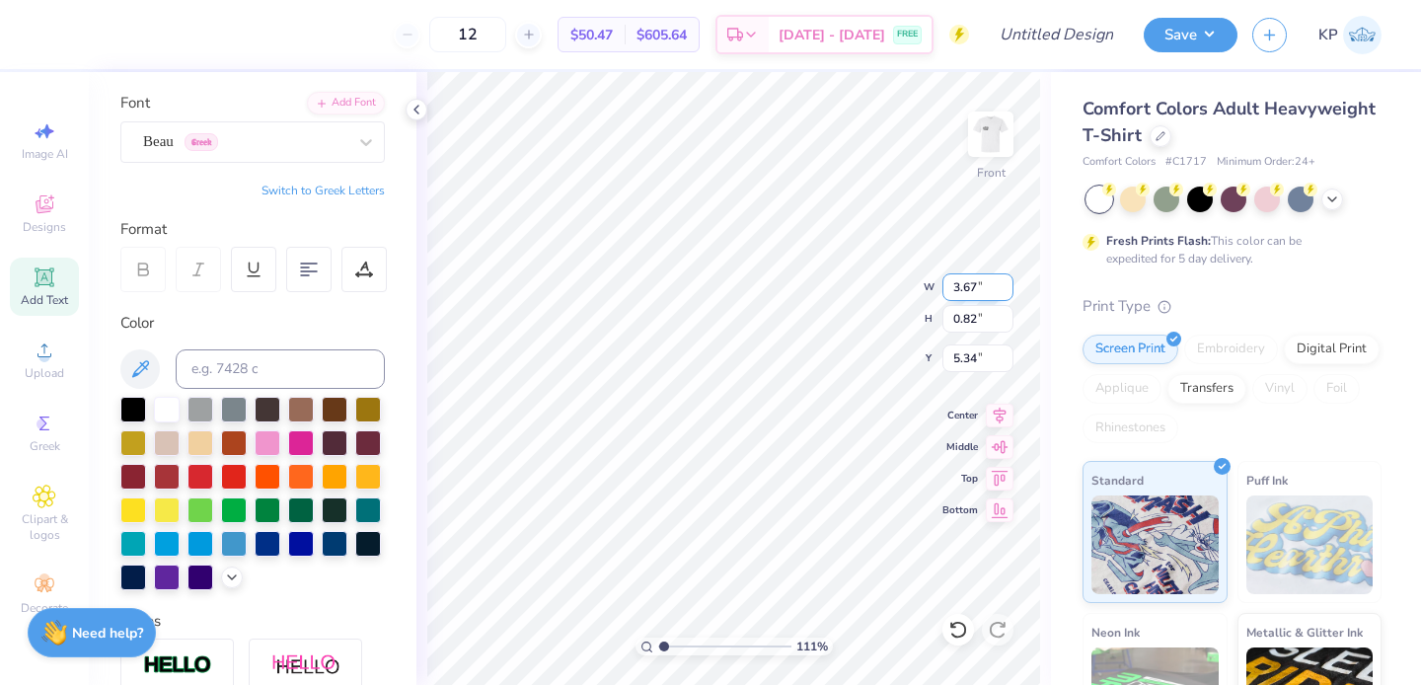
click at [849, 278] on div "111 % Front W 3.67 3.67 " H 0.82 0.82 " Y 5.34 5.34 " Center Middle Top Bottom" at bounding box center [733, 378] width 635 height 613
click at [251, 124] on div "Beau Greek" at bounding box center [252, 141] width 264 height 41
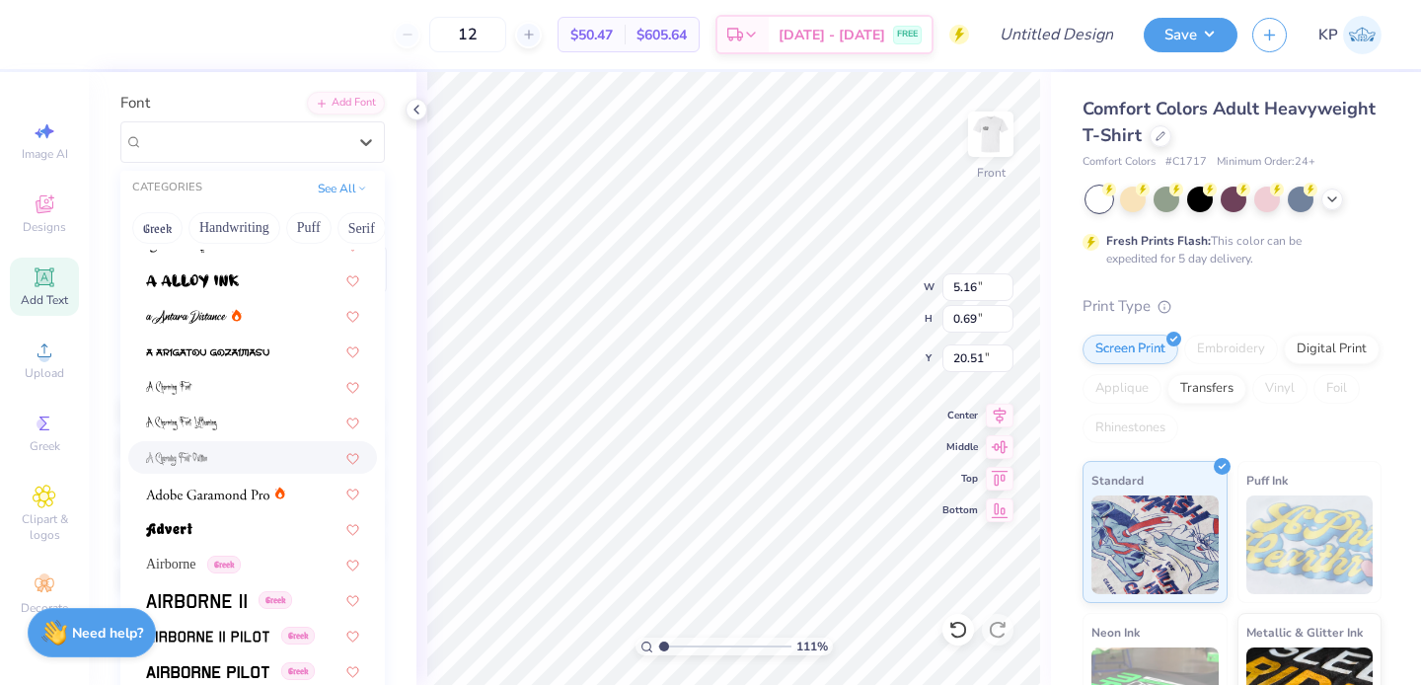
scroll to position [55, 0]
click at [226, 550] on div "Airborne Greek" at bounding box center [252, 562] width 249 height 33
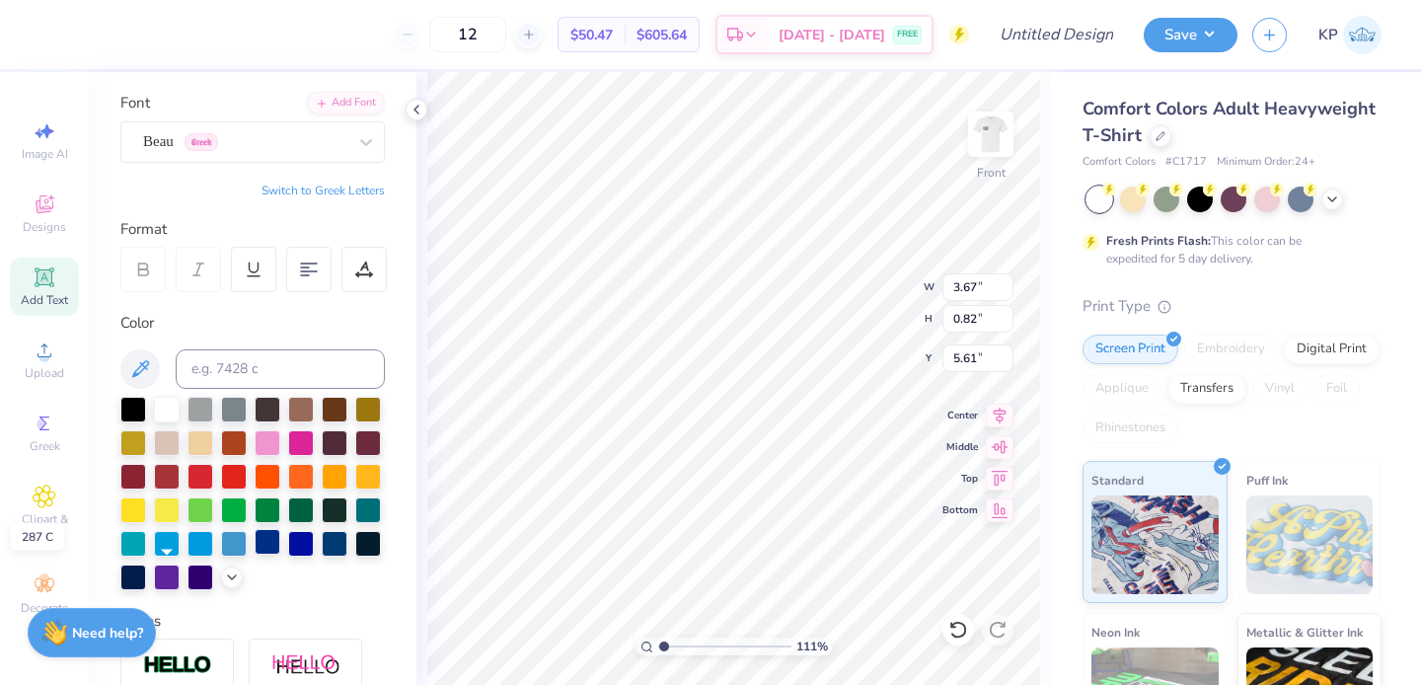
click at [255, 555] on div at bounding box center [268, 542] width 26 height 26
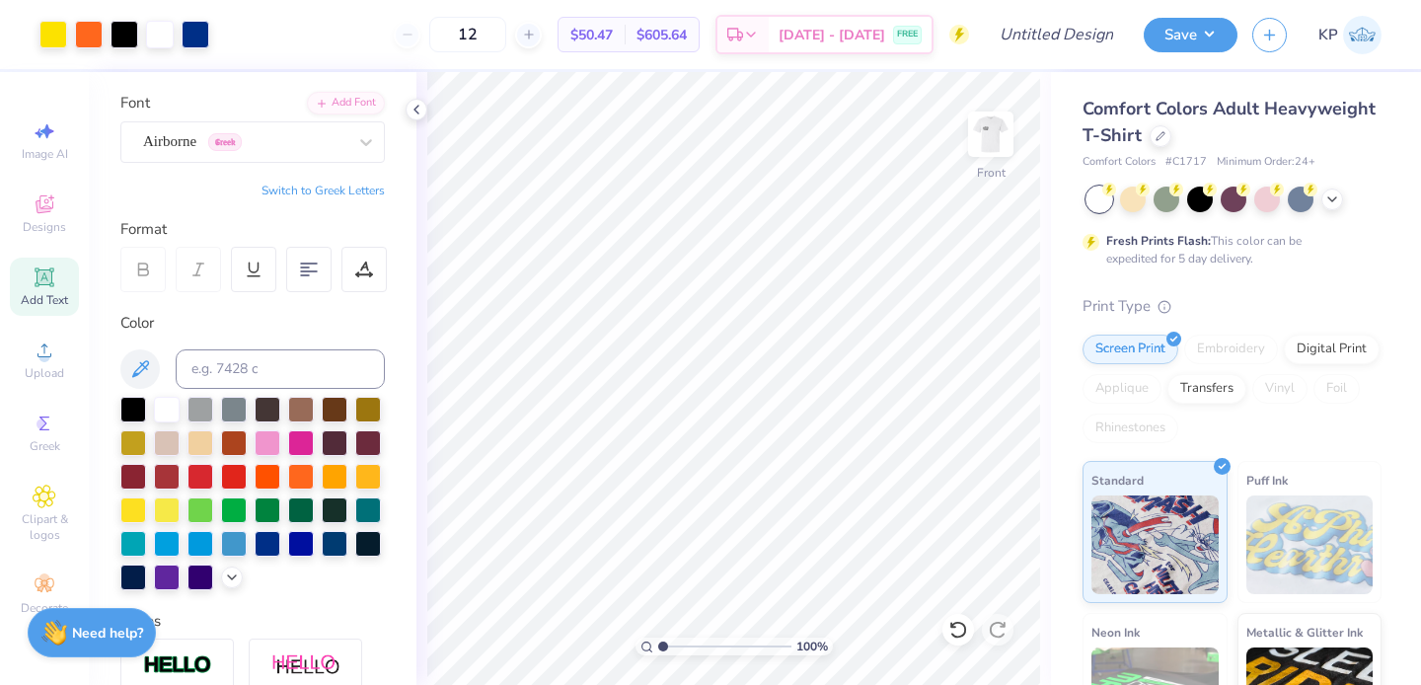
drag, startPoint x: 664, startPoint y: 644, endPoint x: 646, endPoint y: 643, distance: 17.8
click at [658, 643] on input "range" at bounding box center [724, 647] width 133 height 18
click at [996, 132] on img at bounding box center [990, 134] width 79 height 79
